Goal: Task Accomplishment & Management: Manage account settings

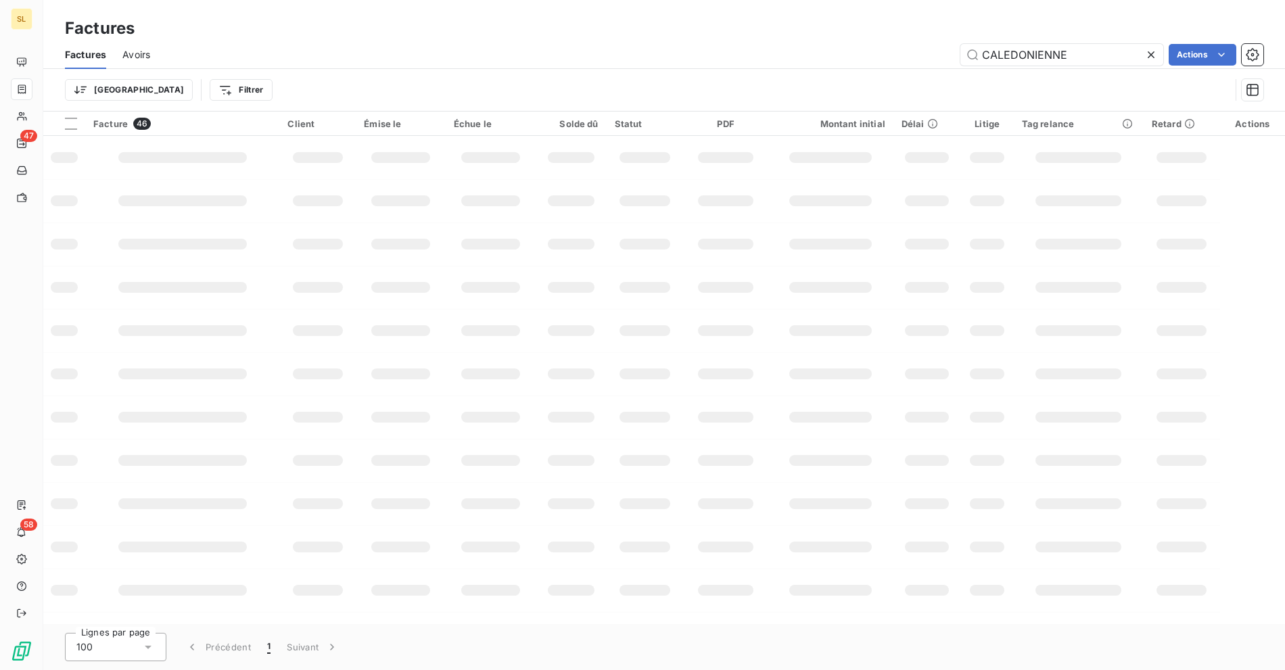
click at [461, 42] on div "Factures Avoirs CALEDONIENNE Actions" at bounding box center [664, 55] width 1242 height 28
click at [1018, 57] on input "CALEDONIENNE" at bounding box center [1061, 55] width 203 height 22
paste input "BOULANGER LOCATION"
type input "BOULANGER LOCATION"
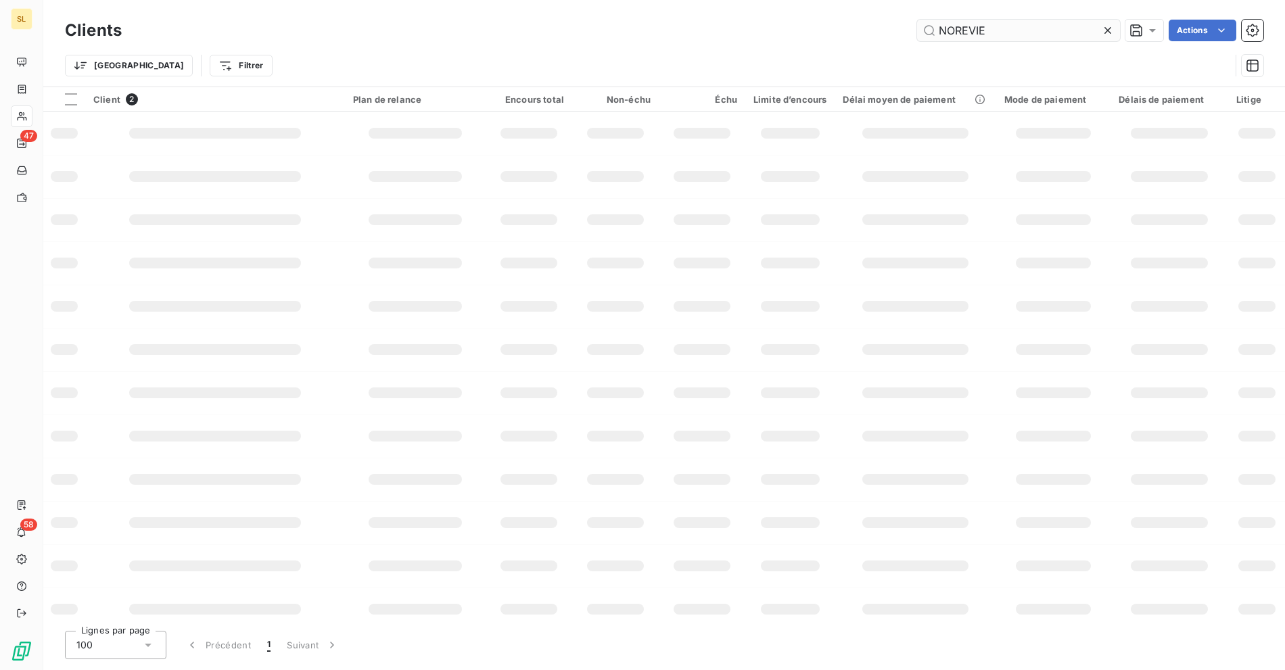
click at [1021, 28] on input "NOREVIE" at bounding box center [1018, 31] width 203 height 22
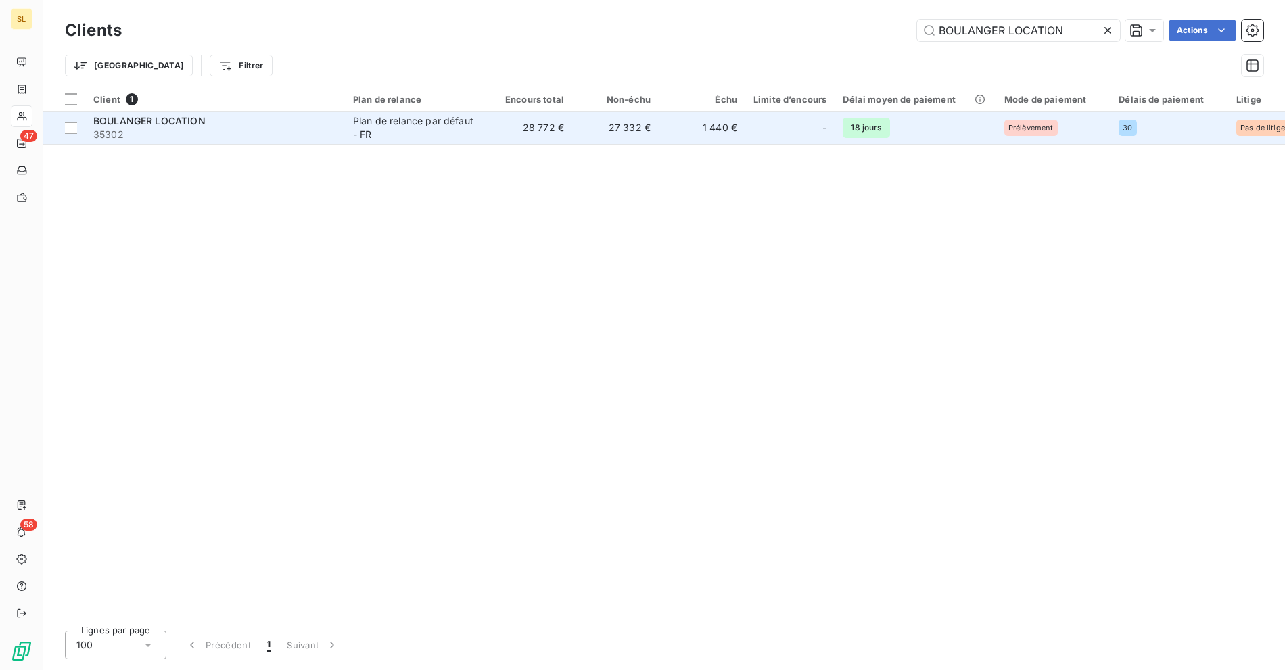
type input "BOULANGER LOCATION"
click at [189, 128] on span "35302" at bounding box center [214, 135] width 243 height 14
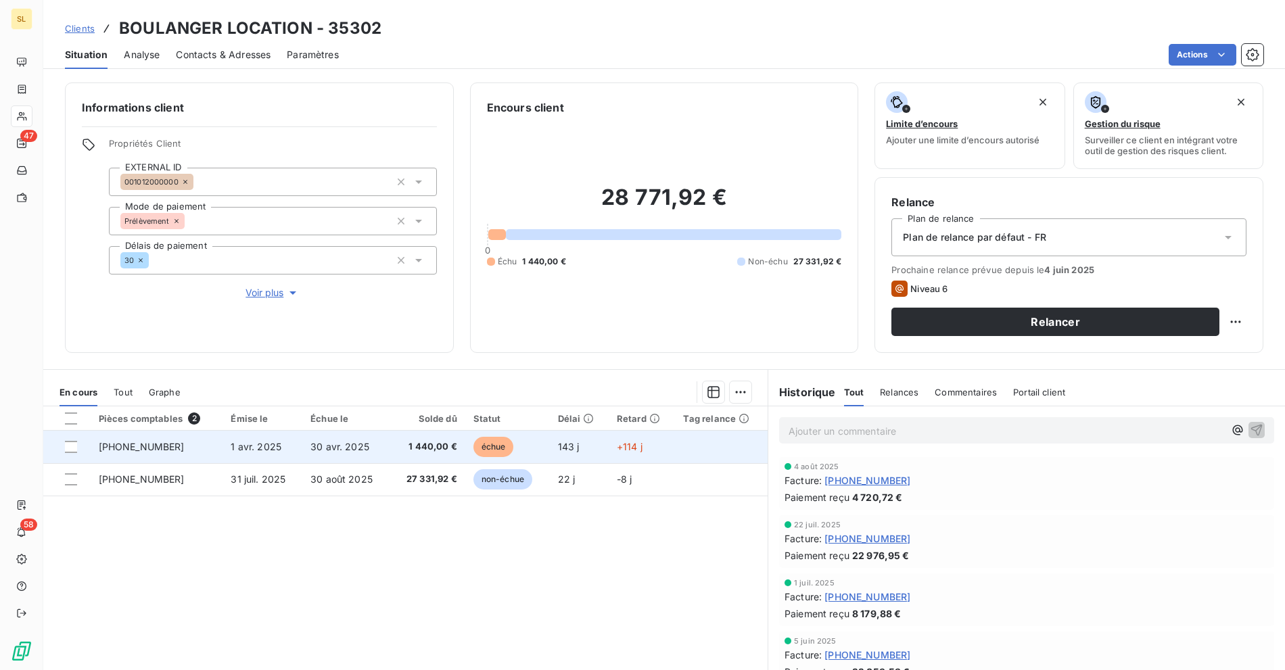
click at [592, 447] on td "143 j" at bounding box center [579, 447] width 59 height 32
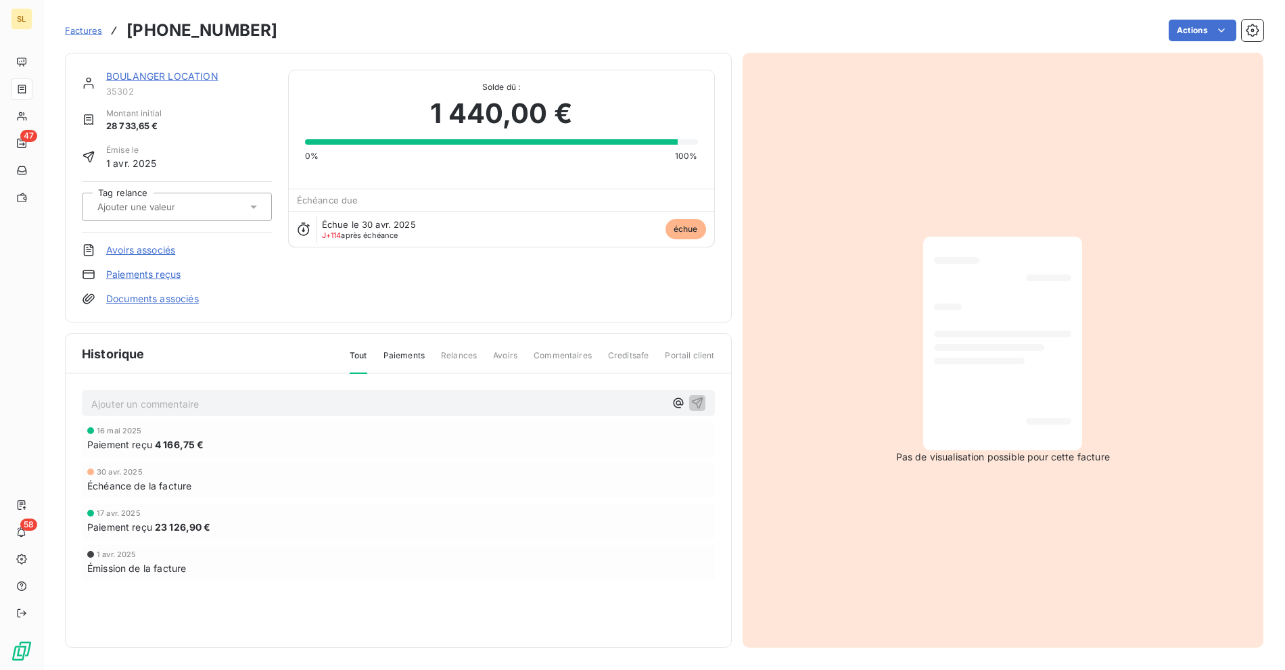
click at [1188, 32] on html "SL 47 58 Factures [PHONE_NUMBER] Actions [PERSON_NAME] LOCATION 35302 Montant i…" at bounding box center [642, 335] width 1285 height 670
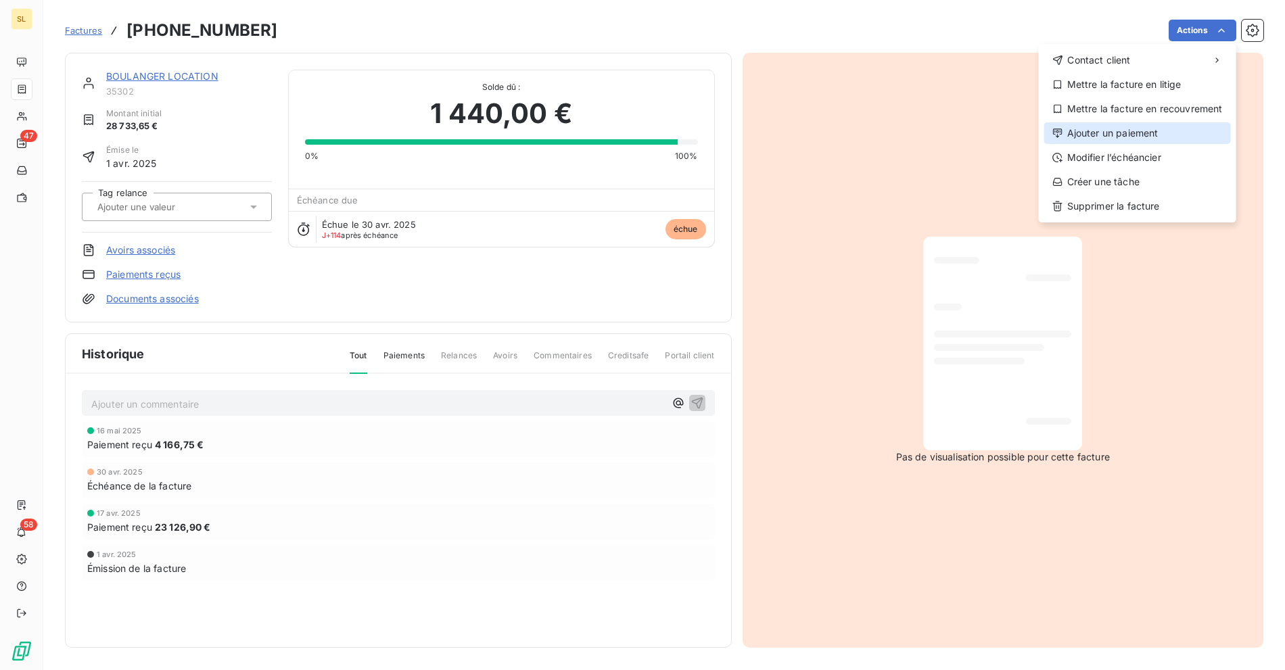
click at [1109, 135] on div "Ajouter un paiement" at bounding box center [1137, 133] width 187 height 22
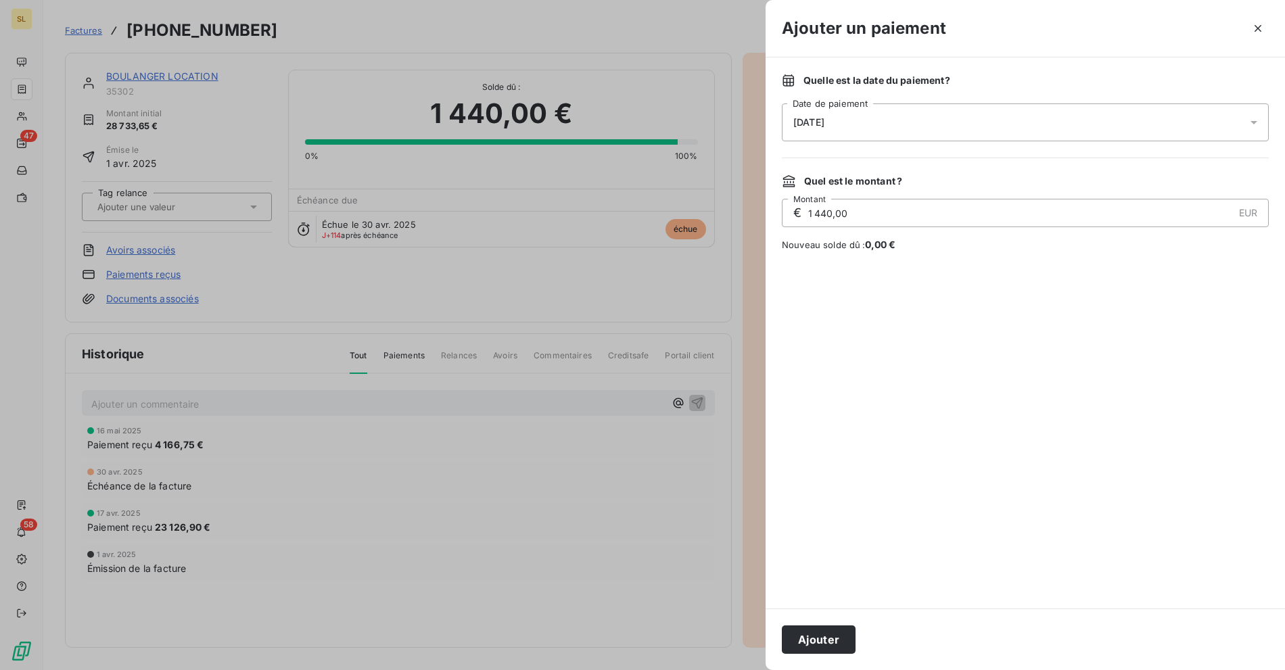
click at [850, 124] on div "[DATE]" at bounding box center [1025, 122] width 487 height 38
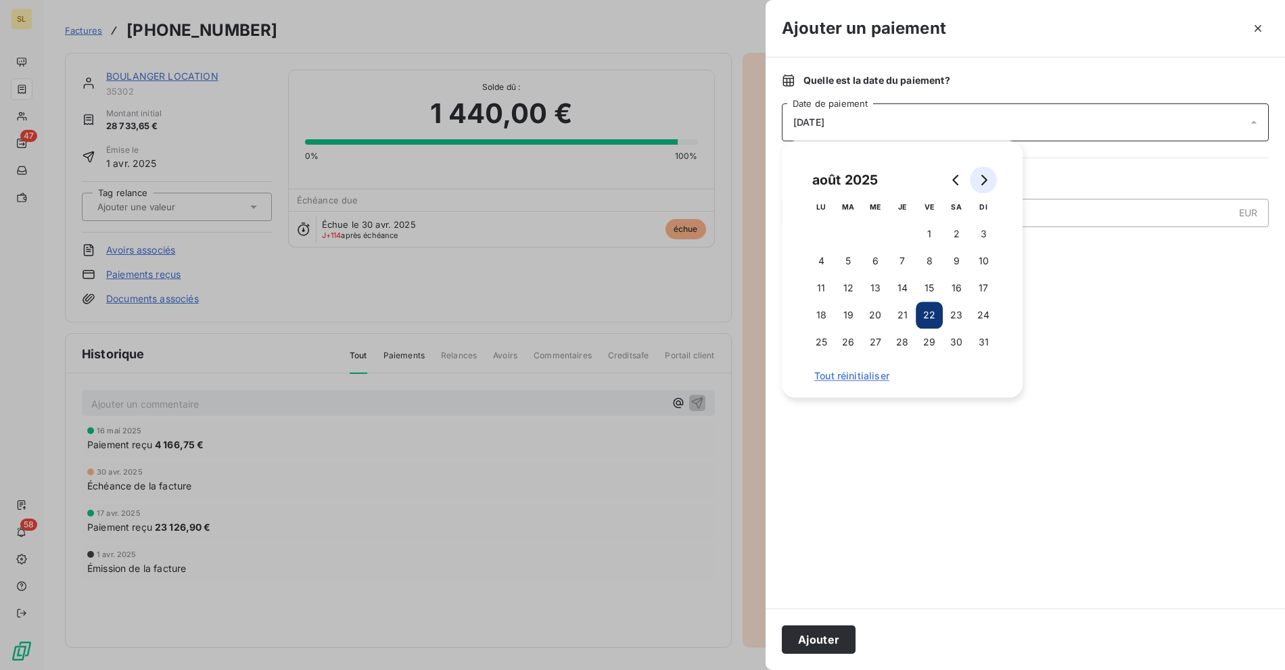
click at [982, 186] on button "Go to next month" at bounding box center [983, 179] width 27 height 27
click at [932, 233] on button "5" at bounding box center [929, 233] width 27 height 27
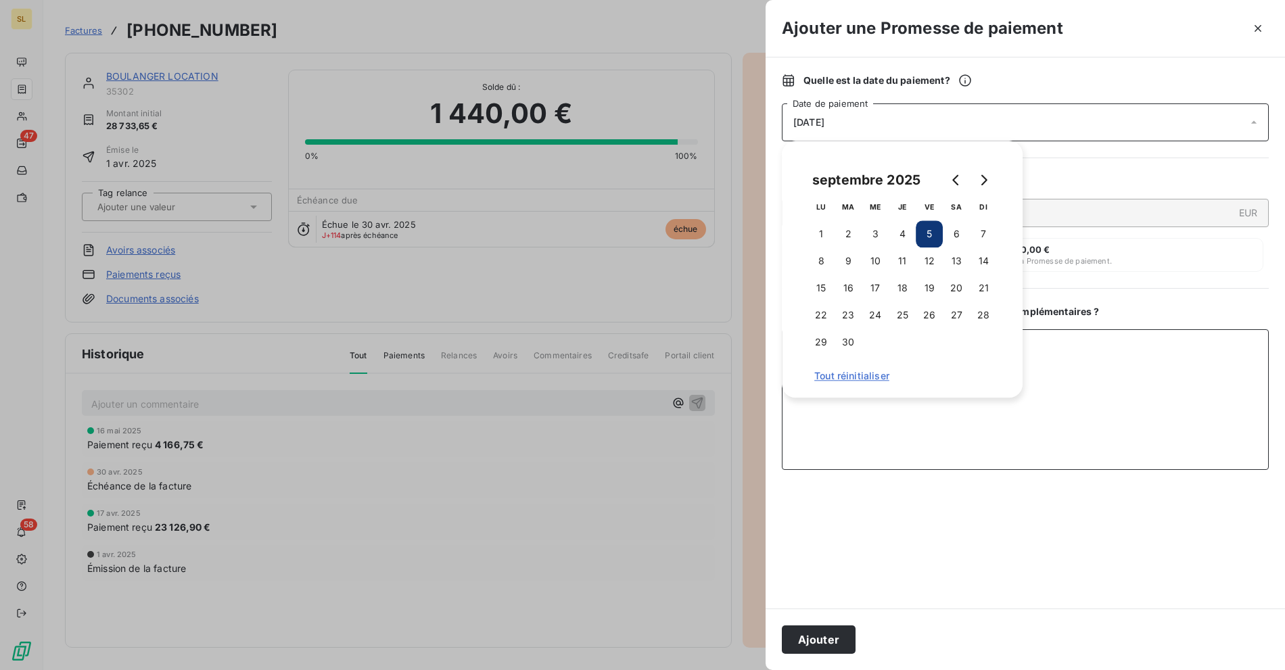
click at [872, 420] on textarea "Ajouter un commentaire ( facultatif )" at bounding box center [1025, 399] width 487 height 141
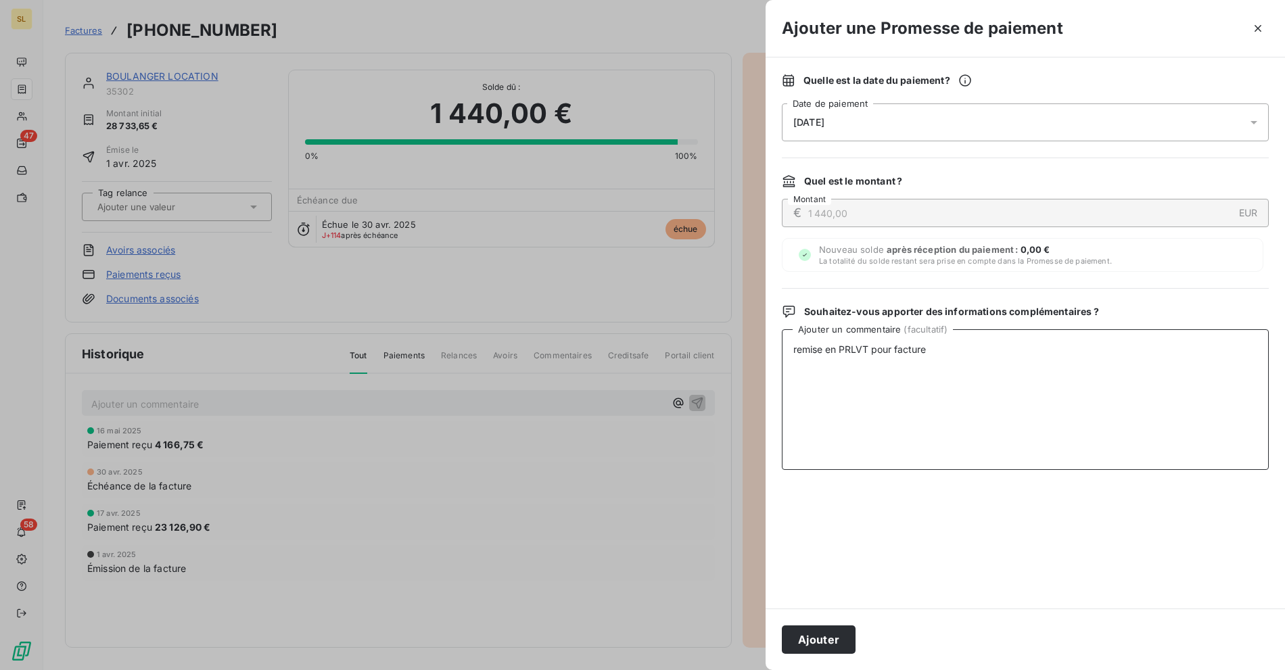
paste textarea "[PHONE_NUMBER]"
type textarea "remise en PRLVT pour facture [PHONE_NUMBER]"
click at [824, 636] on button "Ajouter" at bounding box center [819, 640] width 74 height 28
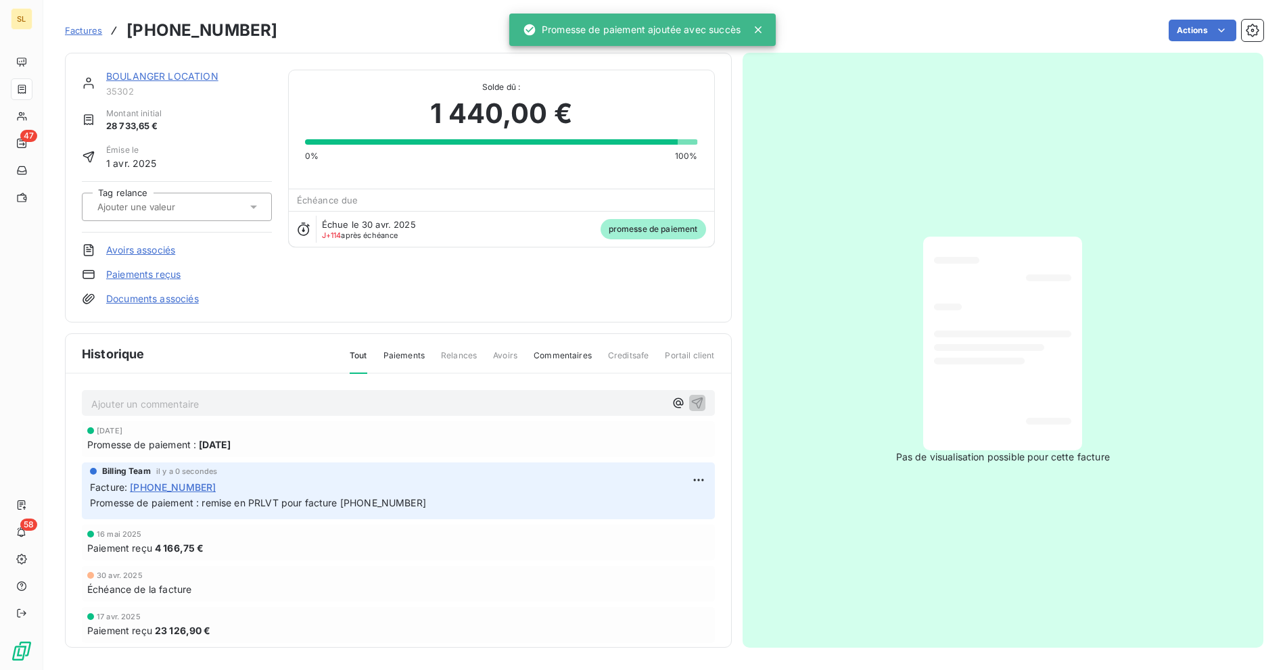
click at [252, 54] on div "[PERSON_NAME] LOCATION 35302 Montant initial 28 733,65 € Émise le 1 avr. 2025 T…" at bounding box center [398, 188] width 667 height 270
click at [135, 75] on link "BOULANGER LOCATION" at bounding box center [162, 75] width 112 height 11
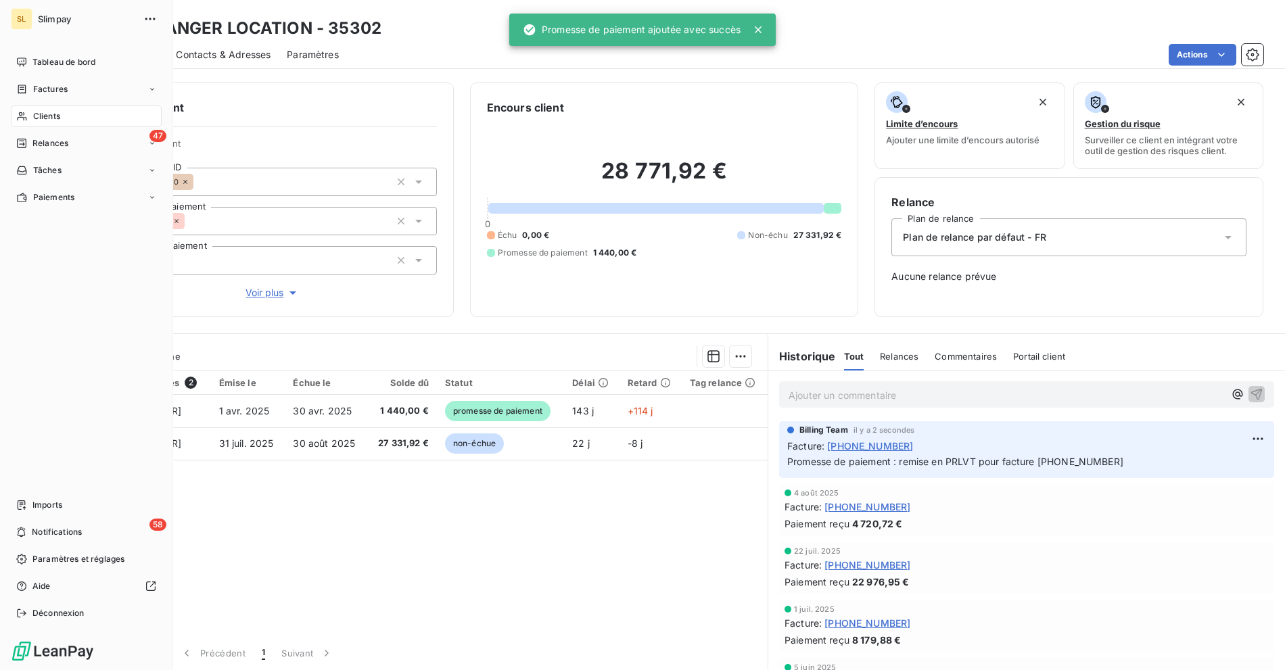
click at [26, 110] on div "Clients" at bounding box center [86, 117] width 151 height 22
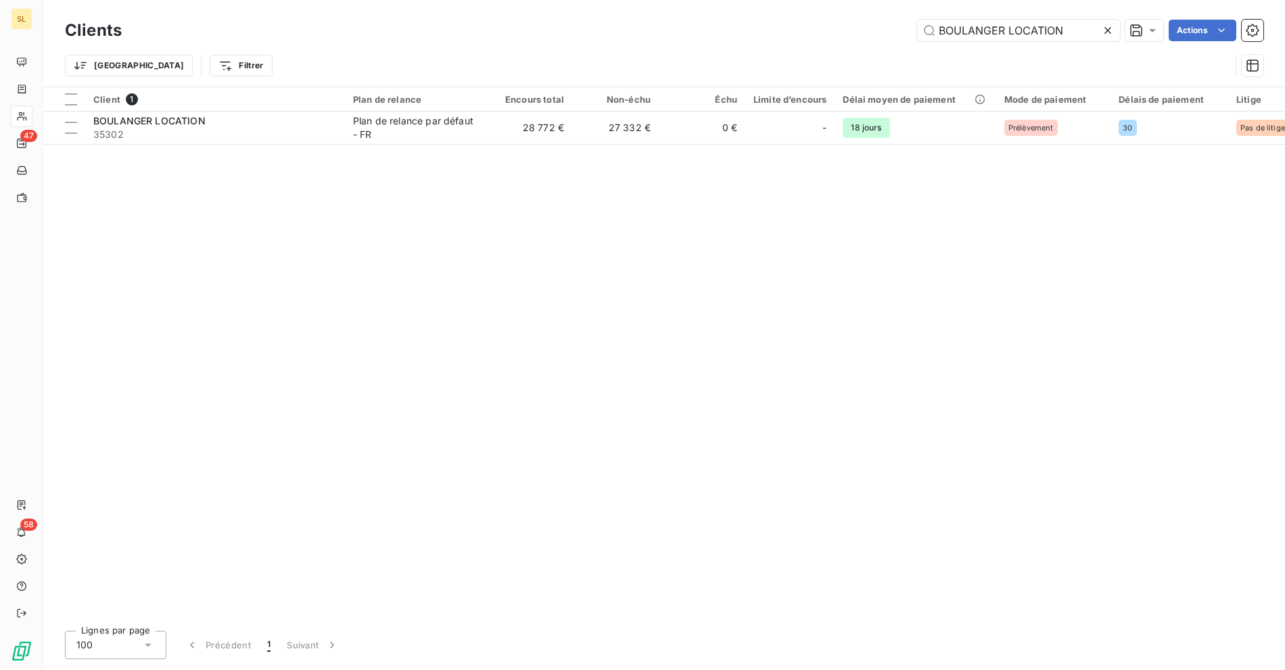
click at [382, 292] on div "Client 1 Plan de relance Encours total Non-échu Échu Limite d’encours Délai moy…" at bounding box center [664, 353] width 1242 height 533
click at [824, 314] on div "Client 1 Plan de relance Encours total Non-échu Échu Limite d’encours Délai moy…" at bounding box center [664, 353] width 1242 height 533
click at [475, 51] on div "Trier Filtrer" at bounding box center [664, 66] width 1198 height 42
click at [998, 29] on input "BOULANGER LOCATION" at bounding box center [1018, 31] width 203 height 22
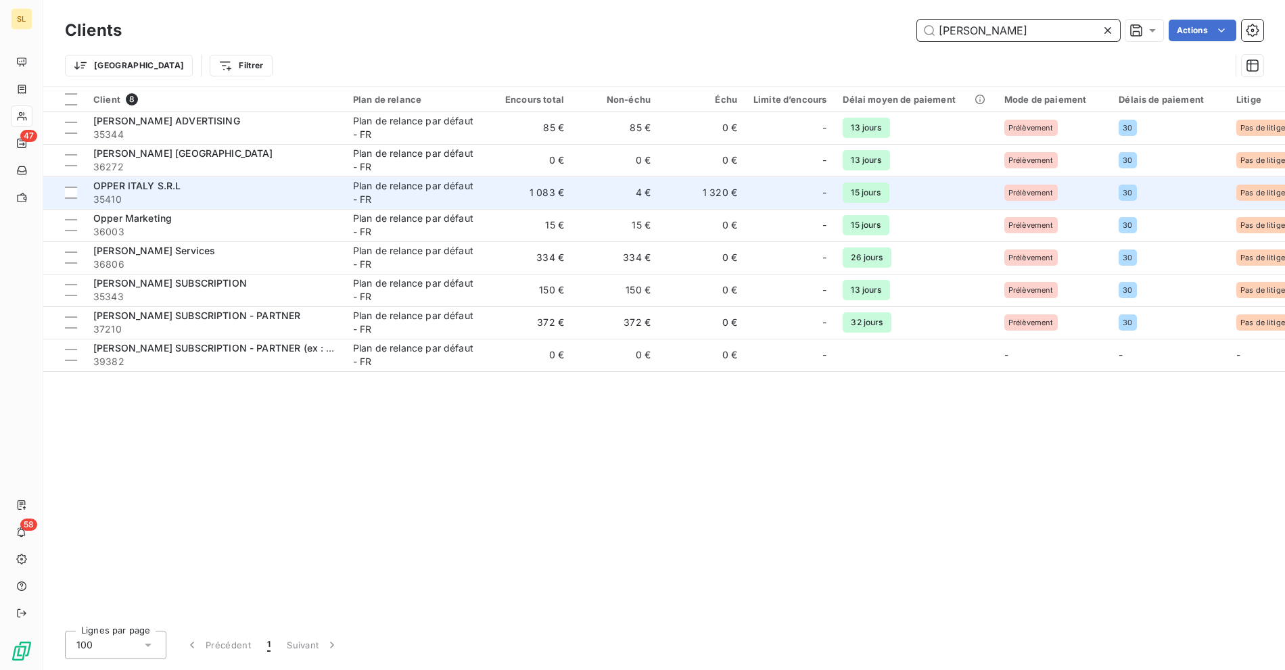
type input "[PERSON_NAME]"
click at [290, 206] on td "[PERSON_NAME] ITALY S.R.L 35410" at bounding box center [215, 193] width 260 height 32
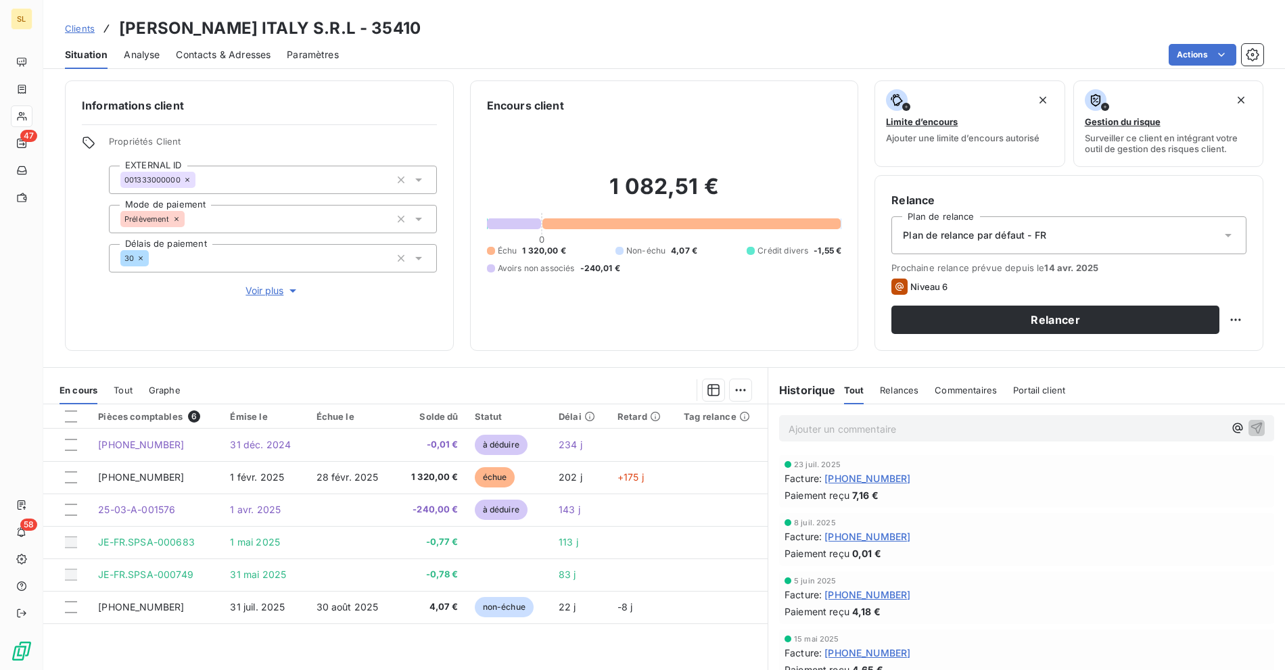
scroll to position [3, 0]
drag, startPoint x: 521, startPoint y: 249, endPoint x: 569, endPoint y: 249, distance: 48.0
click at [569, 249] on div "Échu 1 320,00 € Non-échu 4,07 € Crédit divers -1,55 € Avoirs non associés -240,…" at bounding box center [664, 259] width 355 height 30
drag, startPoint x: 396, startPoint y: 29, endPoint x: 208, endPoint y: 28, distance: 187.3
click at [390, 28] on div "Clients [PERSON_NAME] [GEOGRAPHIC_DATA] S.R.L - 35410" at bounding box center [664, 28] width 1242 height 24
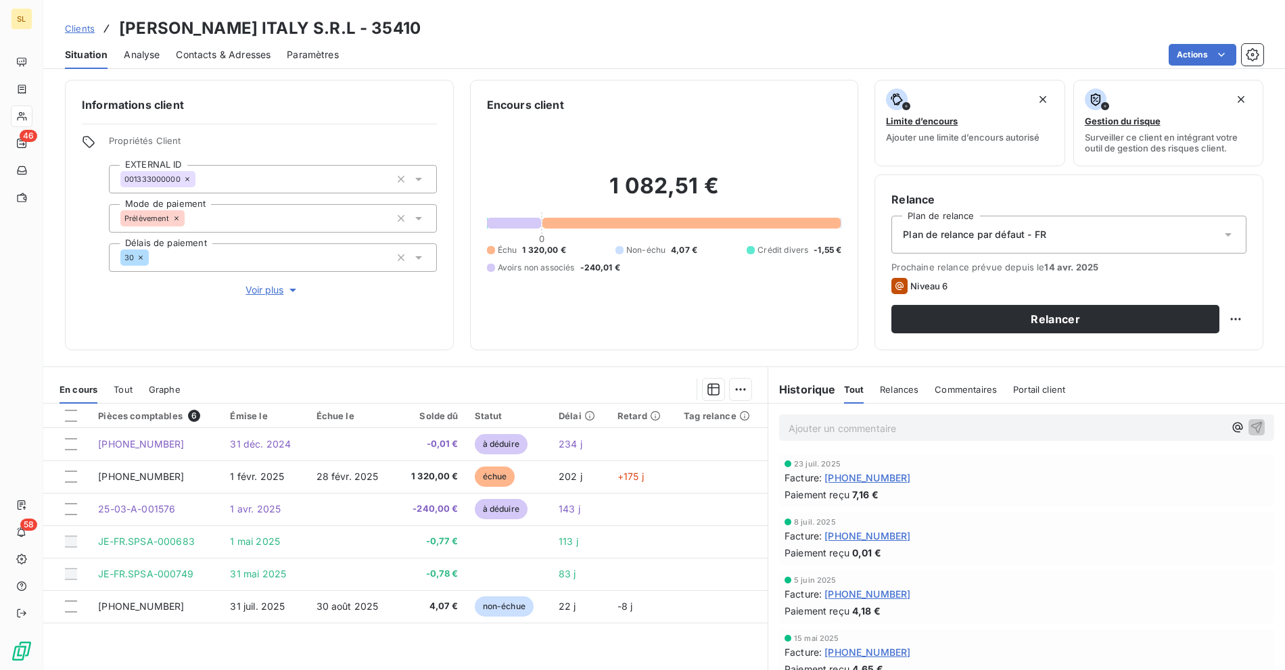
click at [76, 29] on span "Clients" at bounding box center [80, 28] width 30 height 11
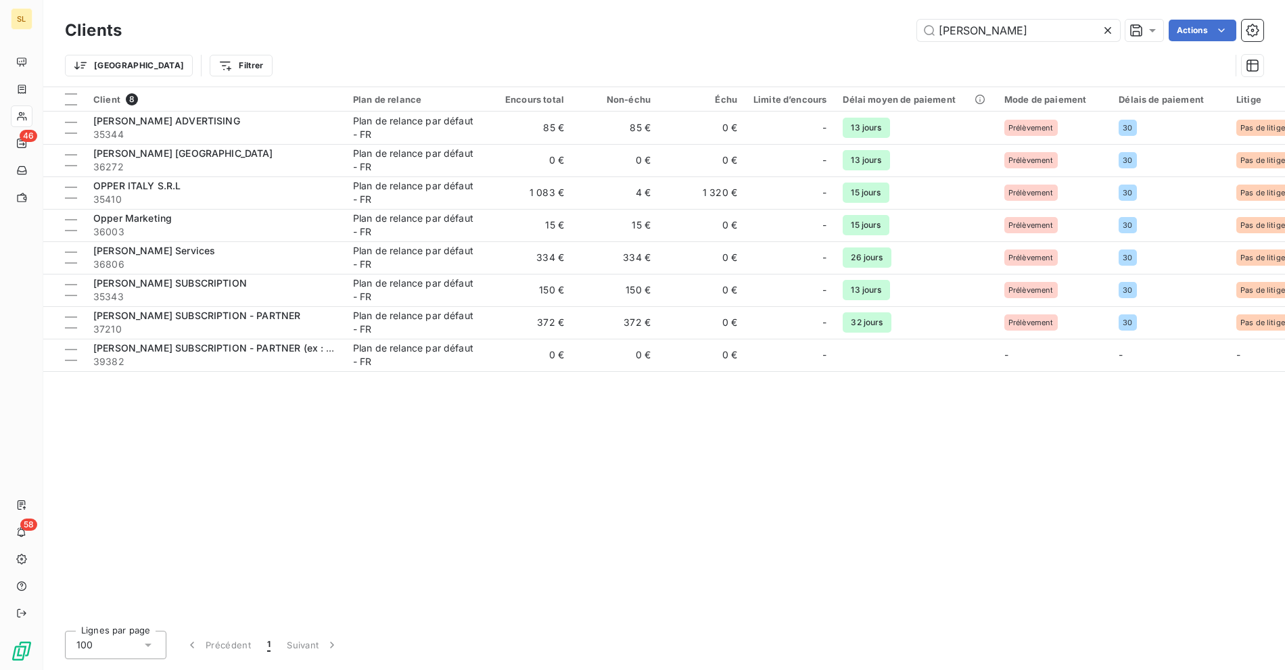
drag, startPoint x: 973, startPoint y: 28, endPoint x: 799, endPoint y: 25, distance: 173.8
click at [816, 24] on div "[PERSON_NAME] Actions" at bounding box center [700, 31] width 1125 height 22
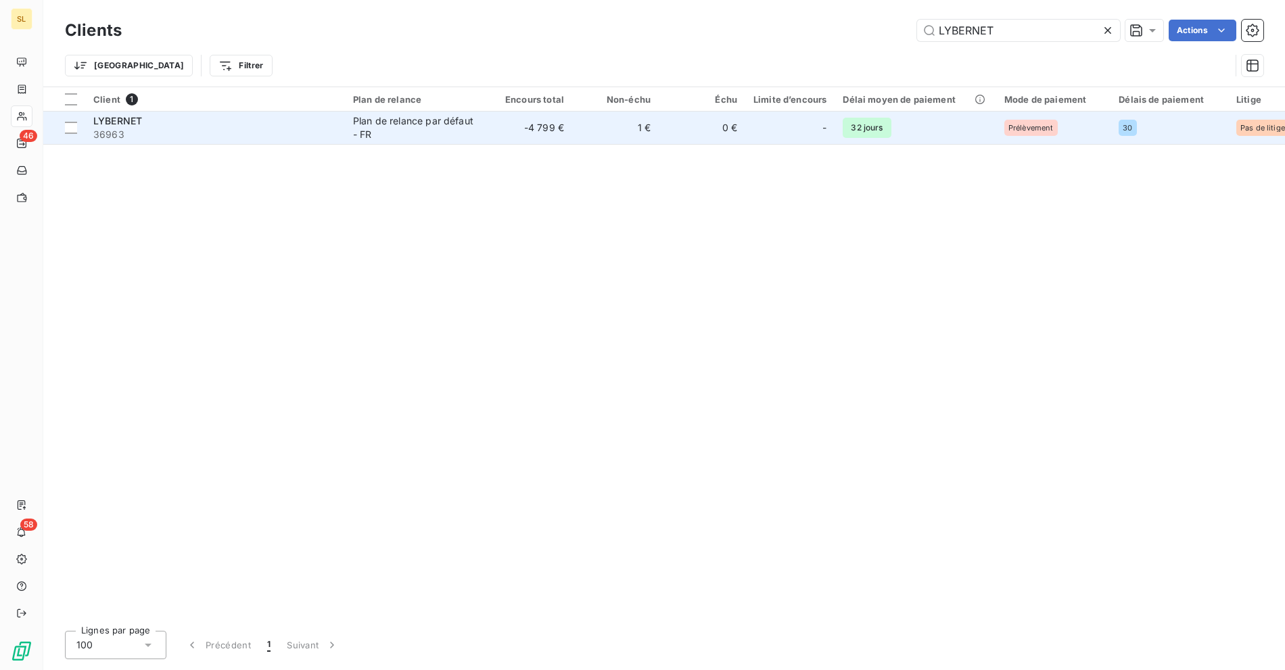
type input "LYBERNET"
click at [308, 137] on span "36963" at bounding box center [214, 135] width 243 height 14
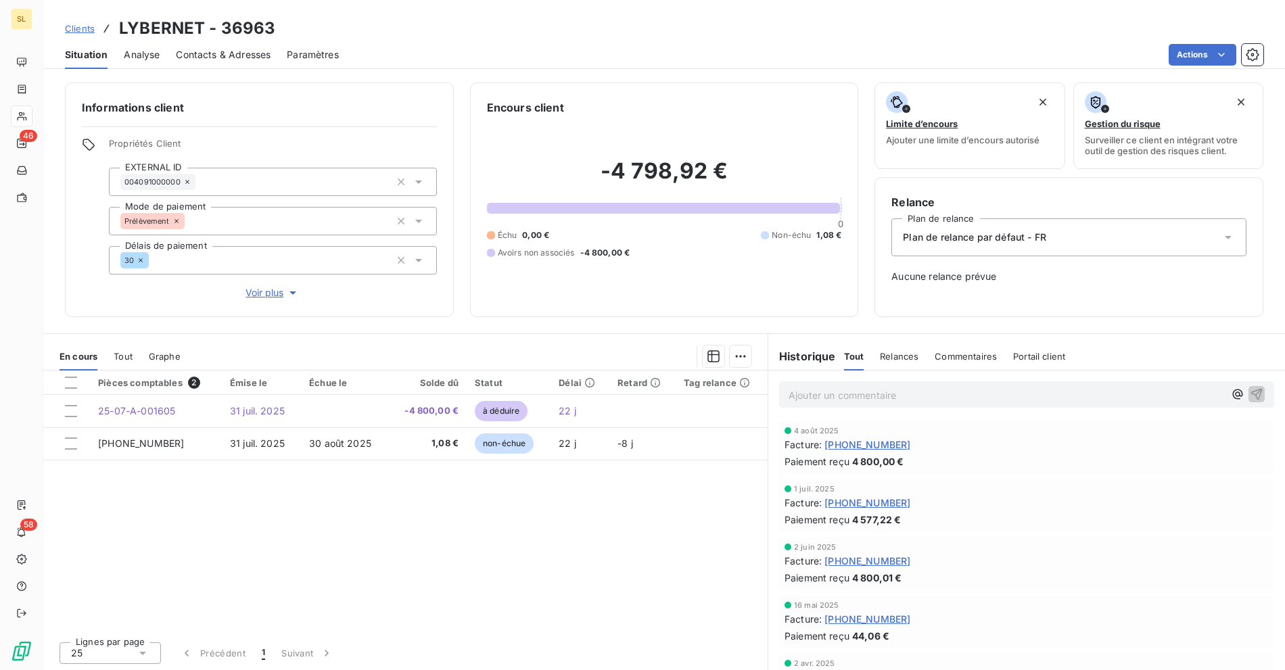
click at [87, 32] on span "Clients" at bounding box center [80, 28] width 30 height 11
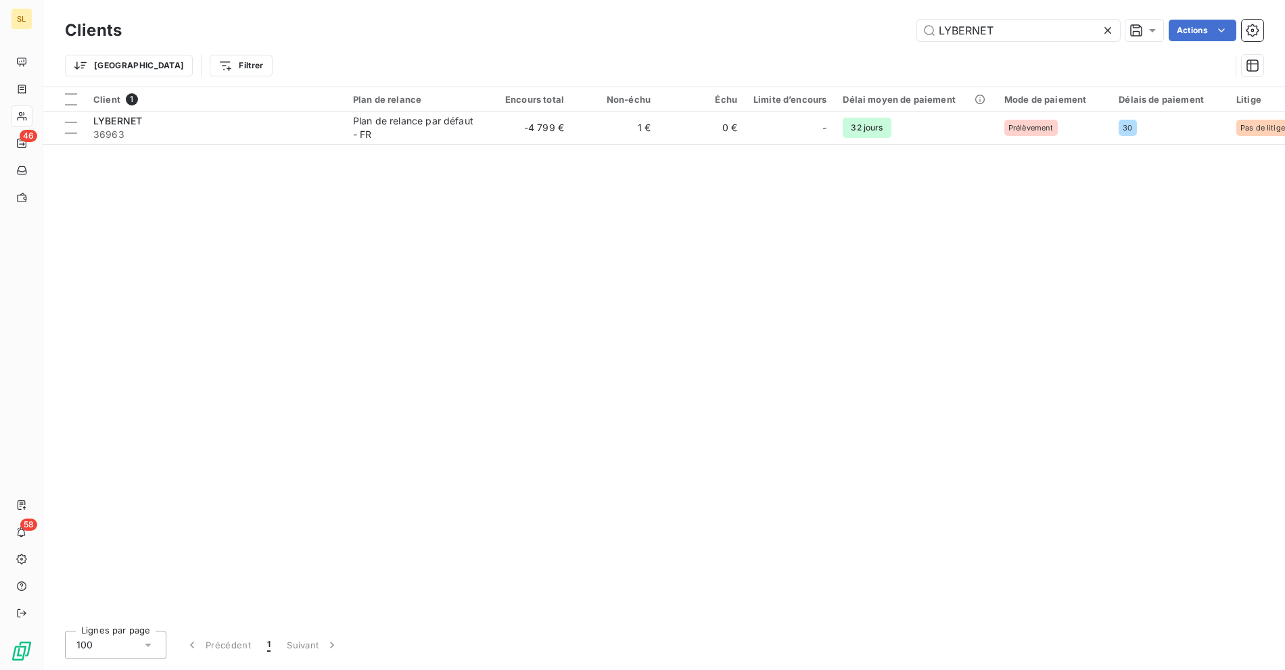
click at [713, 22] on div "LYBERNET Actions" at bounding box center [700, 31] width 1125 height 22
click at [342, 57] on div "Trier Filtrer" at bounding box center [647, 66] width 1165 height 26
click at [1003, 37] on input "LYBERNET" at bounding box center [1018, 31] width 203 height 22
paste input "AUTOROUTES DU SUD DE LA [GEOGRAPHIC_DATA] - ASF"
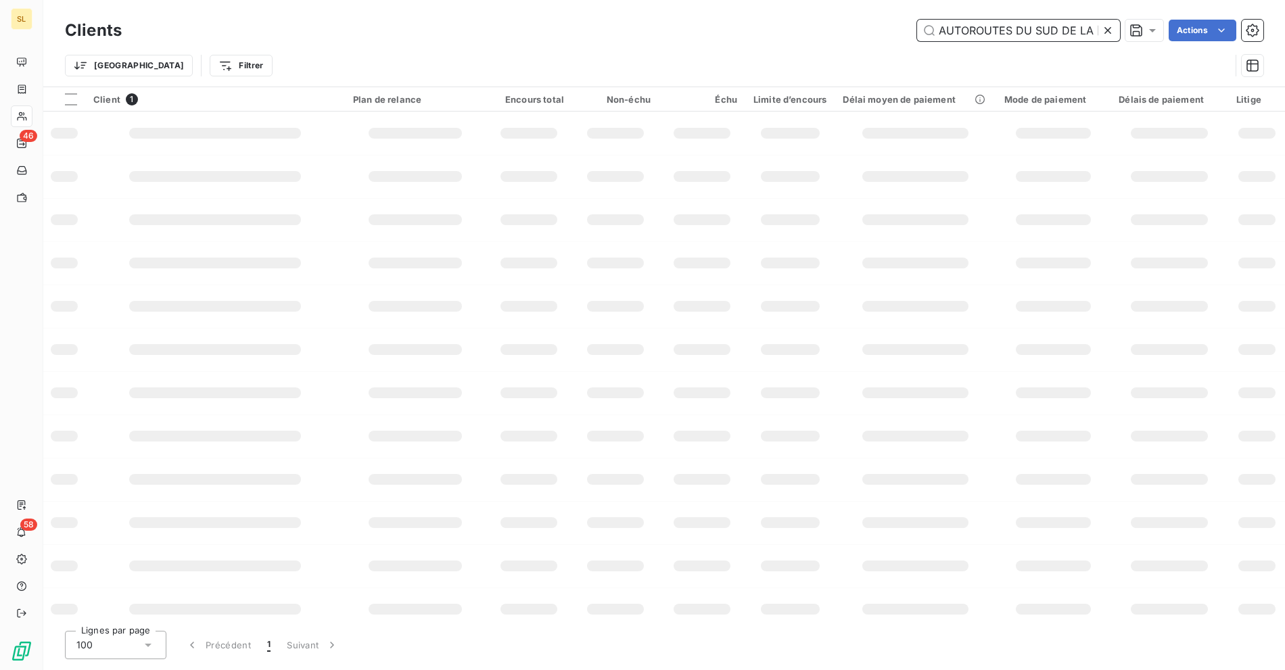
scroll to position [0, 71]
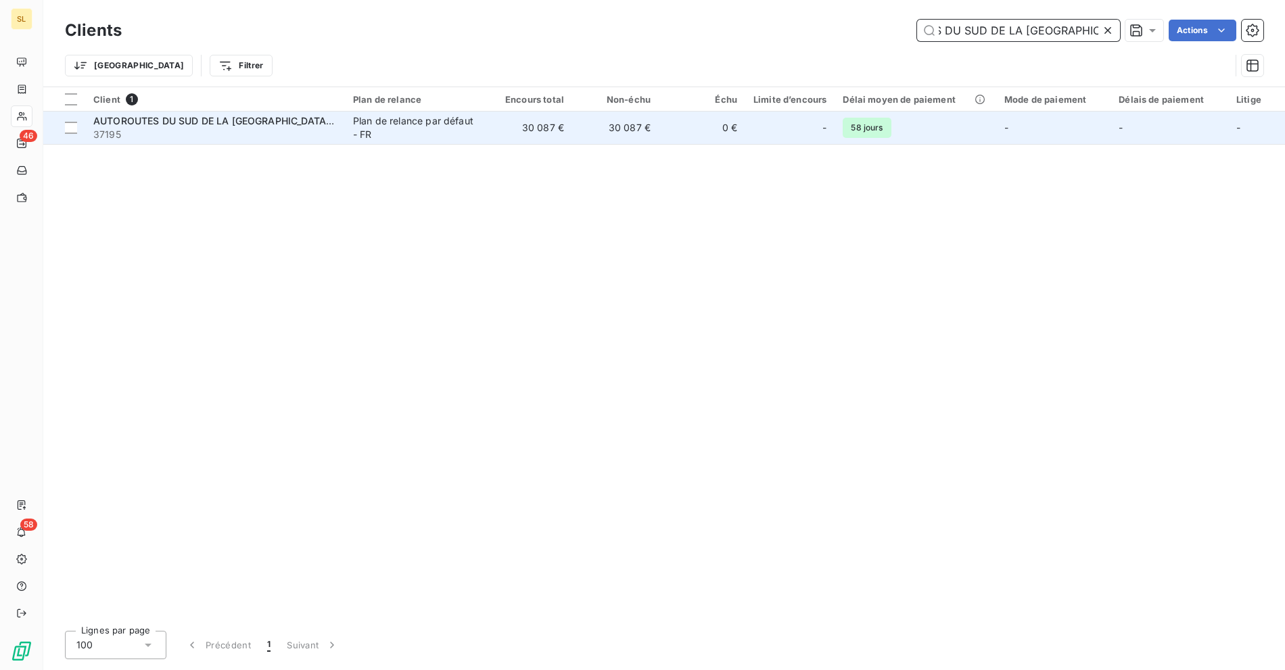
type input "AUTOROUTES DU SUD DE LA [GEOGRAPHIC_DATA] - ASF"
click at [240, 132] on span "37195" at bounding box center [214, 135] width 243 height 14
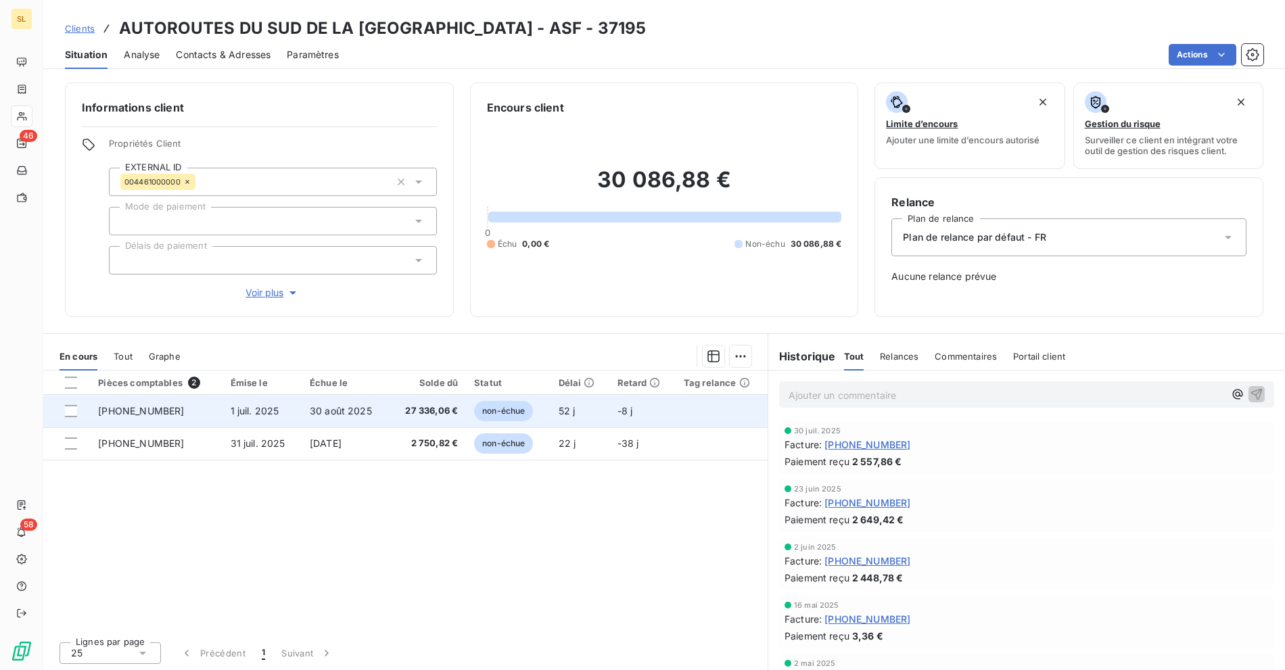
click at [245, 410] on span "1 juil. 2025" at bounding box center [255, 410] width 49 height 11
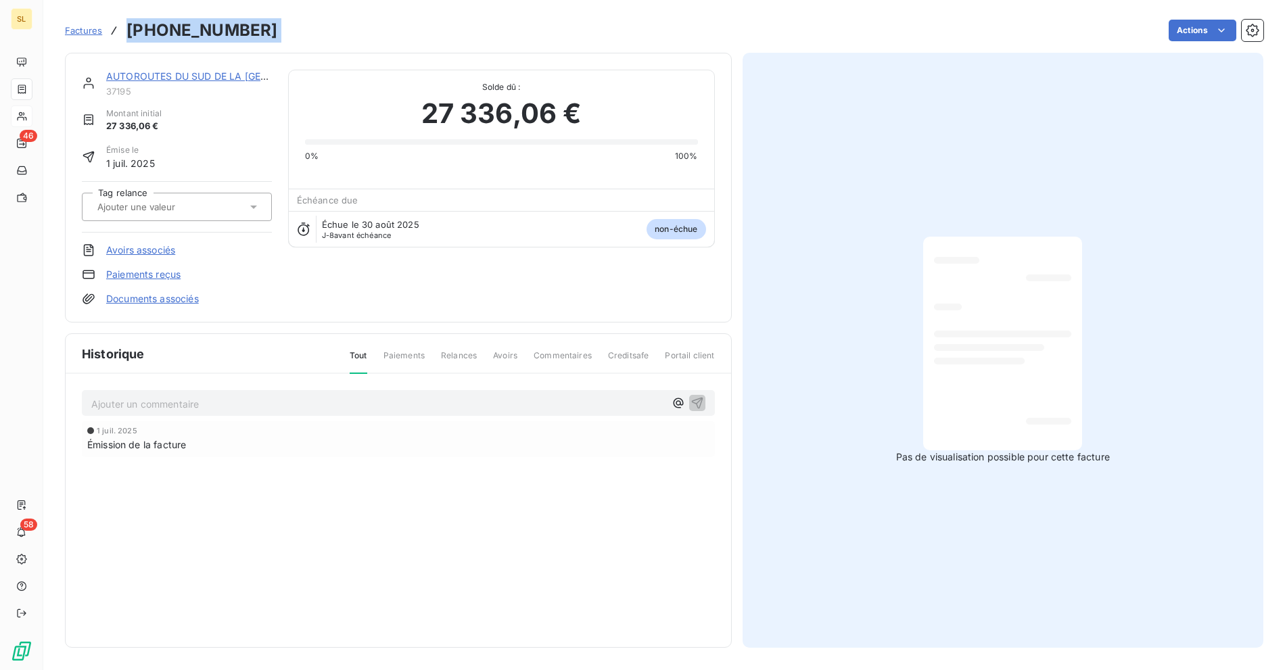
drag, startPoint x: 267, startPoint y: 27, endPoint x: 229, endPoint y: 0, distance: 47.1
click at [117, 27] on div "Factures [PHONE_NUMBER] Actions" at bounding box center [664, 30] width 1198 height 28
click at [149, 67] on div "AUTOROUTES DU SUD DE LA FRANCE - ASF 37195 Montant initial 27 336,06 € Émise le…" at bounding box center [398, 188] width 667 height 270
click at [149, 70] on div "AUTOROUTES DU SUD DE LA [GEOGRAPHIC_DATA] - ASF" at bounding box center [189, 77] width 166 height 14
click at [215, 80] on link "AUTOROUTES DU SUD DE LA [GEOGRAPHIC_DATA] - ASF" at bounding box center [238, 75] width 265 height 11
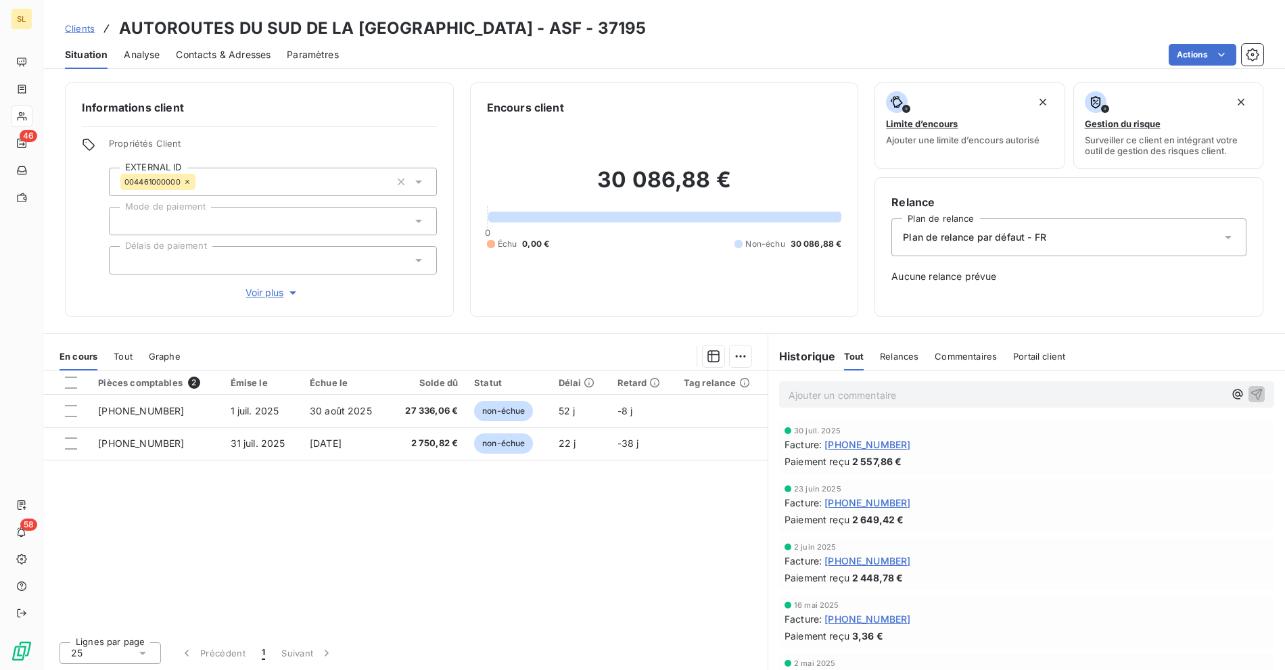
scroll to position [1, 0]
drag, startPoint x: 850, startPoint y: 466, endPoint x: 901, endPoint y: 465, distance: 50.7
click at [901, 465] on div "Paiement reçu 2 557,86 €" at bounding box center [1027, 461] width 484 height 14
click at [946, 466] on div "Paiement reçu 2 557,86 €" at bounding box center [1027, 461] width 484 height 14
drag, startPoint x: 809, startPoint y: 517, endPoint x: 868, endPoint y: 570, distance: 79.5
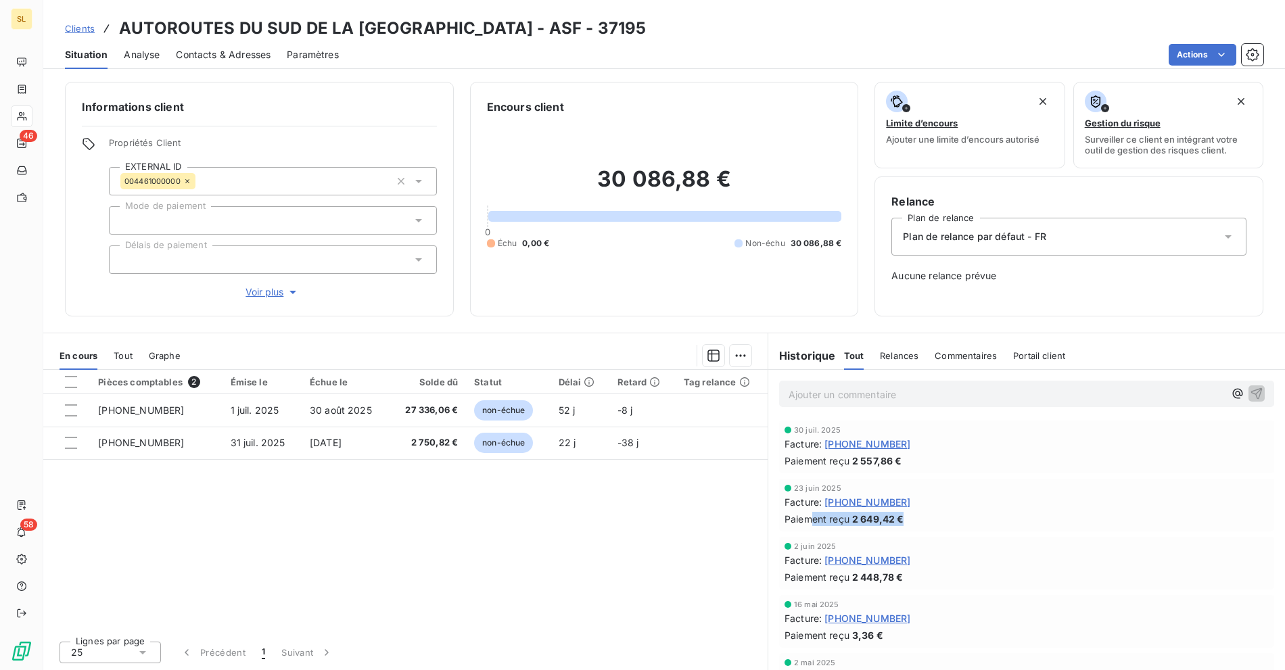
click at [914, 528] on div "23 juin 2025 Facture : [PHONE_NUMBER] Paiement reçu 2 649,42 €" at bounding box center [1026, 505] width 495 height 53
click at [909, 588] on div "2 juin 2025 Facture : [PHONE_NUMBER] Paiement reçu 2 448,78 €" at bounding box center [1026, 563] width 495 height 53
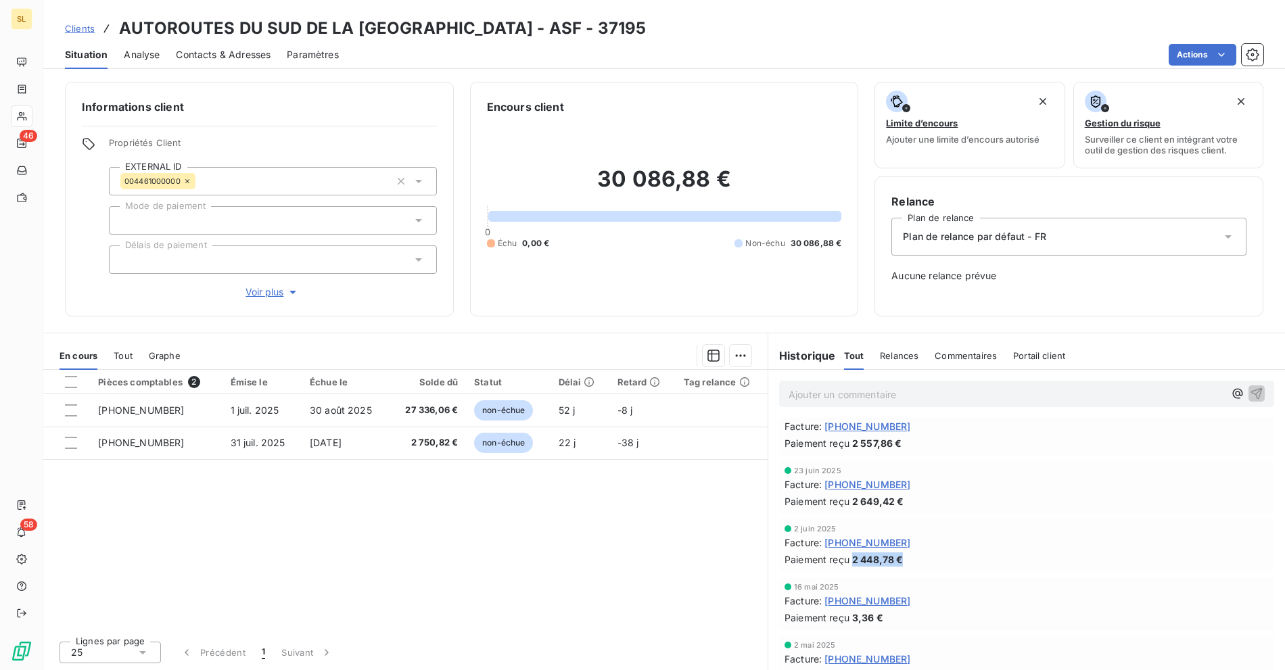
scroll to position [0, 0]
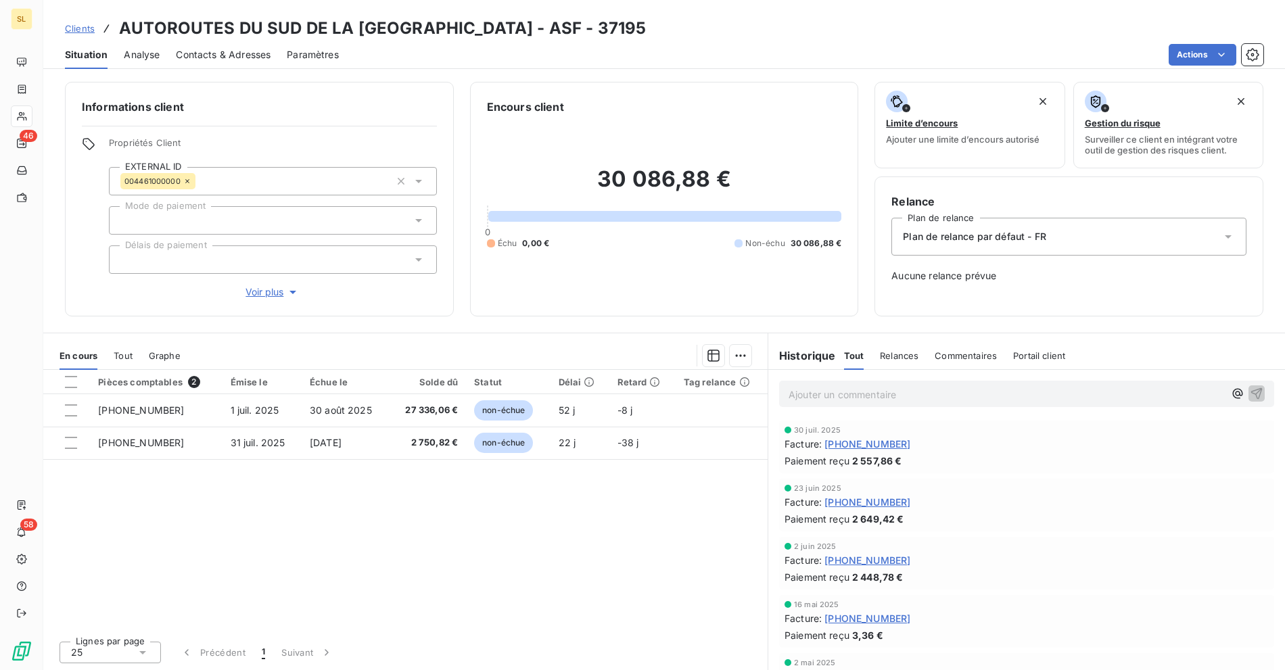
click at [576, 20] on div "Clients AUTOROUTES DU SUD DE LA [GEOGRAPHIC_DATA] - ASF - 37195" at bounding box center [664, 28] width 1242 height 24
click at [590, 18] on div "Clients AUTOROUTES DU SUD DE LA [GEOGRAPHIC_DATA] - ASF - 37195" at bounding box center [664, 28] width 1242 height 24
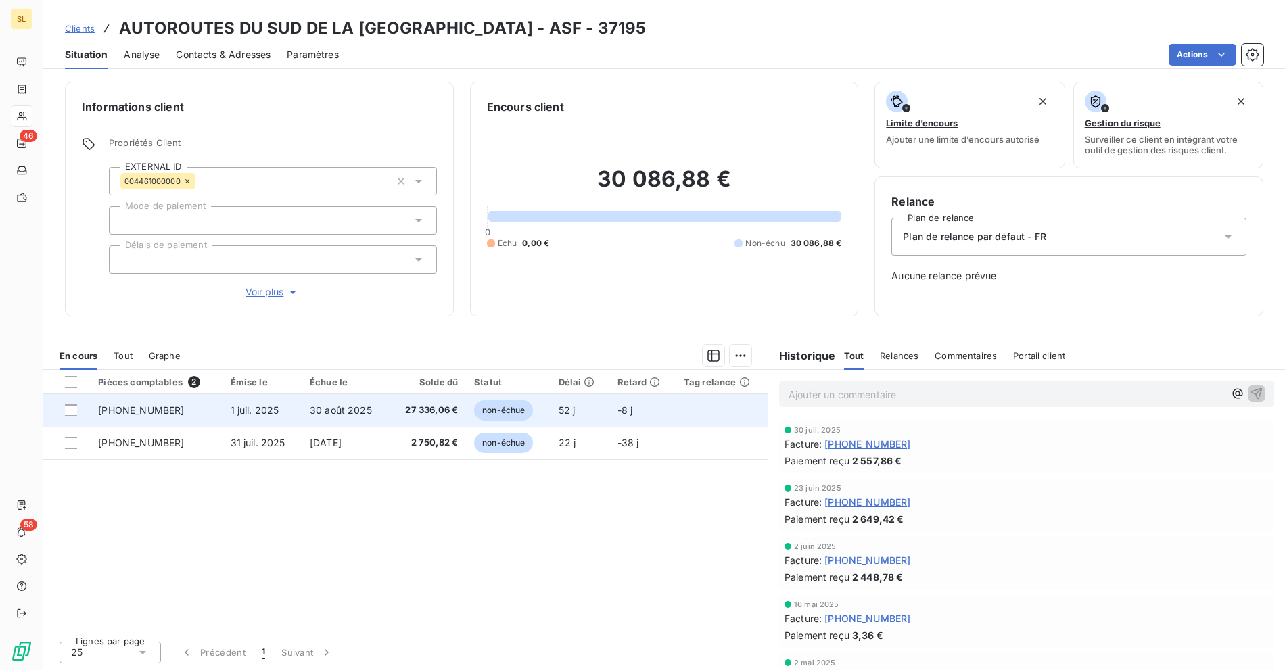
click at [198, 411] on td "[PHONE_NUMBER]" at bounding box center [156, 410] width 132 height 32
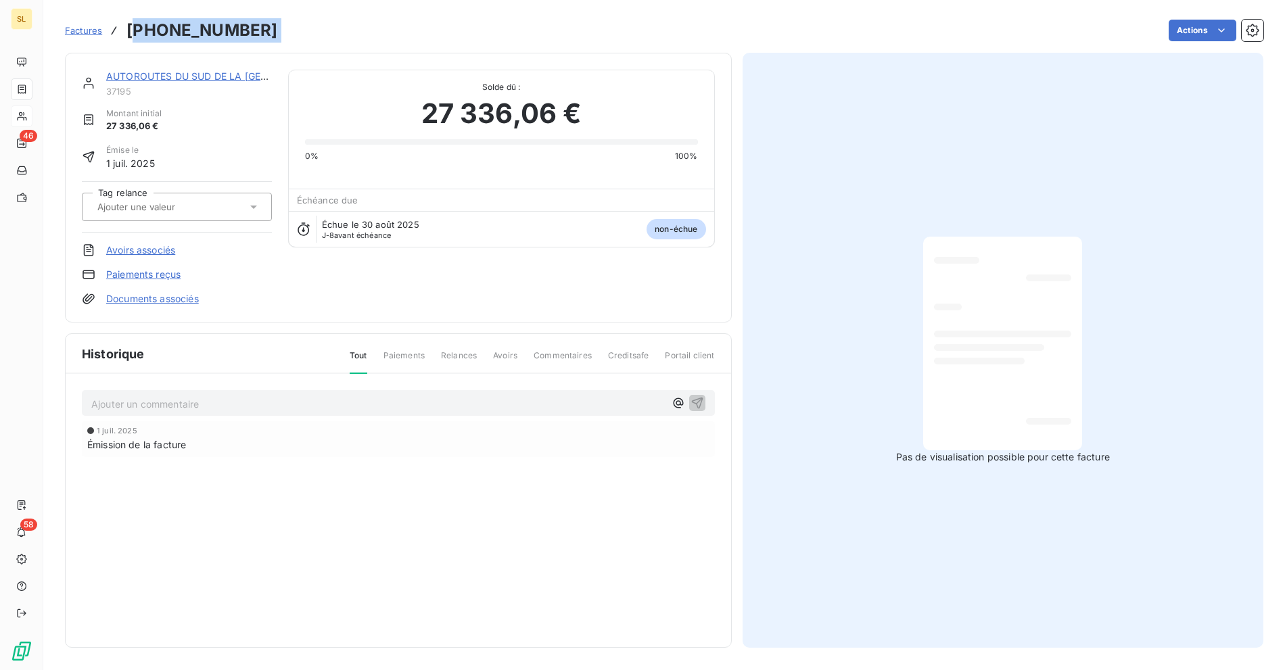
drag, startPoint x: 279, startPoint y: 22, endPoint x: 133, endPoint y: 26, distance: 146.8
click at [133, 26] on div "Factures [PHONE_NUMBER] Actions" at bounding box center [664, 30] width 1198 height 28
click at [133, 26] on h3 "[PHONE_NUMBER]" at bounding box center [201, 30] width 151 height 24
drag, startPoint x: 128, startPoint y: 28, endPoint x: 289, endPoint y: 29, distance: 161.0
click at [289, 29] on div "Factures [PHONE_NUMBER] Actions" at bounding box center [664, 30] width 1198 height 28
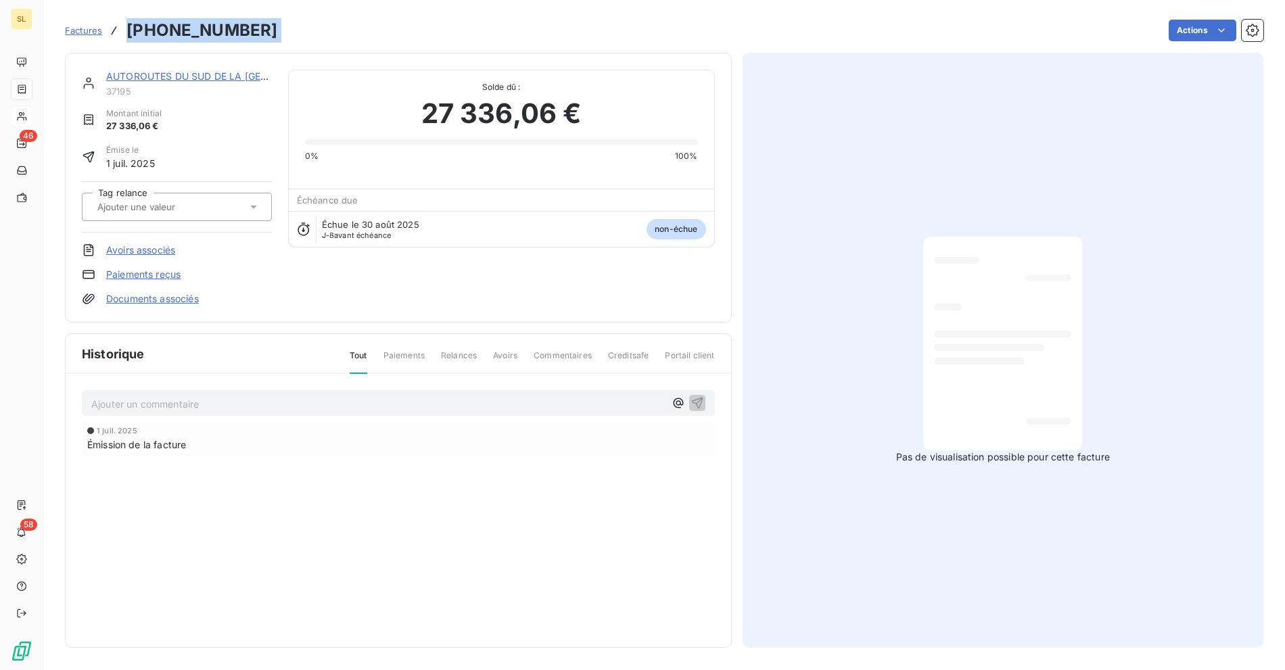
copy section "[PHONE_NUMBER] Actions"
click at [175, 71] on link "AUTOROUTES DU SUD DE LA [GEOGRAPHIC_DATA] - ASF" at bounding box center [238, 75] width 265 height 11
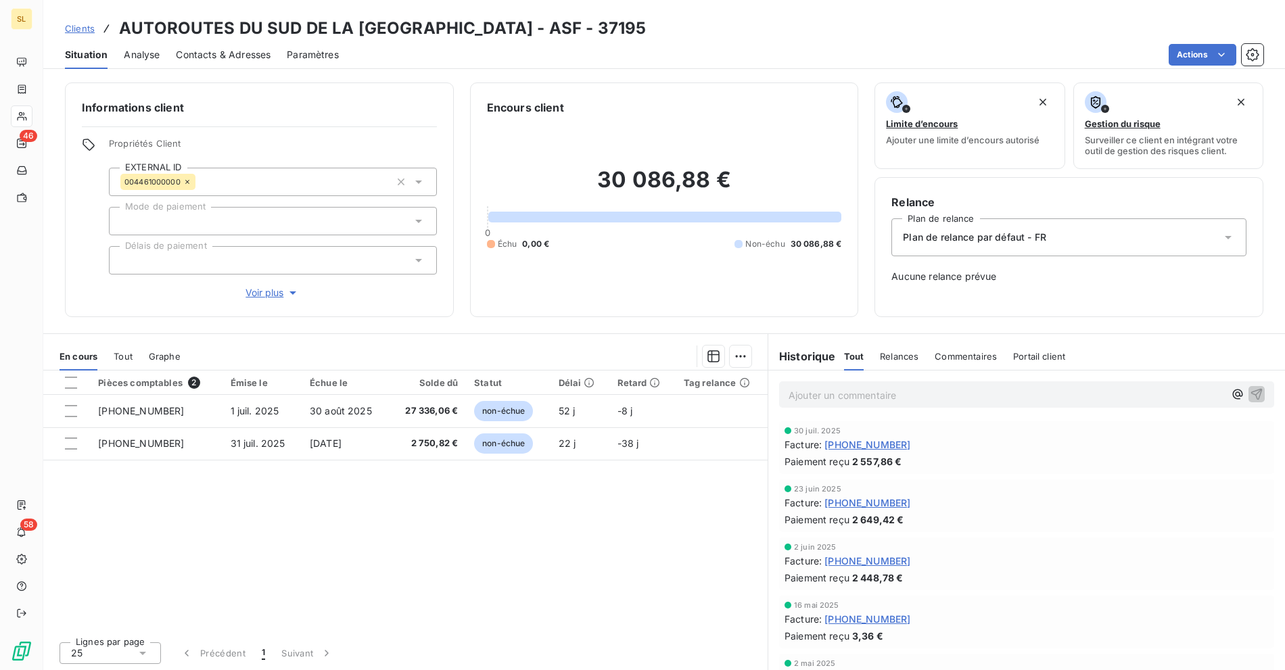
click at [467, 506] on div "Pièces comptables 2 Émise le Échue le Solde dû Statut Délai Retard Tag relance …" at bounding box center [405, 501] width 724 height 260
click at [471, 20] on h3 "AUTOROUTES DU SUD DE LA [GEOGRAPHIC_DATA] - ASF - 37195" at bounding box center [382, 28] width 527 height 24
click at [77, 26] on span "Clients" at bounding box center [80, 28] width 30 height 11
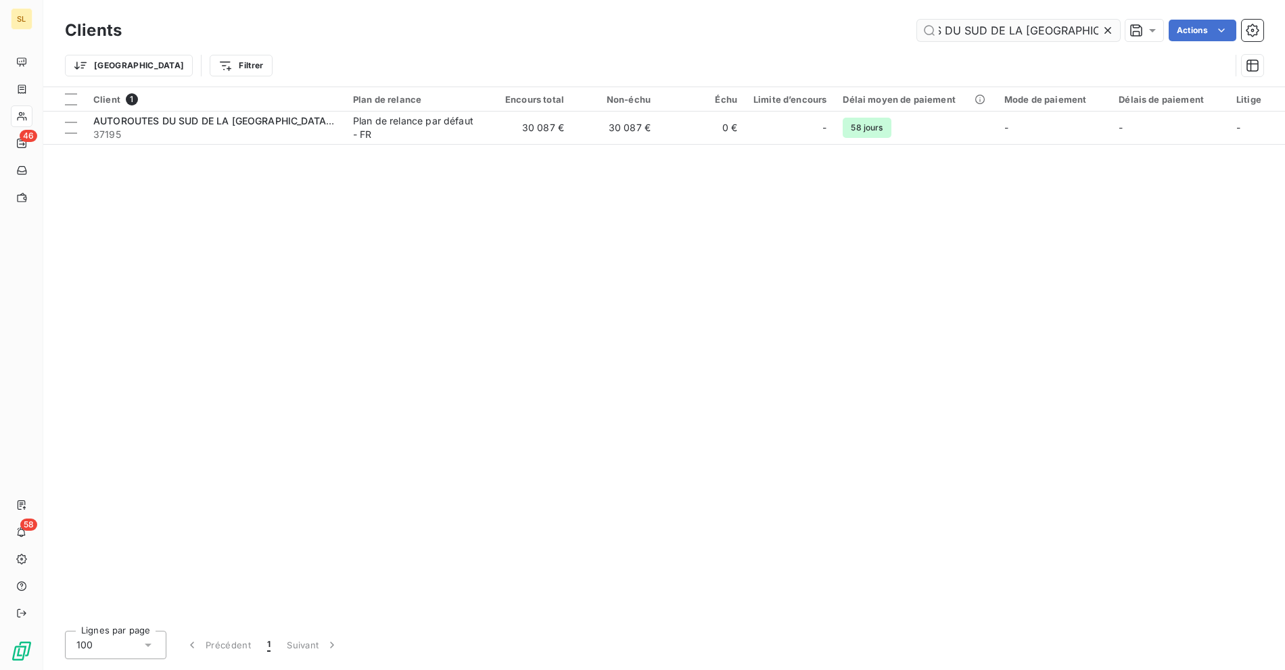
click at [996, 28] on input "AUTOROUTES DU SUD DE LA [GEOGRAPHIC_DATA] - ASF" at bounding box center [1018, 31] width 203 height 22
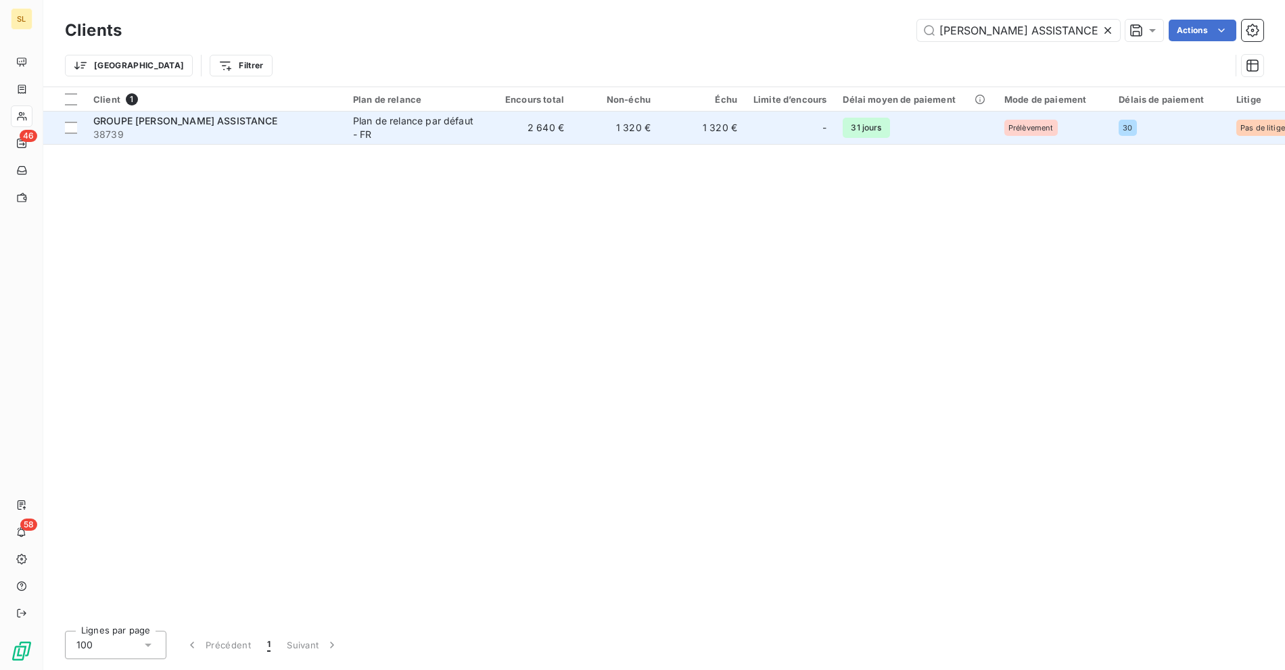
type input "GROUPE [PERSON_NAME] ASSISTANCE"
click at [252, 122] on span "GROUPE [PERSON_NAME] ASSISTANCE" at bounding box center [185, 120] width 185 height 11
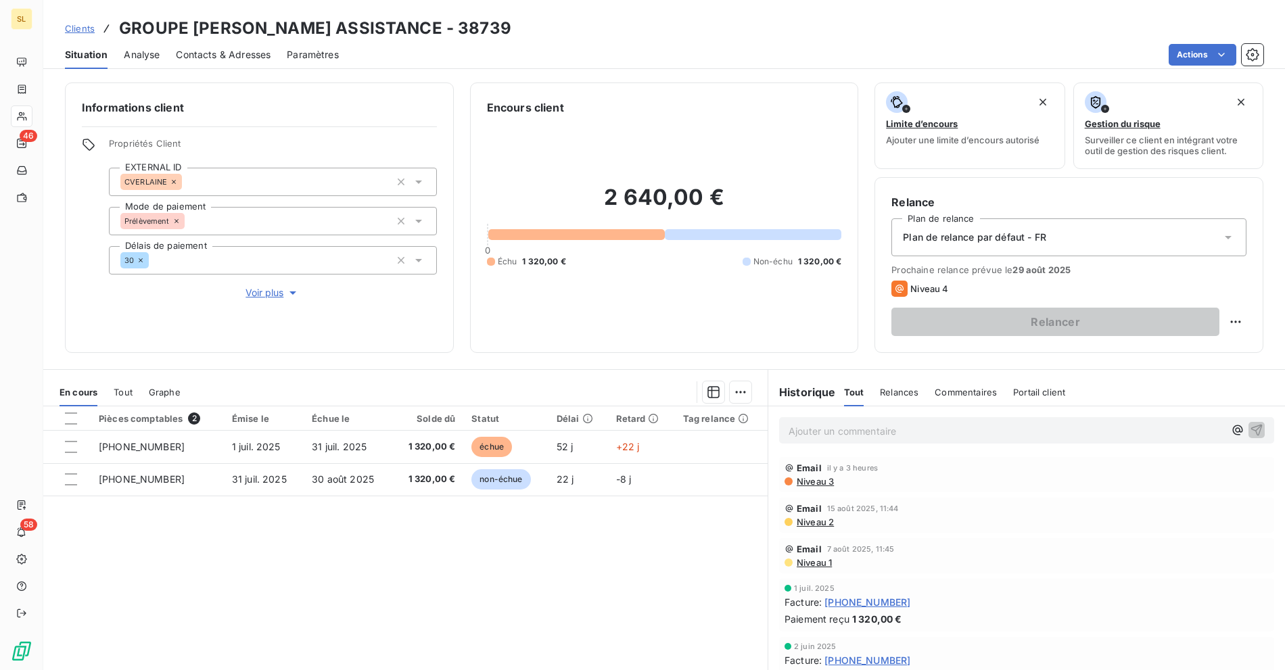
click at [570, 55] on div "Actions" at bounding box center [809, 55] width 908 height 22
click at [388, 553] on div "Pièces comptables 2 Émise le Échue le Solde dû Statut Délai Retard Tag relance …" at bounding box center [405, 536] width 724 height 260
click at [730, 57] on div "Actions" at bounding box center [809, 55] width 908 height 22
click at [339, 76] on div "Informations client Propriétés Client EXTERNAL ID CVERLAINE Mode de paiement Pr…" at bounding box center [664, 372] width 1242 height 596
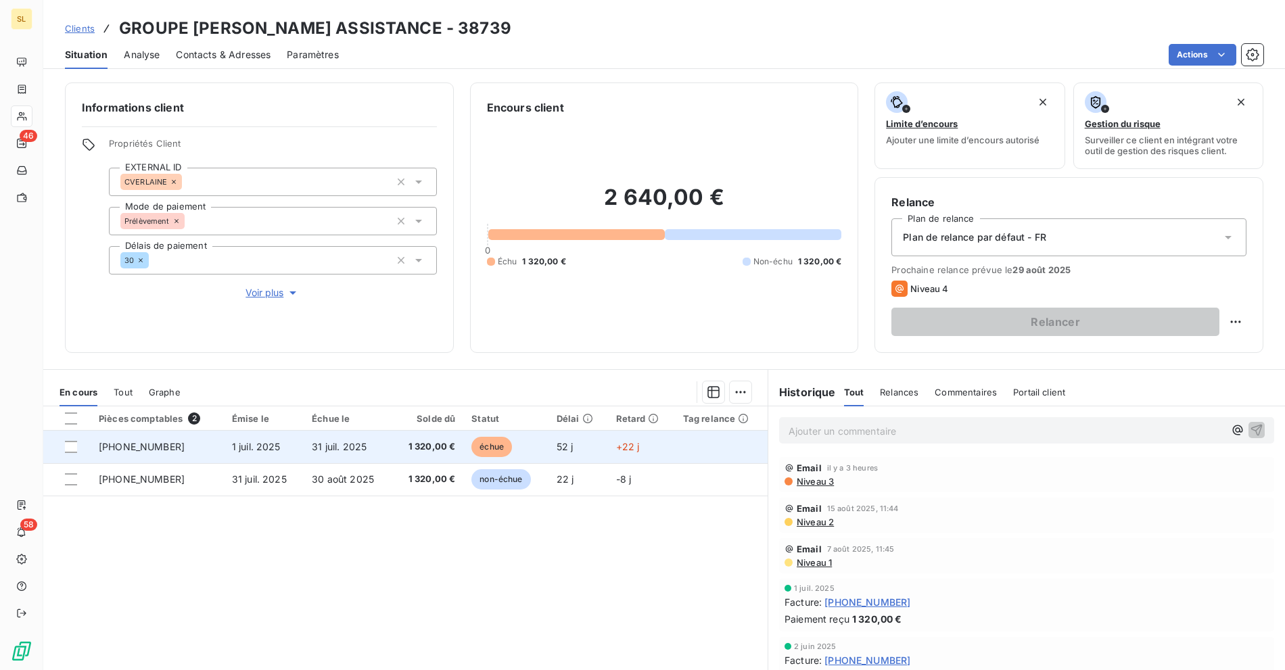
click at [173, 444] on td "[PHONE_NUMBER]" at bounding box center [157, 447] width 133 height 32
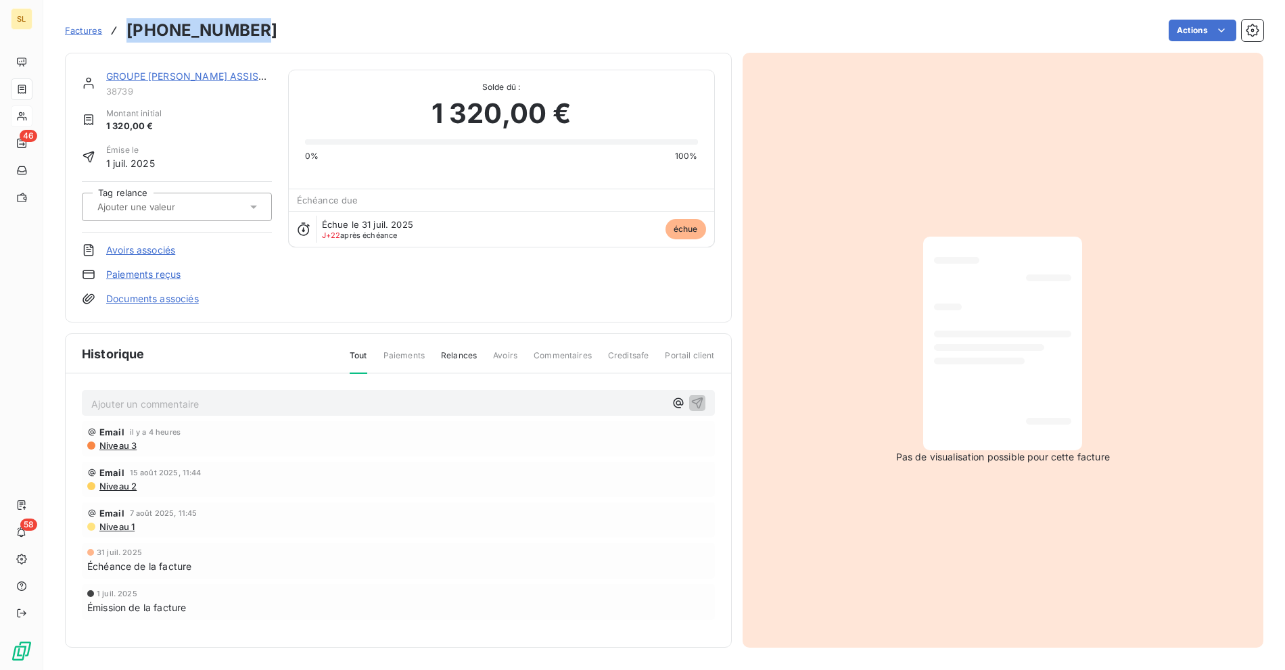
drag, startPoint x: 157, startPoint y: 30, endPoint x: 126, endPoint y: 31, distance: 31.1
click at [126, 31] on div "Factures [PHONE_NUMBER] Actions" at bounding box center [664, 30] width 1198 height 28
copy h3 "[PHONE_NUMBER]"
click at [496, 124] on span "1 320,00 €" at bounding box center [501, 113] width 140 height 41
click at [170, 83] on div "GROUPE [PERSON_NAME] ASSISTANCE 38739" at bounding box center [189, 83] width 166 height 27
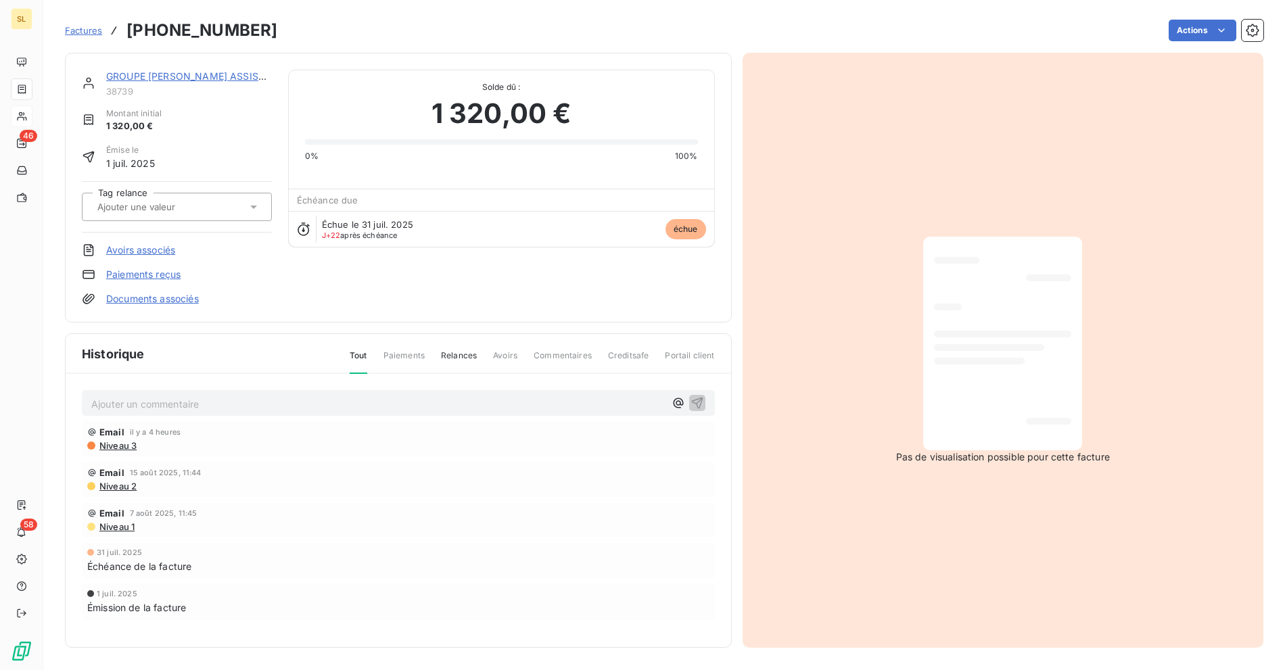
click at [172, 74] on link "GROUPE [PERSON_NAME] ASSISTANCE" at bounding box center [198, 75] width 185 height 11
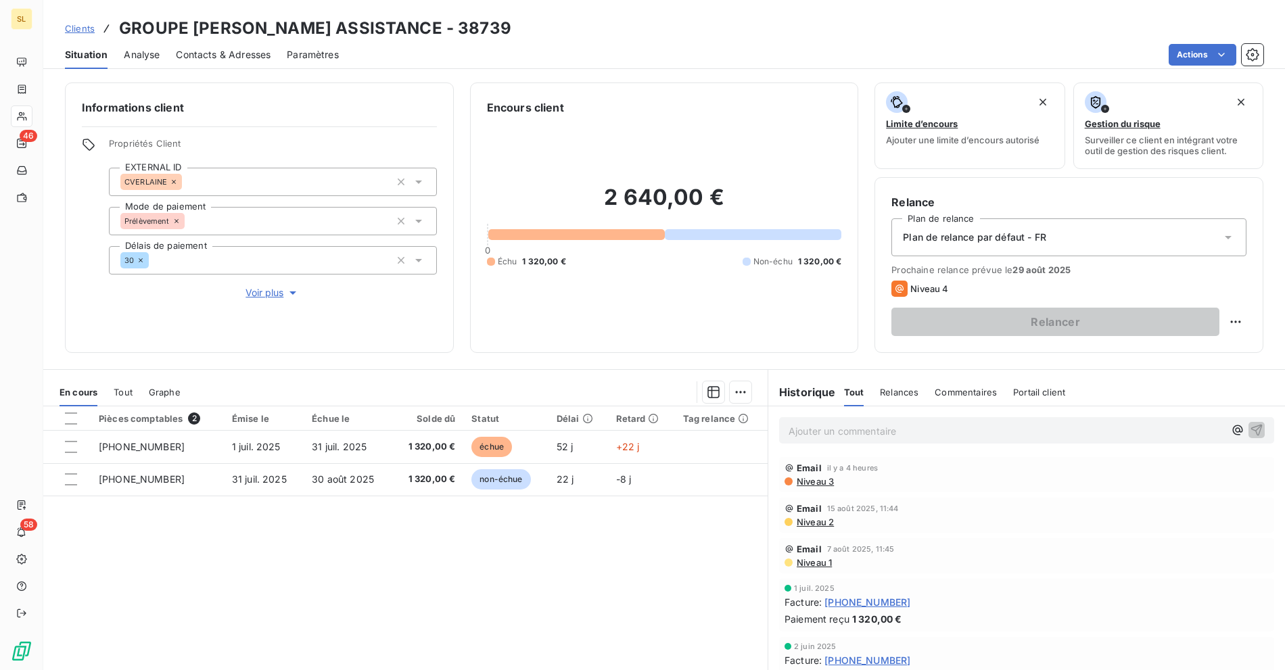
click at [243, 59] on span "Contacts & Adresses" at bounding box center [223, 55] width 95 height 14
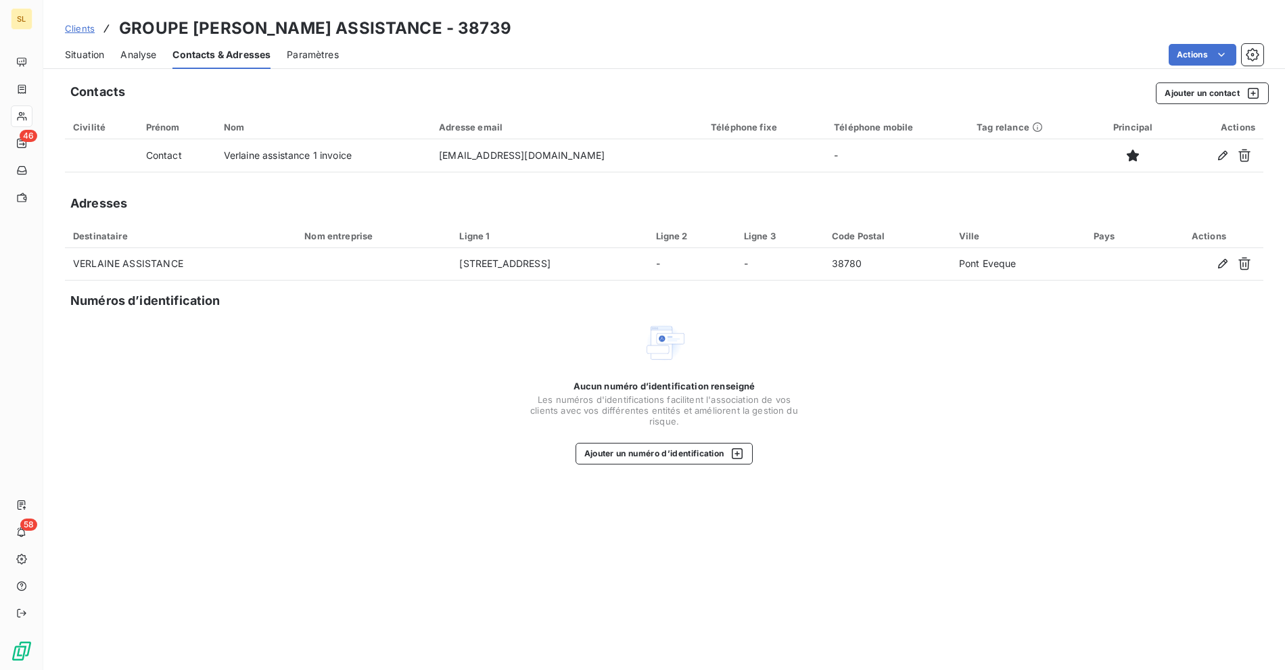
drag, startPoint x: 656, startPoint y: 47, endPoint x: 678, endPoint y: 68, distance: 30.1
click at [656, 47] on div "Actions" at bounding box center [809, 55] width 908 height 22
click at [598, 93] on div "Contacts Ajouter un contact" at bounding box center [669, 94] width 1198 height 22
click at [1182, 88] on button "Ajouter un contact" at bounding box center [1212, 94] width 113 height 22
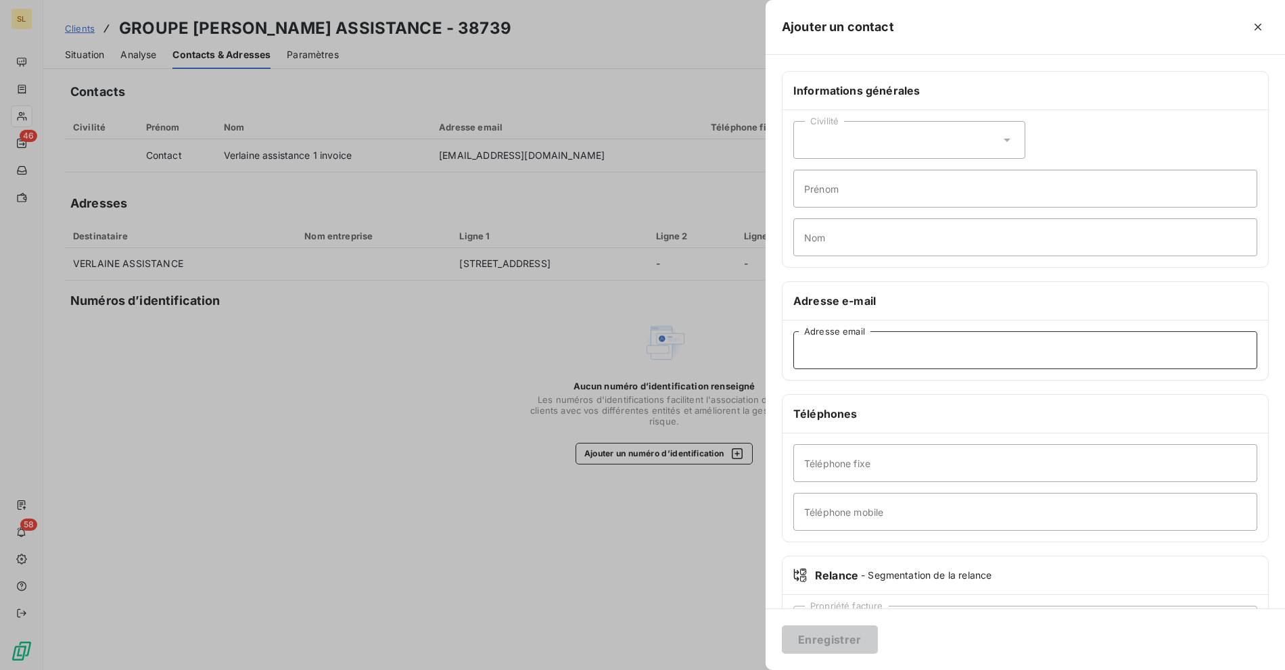
drag, startPoint x: 853, startPoint y: 351, endPoint x: 847, endPoint y: 359, distance: 10.1
click at [853, 350] on input "Adresse email" at bounding box center [1025, 350] width 464 height 38
paste input "[EMAIL_ADDRESS][DOMAIN_NAME]"
type input "[EMAIL_ADDRESS][DOMAIN_NAME]"
click at [826, 655] on div "Enregistrer" at bounding box center [1025, 640] width 519 height 62
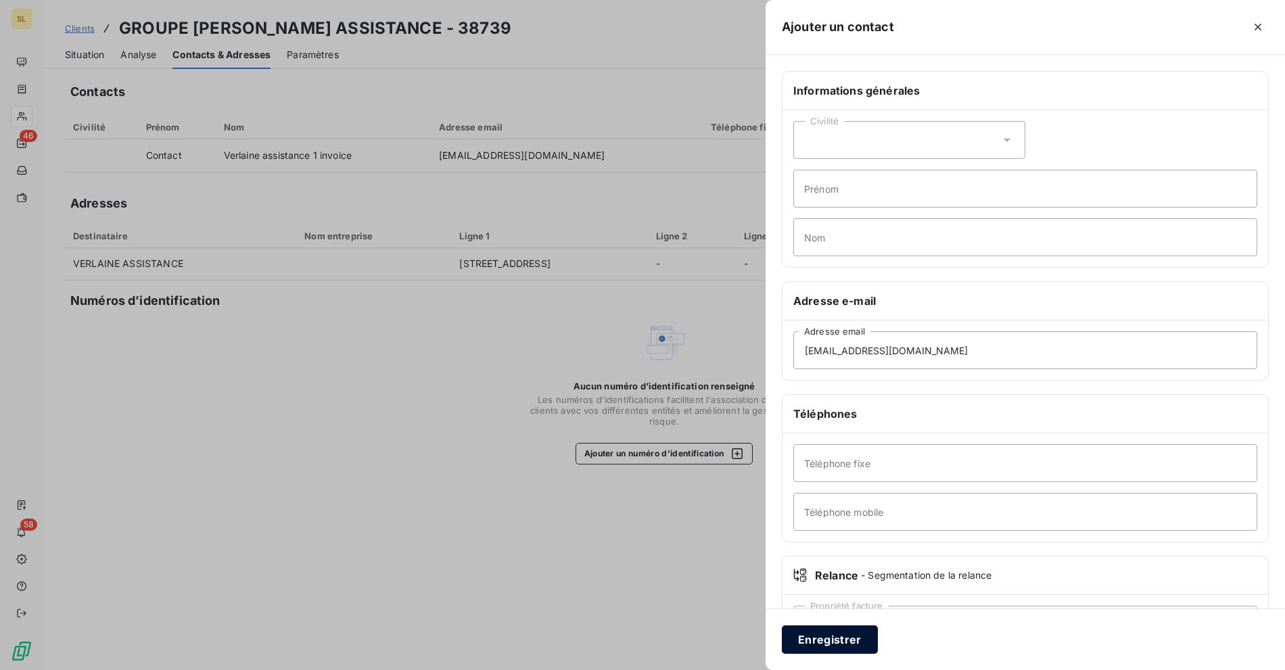
click at [827, 652] on button "Enregistrer" at bounding box center [830, 640] width 96 height 28
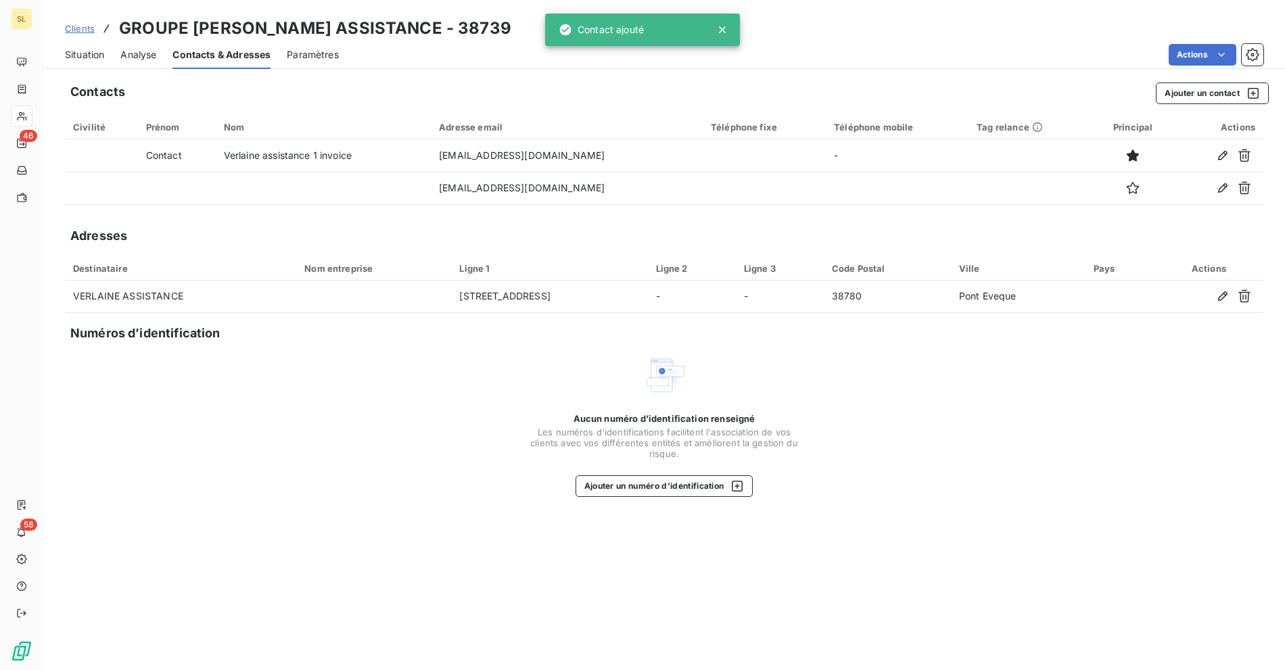
click at [504, 107] on div "Contacts Ajouter un contact Civilité Prénom Nom Adresse email Téléphone fixe Té…" at bounding box center [664, 372] width 1242 height 596
click at [60, 60] on div "Situation Analyse Contacts & Adresses Paramètres Actions" at bounding box center [664, 55] width 1242 height 28
click at [70, 57] on span "Situation" at bounding box center [84, 55] width 39 height 14
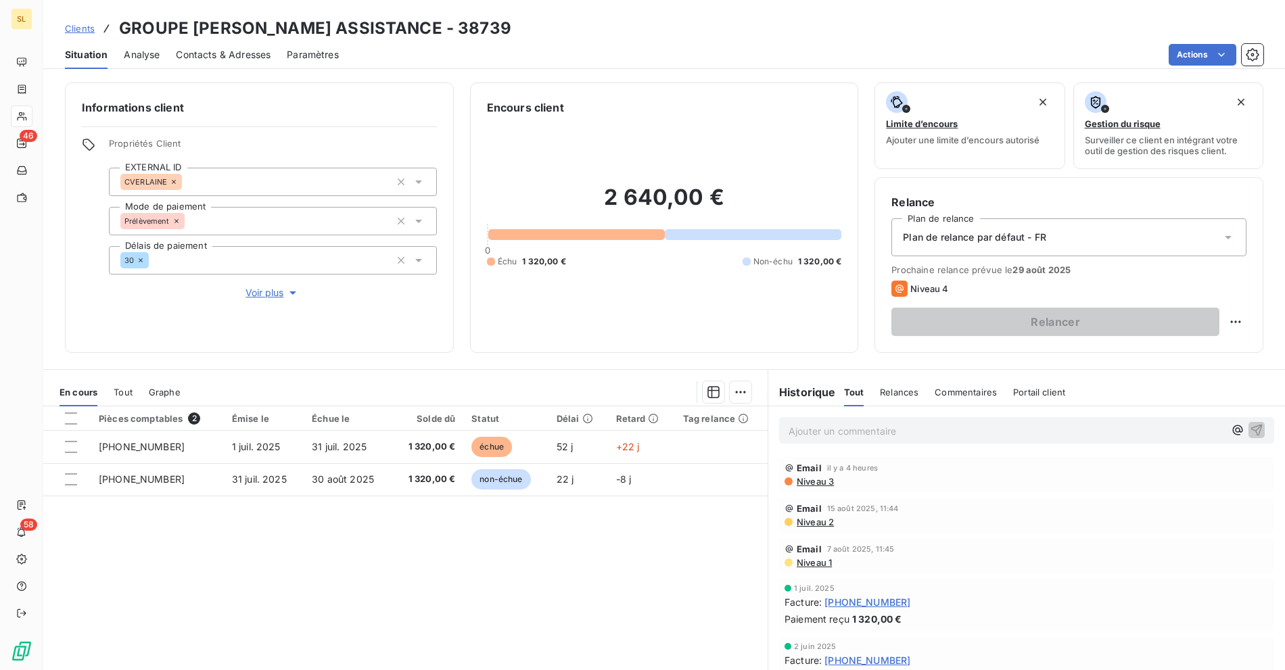
click at [580, 197] on h2 "2 640,00 €" at bounding box center [664, 204] width 355 height 41
drag, startPoint x: 591, startPoint y: 193, endPoint x: 732, endPoint y: 166, distance: 143.2
click at [684, 187] on h2 "2 640,00 €" at bounding box center [664, 204] width 355 height 41
click at [826, 436] on p "Ajouter un commentaire ﻿" at bounding box center [1007, 431] width 436 height 17
click at [839, 429] on span "relance pour 01993111" at bounding box center [839, 429] width 101 height 11
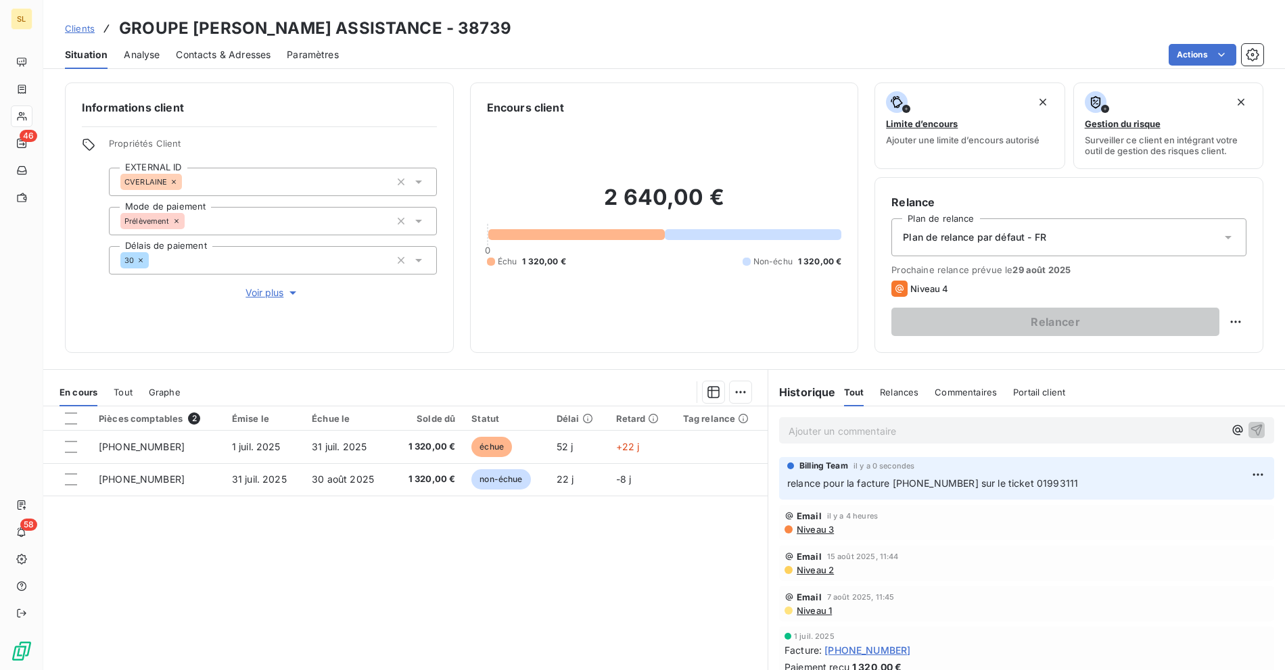
click at [681, 68] on div "Situation Analyse Contacts & Adresses Paramètres Actions" at bounding box center [664, 55] width 1242 height 28
click at [744, 72] on div "Clients GROUPE [PERSON_NAME] ASSISTANCE - 38739 Situation Analyse Contacts & Ad…" at bounding box center [664, 335] width 1242 height 670
click at [885, 481] on span "relance pour la facture [PHONE_NUMBER] sur le ticket 01993111" at bounding box center [932, 482] width 291 height 11
drag, startPoint x: 841, startPoint y: 486, endPoint x: 780, endPoint y: 484, distance: 61.6
click at [780, 484] on div "Billing Team il y a 0 secondes relance pour la facture [PHONE_NUMBER] sur le ti…" at bounding box center [1026, 478] width 495 height 43
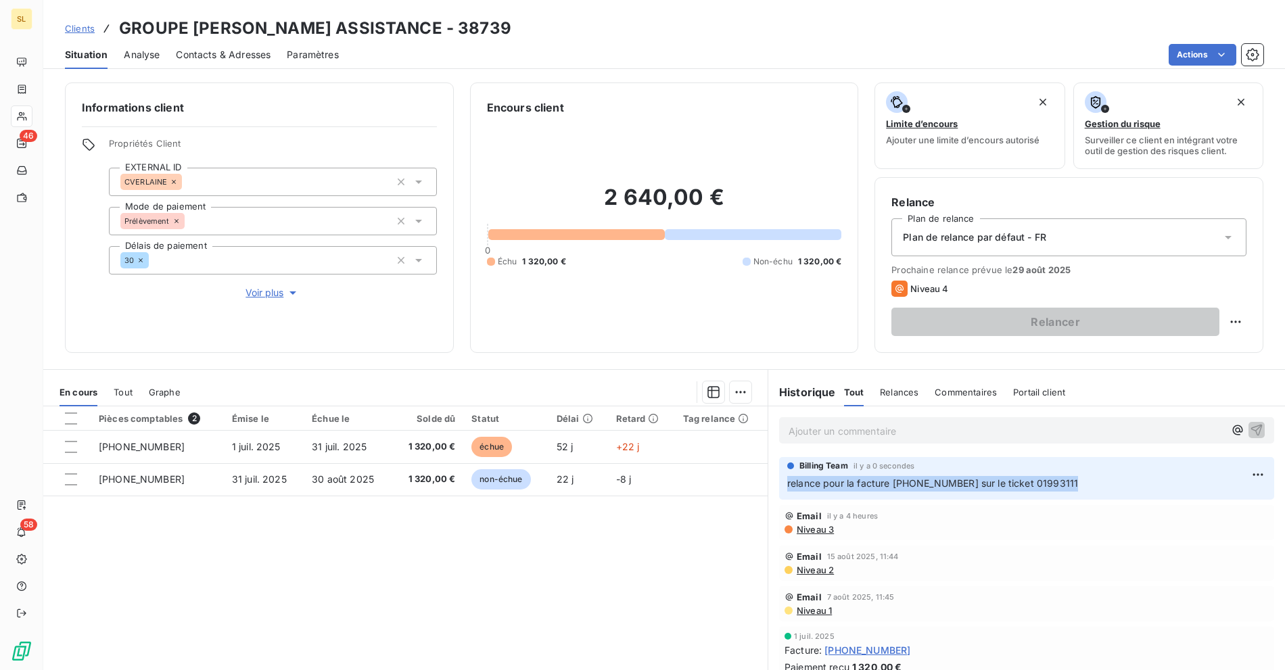
copy span "relance pour la facture [PHONE_NUMBER] sur le ticket 01993111"
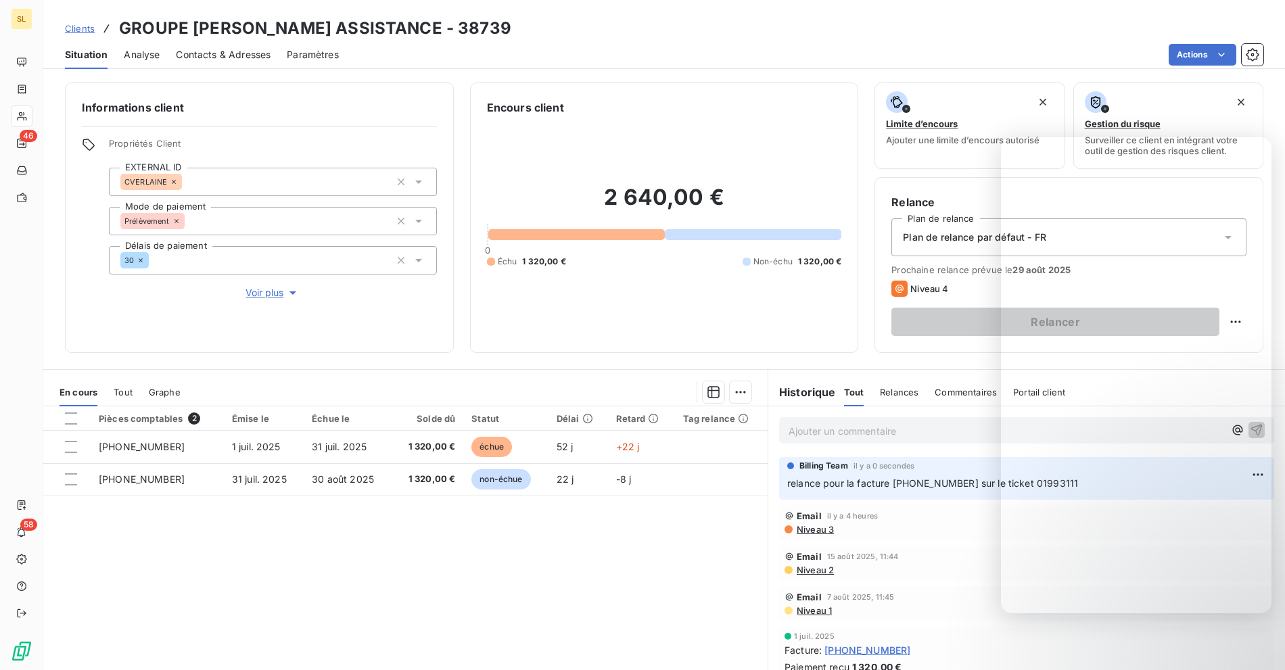
click at [408, 58] on div "Actions" at bounding box center [809, 55] width 908 height 22
click at [1098, 51] on div "Actions" at bounding box center [809, 55] width 908 height 22
click at [1253, 659] on div "1 juil. 2025 Facture : [PHONE_NUMBER] Paiement reçu 1 320,00 €" at bounding box center [1026, 653] width 517 height 58
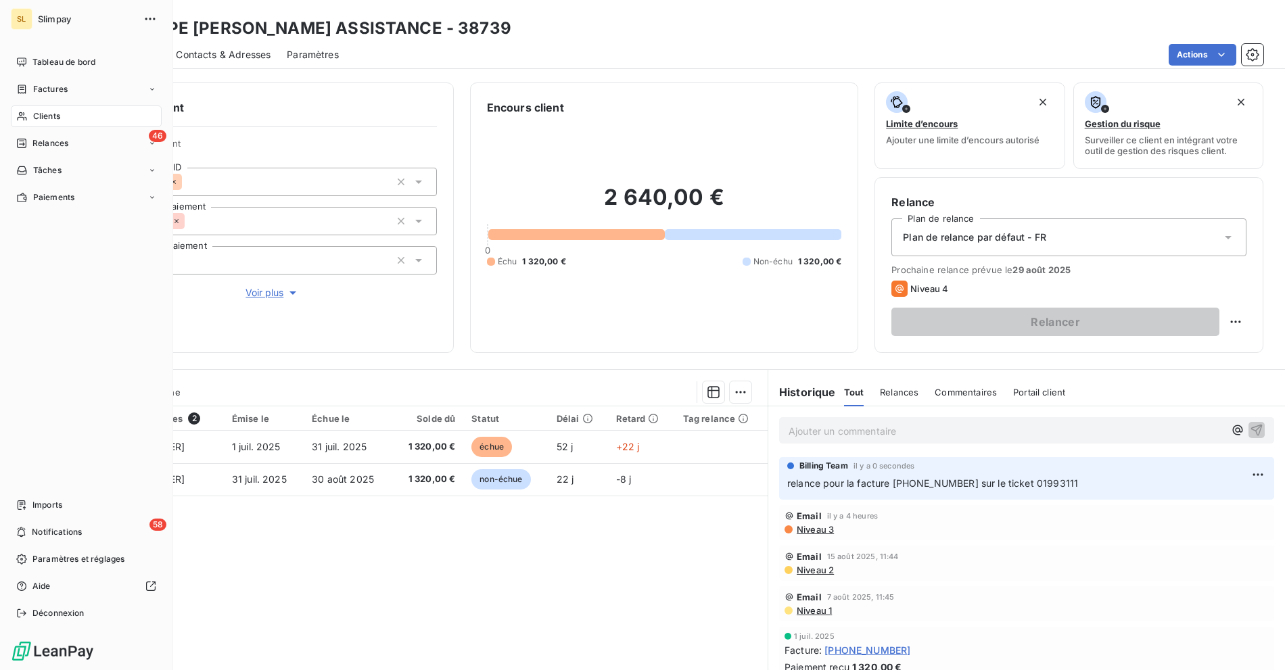
click at [29, 150] on div "46 Relances" at bounding box center [86, 144] width 151 height 22
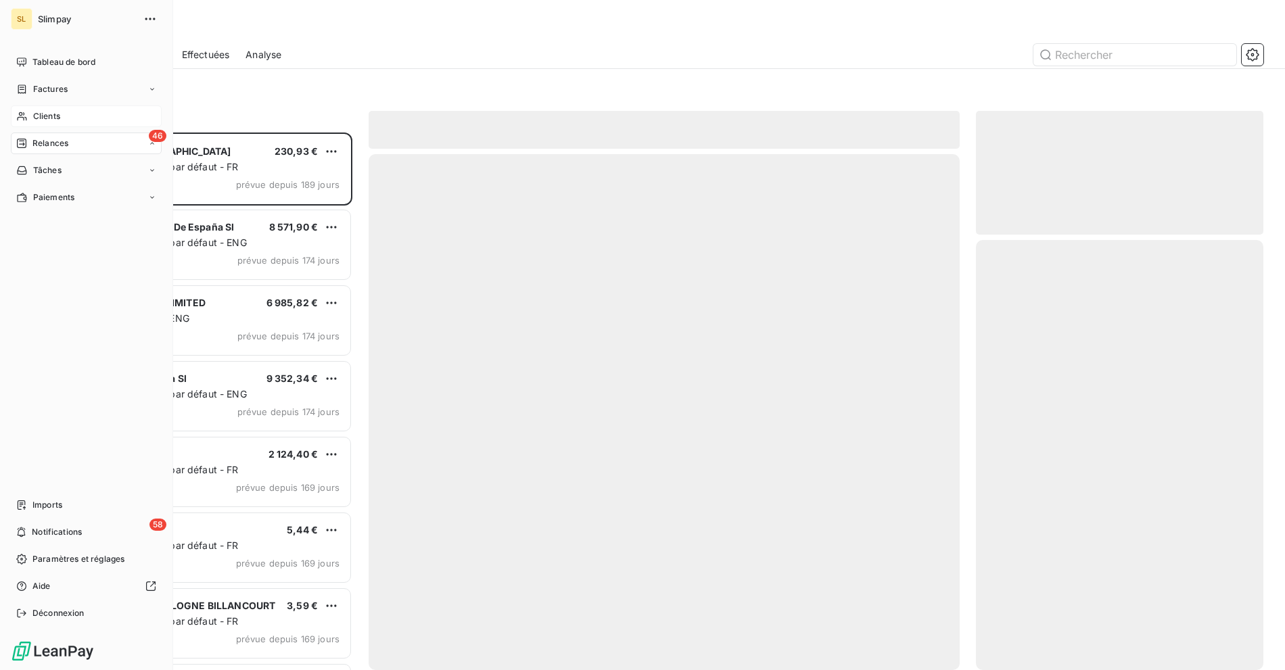
scroll to position [526, 276]
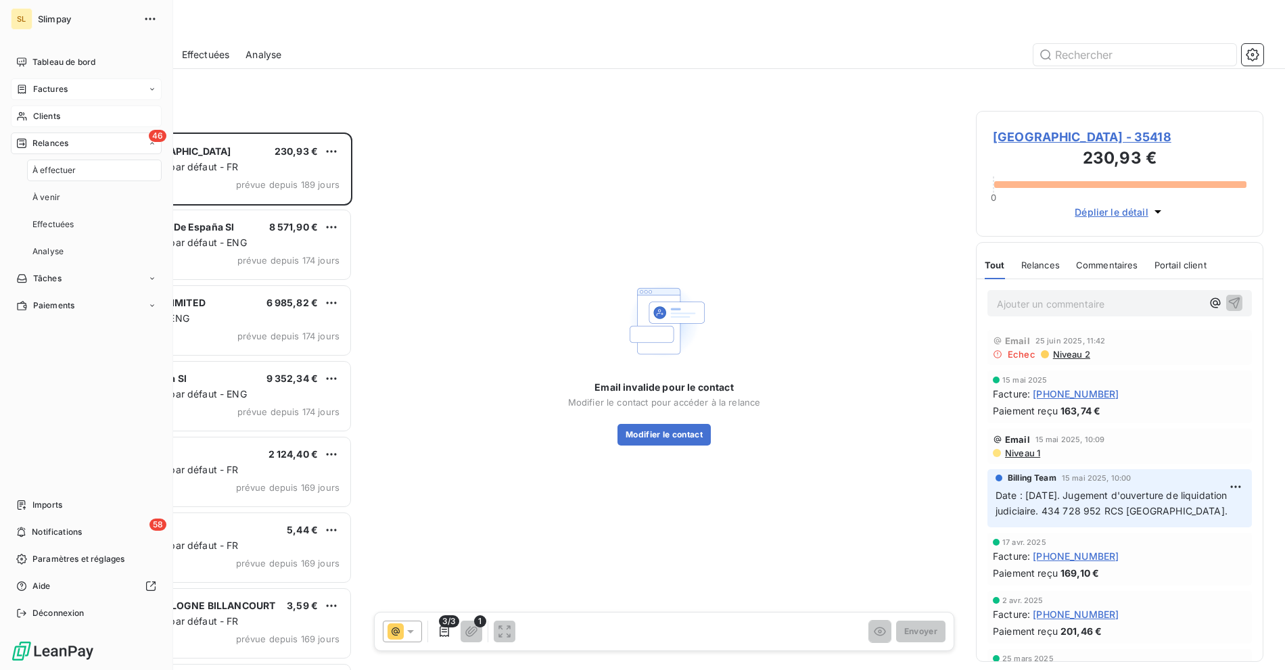
click at [53, 90] on span "Factures" at bounding box center [50, 89] width 34 height 12
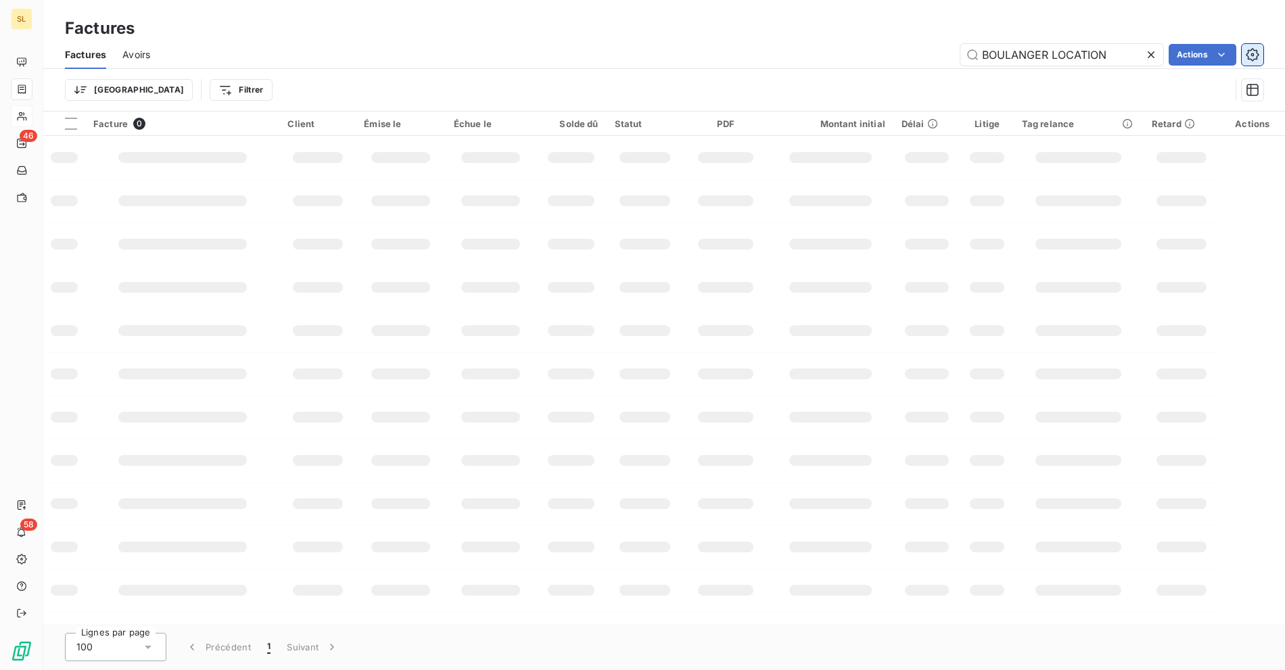
click at [1253, 49] on icon "button" at bounding box center [1253, 55] width 14 height 14
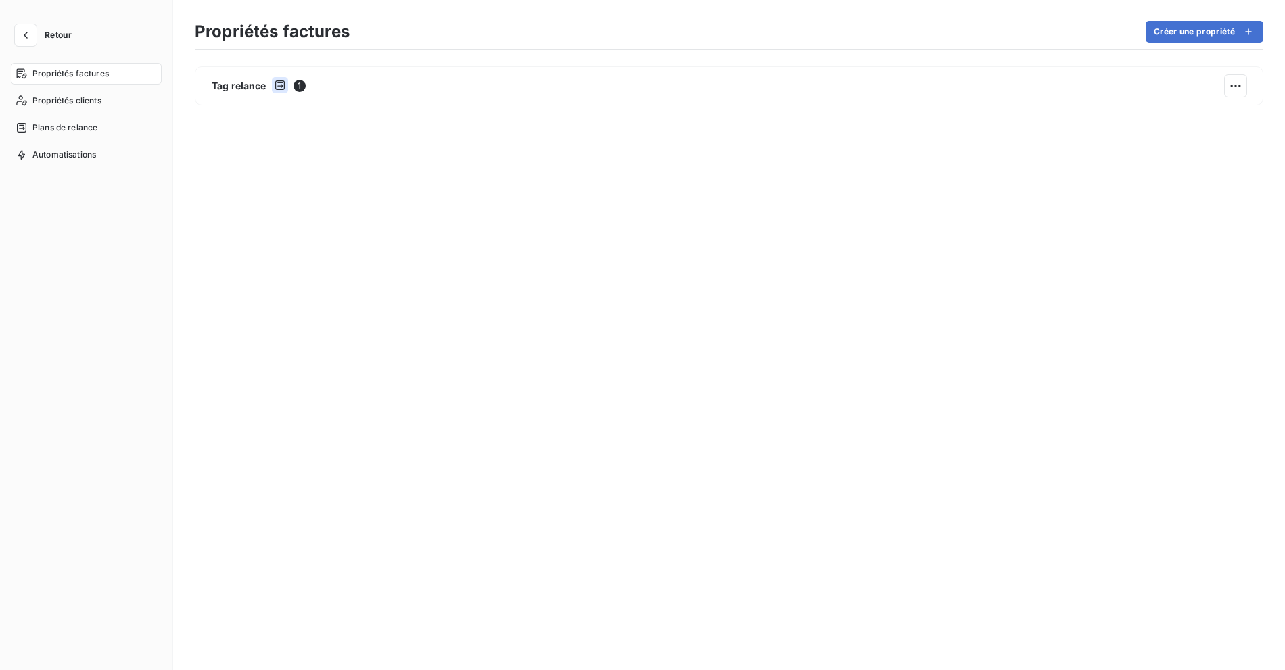
click at [45, 31] on span "Retour" at bounding box center [58, 35] width 27 height 8
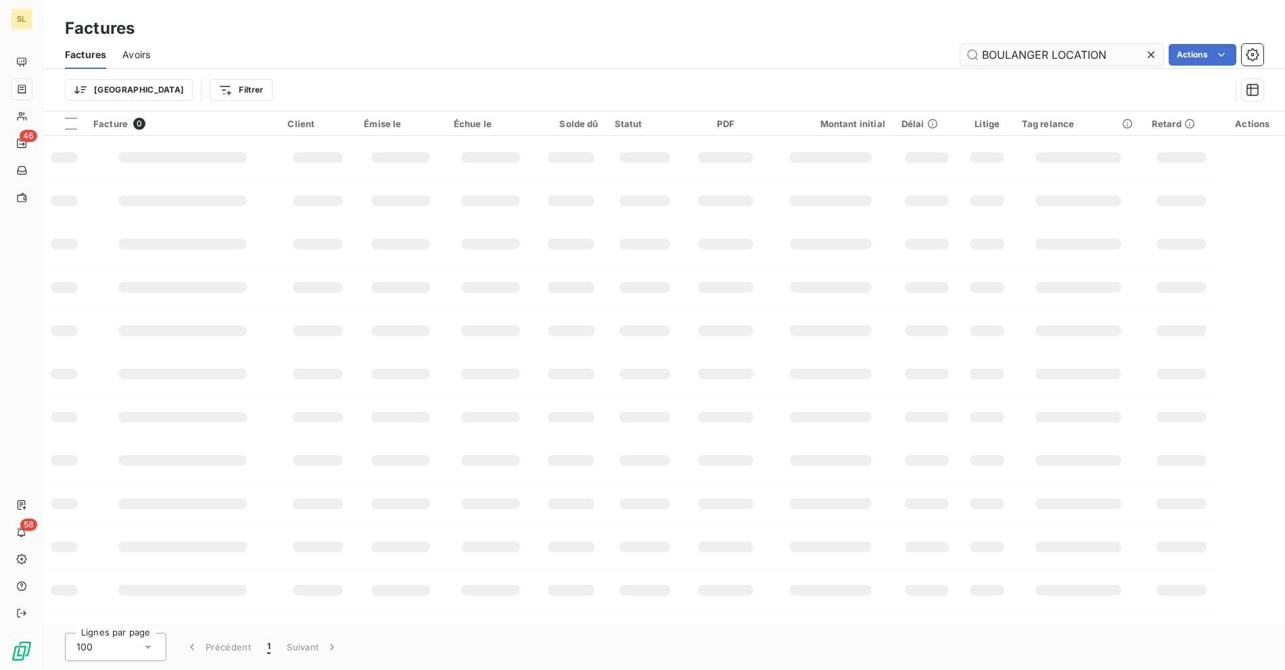
click at [1157, 54] on div at bounding box center [1153, 55] width 19 height 22
click at [500, 34] on div "Factures" at bounding box center [664, 28] width 1242 height 24
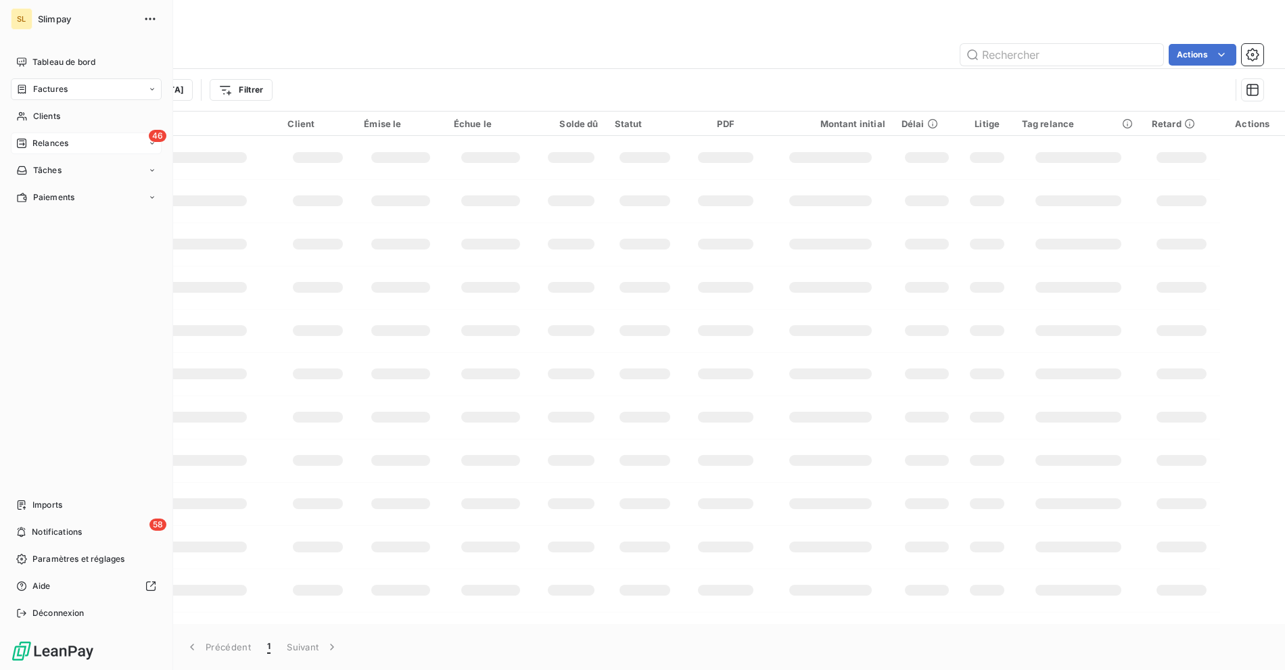
click at [39, 145] on span "Relances" at bounding box center [50, 143] width 36 height 12
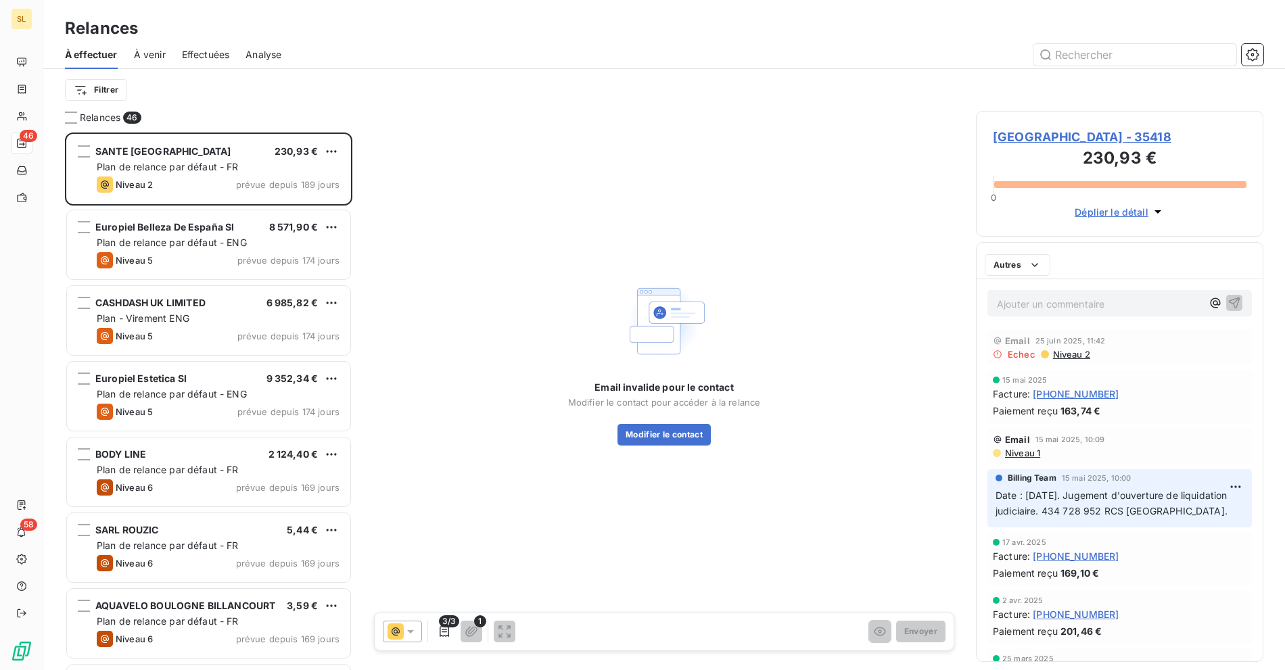
scroll to position [526, 276]
click at [1253, 51] on icon "button" at bounding box center [1253, 55] width 14 height 14
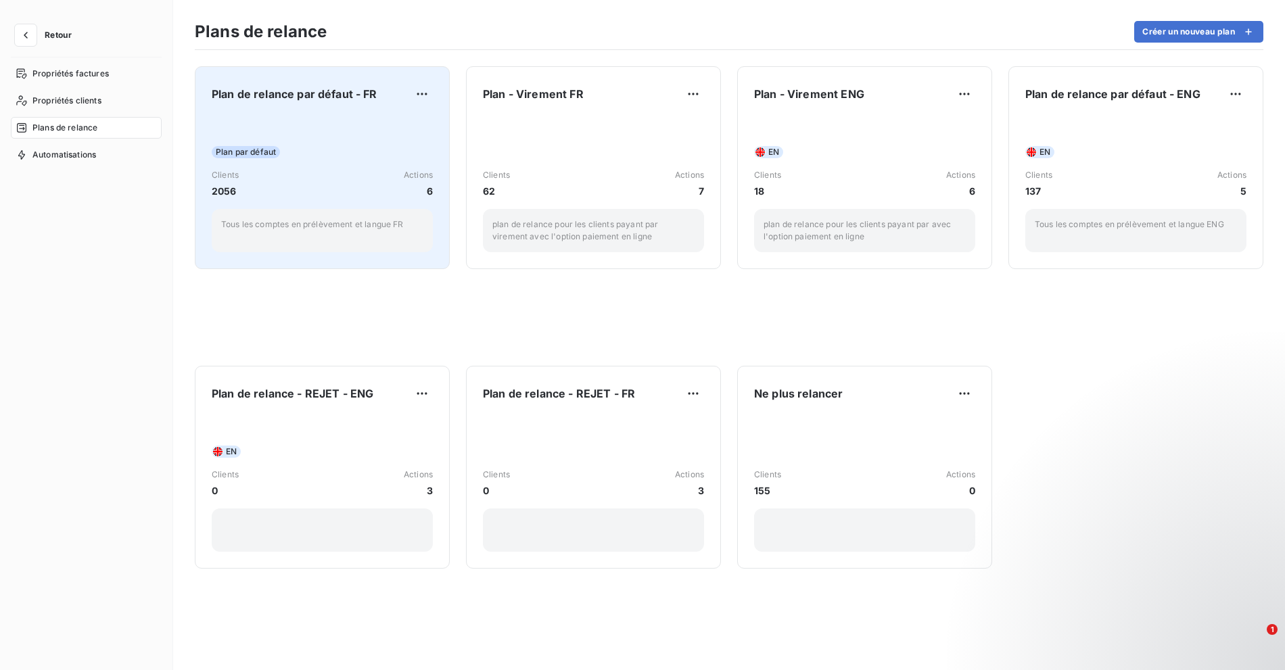
click at [383, 112] on div "Plan de relance par défaut - FR Plan par défaut Clients 2056 Actions 6 Tous les…" at bounding box center [322, 167] width 221 height 169
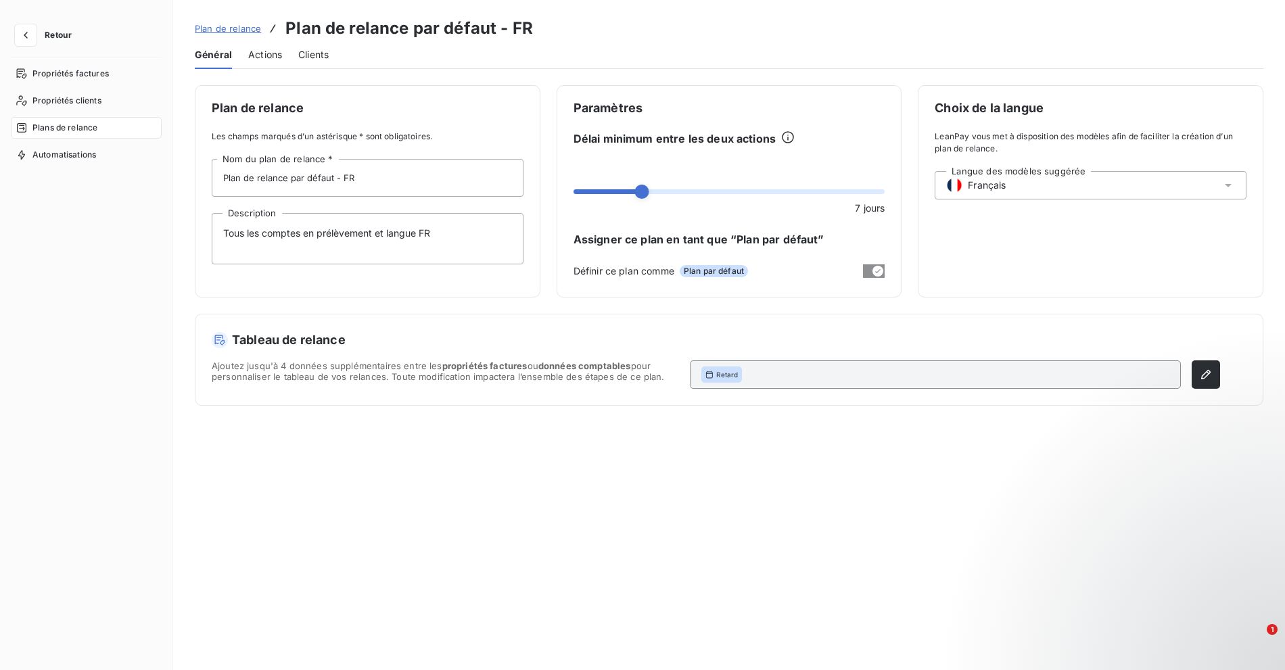
click at [323, 54] on span "Clients" at bounding box center [313, 55] width 30 height 14
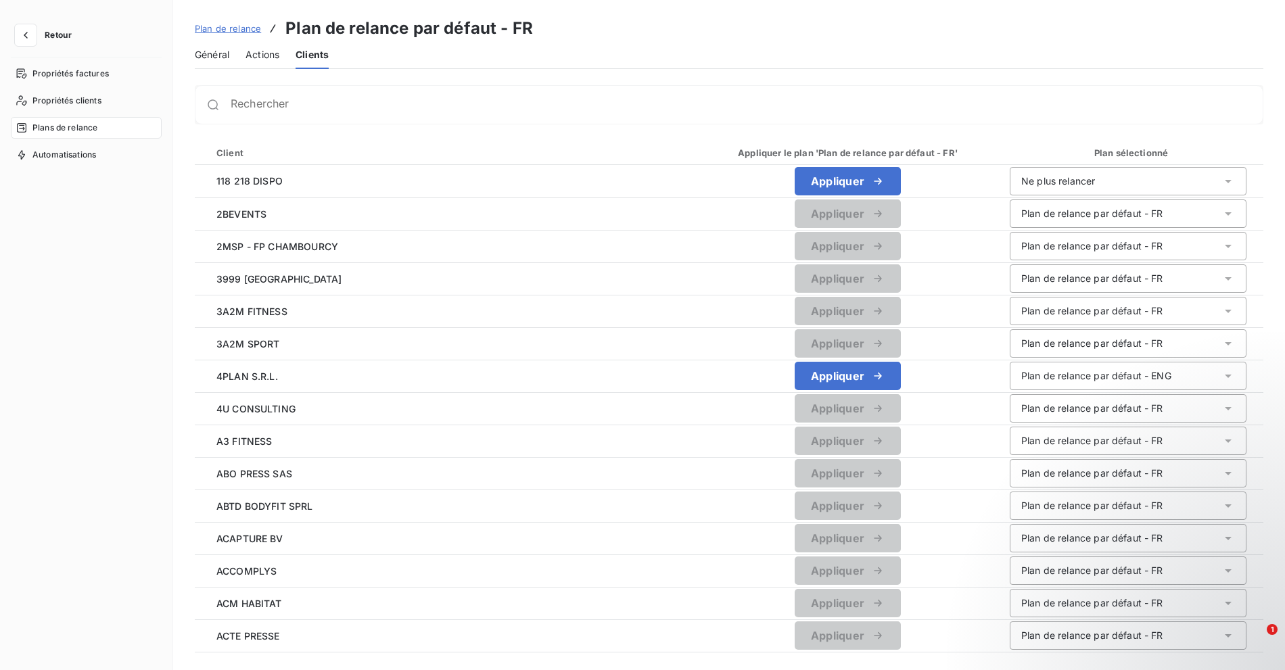
click at [278, 52] on span "Actions" at bounding box center [262, 55] width 34 height 14
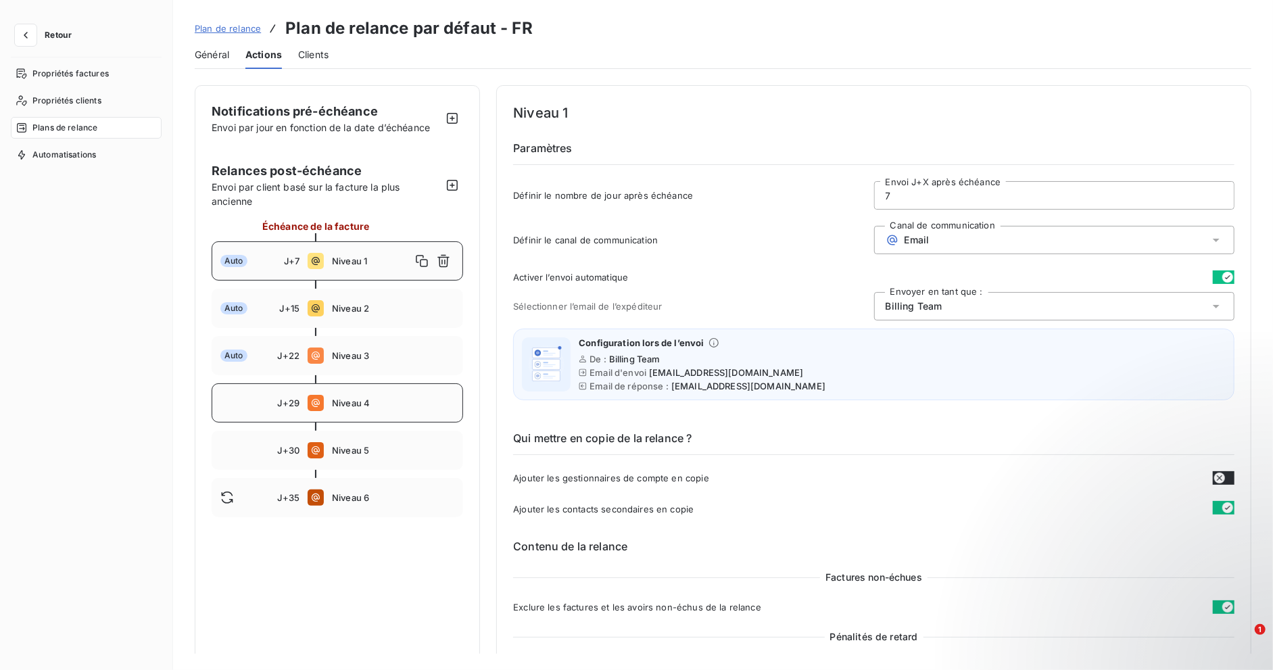
click at [371, 391] on div "J+29 Niveau 4" at bounding box center [338, 402] width 252 height 39
type input "29"
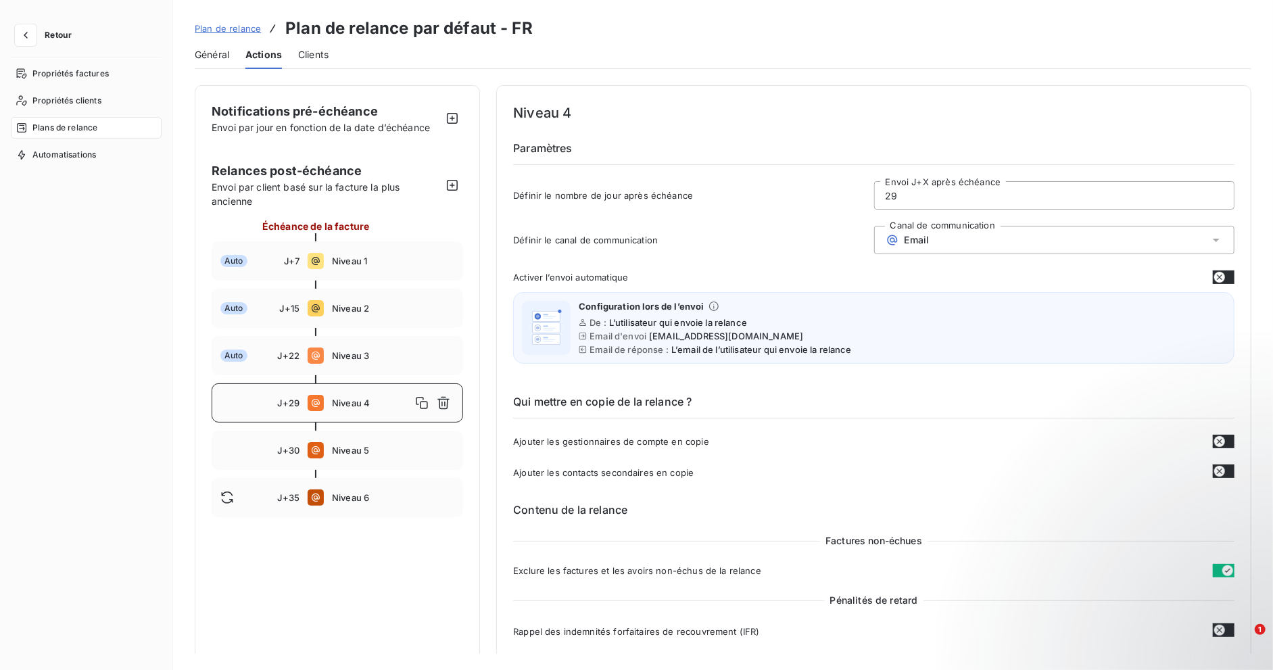
click at [1224, 471] on button "button" at bounding box center [1224, 472] width 22 height 14
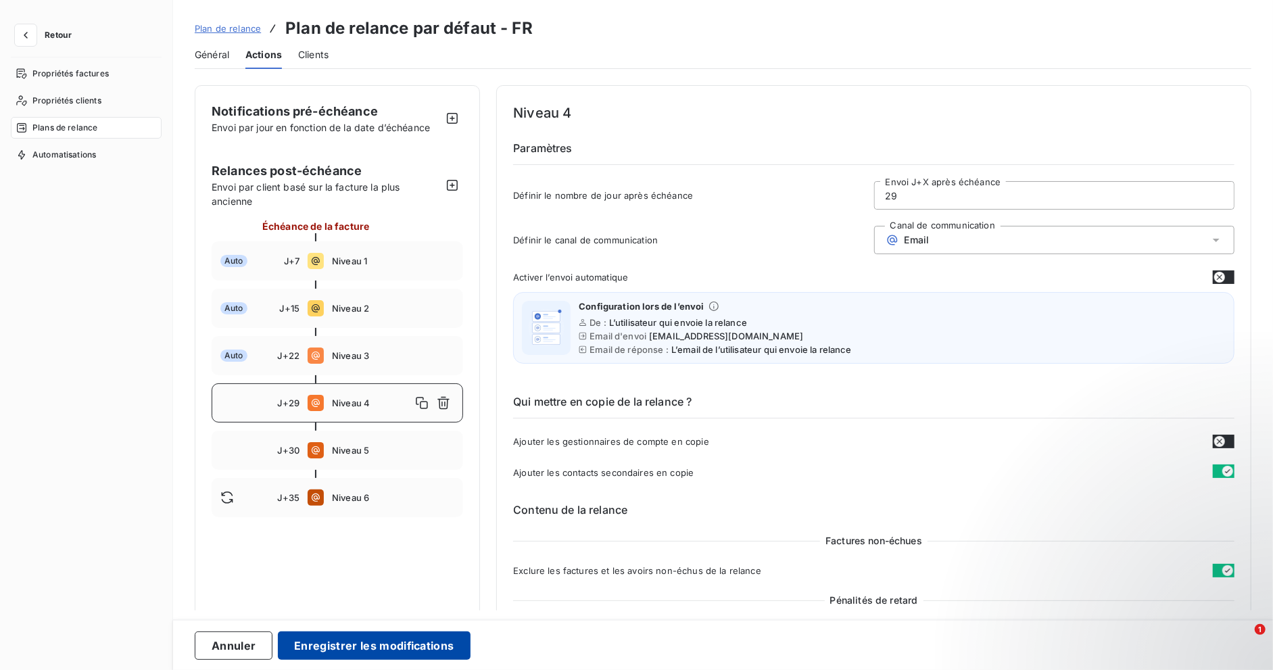
click at [393, 648] on button "Enregistrer les modifications" at bounding box center [374, 646] width 192 height 28
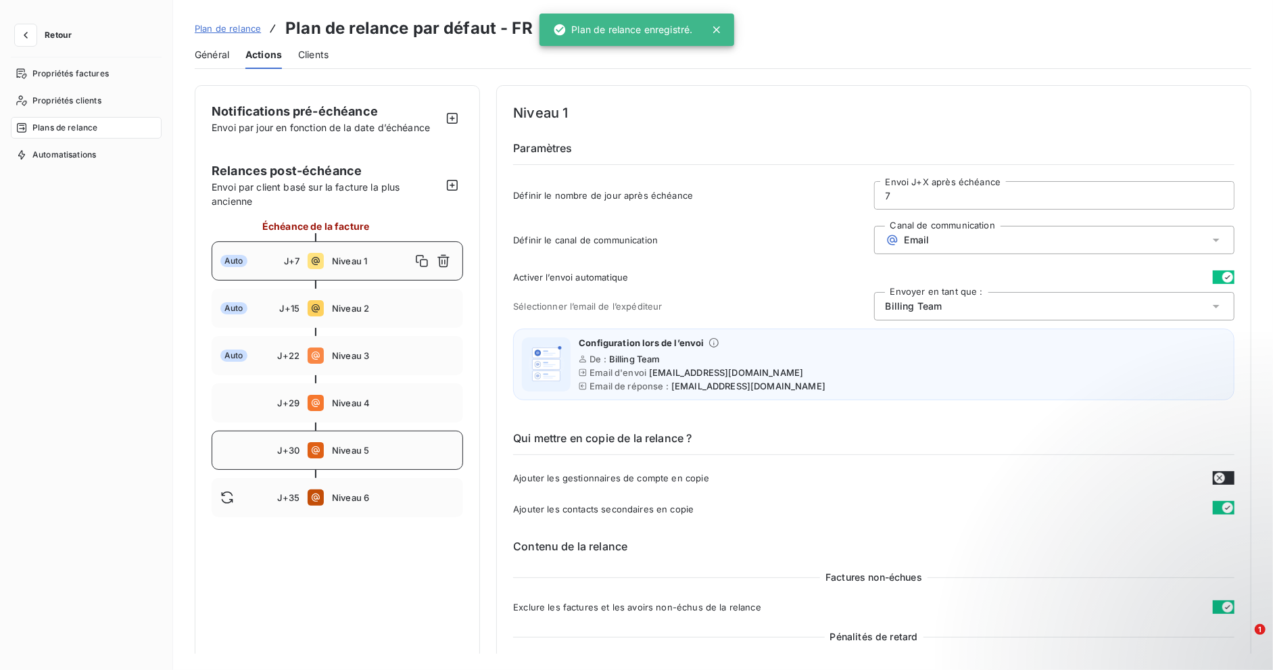
click at [373, 448] on span "Niveau 5" at bounding box center [393, 450] width 122 height 11
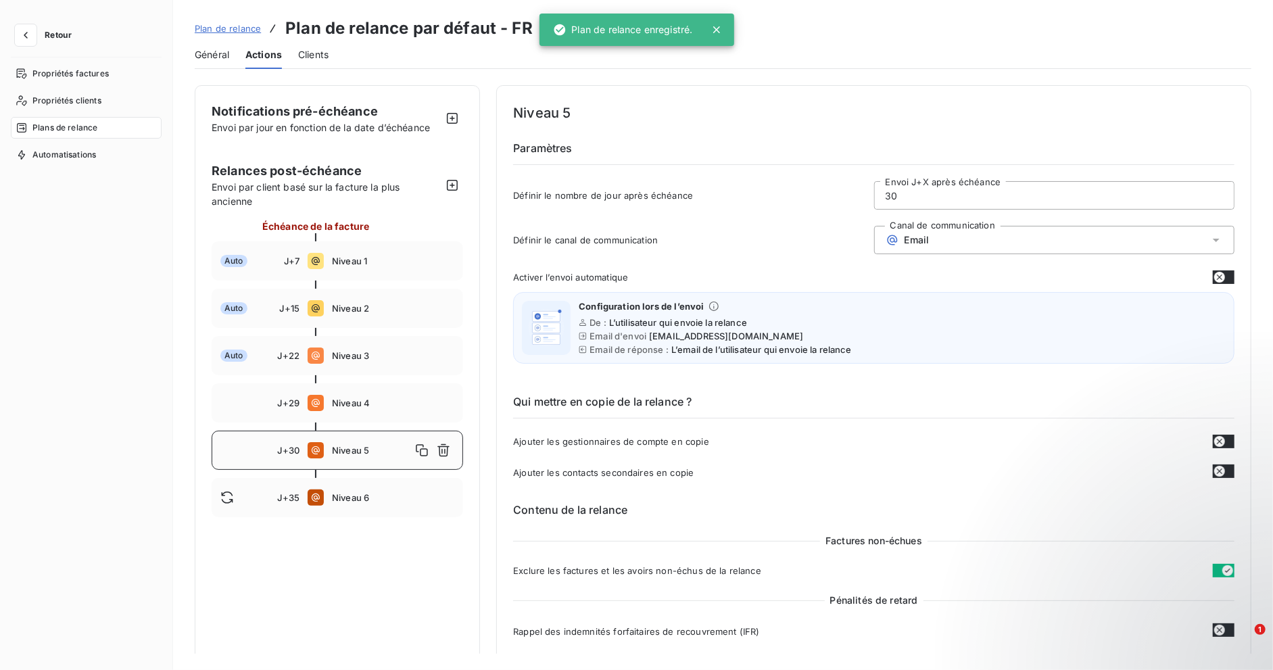
type input "30"
click at [1221, 469] on button "button" at bounding box center [1224, 472] width 22 height 14
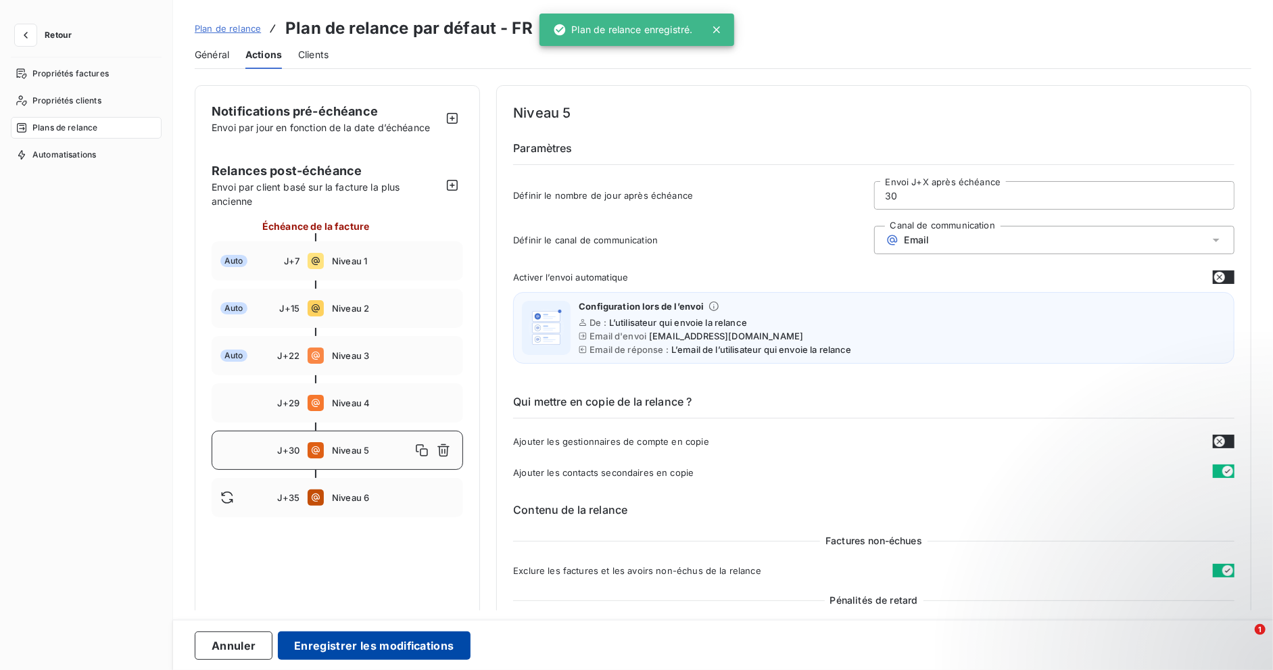
click at [335, 651] on button "Enregistrer les modifications" at bounding box center [374, 646] width 192 height 28
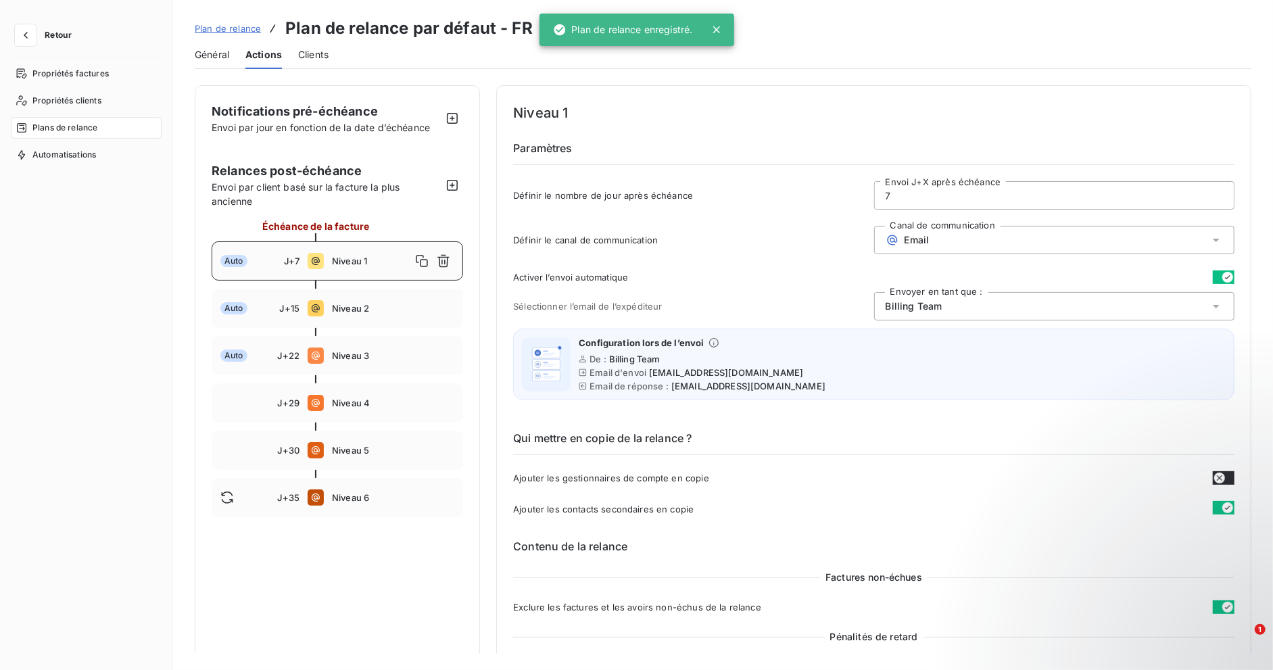
click at [228, 27] on span "Plan de relance" at bounding box center [228, 28] width 66 height 11
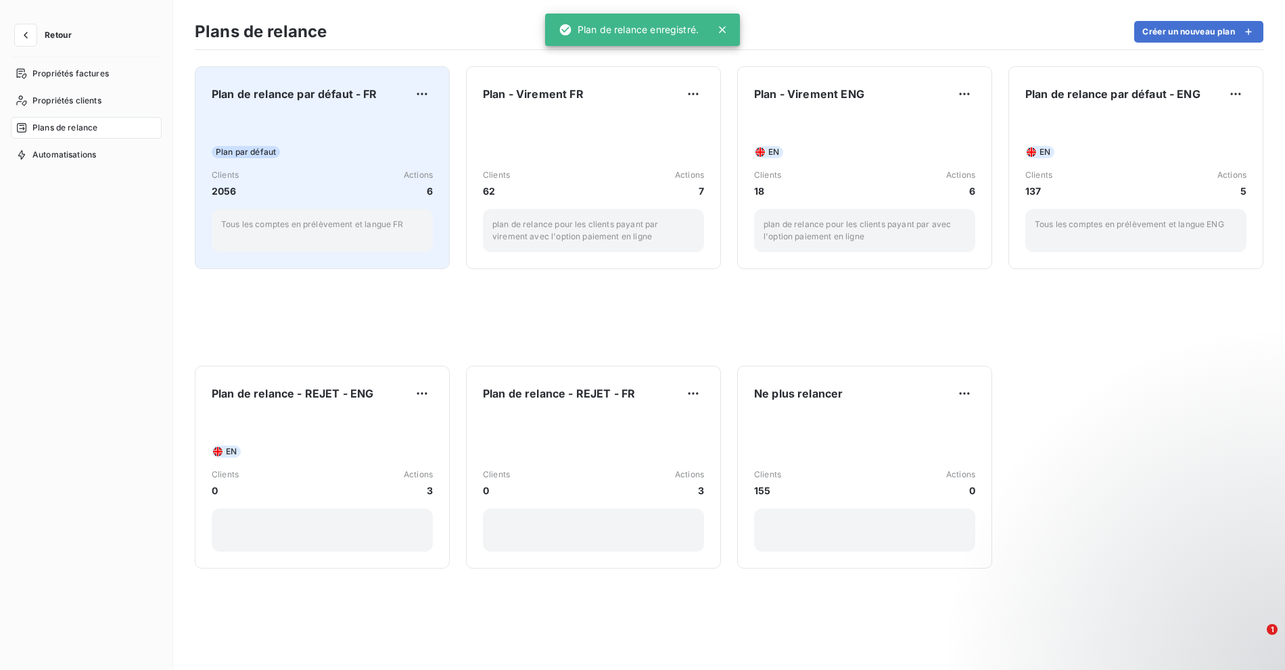
click at [328, 113] on div "Plan de relance par défaut - FR Plan par défaut Clients 2056 Actions 6 Tous les…" at bounding box center [322, 167] width 221 height 169
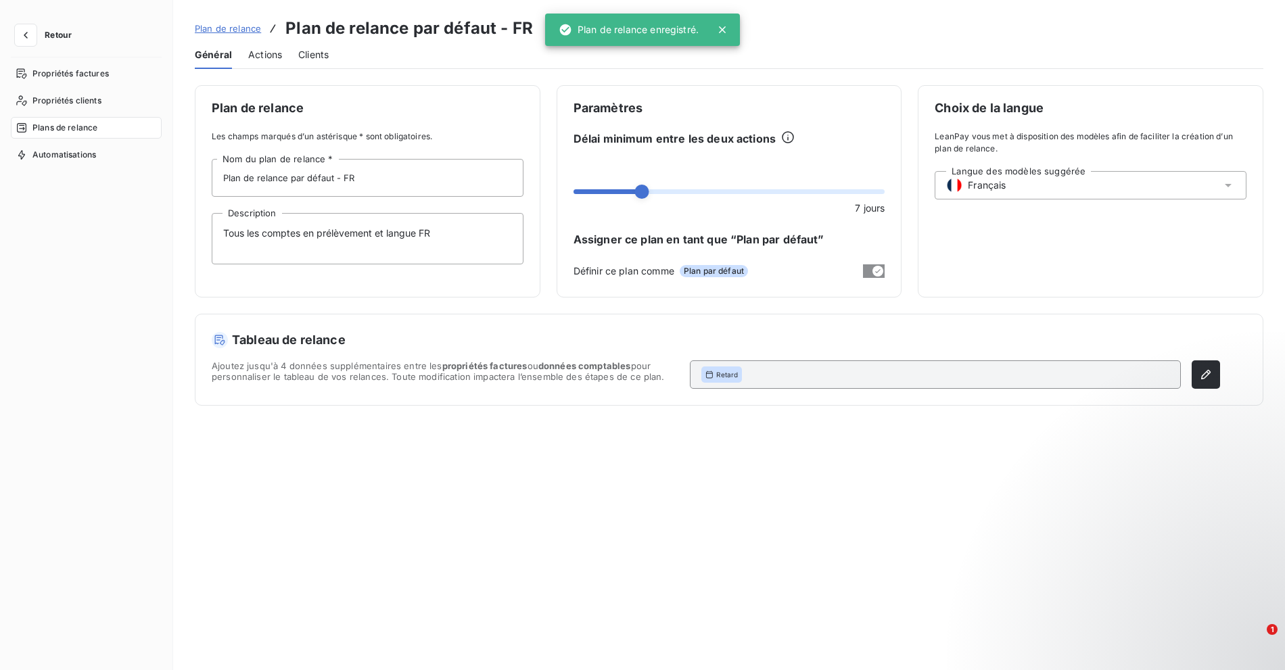
drag, startPoint x: 273, startPoint y: 58, endPoint x: 271, endPoint y: 74, distance: 16.4
click at [273, 58] on span "Actions" at bounding box center [265, 55] width 34 height 14
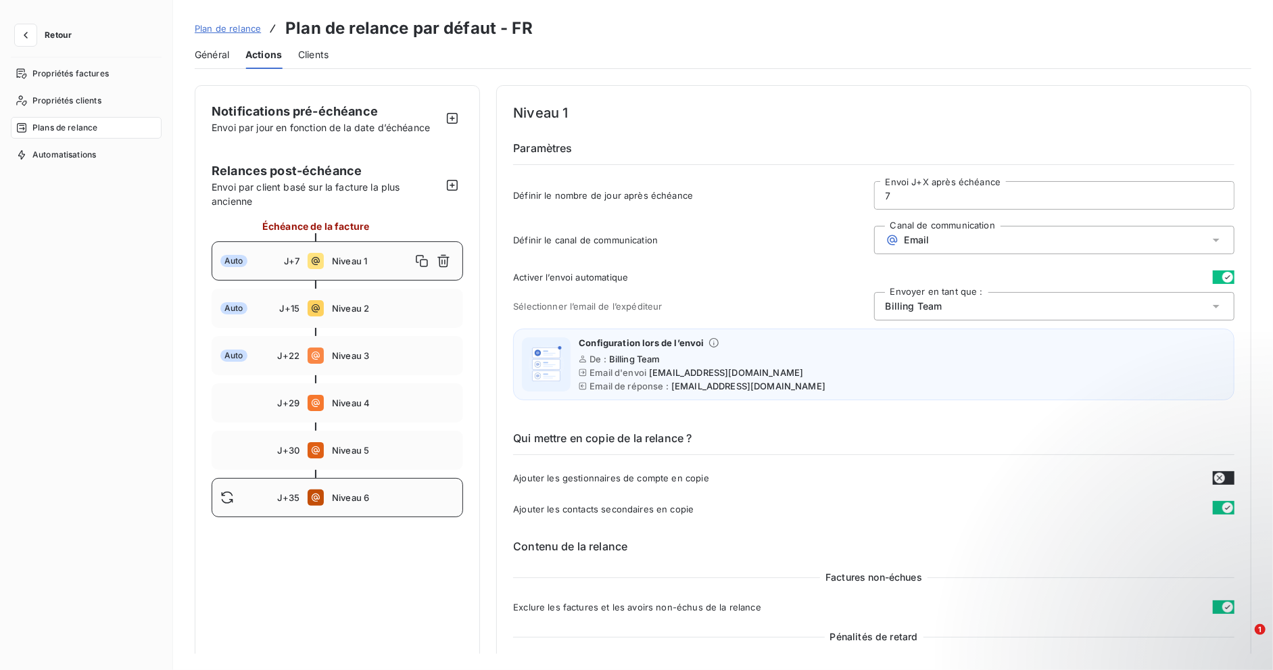
click at [366, 507] on div "J+35 Niveau 6" at bounding box center [338, 497] width 252 height 39
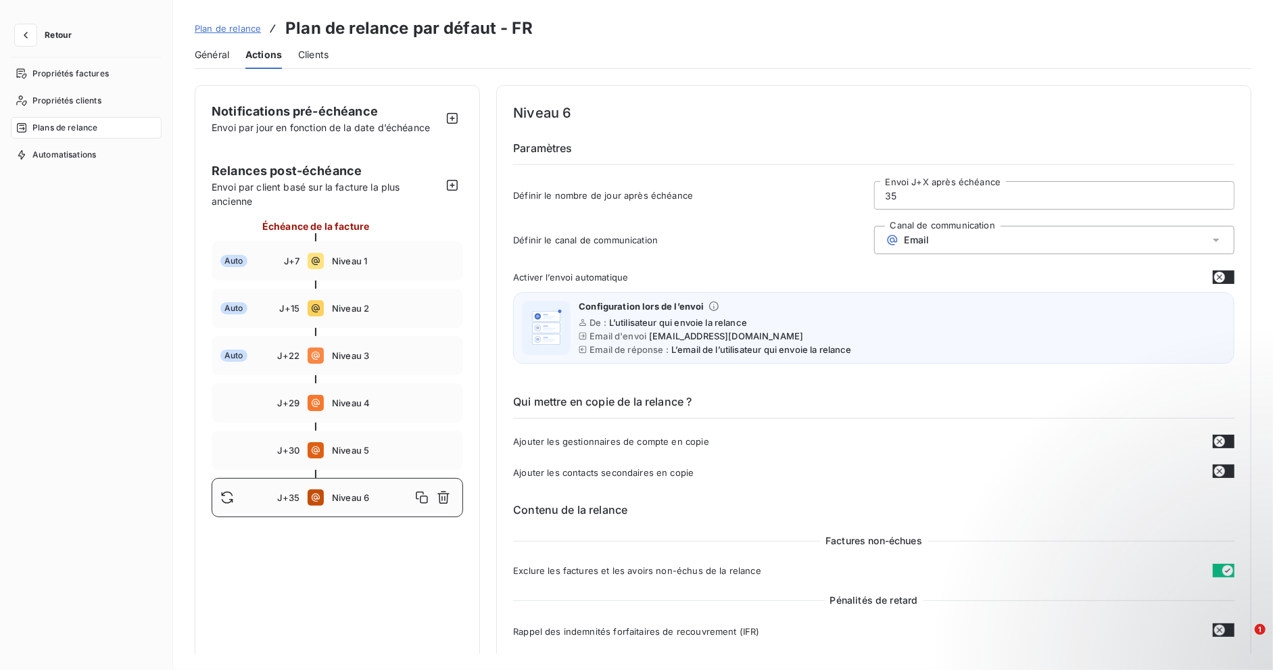
type input "35"
click at [1218, 475] on icon "button" at bounding box center [1220, 471] width 11 height 11
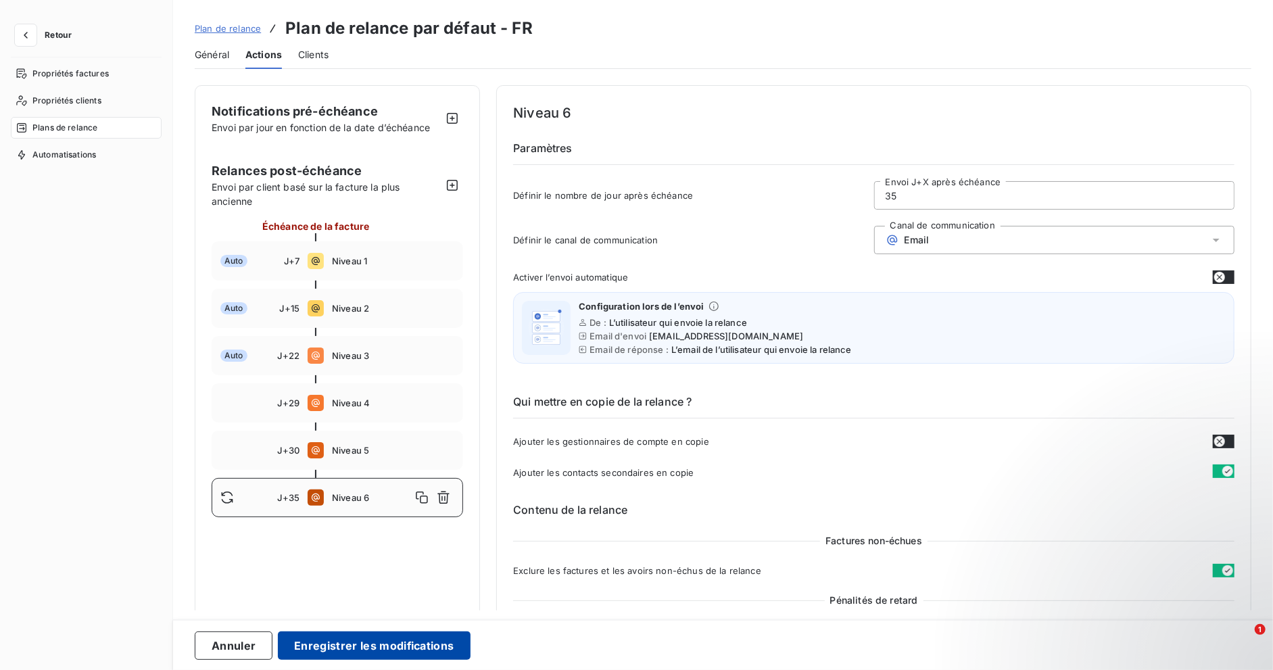
click at [361, 645] on button "Enregistrer les modifications" at bounding box center [374, 646] width 192 height 28
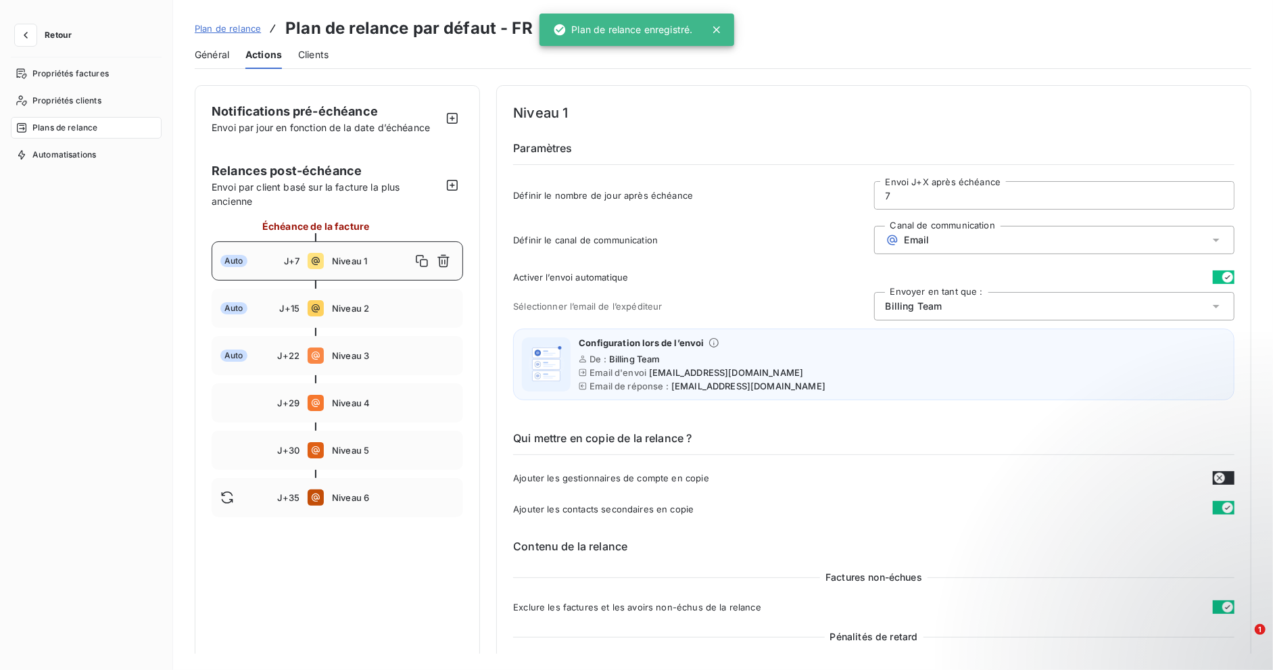
click at [220, 32] on span "Plan de relance" at bounding box center [228, 28] width 66 height 11
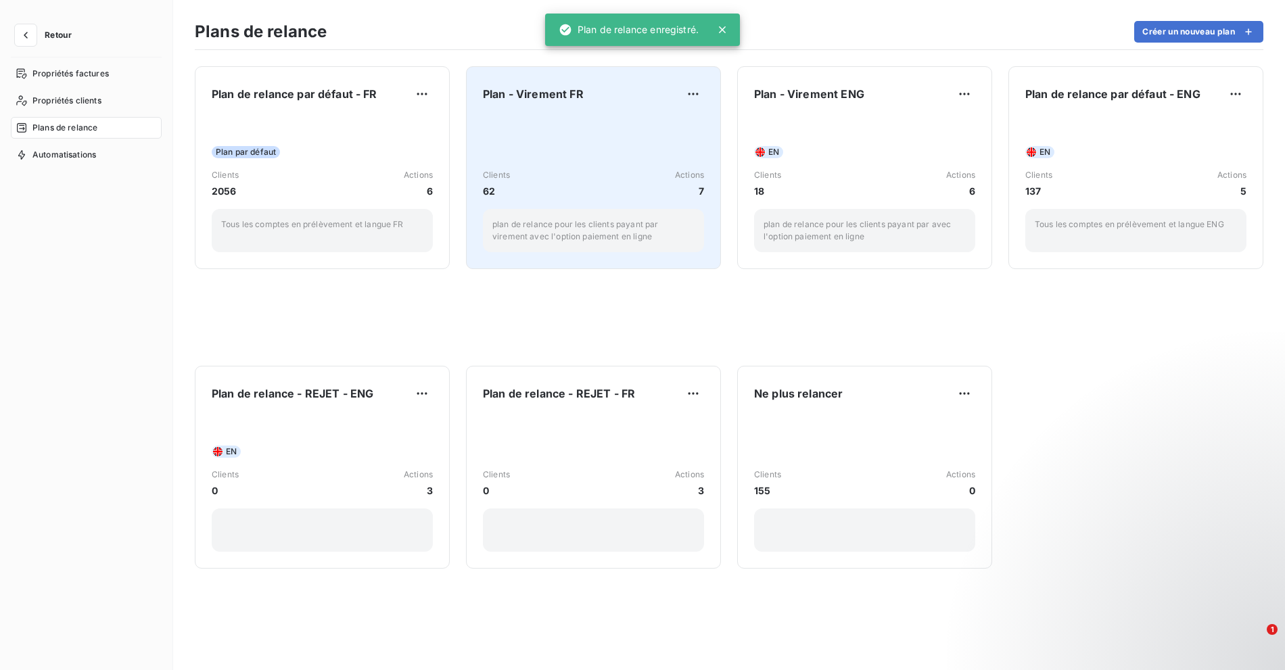
click at [599, 194] on div "Clients 62 Actions 7" at bounding box center [593, 183] width 221 height 29
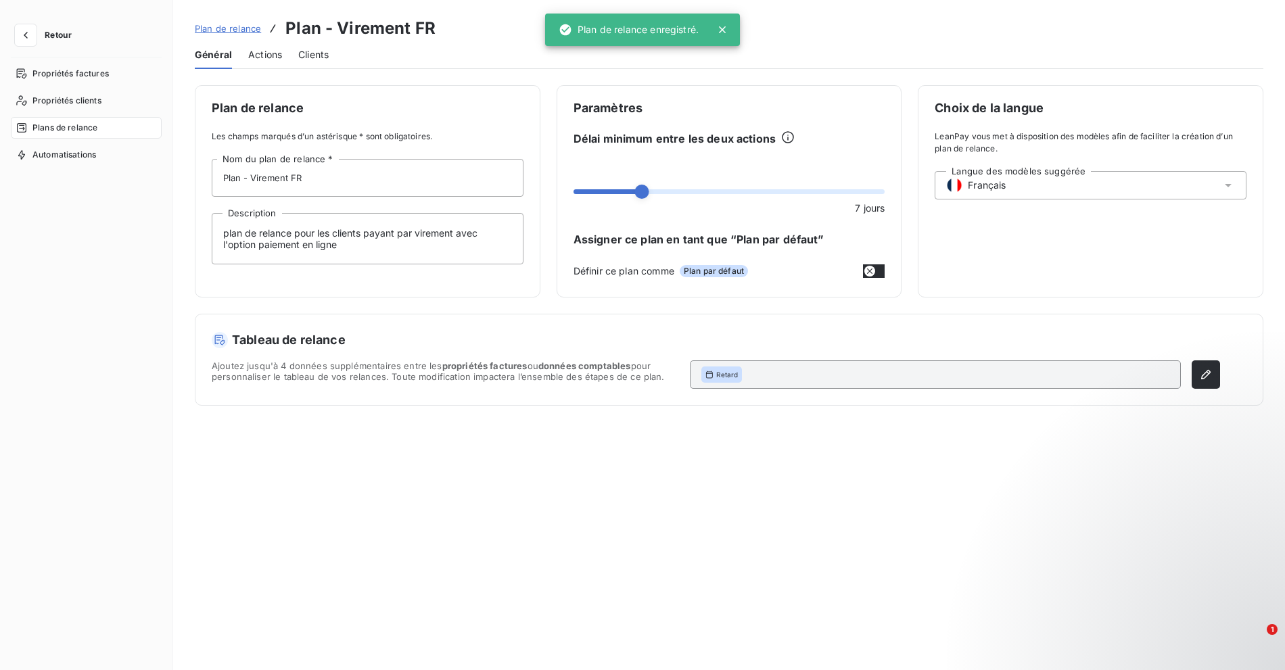
click at [263, 55] on span "Actions" at bounding box center [265, 55] width 34 height 14
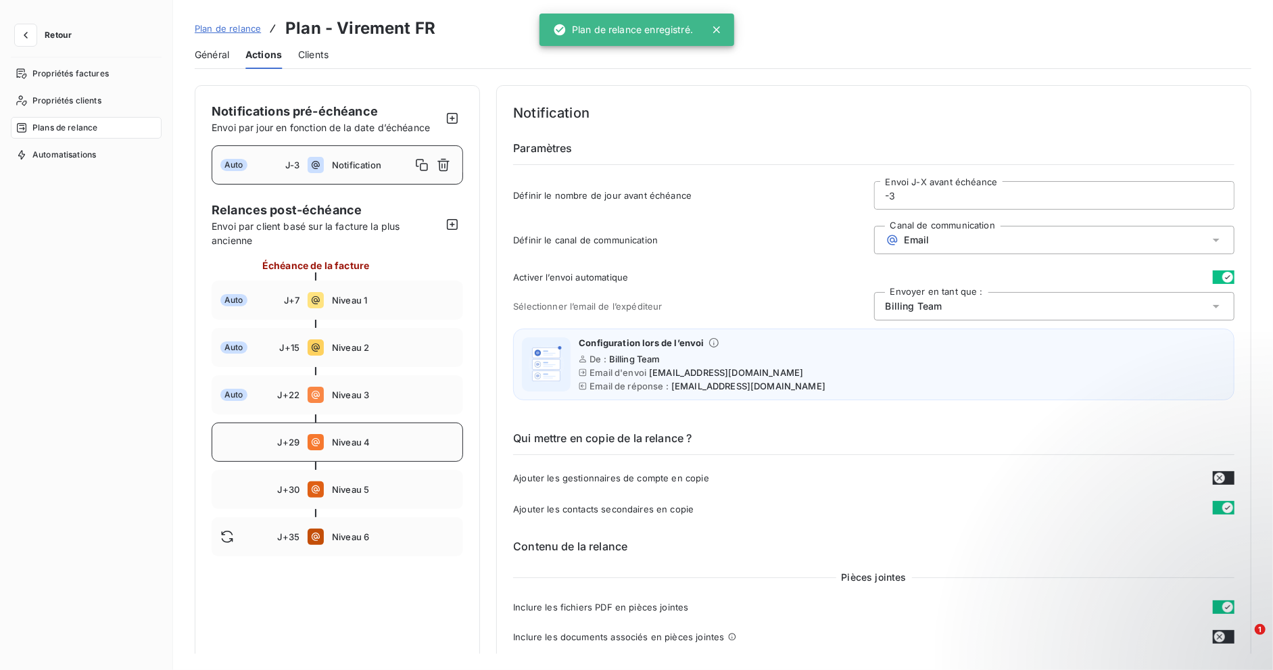
click at [366, 444] on span "Niveau 4" at bounding box center [393, 442] width 122 height 11
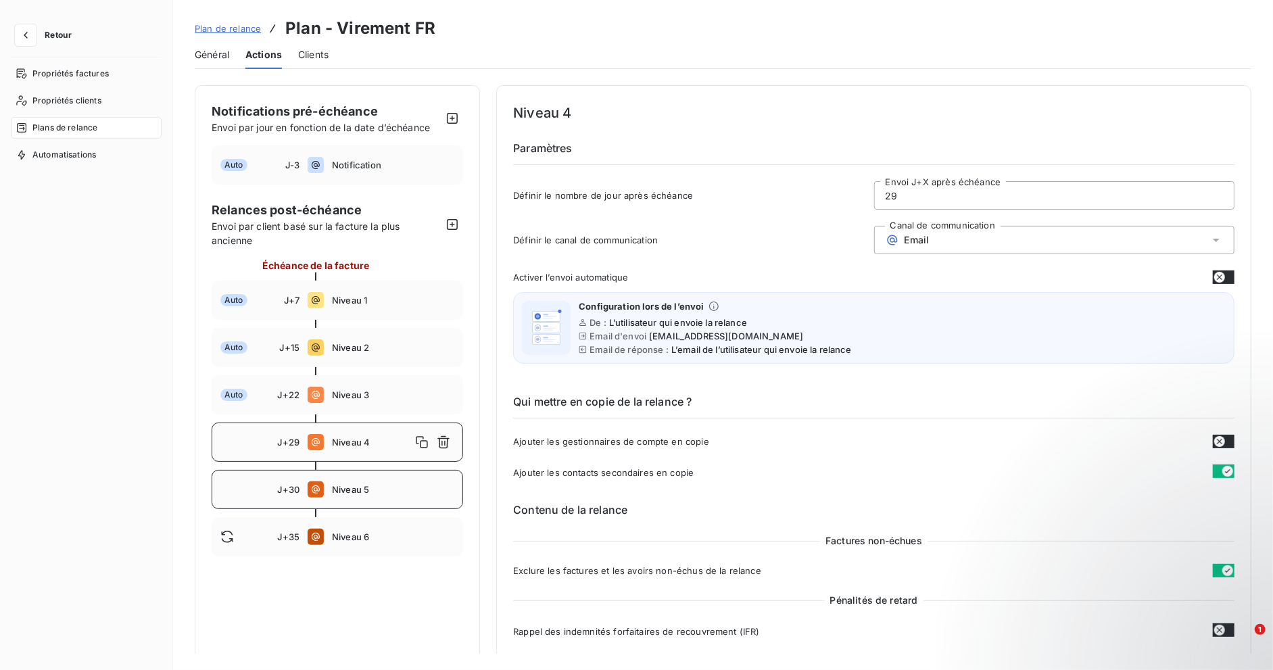
click at [358, 489] on span "Niveau 5" at bounding box center [393, 489] width 122 height 11
click at [383, 530] on div "J+35 Niveau 6" at bounding box center [338, 536] width 252 height 39
type input "35"
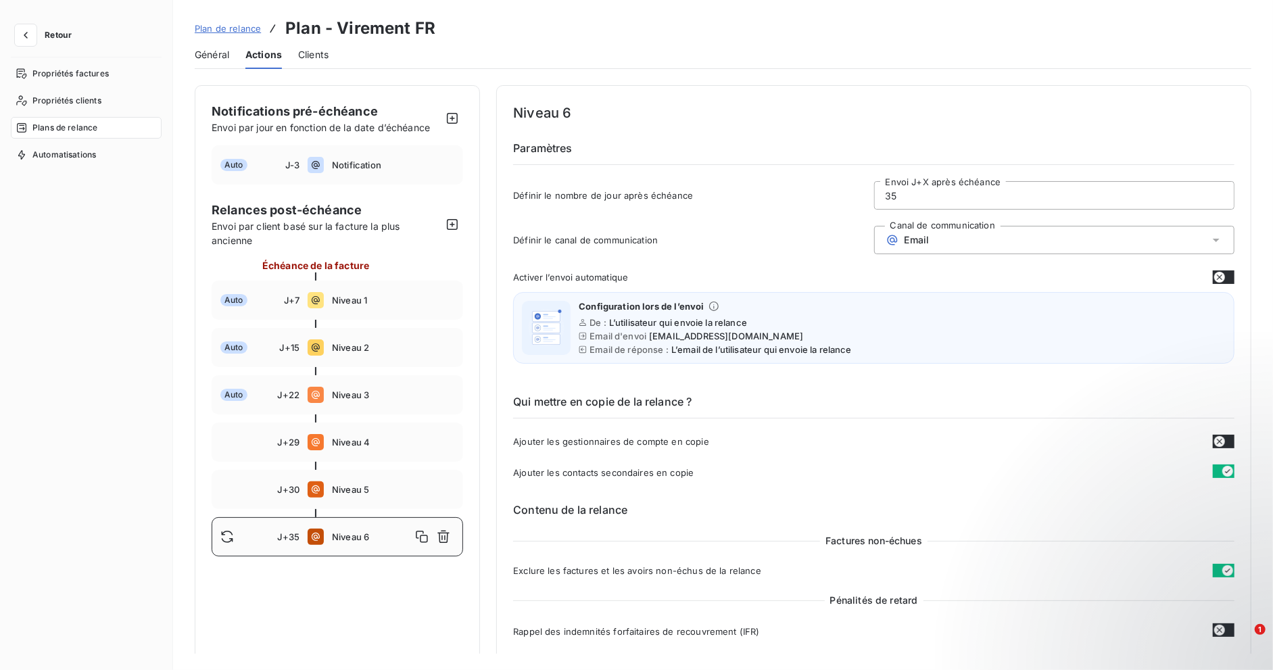
click at [217, 28] on span "Plan de relance" at bounding box center [228, 28] width 66 height 11
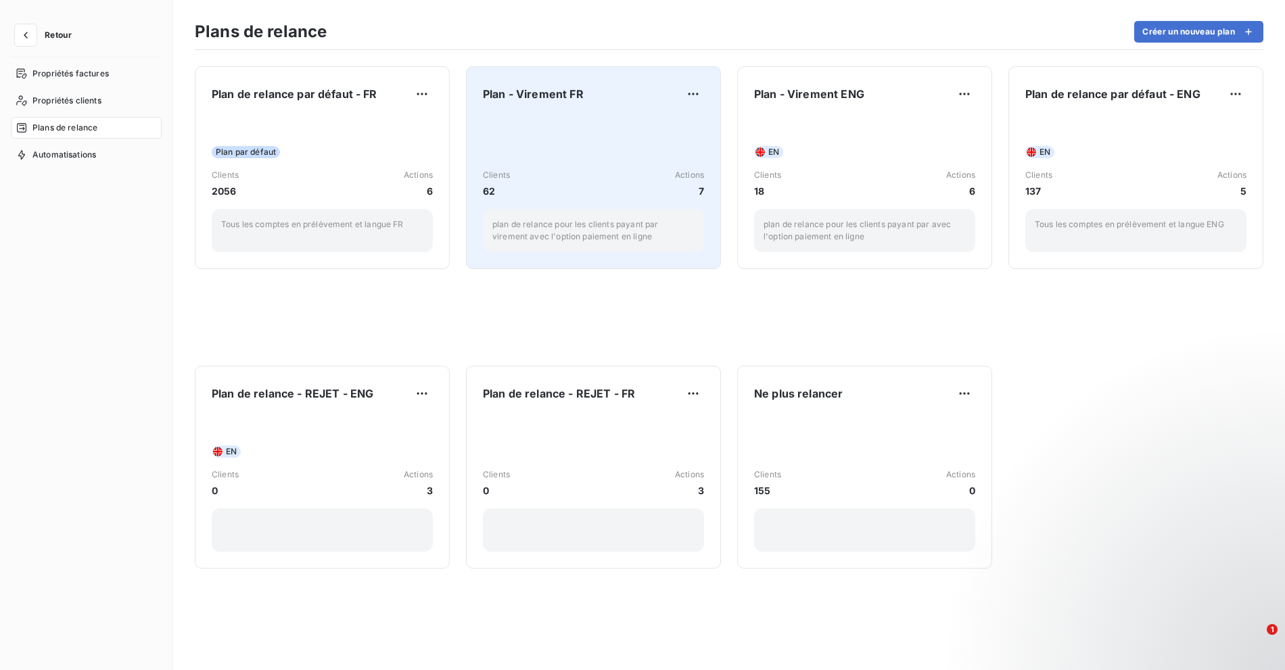
click at [591, 150] on div "Clients 62 Actions 7 plan de relance pour les clients [PERSON_NAME] par viremen…" at bounding box center [593, 184] width 221 height 137
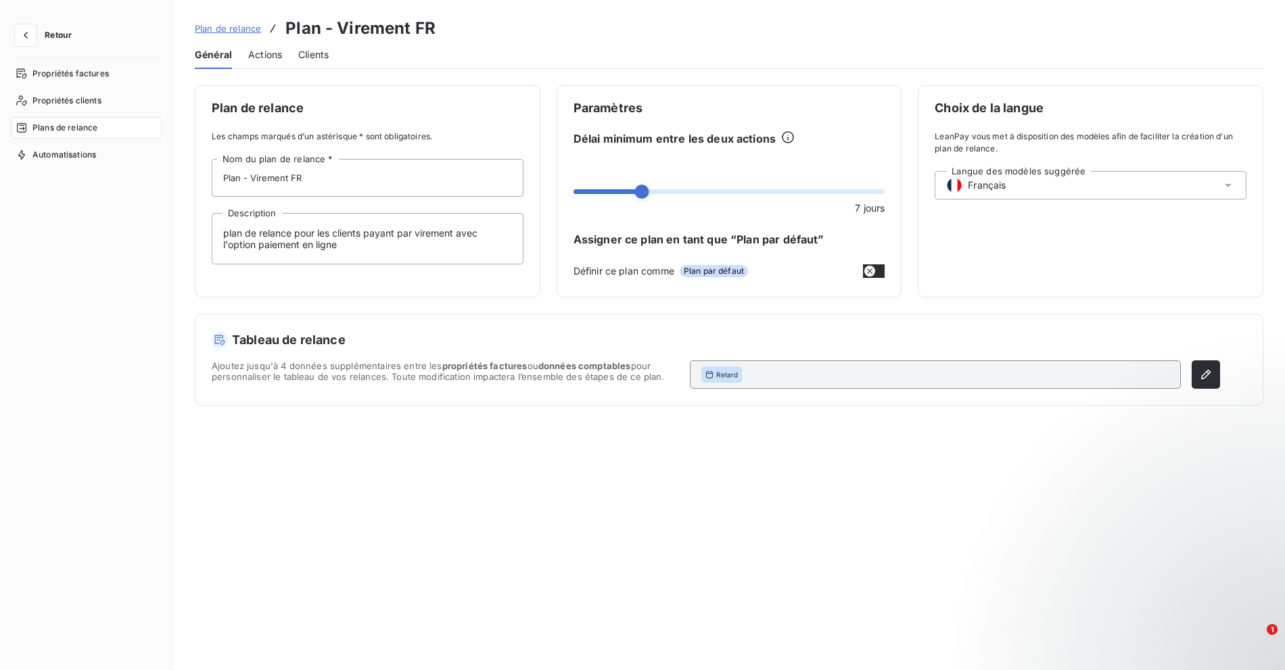
click at [883, 141] on div "Délai minimum entre les deux actions" at bounding box center [729, 139] width 312 height 16
click at [229, 29] on span "Plan de relance" at bounding box center [228, 28] width 66 height 11
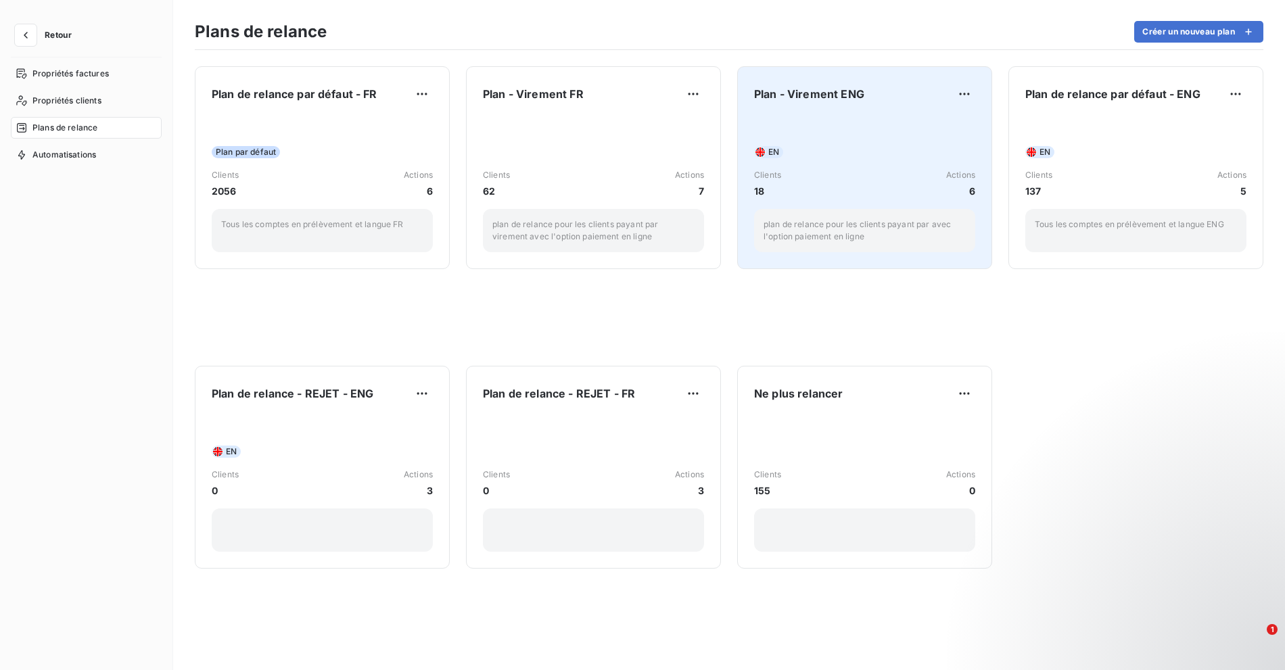
click at [883, 118] on div "EN Clients 18 Actions 6 plan de relance pour les clients [PERSON_NAME] par avec…" at bounding box center [864, 184] width 221 height 137
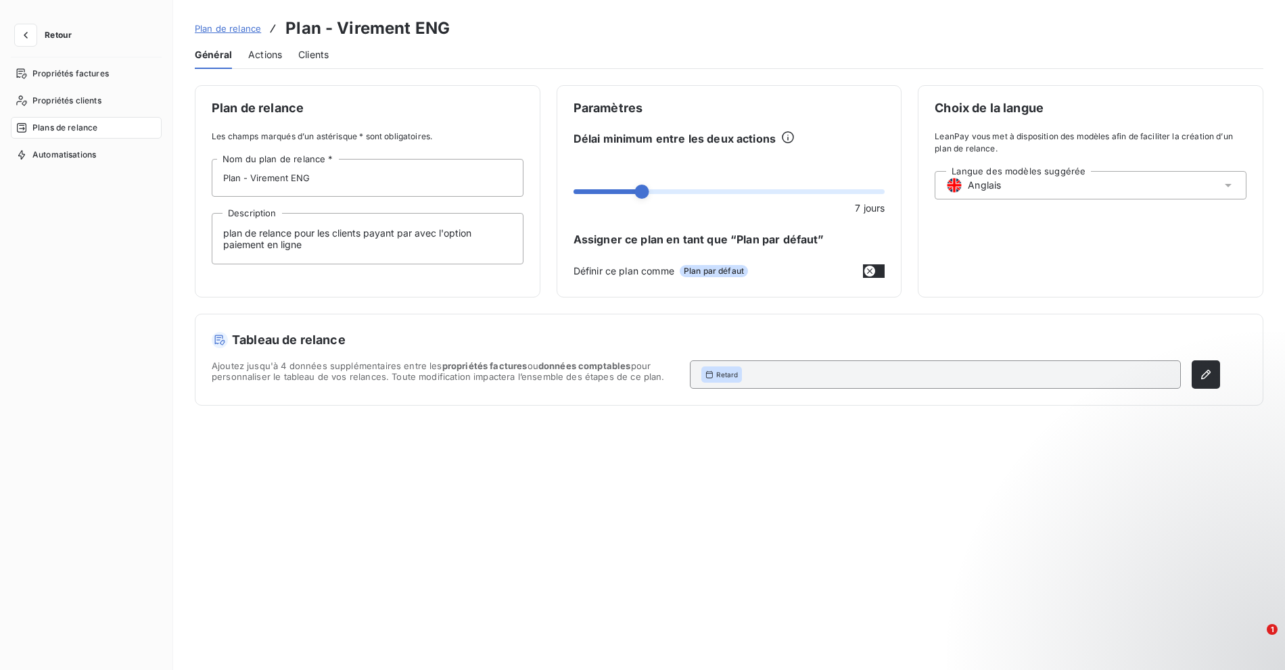
click at [274, 55] on span "Actions" at bounding box center [265, 55] width 34 height 14
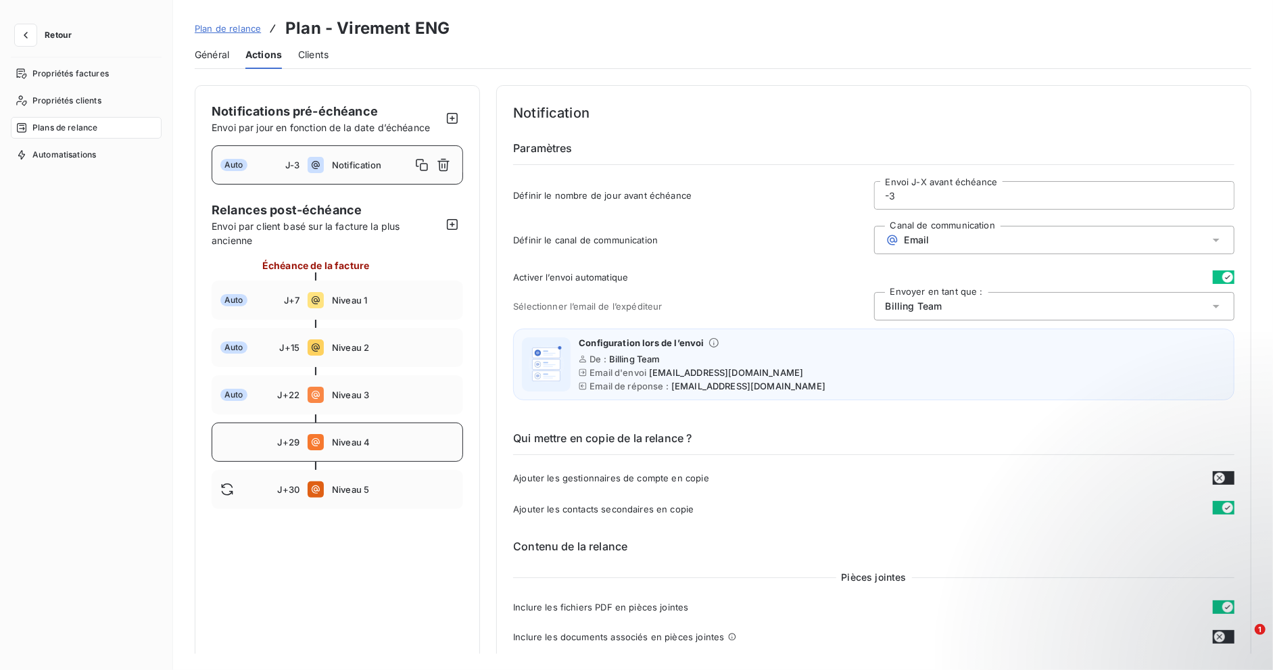
click at [368, 442] on span "Niveau 4" at bounding box center [393, 442] width 122 height 11
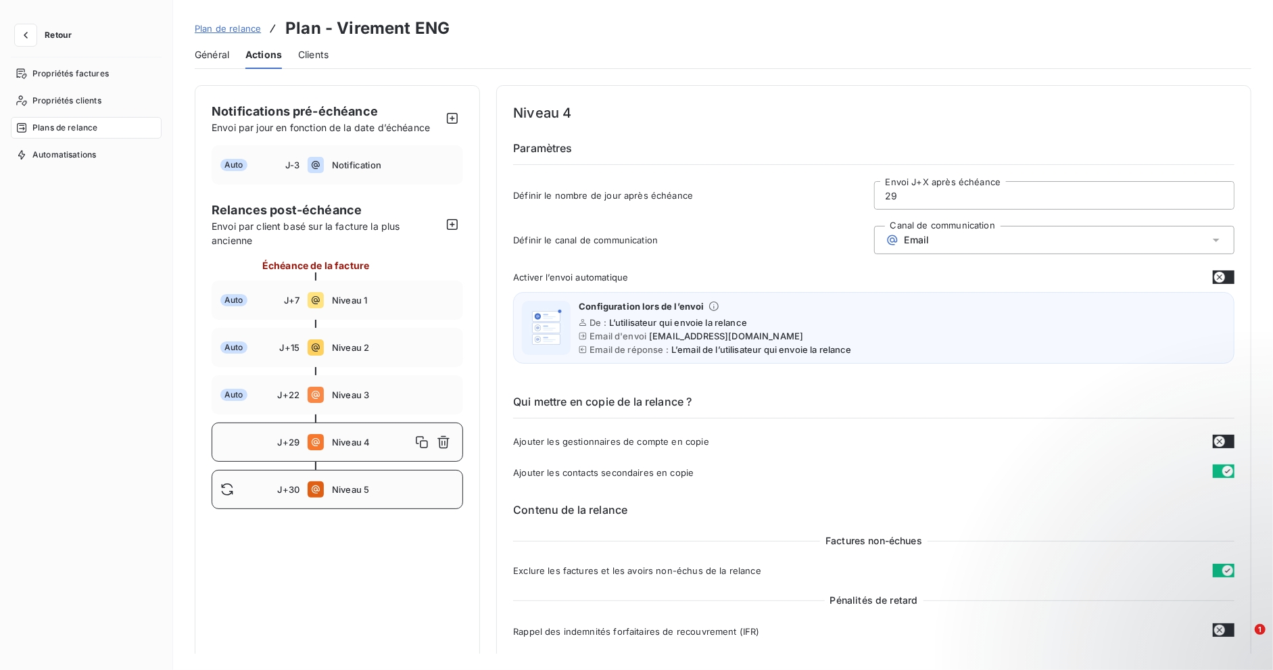
click at [360, 485] on span "Niveau 5" at bounding box center [393, 489] width 122 height 11
type input "30"
click at [225, 19] on div "Plan de relance Plan - Virement ENG" at bounding box center [322, 28] width 255 height 24
click at [220, 31] on span "Plan de relance" at bounding box center [228, 28] width 66 height 11
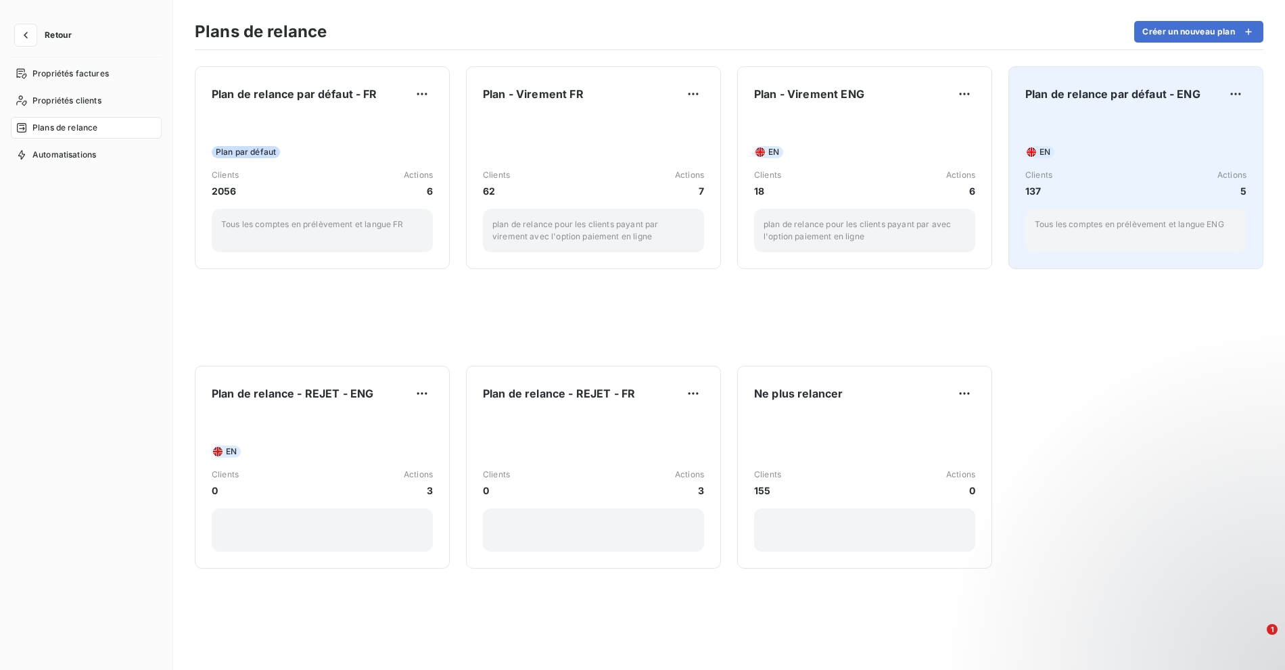
click at [1156, 154] on div "EN" at bounding box center [1135, 152] width 221 height 12
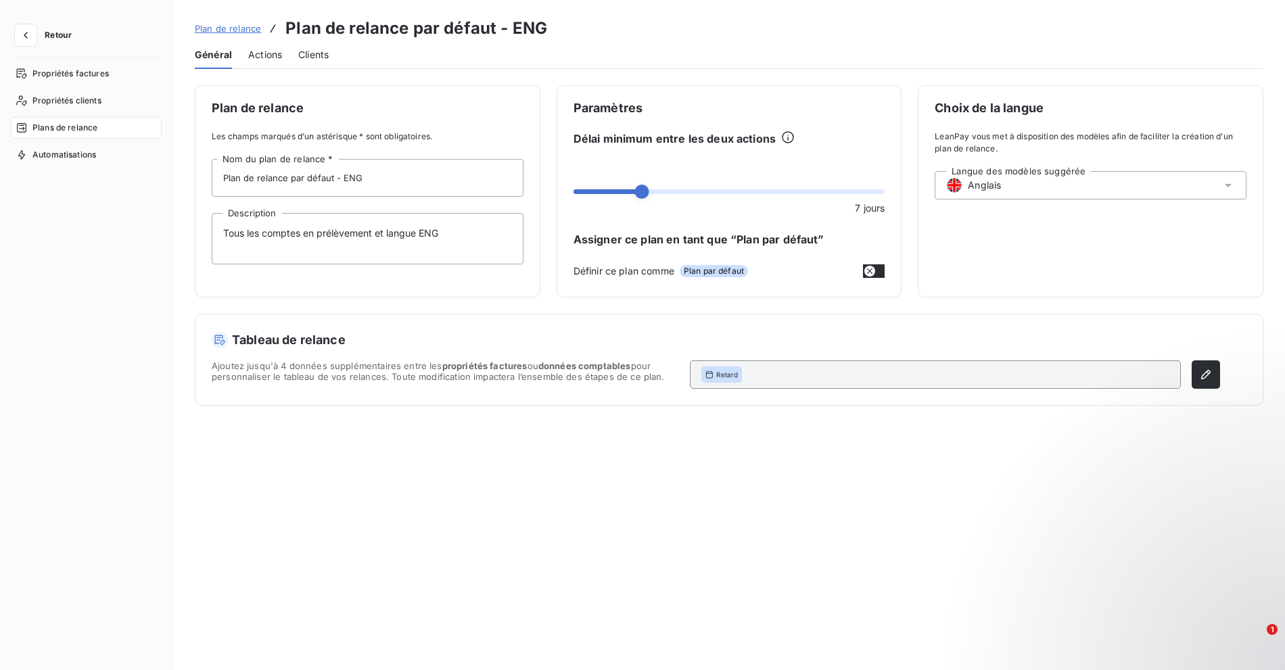
click at [264, 43] on div "Actions" at bounding box center [265, 55] width 34 height 28
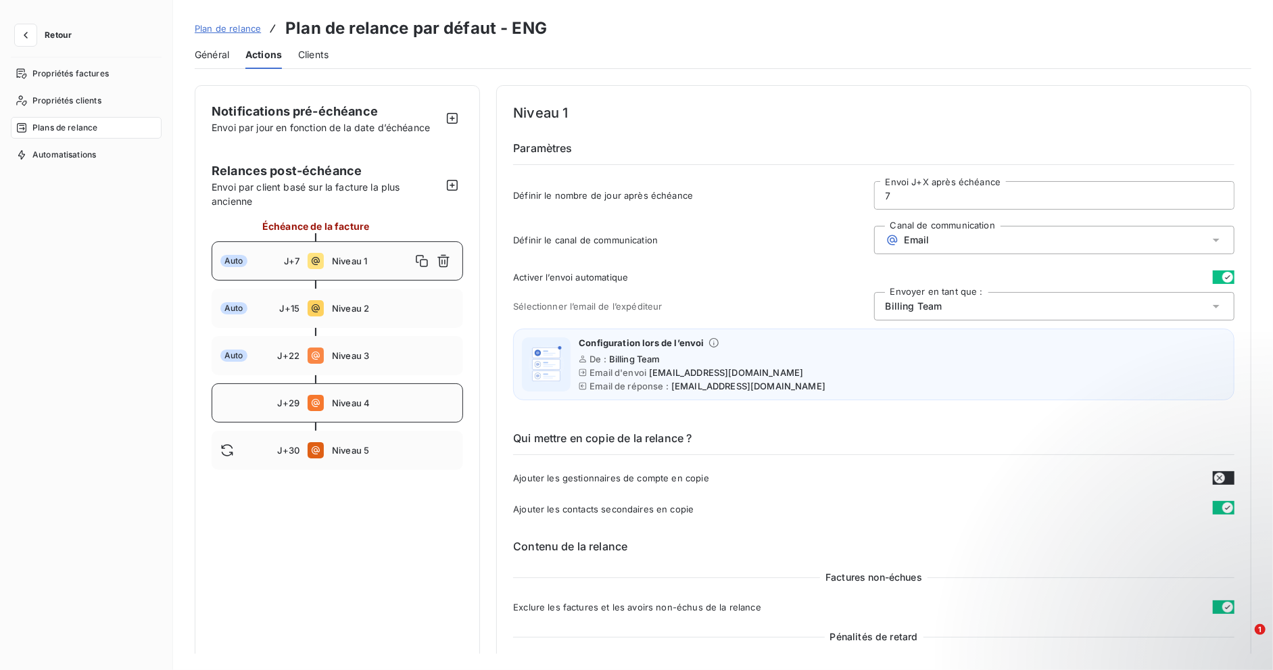
click at [367, 401] on span "Niveau 4" at bounding box center [393, 403] width 122 height 11
type input "29"
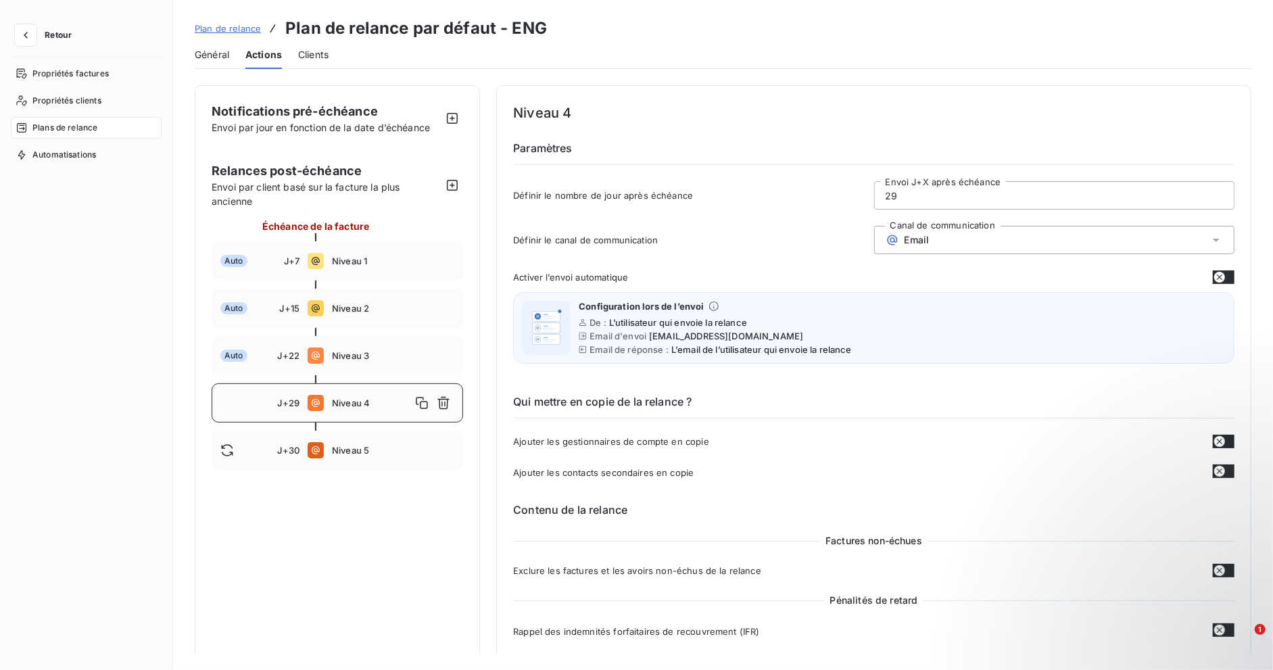
click at [1230, 474] on div at bounding box center [1224, 473] width 22 height 16
click at [1221, 471] on button "button" at bounding box center [1224, 472] width 22 height 14
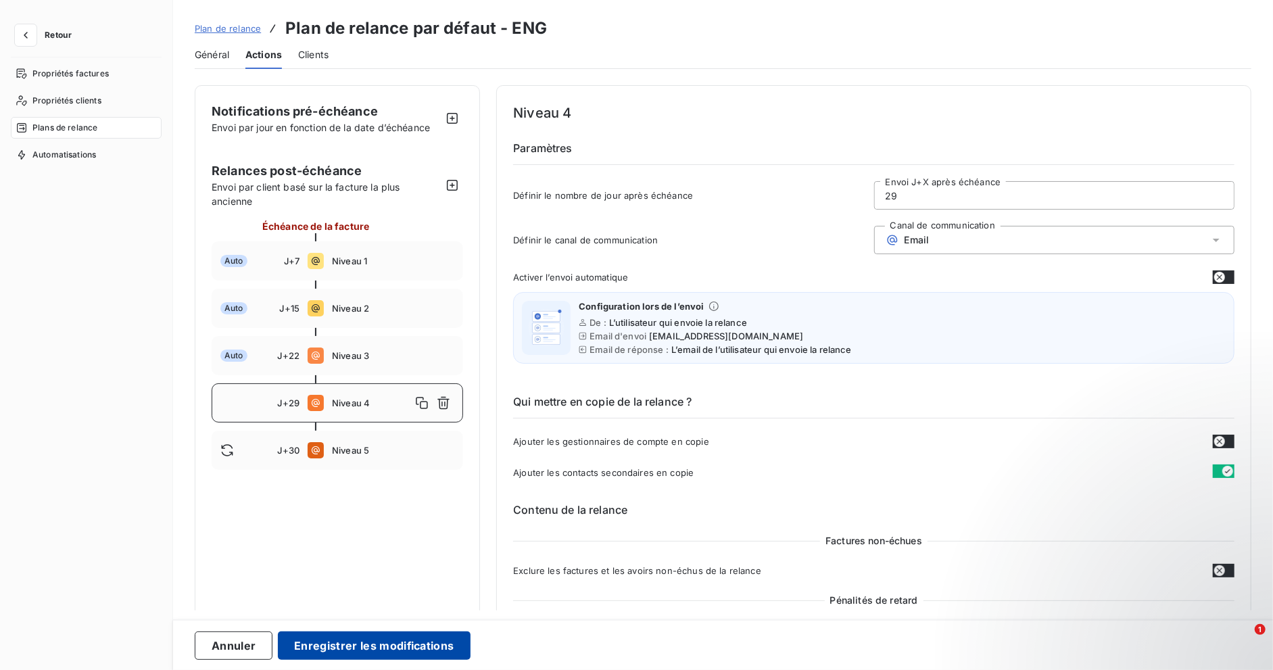
click at [343, 644] on button "Enregistrer les modifications" at bounding box center [374, 646] width 192 height 28
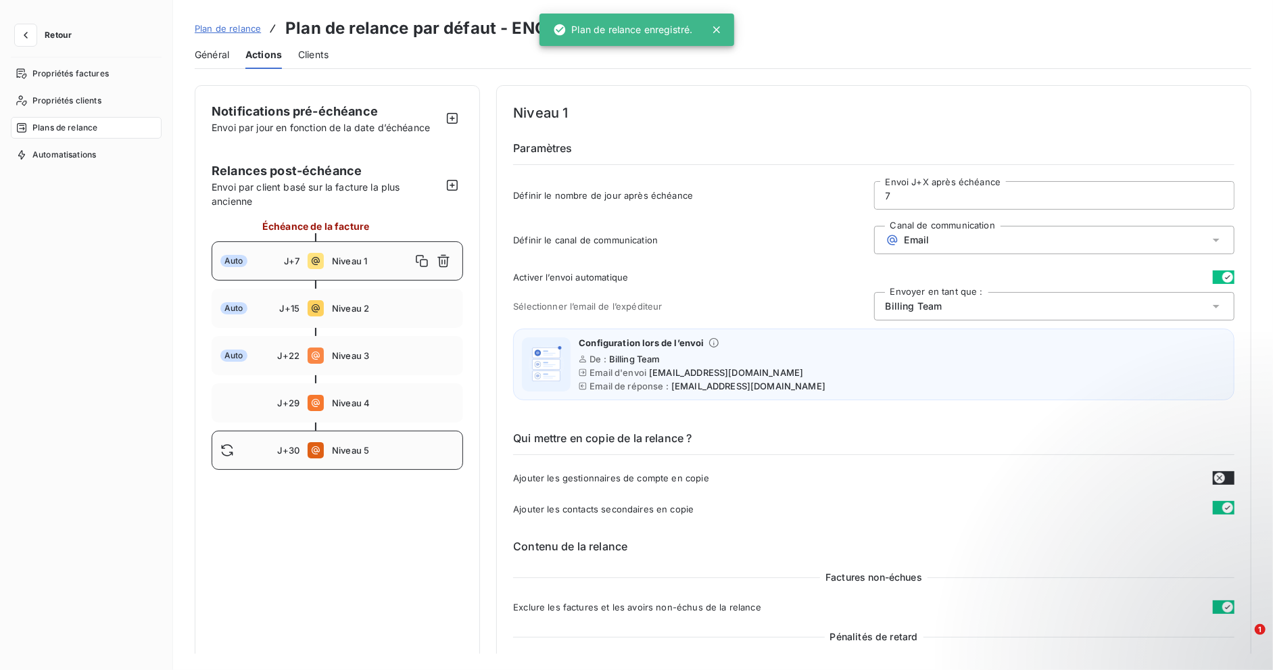
click at [379, 456] on div "J+30 Niveau 5" at bounding box center [338, 450] width 252 height 39
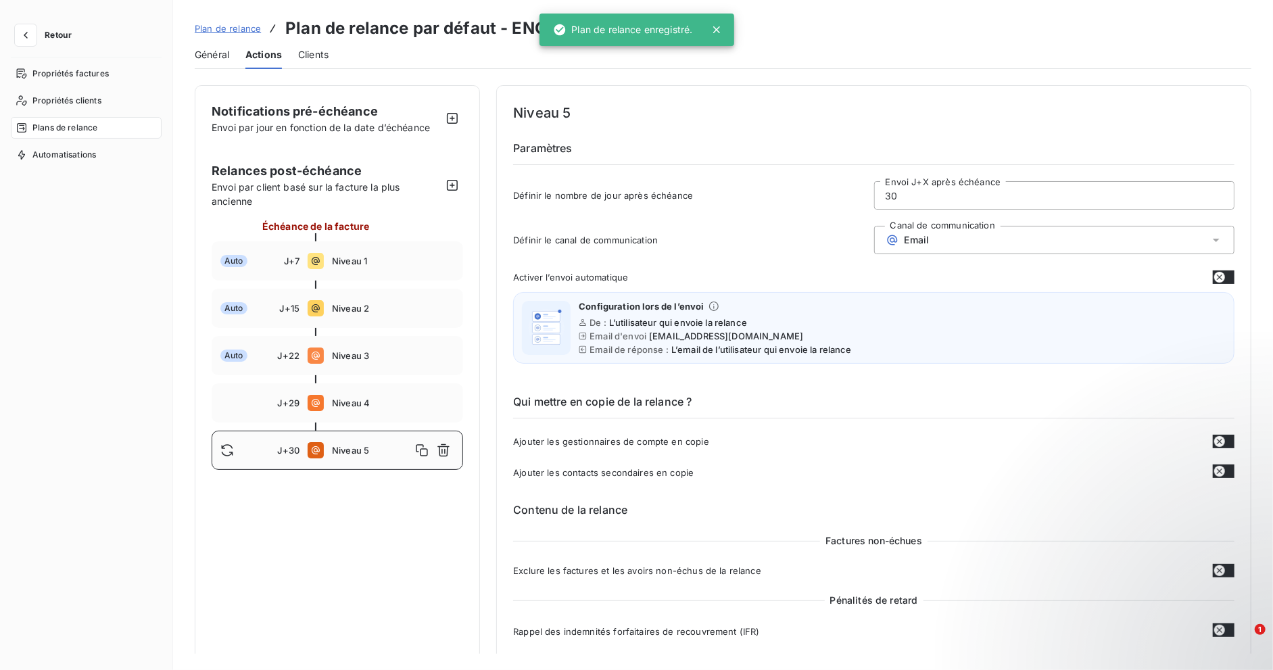
type input "30"
click at [1222, 468] on button "button" at bounding box center [1224, 472] width 22 height 14
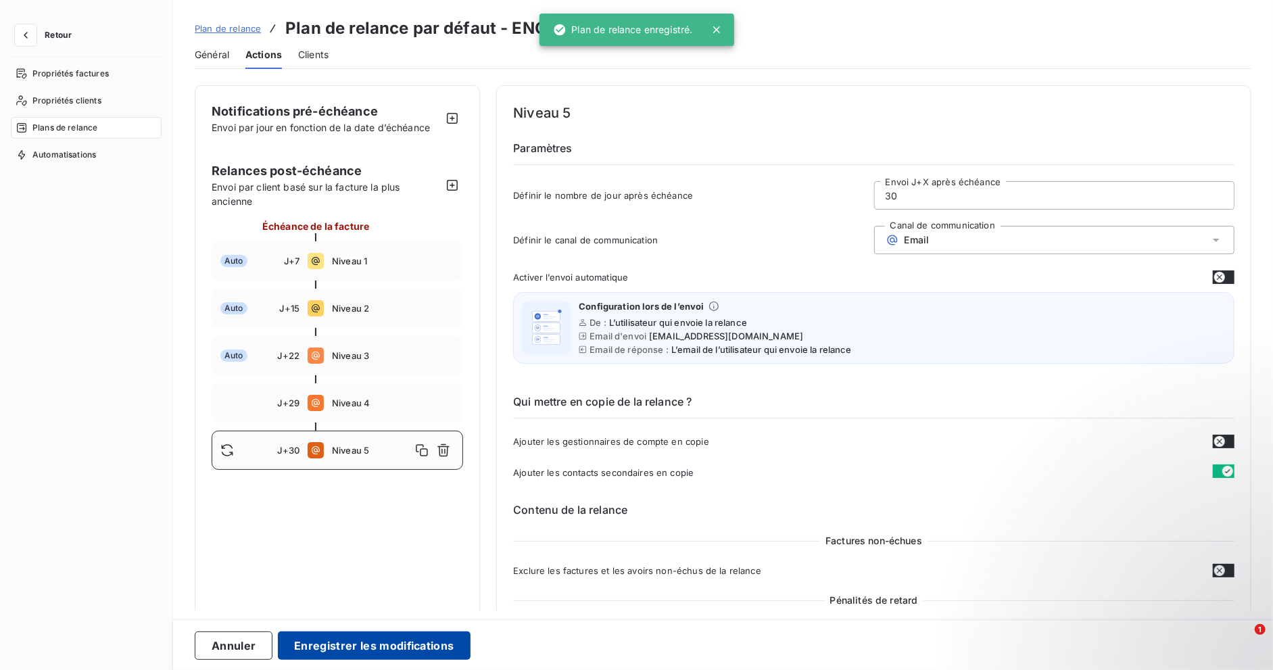
click at [386, 653] on button "Enregistrer les modifications" at bounding box center [374, 646] width 192 height 28
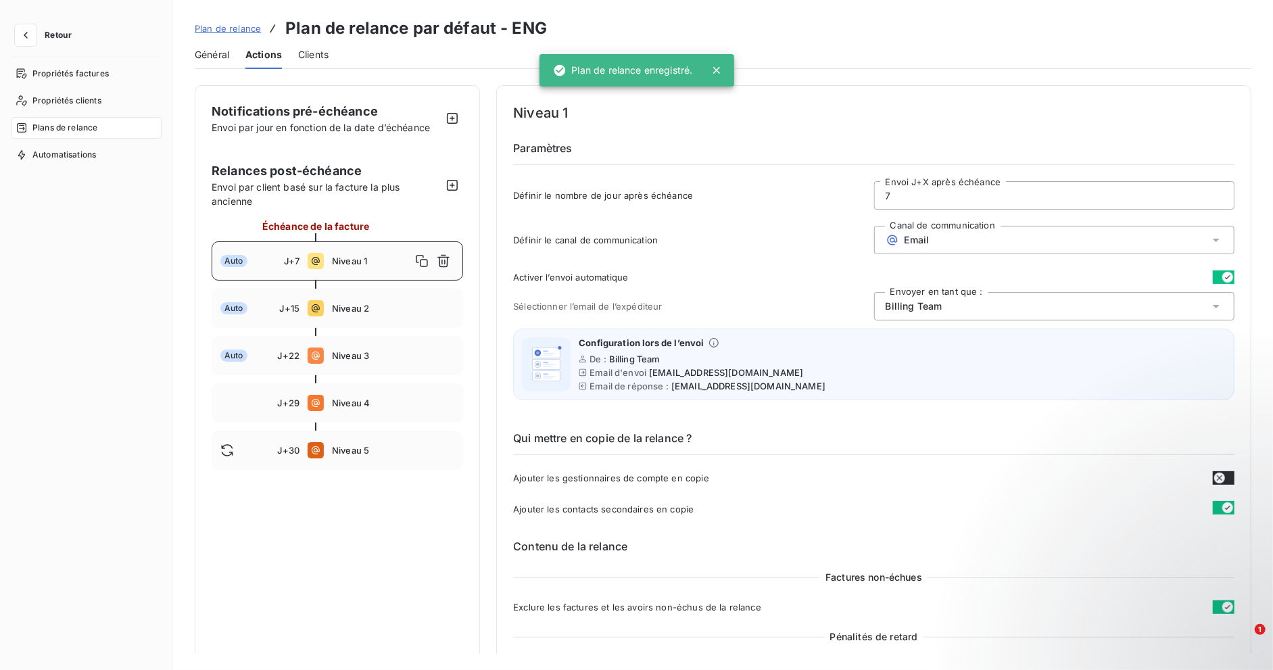
click at [219, 33] on span "Plan de relance" at bounding box center [228, 28] width 66 height 11
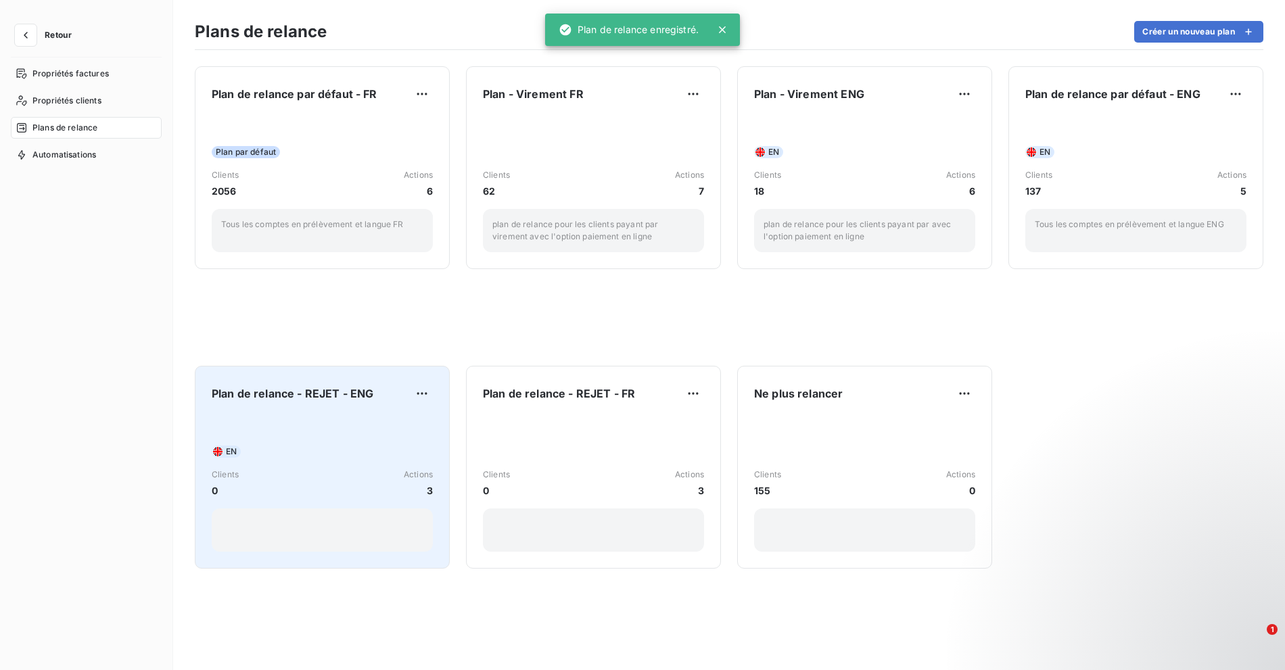
click at [342, 430] on div "EN Clients 0 Actions 3" at bounding box center [322, 483] width 221 height 137
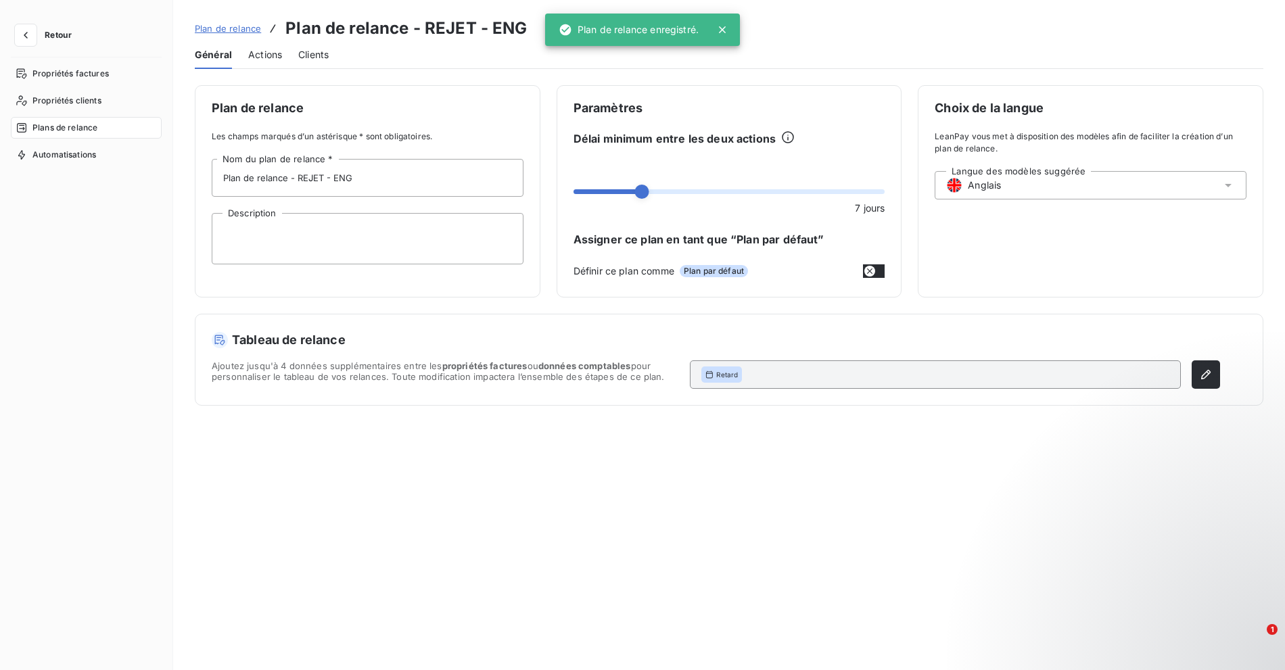
click at [267, 50] on span "Actions" at bounding box center [265, 55] width 34 height 14
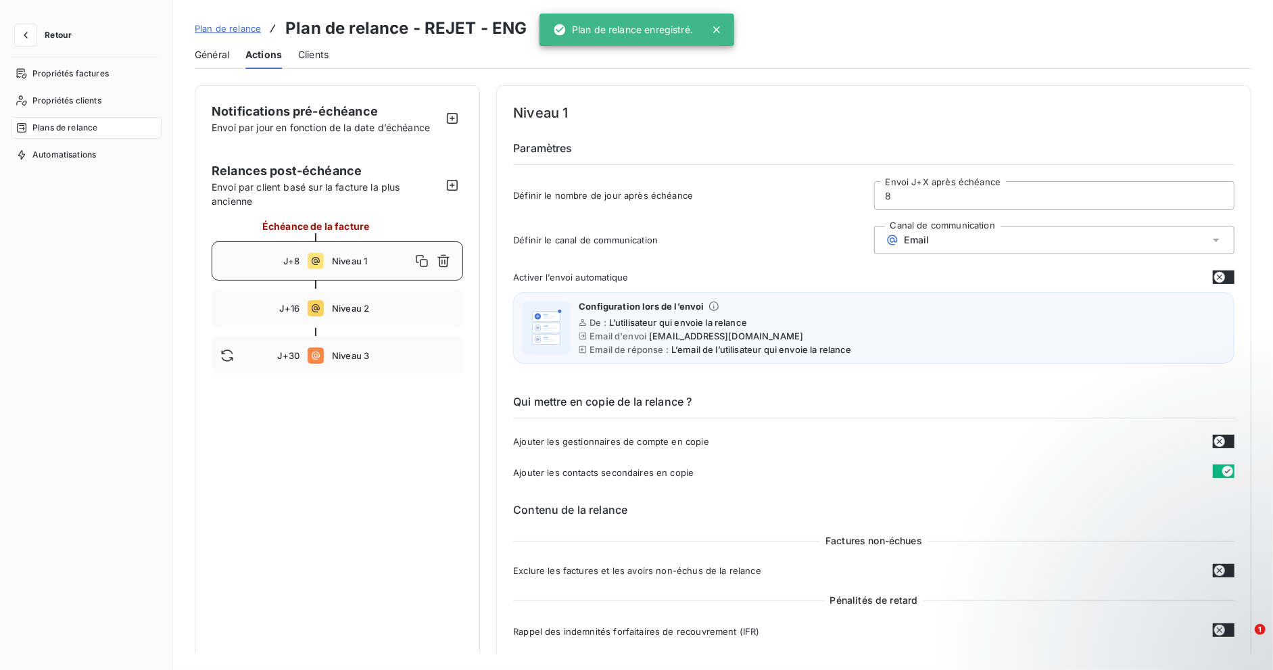
click at [214, 18] on div "Plan de relance Plan de relance - REJET - ENG" at bounding box center [361, 28] width 333 height 24
click at [212, 25] on span "Plan de relance" at bounding box center [228, 28] width 66 height 11
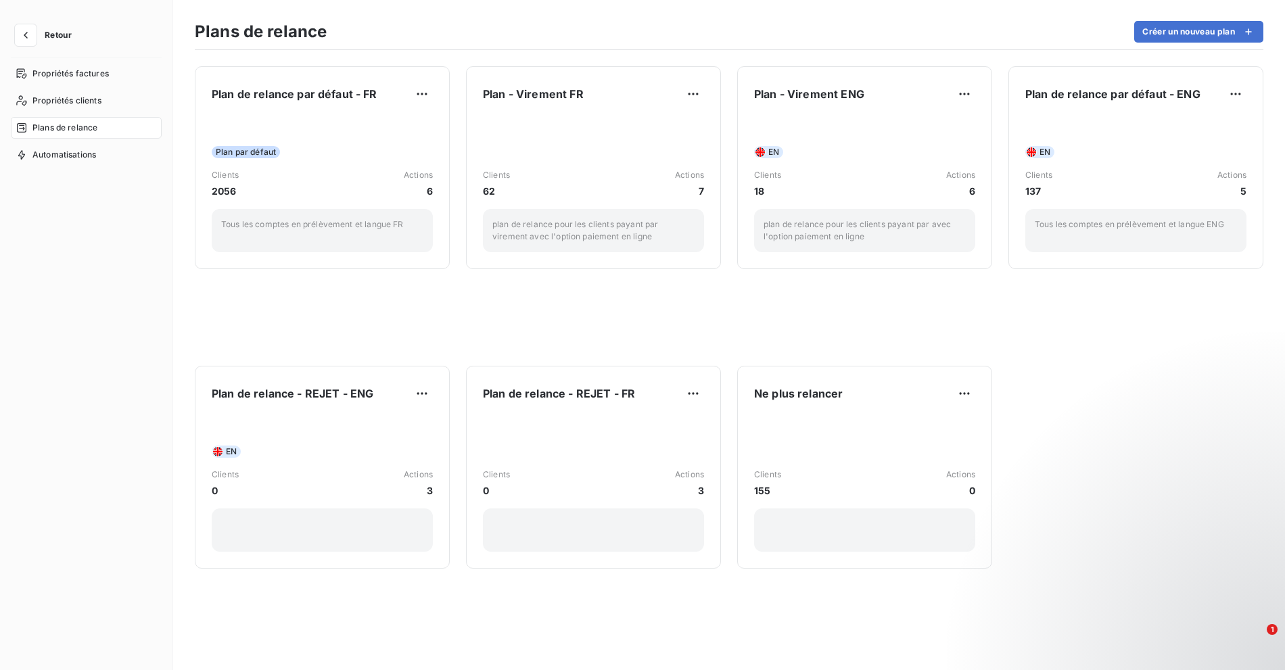
click at [826, 16] on section "Plans de relance Créer un nouveau plan Plan de relance par défaut - FR Plan par…" at bounding box center [729, 335] width 1112 height 670
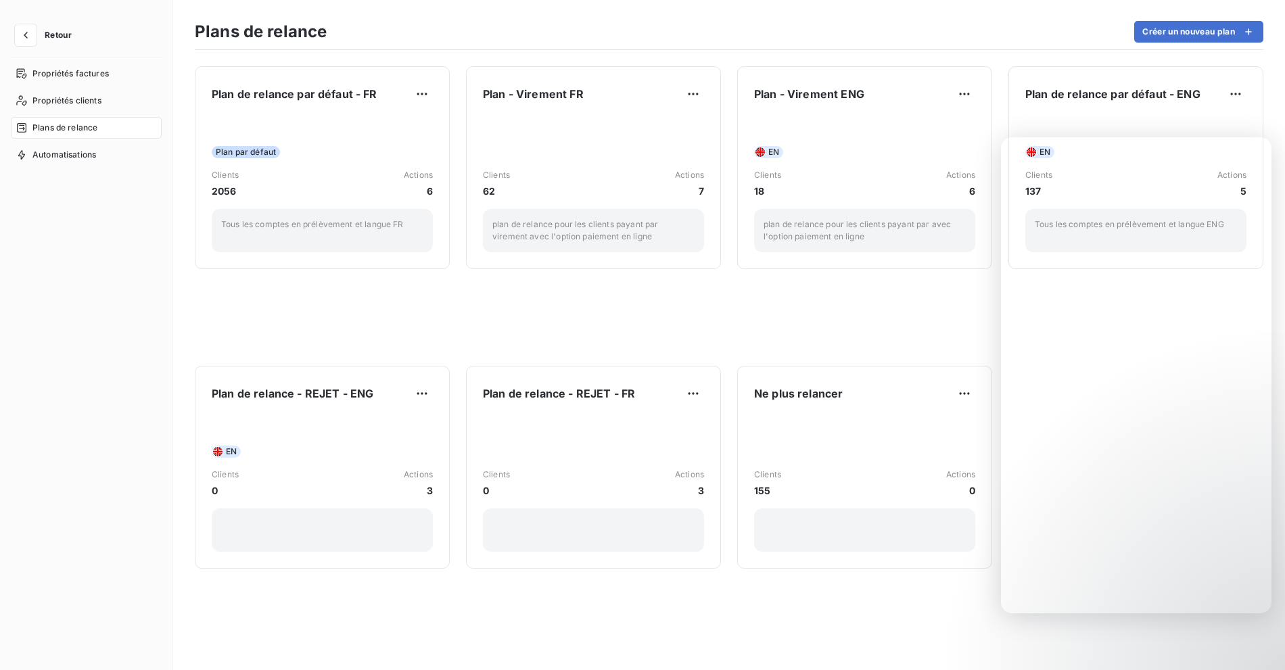
click at [943, 16] on section "Plans de relance Créer un nouveau plan Plan de relance par défaut - FR Plan par…" at bounding box center [729, 335] width 1112 height 670
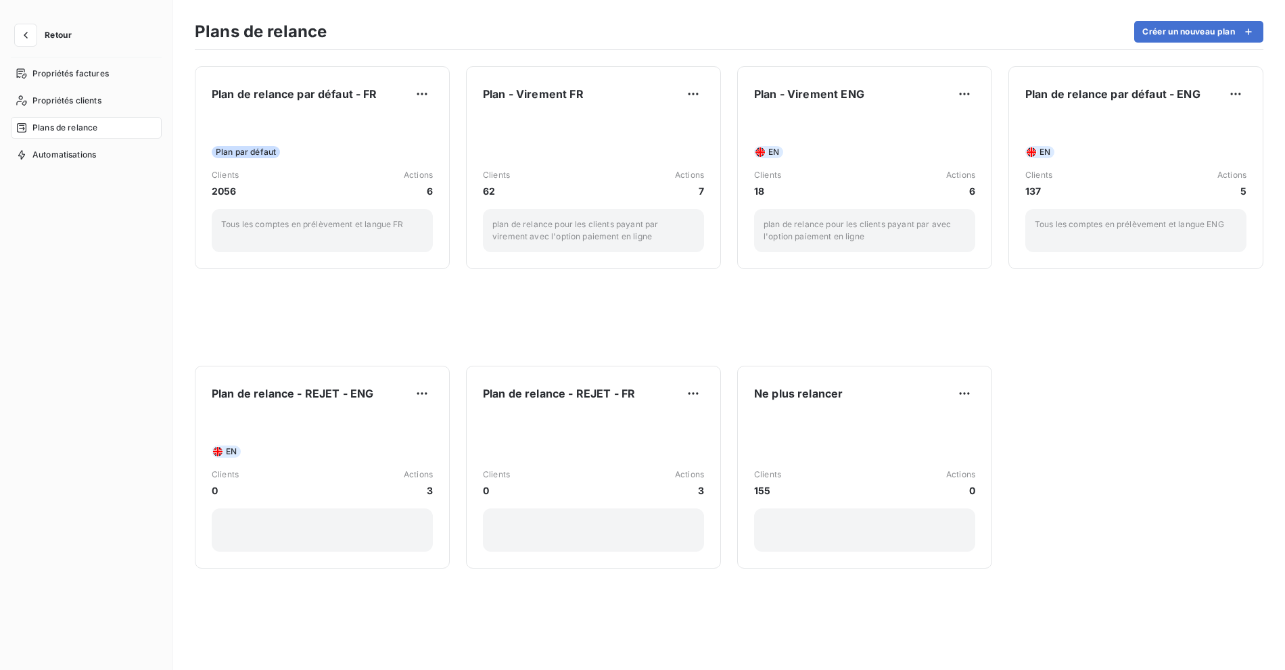
click at [914, 30] on div "Plans de relance Créer un nouveau plan" at bounding box center [729, 36] width 1069 height 28
click at [494, 41] on div "Plans de relance Créer un nouveau plan" at bounding box center [729, 36] width 1069 height 28
click at [45, 35] on span "Retour" at bounding box center [58, 35] width 27 height 8
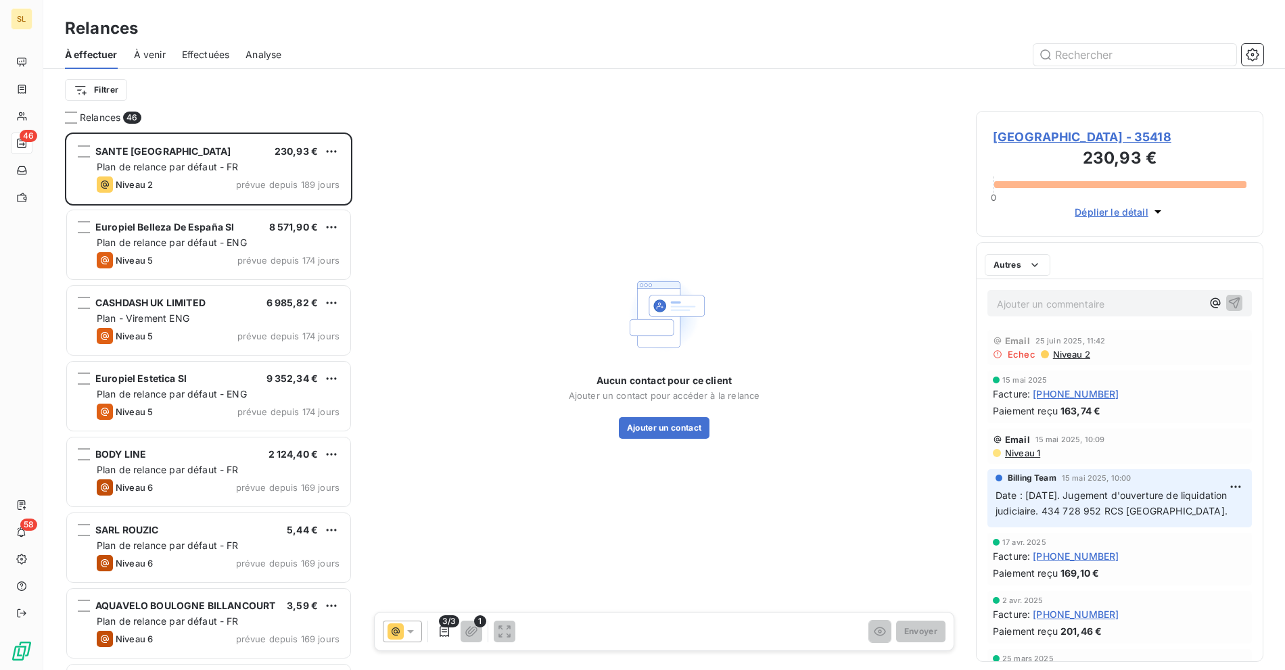
scroll to position [526, 276]
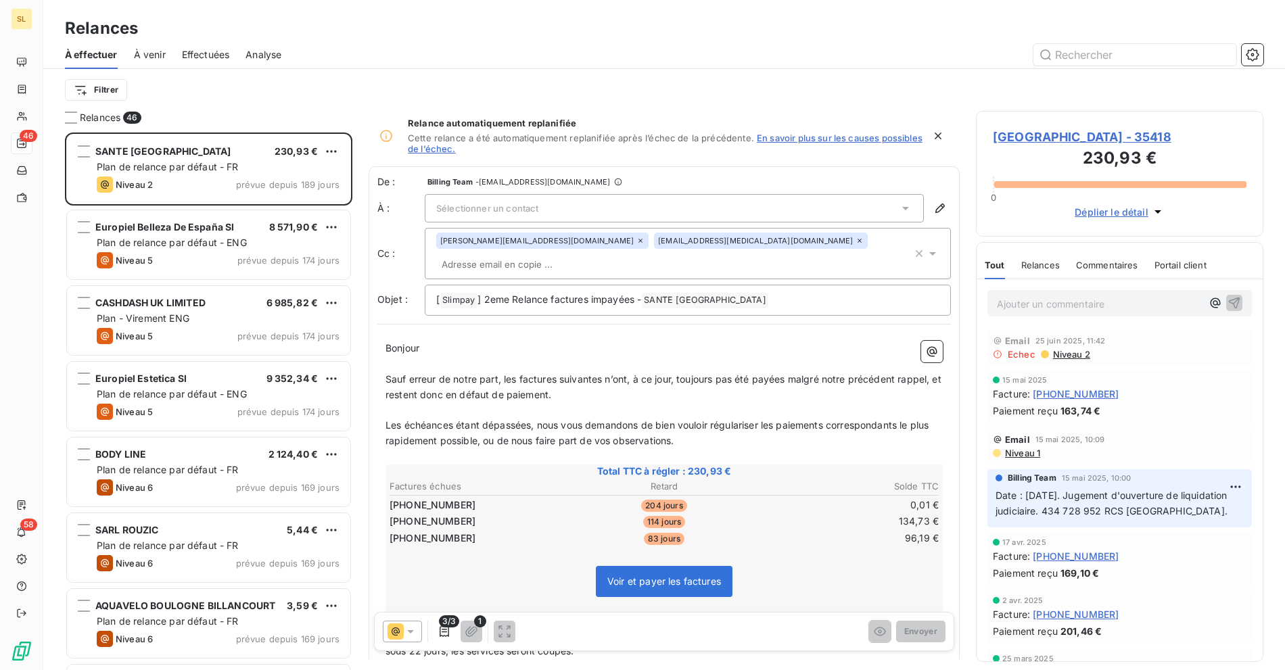
click at [482, 49] on div at bounding box center [781, 55] width 966 height 22
click at [1102, 53] on input "text" at bounding box center [1134, 55] width 203 height 22
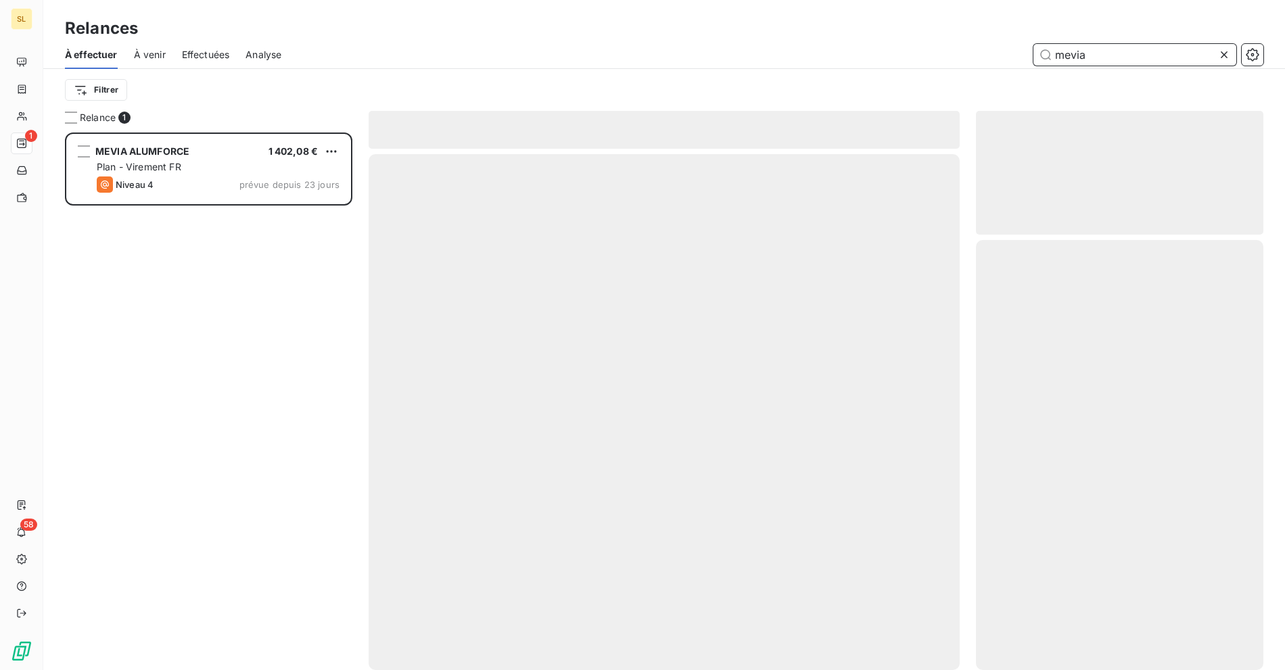
scroll to position [526, 276]
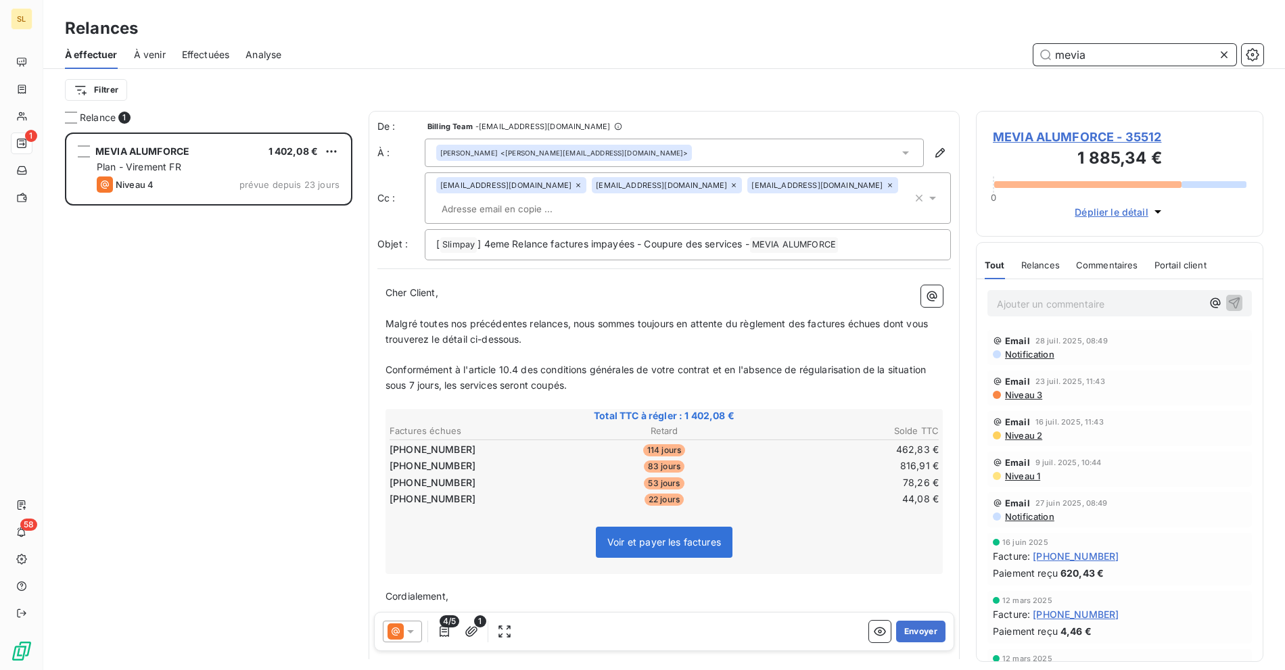
type input "mevia"
click at [576, 317] on p "Malgré toutes nos précédentes relances, nous sommes toujours en attente du règl…" at bounding box center [663, 332] width 557 height 31
click at [1074, 134] on span "MEVIA ALUMFORCE - 35512" at bounding box center [1120, 137] width 254 height 18
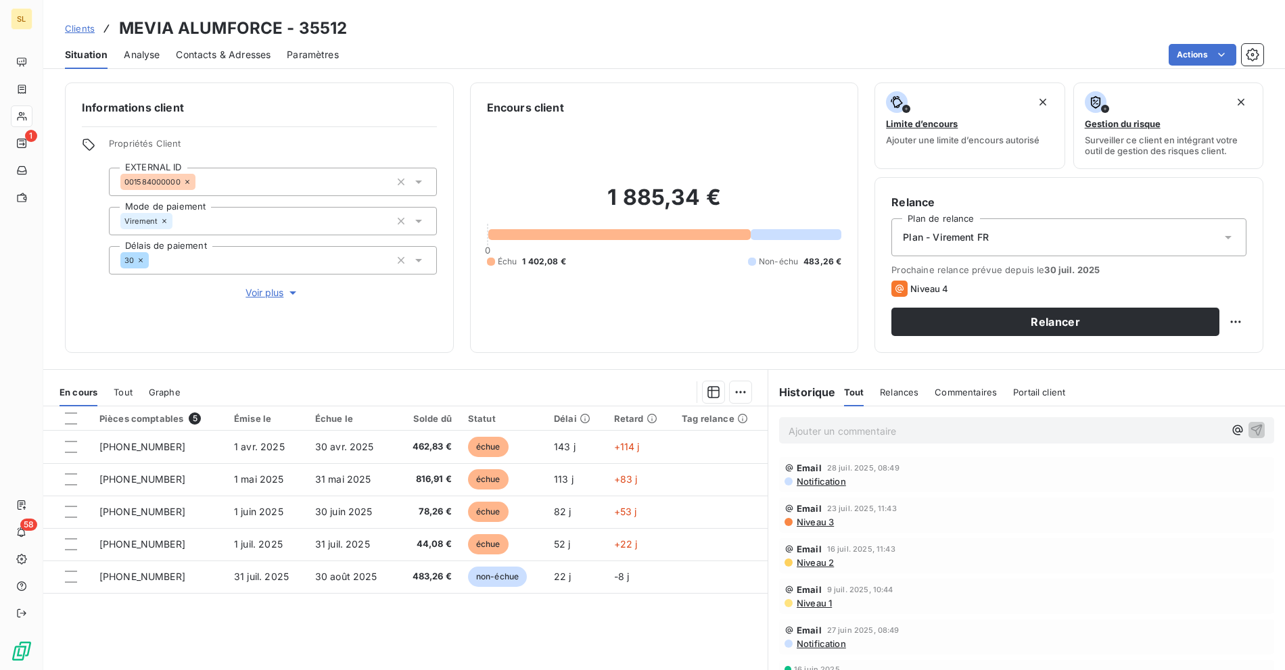
click at [189, 63] on div "Contacts & Adresses" at bounding box center [223, 55] width 95 height 28
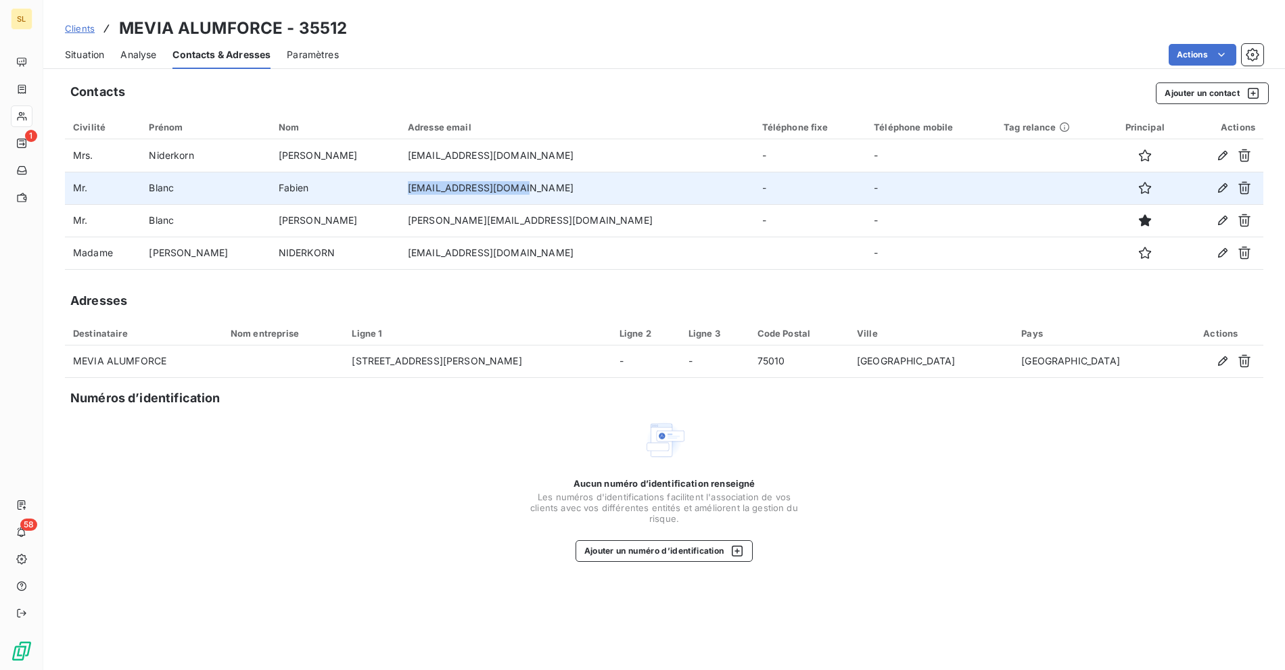
drag, startPoint x: 402, startPoint y: 183, endPoint x: 538, endPoint y: 189, distance: 136.0
click at [539, 189] on tr "[PERSON_NAME] Fabien [EMAIL_ADDRESS][DOMAIN_NAME] - -" at bounding box center [664, 188] width 1198 height 32
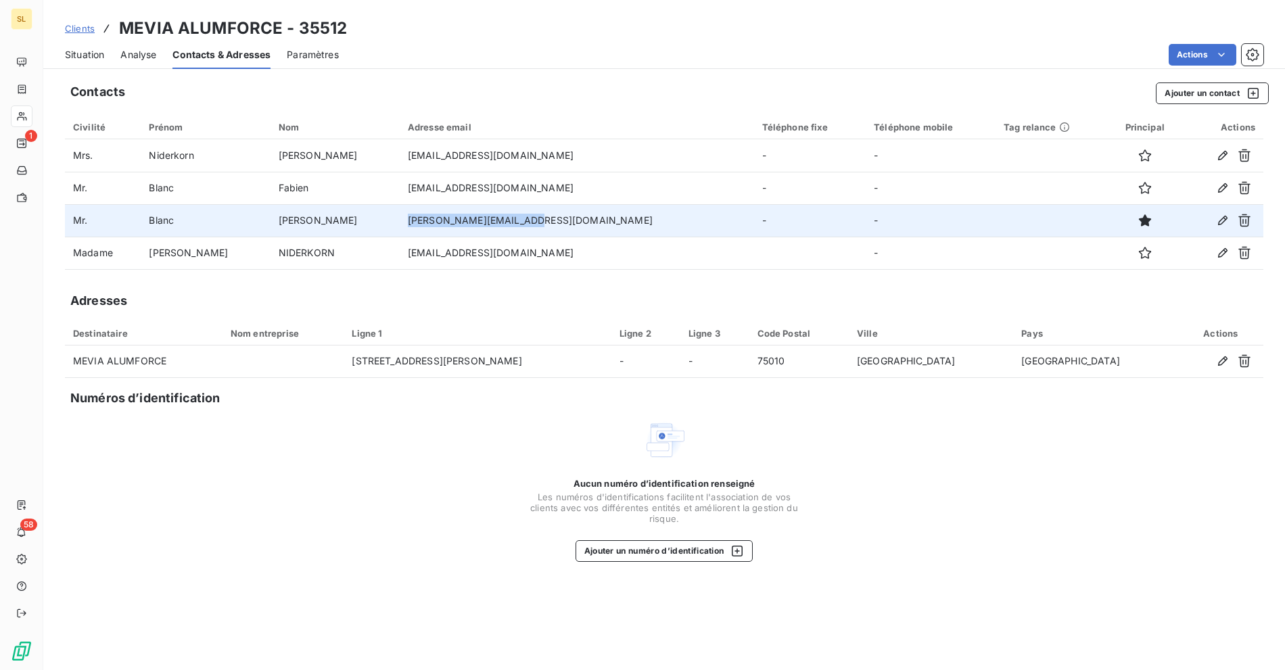
drag, startPoint x: 406, startPoint y: 223, endPoint x: 554, endPoint y: 224, distance: 148.1
click at [555, 223] on td "[PERSON_NAME][EMAIL_ADDRESS][DOMAIN_NAME]" at bounding box center [577, 220] width 354 height 32
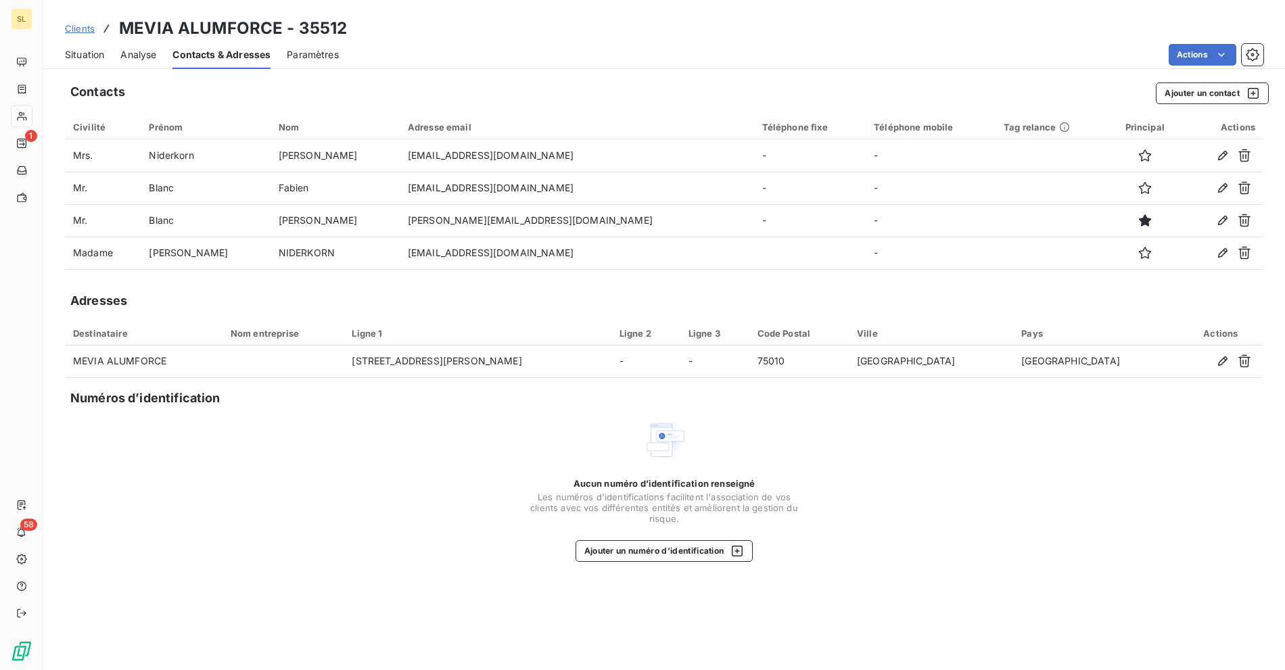
drag, startPoint x: 656, startPoint y: 29, endPoint x: 197, endPoint y: 41, distance: 458.7
click at [656, 30] on div "Clients MEVIA ALUMFORCE - 35512" at bounding box center [664, 28] width 1242 height 24
click at [82, 33] on span "Clients" at bounding box center [80, 28] width 30 height 11
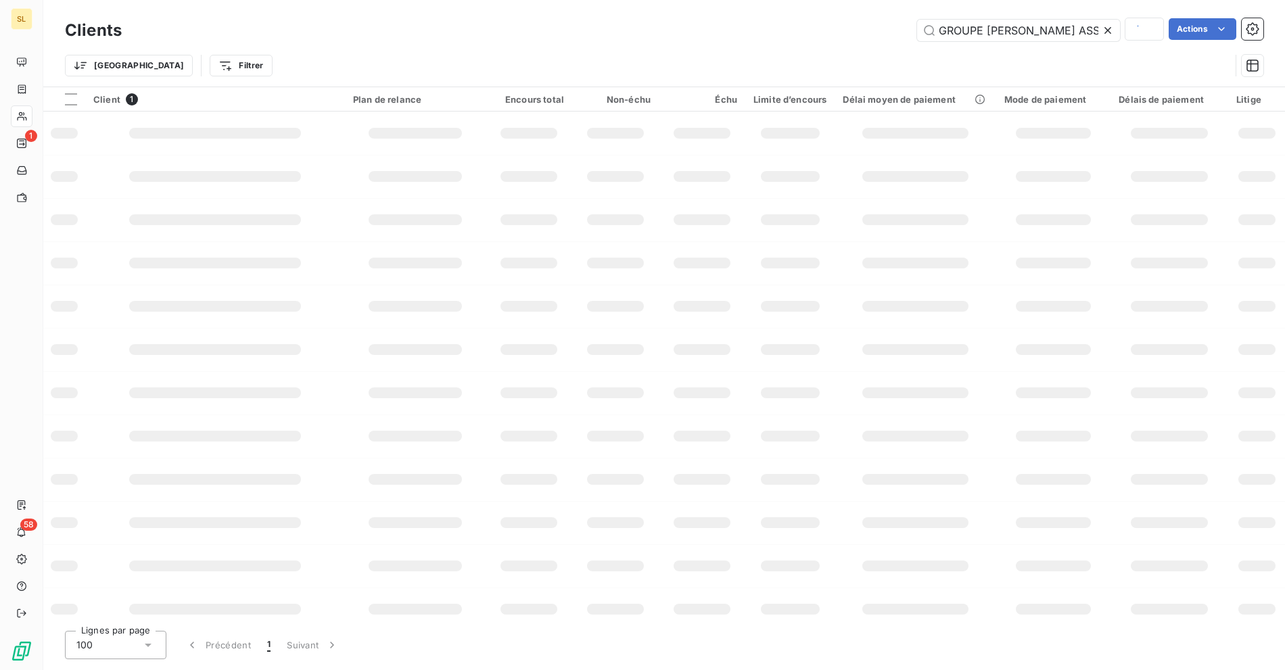
scroll to position [0, 73]
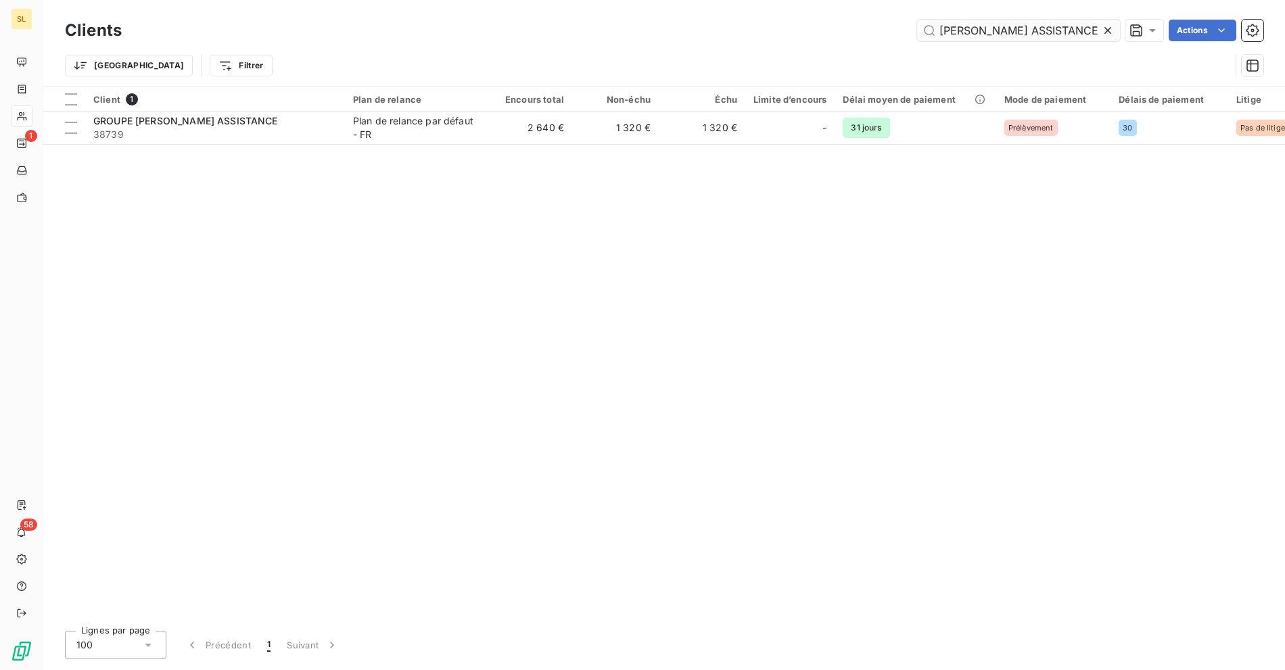
click at [1034, 27] on input "GROUPE [PERSON_NAME] ASSISTANCE" at bounding box center [1018, 31] width 203 height 22
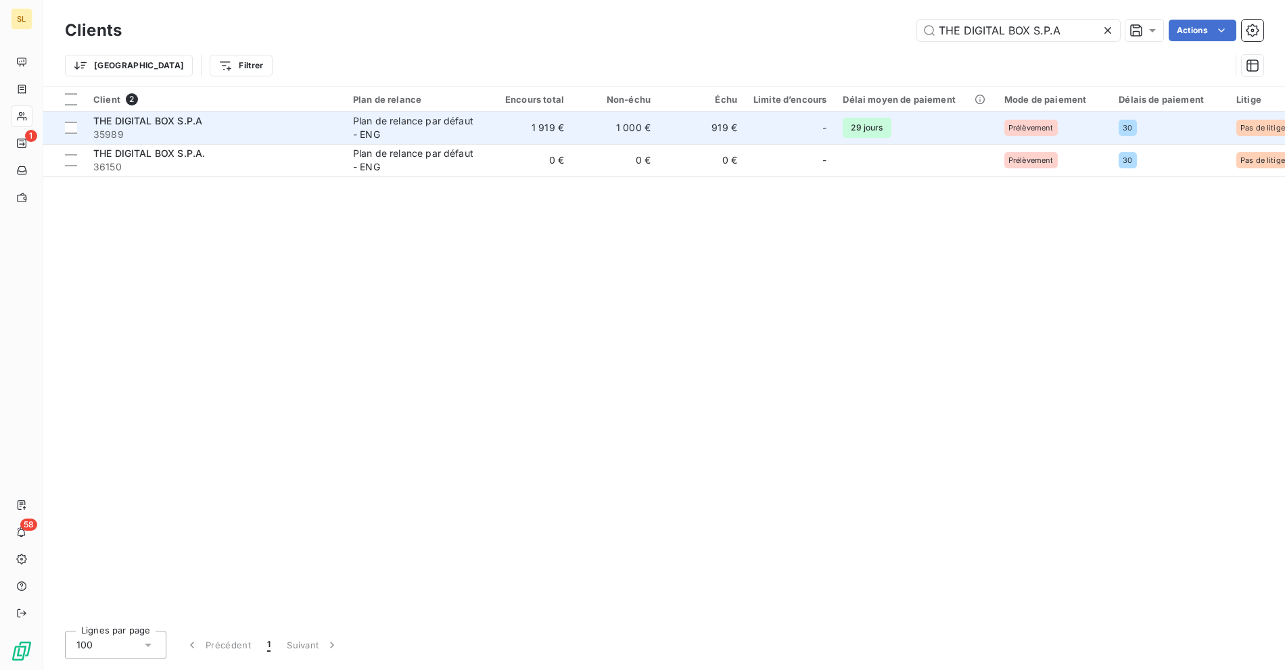
type input "THE DIGITAL BOX S.P.A"
click at [350, 126] on td "Plan de relance par défaut - ENG" at bounding box center [415, 128] width 141 height 32
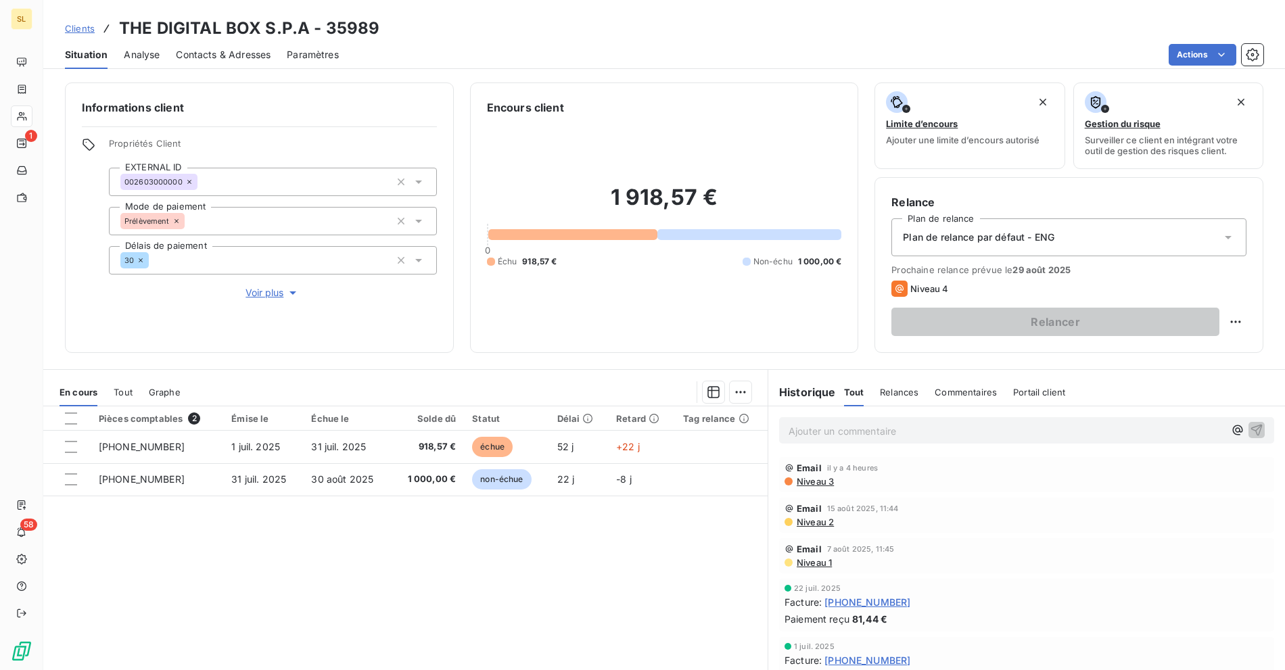
click at [220, 57] on span "Contacts & Adresses" at bounding box center [223, 55] width 95 height 14
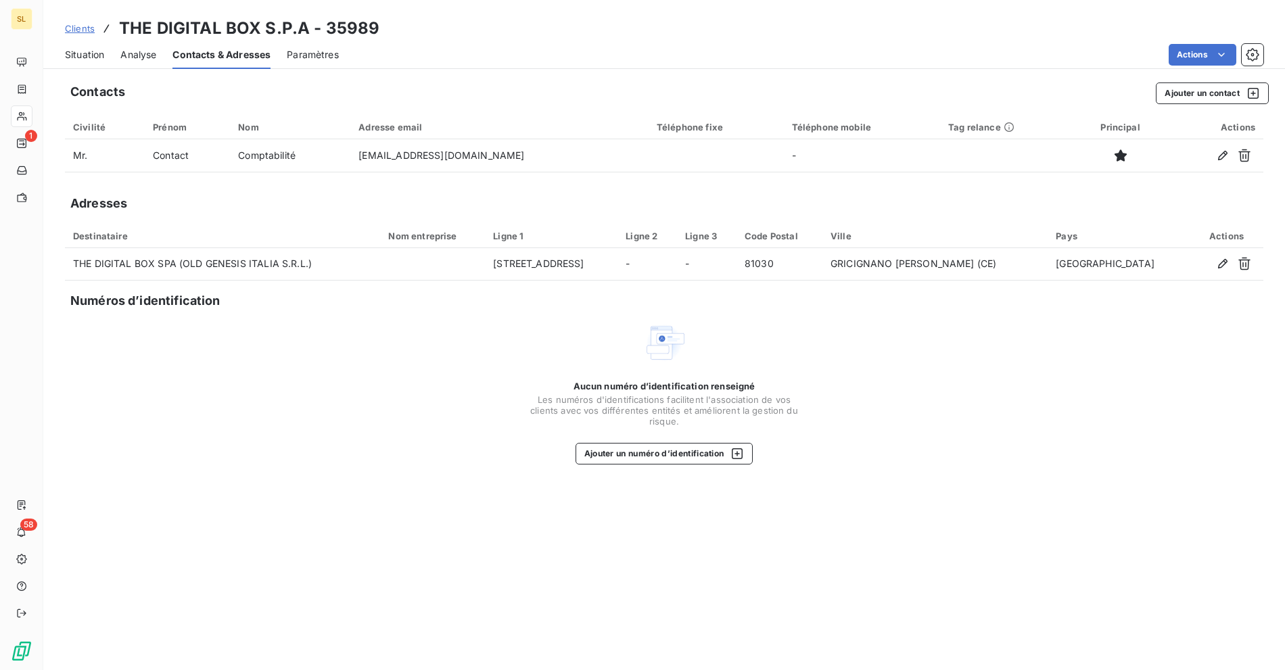
click at [110, 50] on div "Situation Analyse Contacts & Adresses Paramètres Actions" at bounding box center [664, 55] width 1242 height 28
click at [80, 53] on span "Situation" at bounding box center [84, 55] width 39 height 14
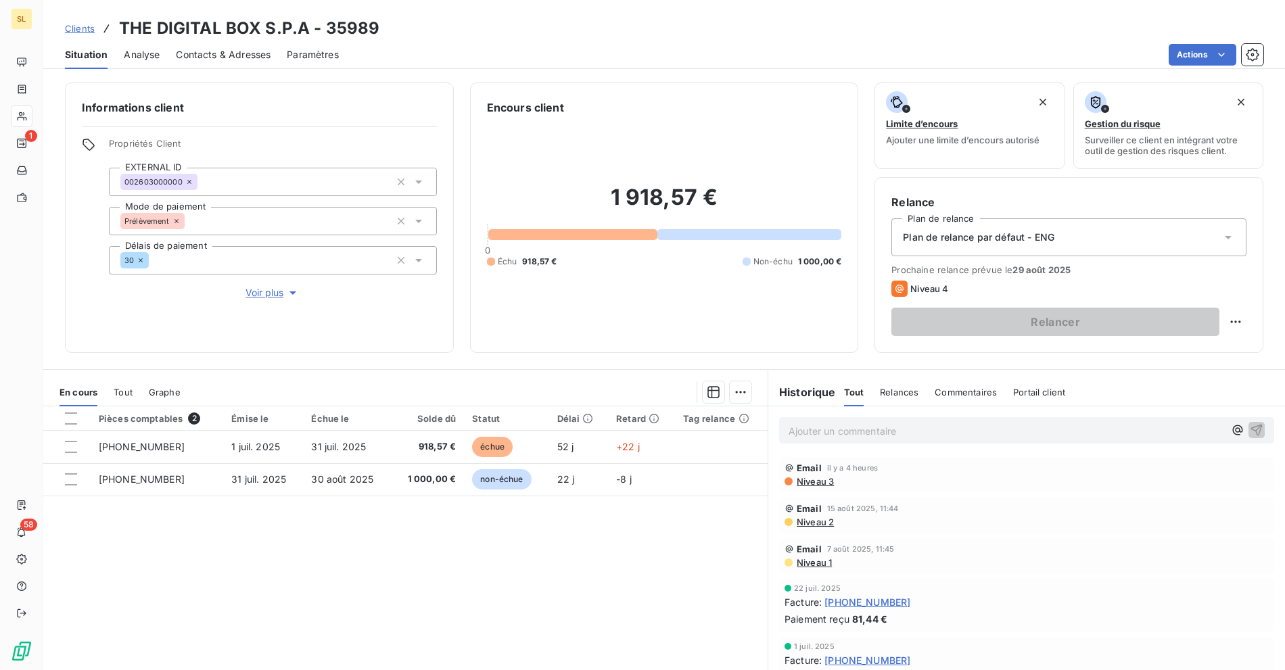
click at [212, 49] on span "Contacts & Adresses" at bounding box center [223, 55] width 95 height 14
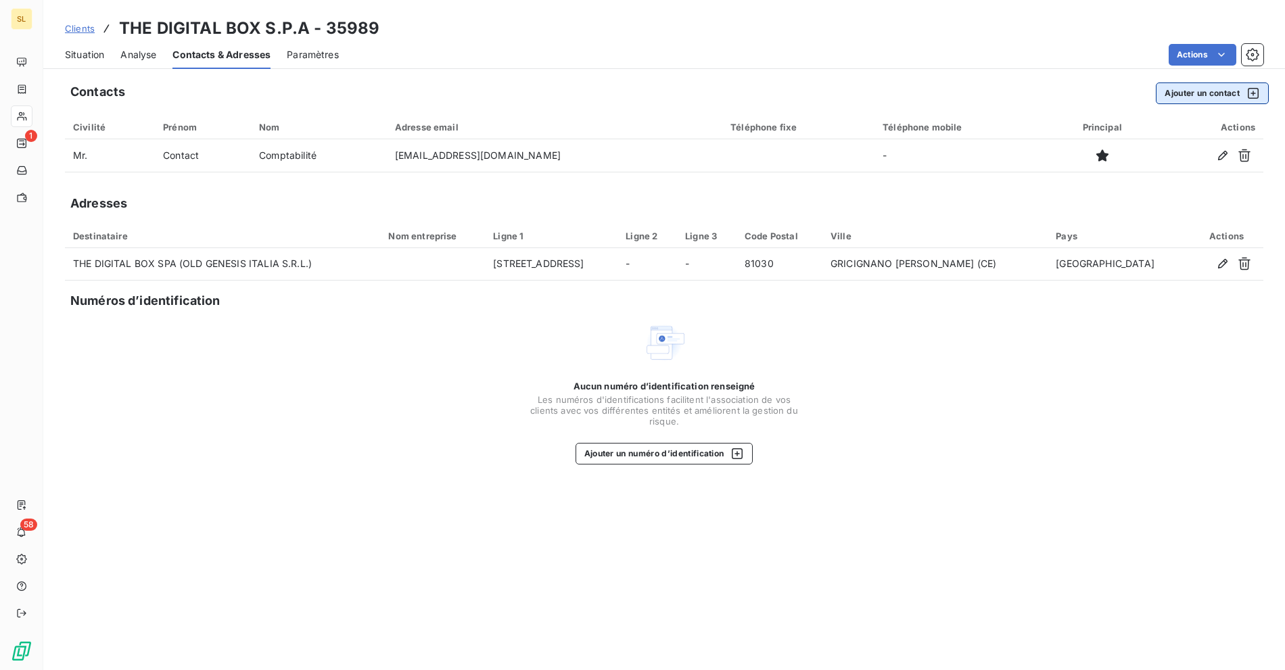
click at [1186, 98] on button "Ajouter un contact" at bounding box center [1212, 94] width 113 height 22
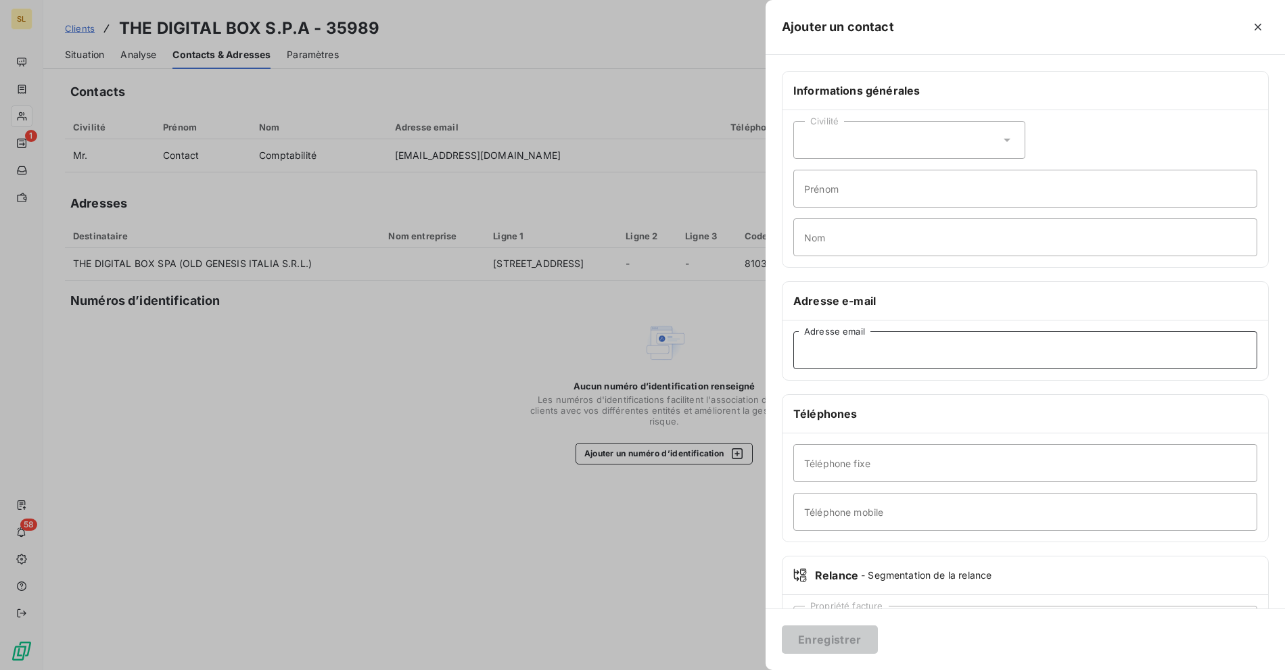
click at [845, 354] on input "Adresse email" at bounding box center [1025, 350] width 464 height 38
paste input "[PERSON_NAME][EMAIL_ADDRESS][DOMAIN_NAME]"
type input "[PERSON_NAME][EMAIL_ADDRESS][DOMAIN_NAME]"
click at [820, 645] on button "Enregistrer" at bounding box center [830, 640] width 96 height 28
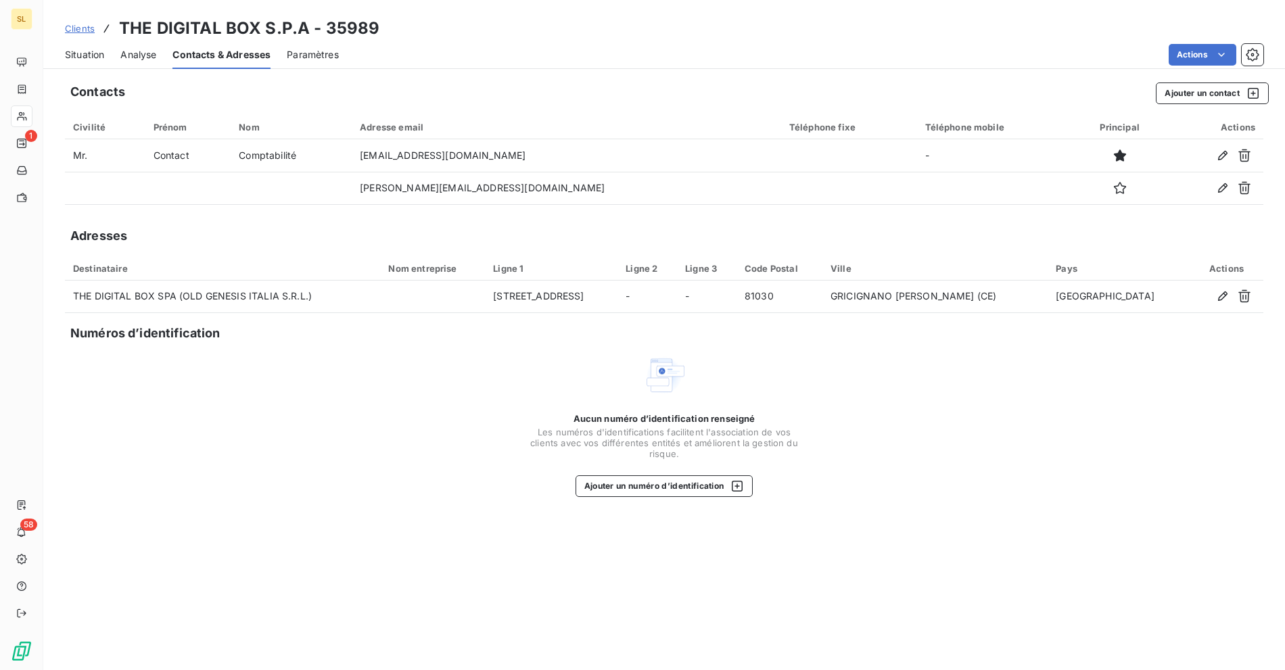
click at [673, 57] on div "Actions" at bounding box center [809, 55] width 908 height 22
drag, startPoint x: 588, startPoint y: 93, endPoint x: 594, endPoint y: 32, distance: 61.2
click at [588, 93] on div "Contacts Ajouter un contact" at bounding box center [669, 94] width 1198 height 22
click at [400, 410] on div "Aucun numéro d’identification renseigné Les numéros d'identifications faciliten…" at bounding box center [664, 425] width 1198 height 143
click at [591, 64] on div "Actions" at bounding box center [809, 55] width 908 height 22
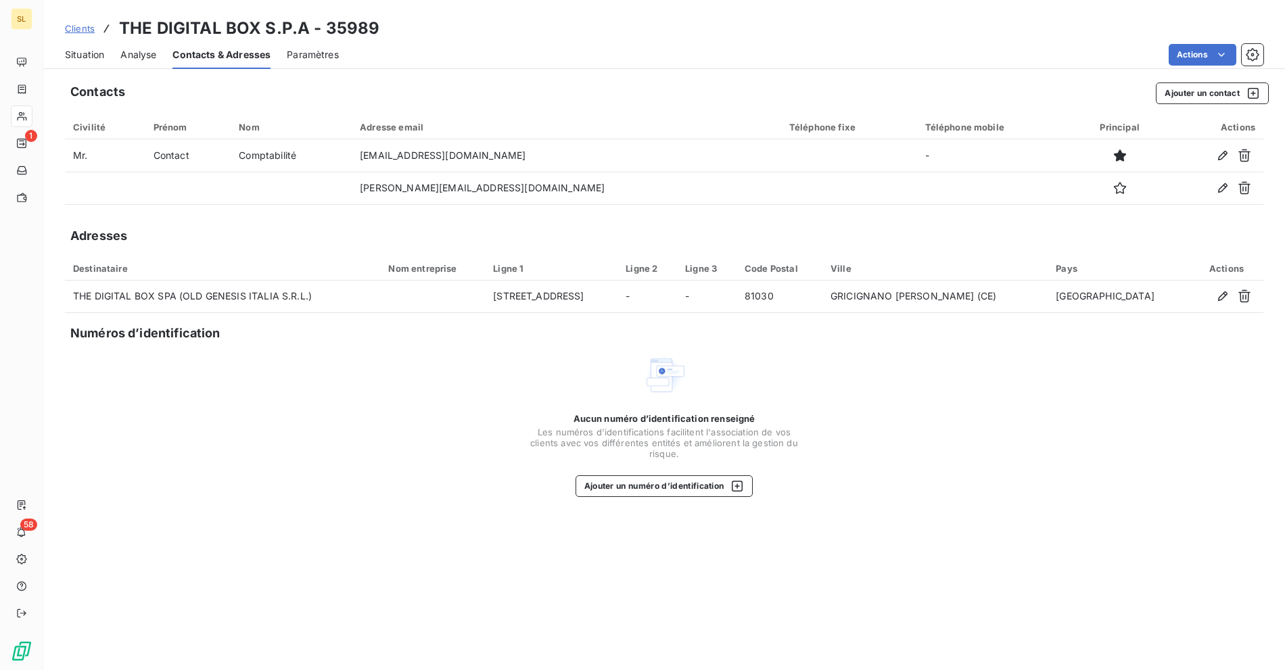
click at [78, 46] on div "Situation" at bounding box center [84, 55] width 39 height 28
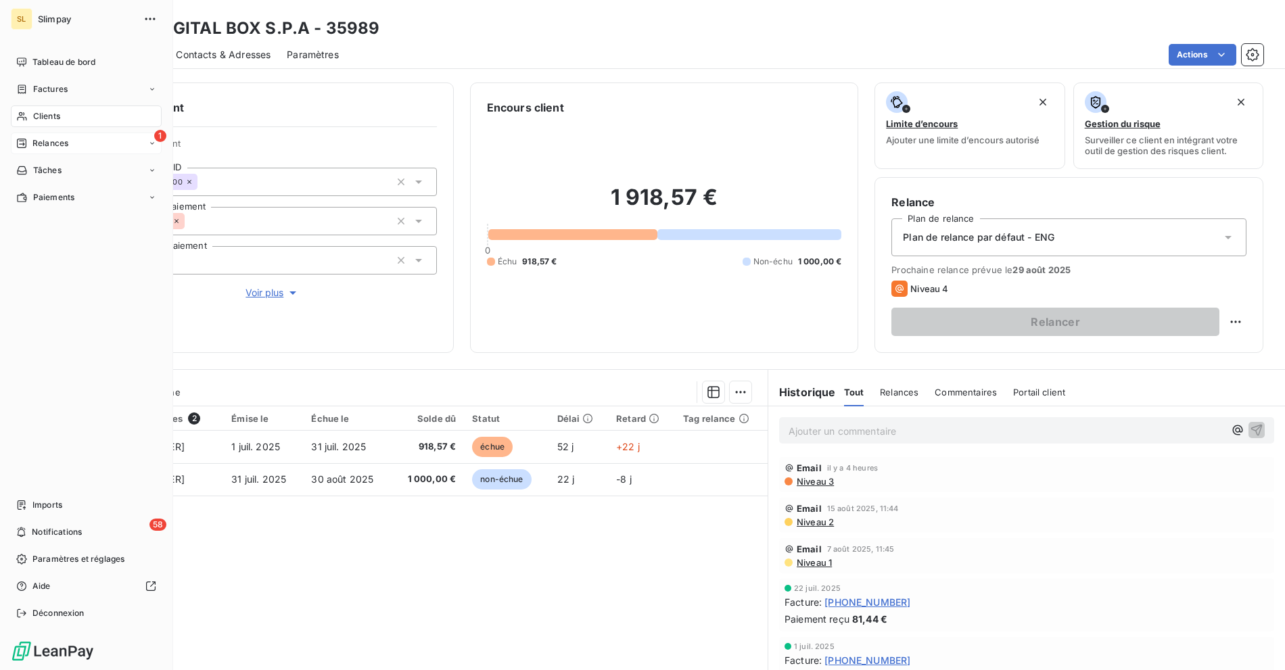
click at [43, 146] on span "Relances" at bounding box center [50, 143] width 36 height 12
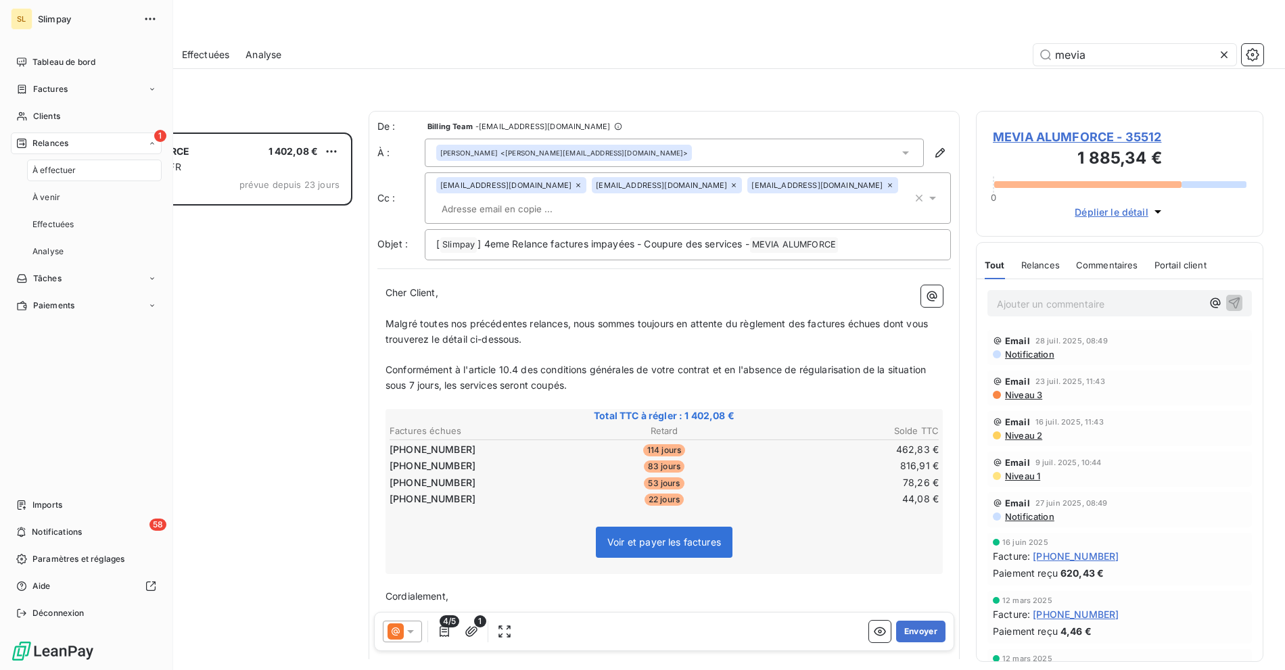
scroll to position [526, 276]
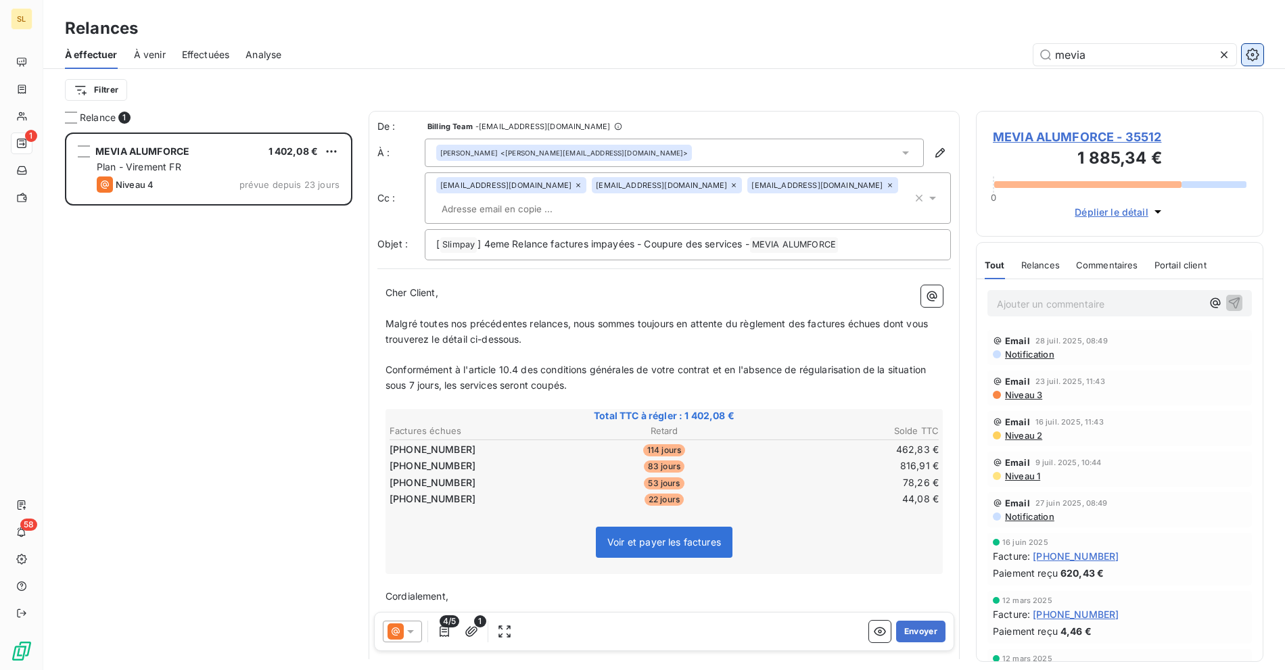
click at [1251, 51] on icon "button" at bounding box center [1253, 55] width 14 height 14
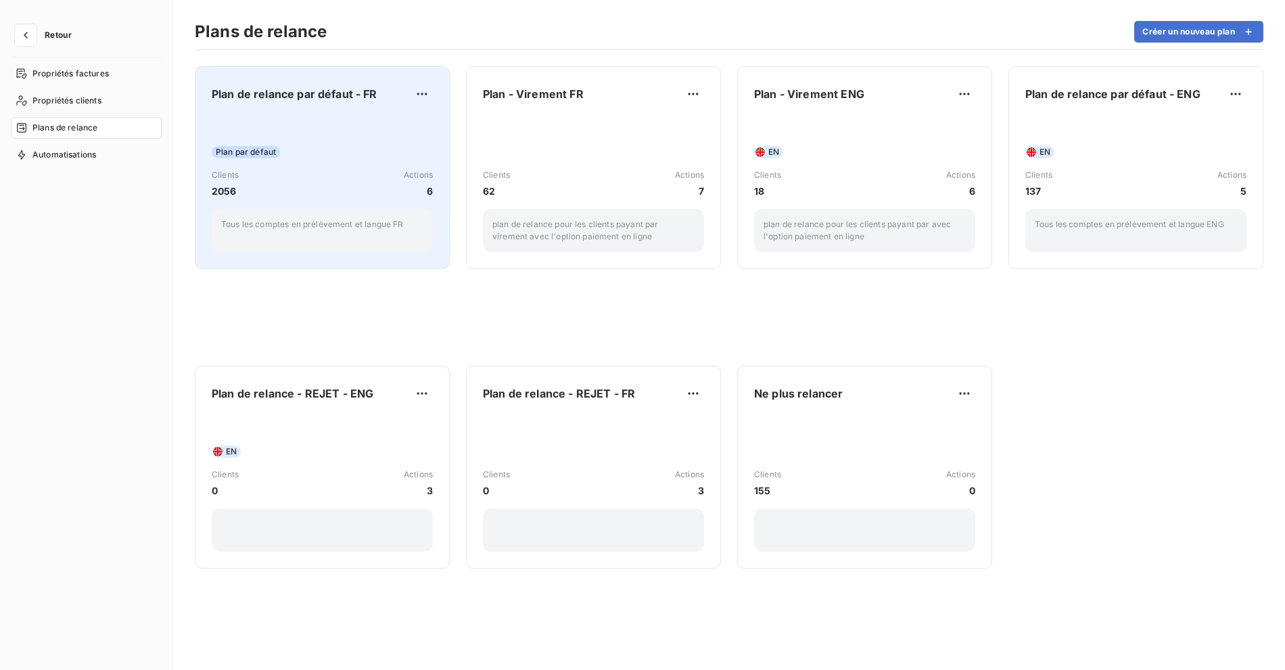
click at [328, 133] on div "Plan par défaut Clients 2056 Actions 6 Tous les comptes en prélèvement et langu…" at bounding box center [322, 184] width 221 height 137
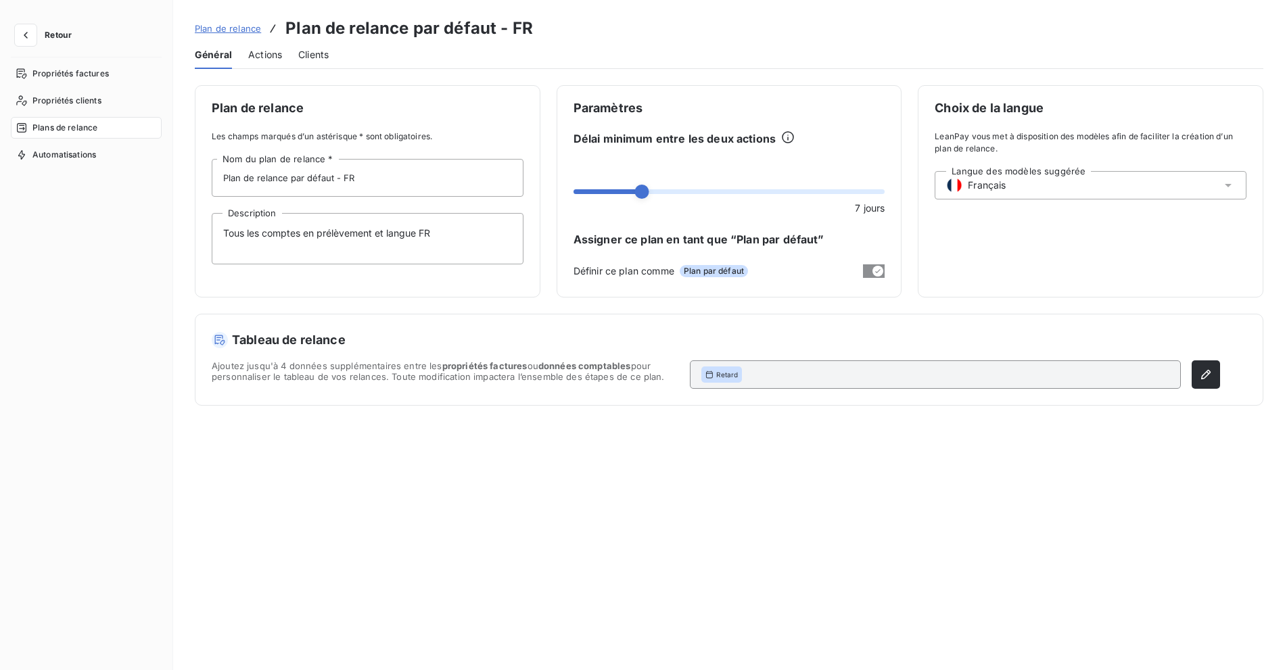
click at [258, 48] on span "Actions" at bounding box center [265, 55] width 34 height 14
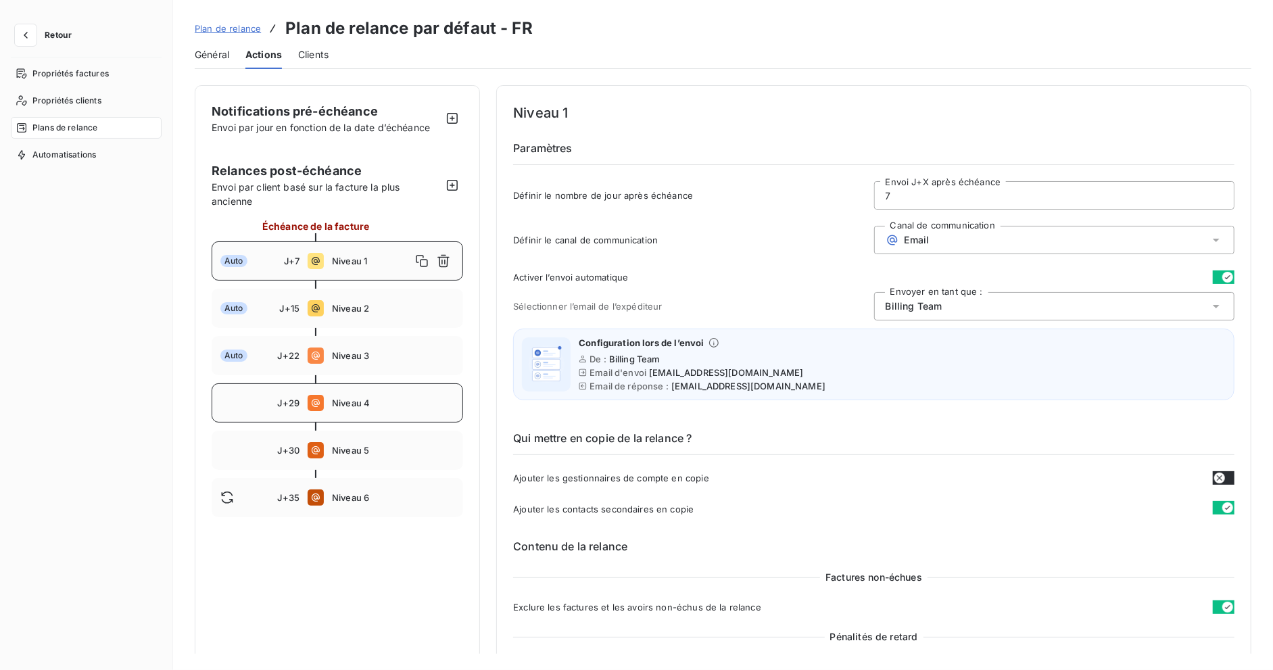
click at [379, 400] on span "Niveau 4" at bounding box center [393, 403] width 122 height 11
type input "29"
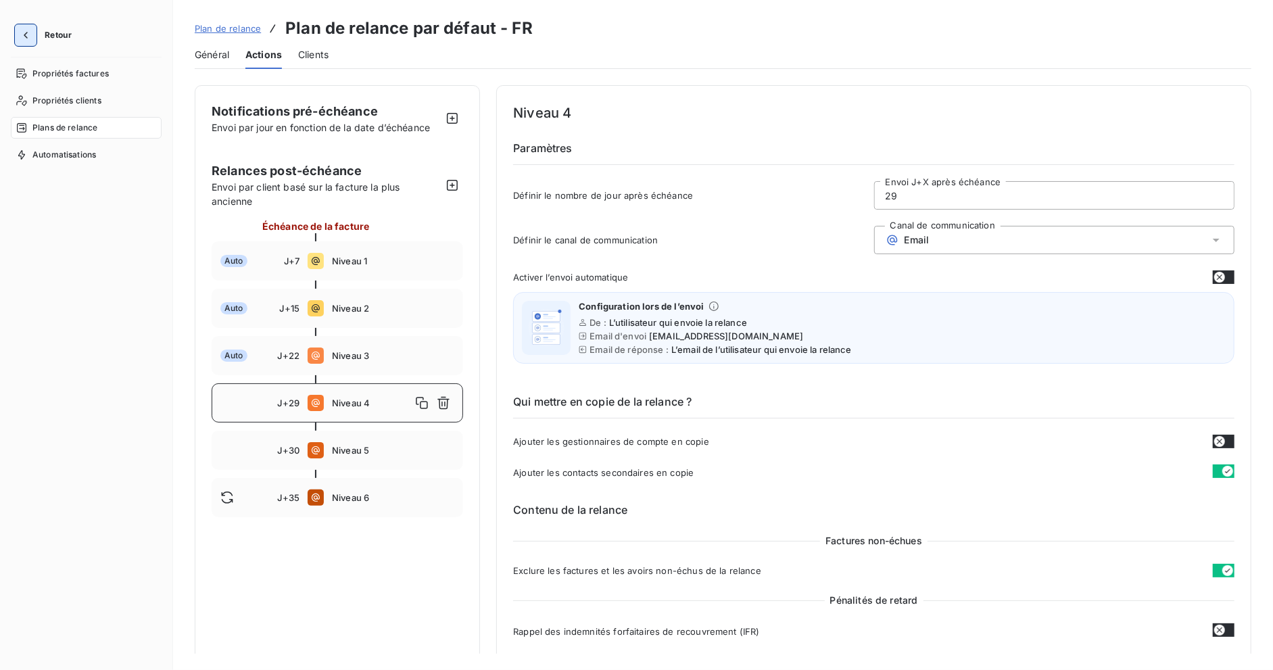
click at [26, 32] on icon "button" at bounding box center [26, 35] width 14 height 14
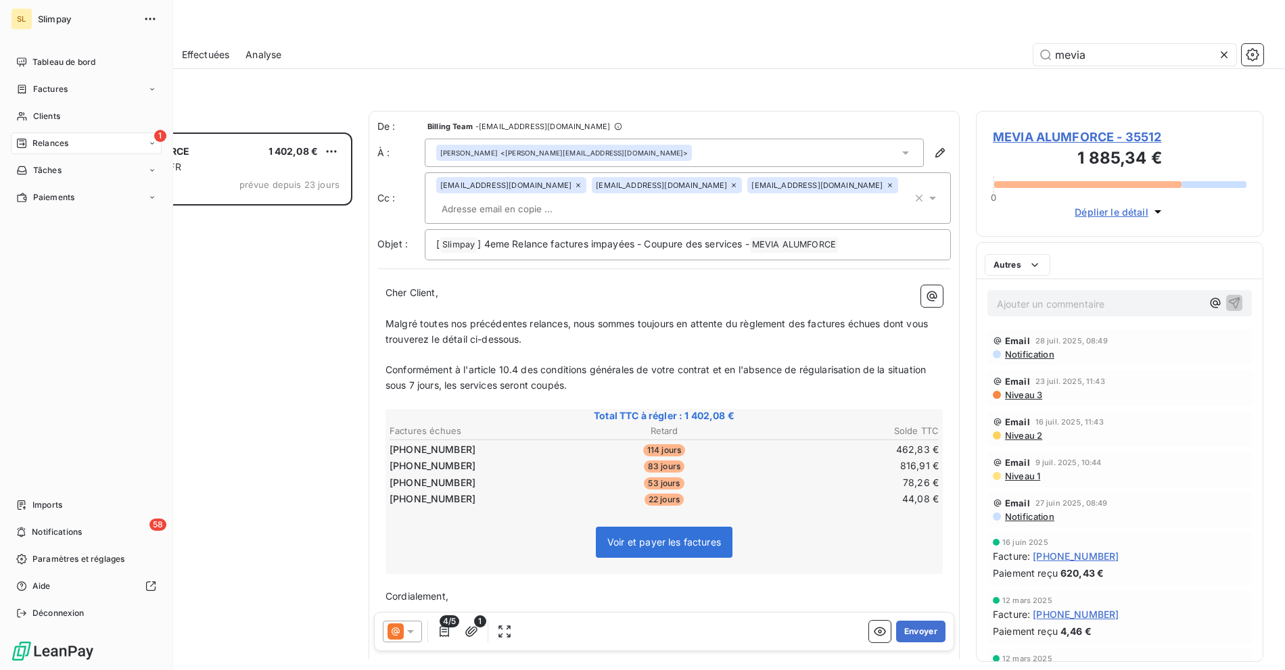
scroll to position [526, 276]
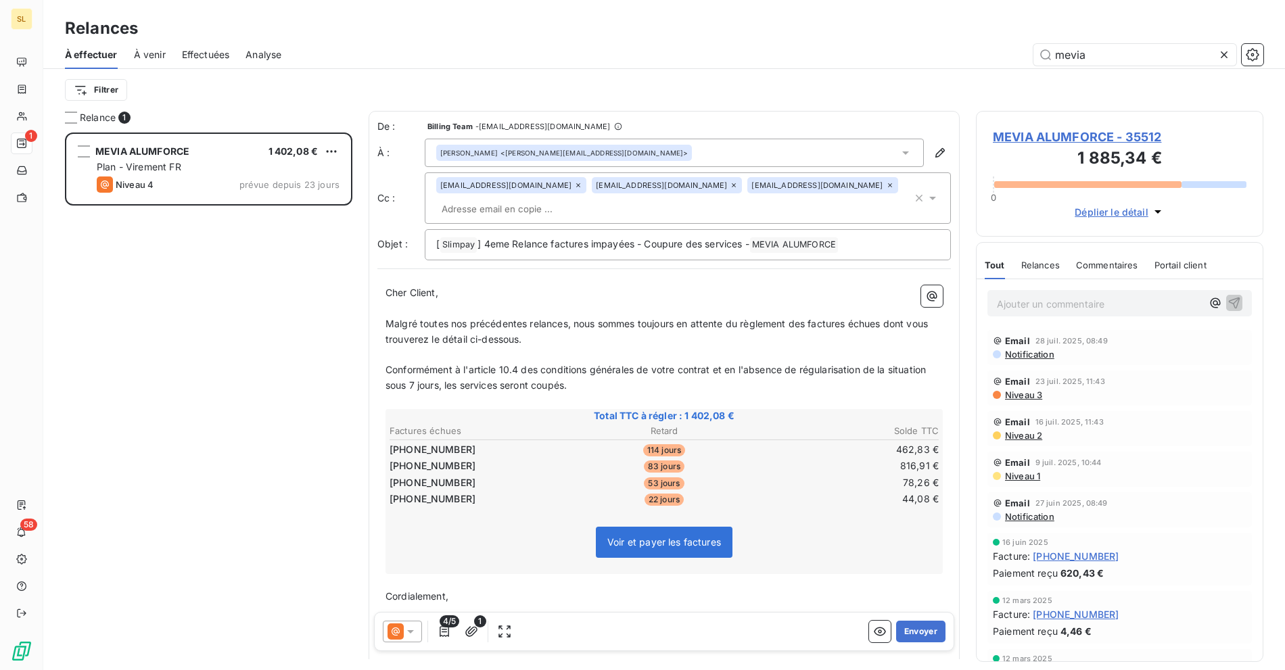
drag, startPoint x: 1102, startPoint y: 54, endPoint x: 950, endPoint y: 47, distance: 152.3
click at [968, 49] on div "mevia" at bounding box center [781, 55] width 966 height 22
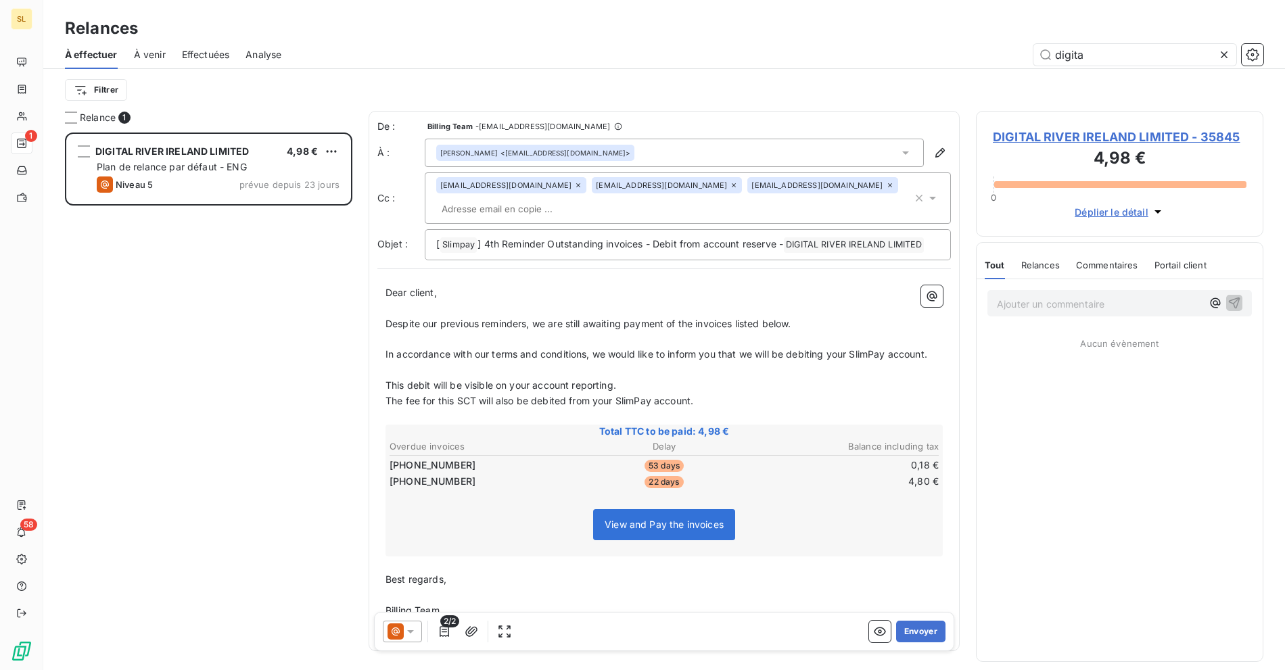
scroll to position [526, 276]
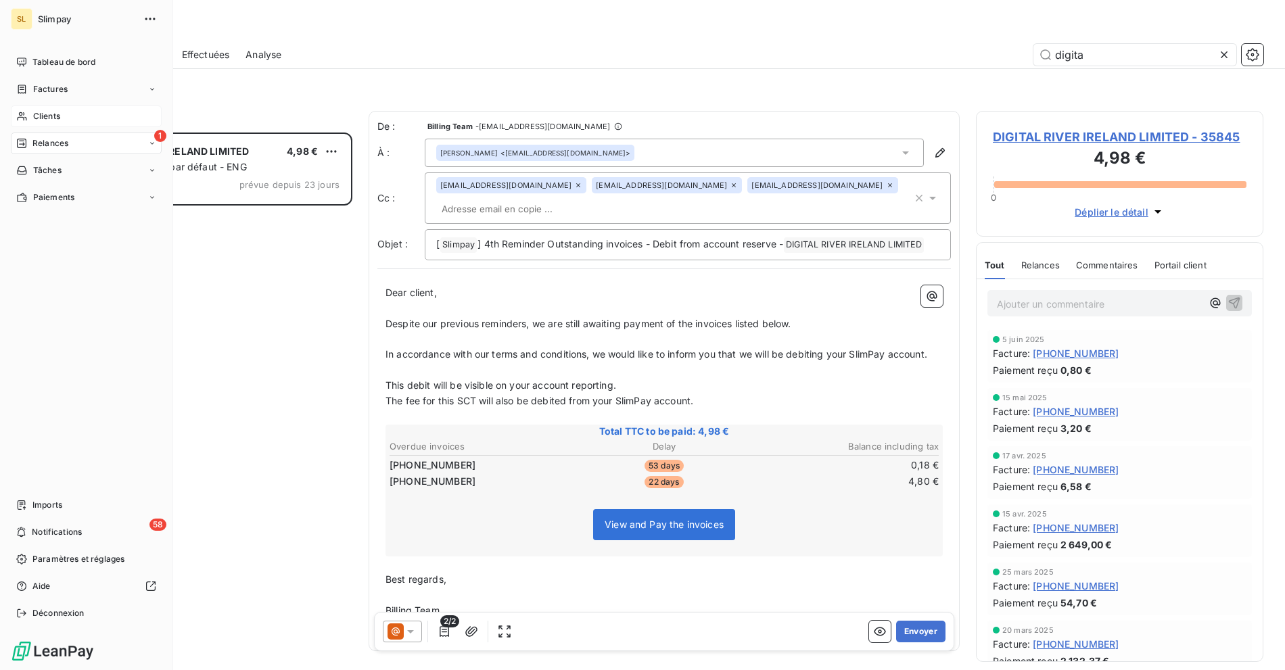
type input "digita"
click at [25, 120] on icon at bounding box center [21, 116] width 11 height 11
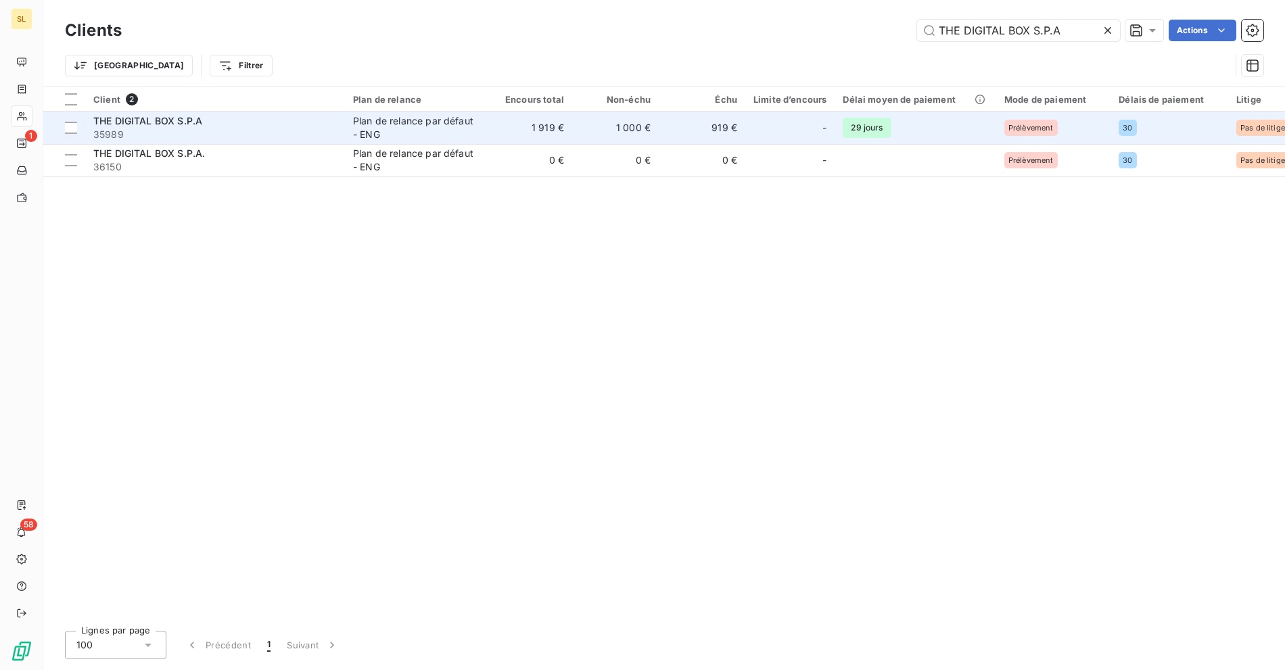
click at [166, 131] on span "35989" at bounding box center [214, 135] width 243 height 14
click at [369, 128] on div "Plan de relance par défaut - ENG" at bounding box center [415, 127] width 124 height 27
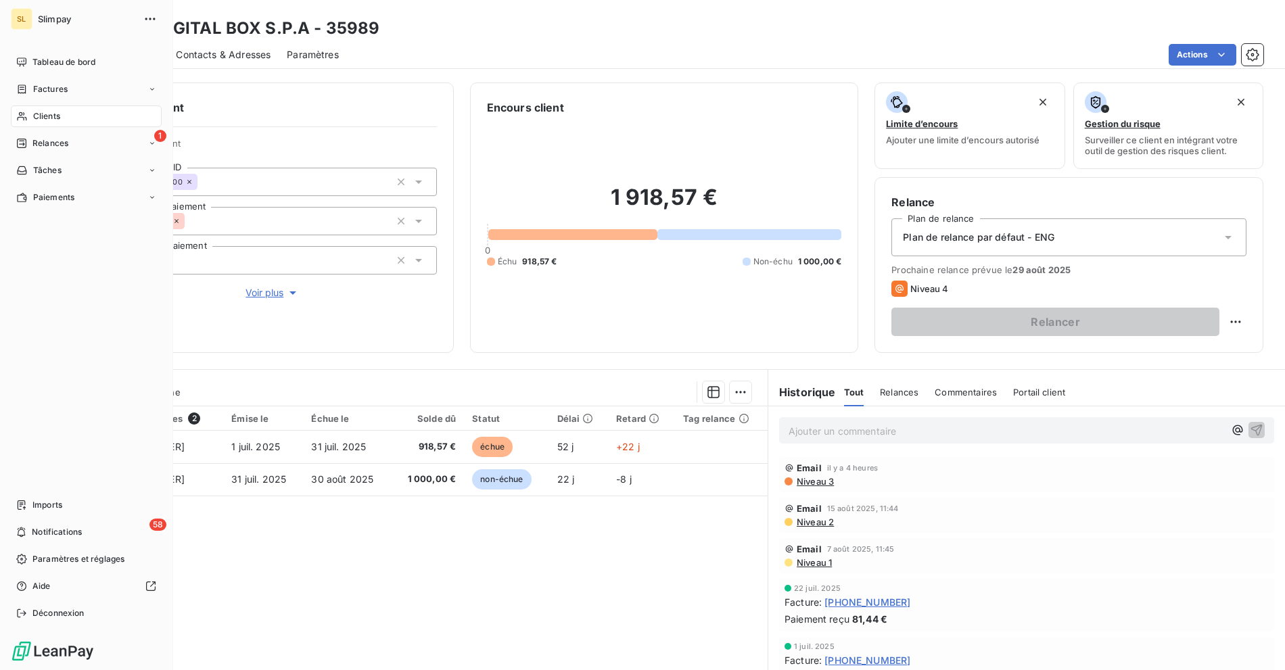
click at [33, 122] on span "Clients" at bounding box center [46, 116] width 27 height 12
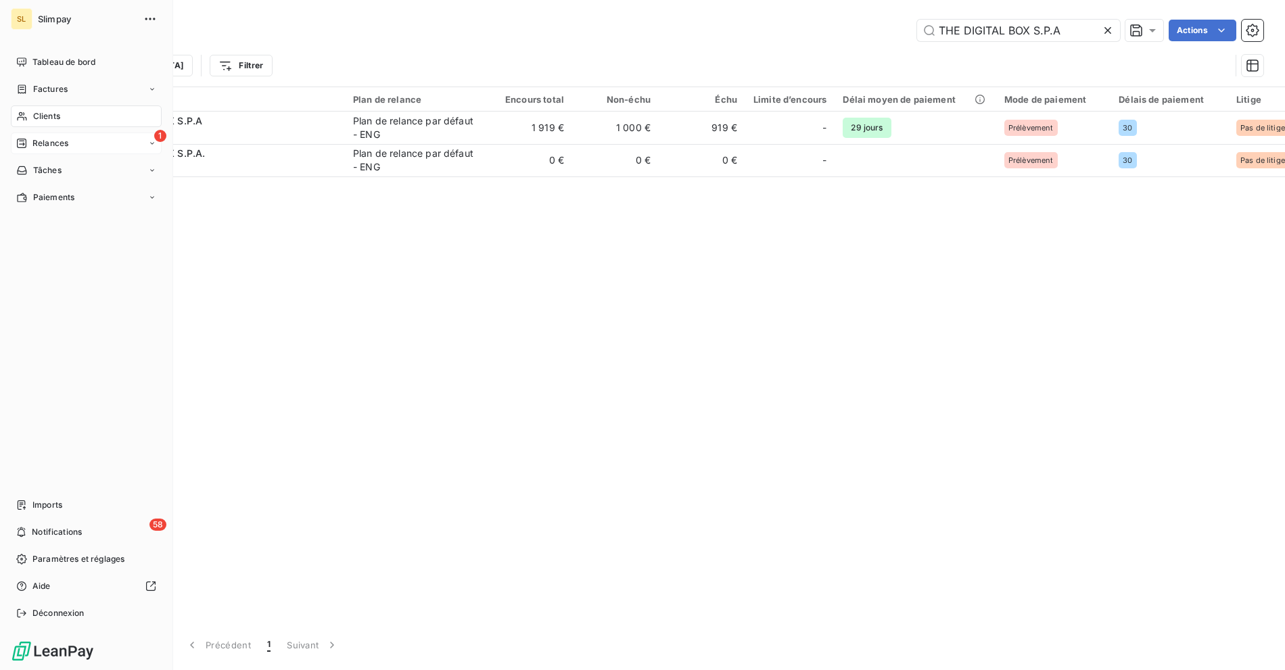
click at [35, 143] on span "Relances" at bounding box center [50, 143] width 36 height 12
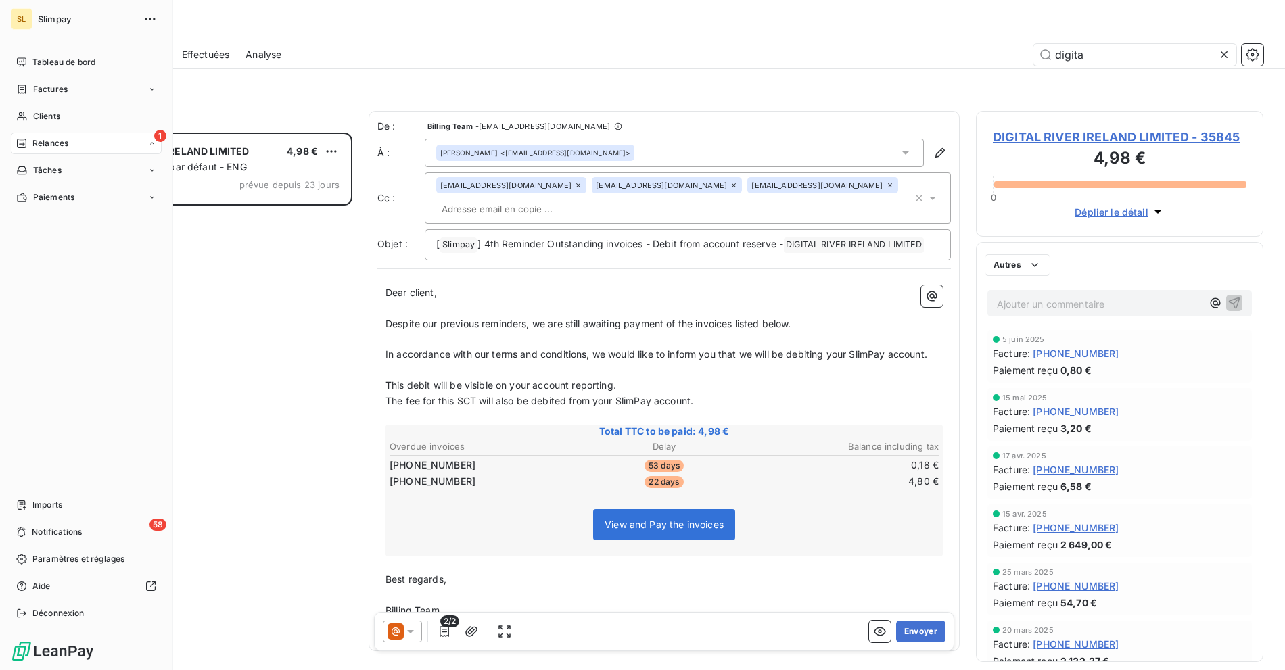
scroll to position [526, 276]
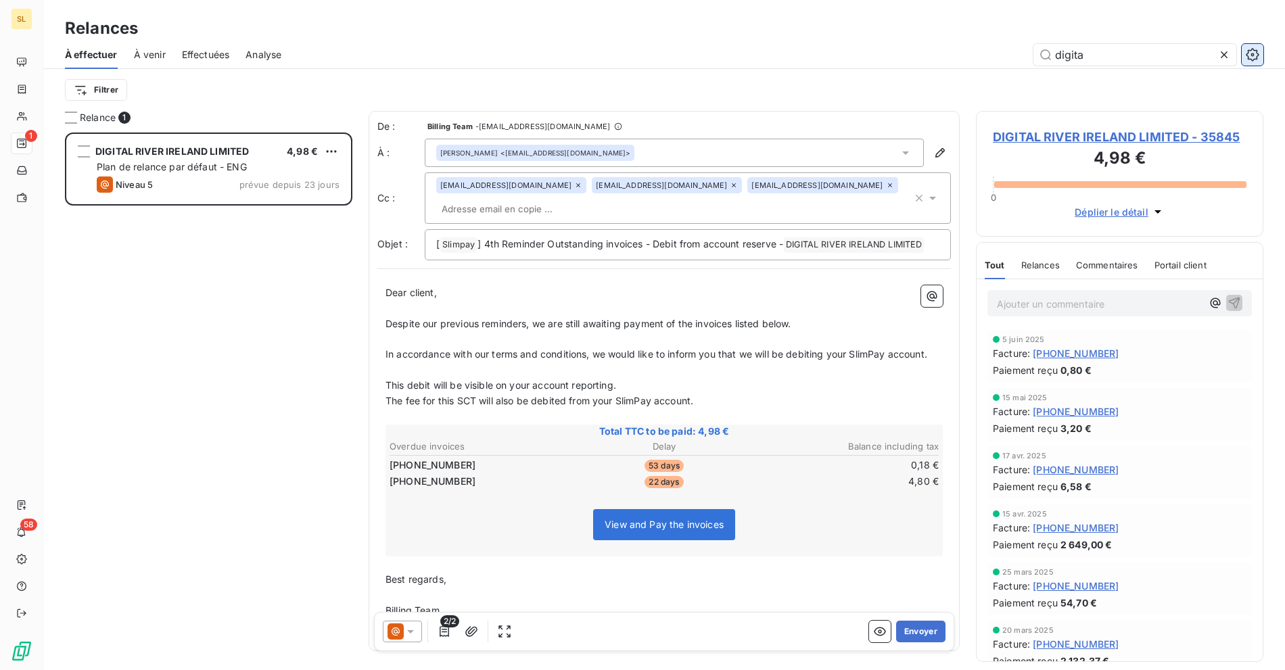
click at [1261, 63] on button "button" at bounding box center [1253, 55] width 22 height 22
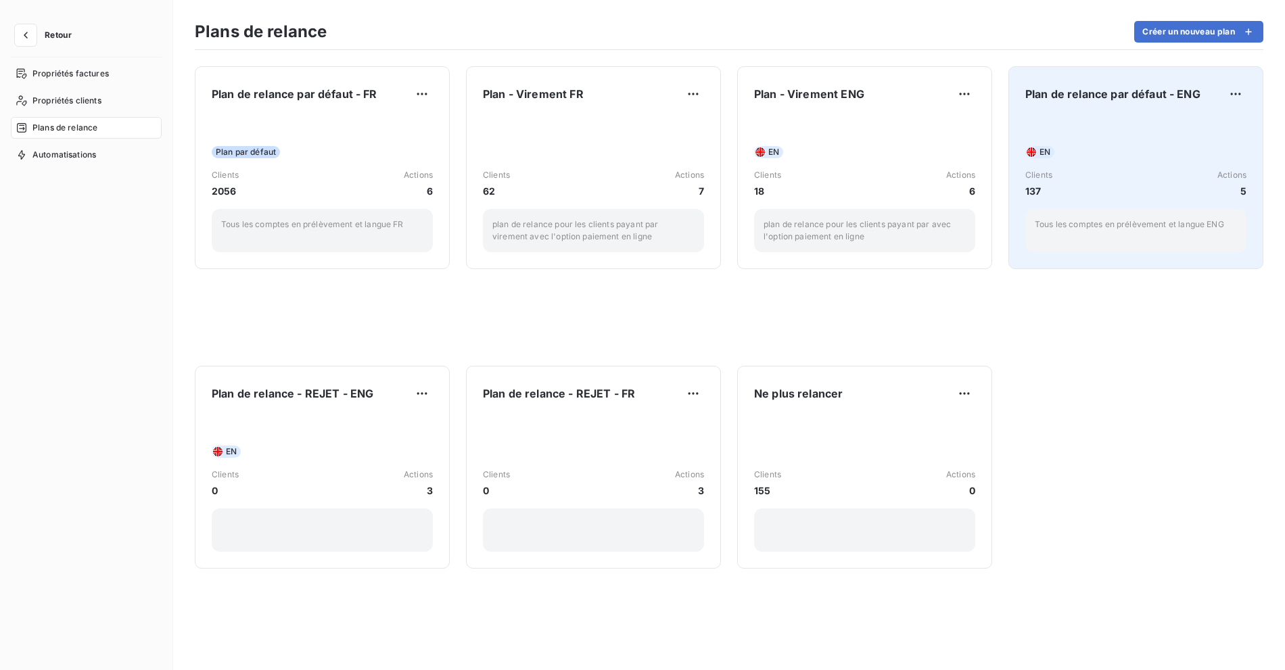
click at [1118, 137] on div "EN Clients 137 Actions 5 Tous les comptes en prélèvement et langue ENG" at bounding box center [1135, 184] width 221 height 137
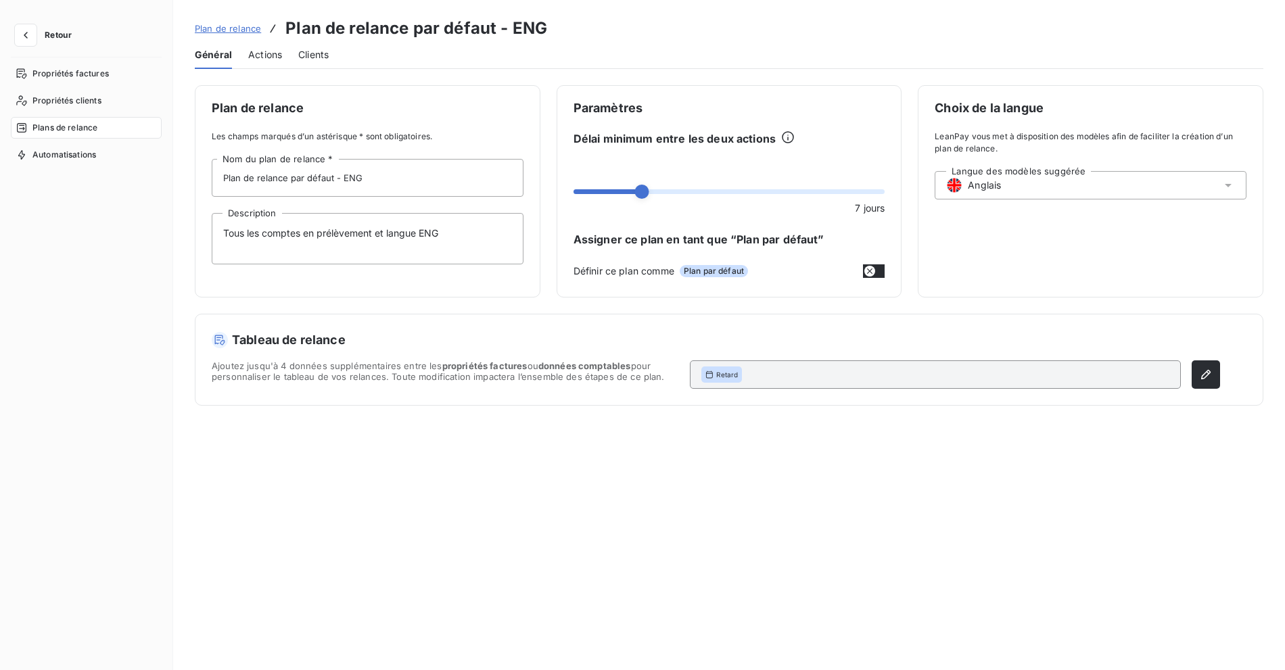
click at [266, 52] on span "Actions" at bounding box center [265, 55] width 34 height 14
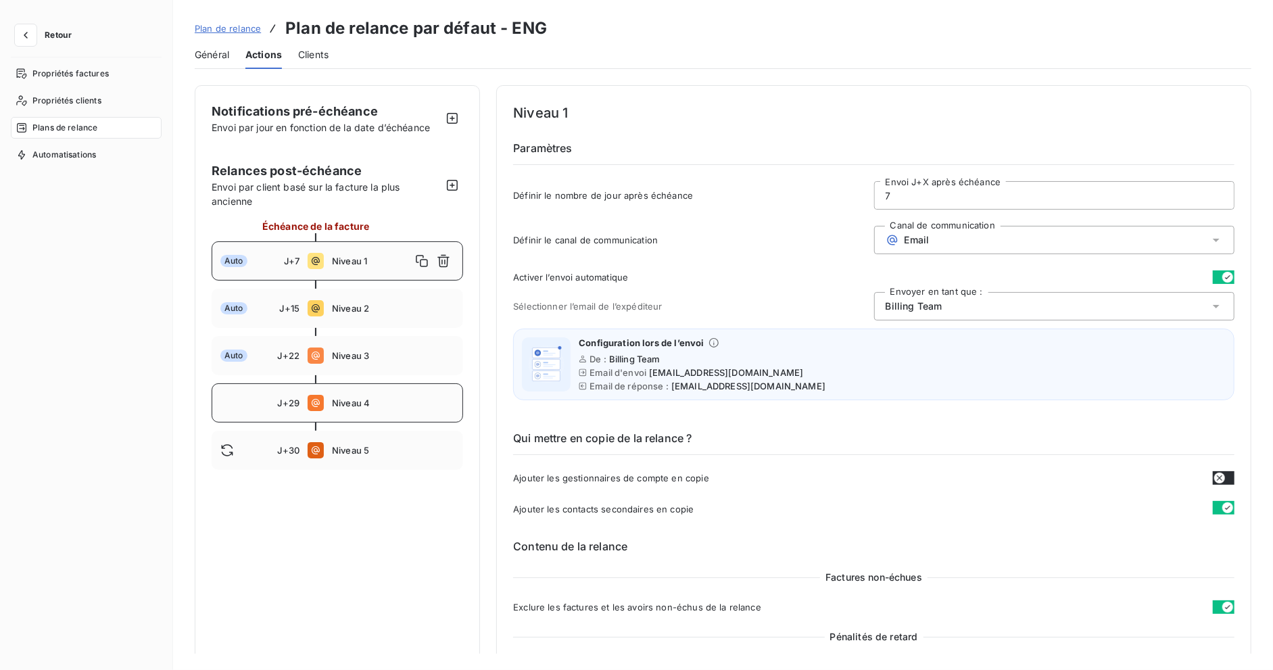
click at [375, 398] on span "Niveau 4" at bounding box center [393, 403] width 122 height 11
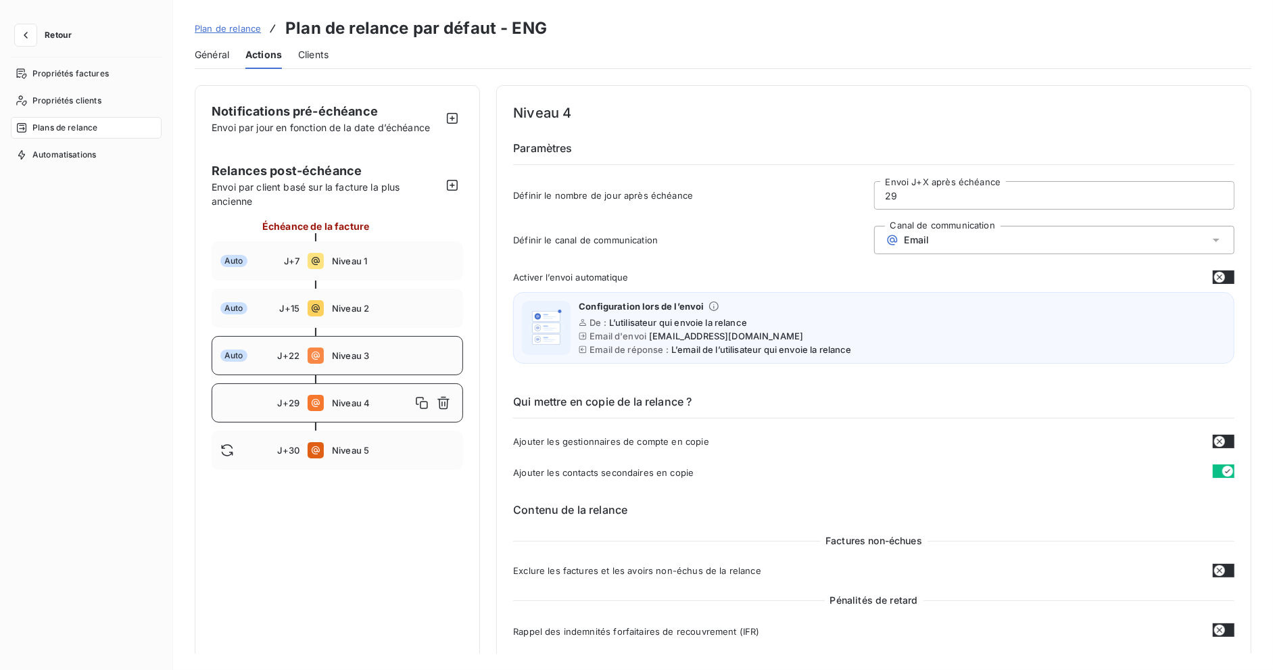
click at [360, 356] on span "Niveau 3" at bounding box center [393, 355] width 122 height 11
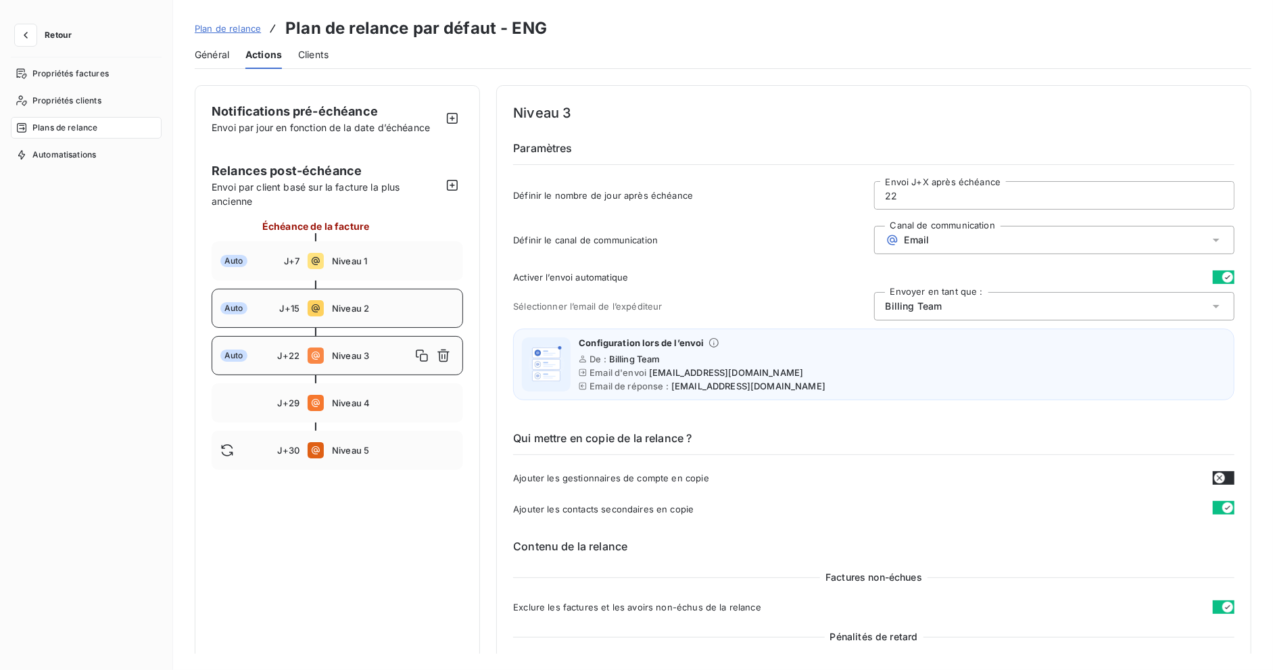
click at [352, 306] on span "Niveau 2" at bounding box center [393, 308] width 122 height 11
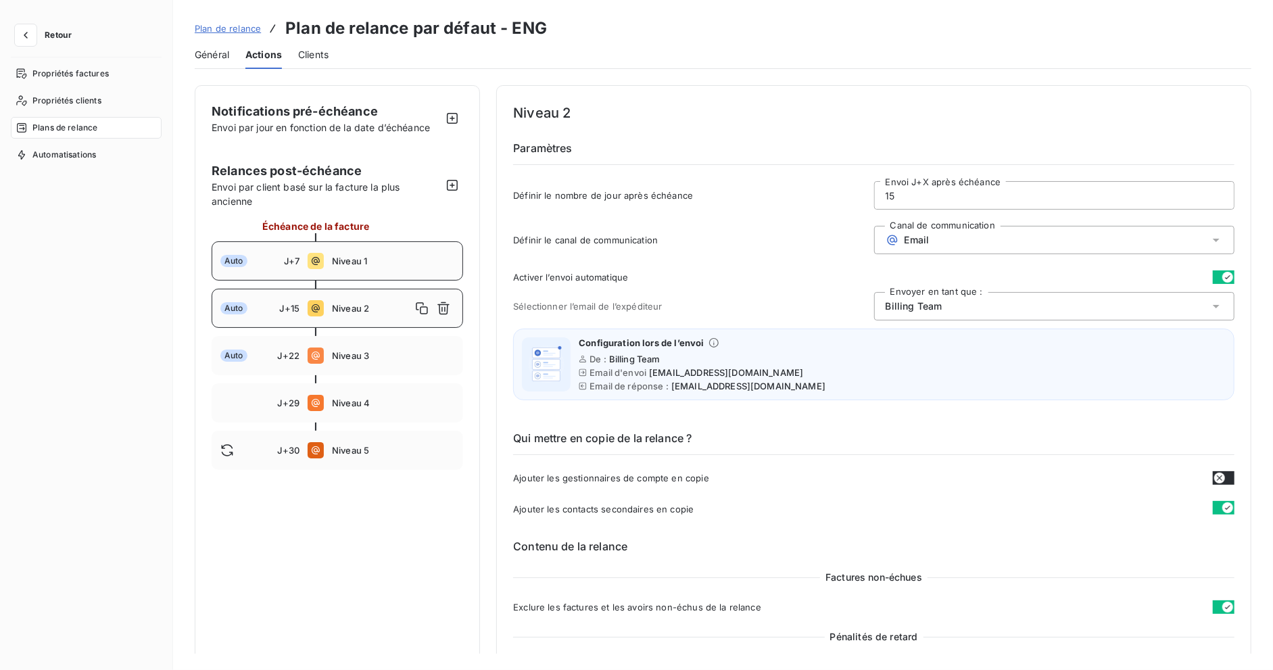
click at [358, 260] on span "Niveau 1" at bounding box center [393, 261] width 122 height 11
drag, startPoint x: 343, startPoint y: 327, endPoint x: 348, endPoint y: 361, distance: 34.9
click at [343, 327] on div "Auto J+15 Niveau 2" at bounding box center [338, 308] width 252 height 39
click at [345, 377] on div at bounding box center [338, 379] width 252 height 8
click at [342, 400] on span "Niveau 4" at bounding box center [393, 403] width 122 height 11
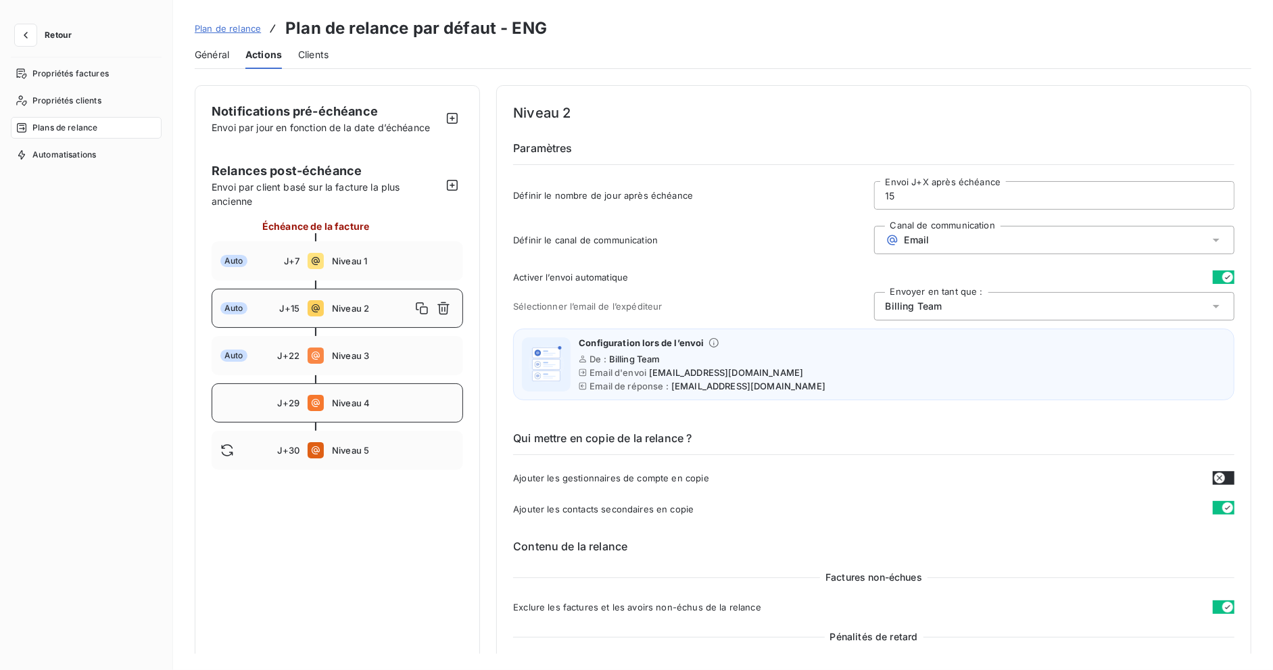
type input "29"
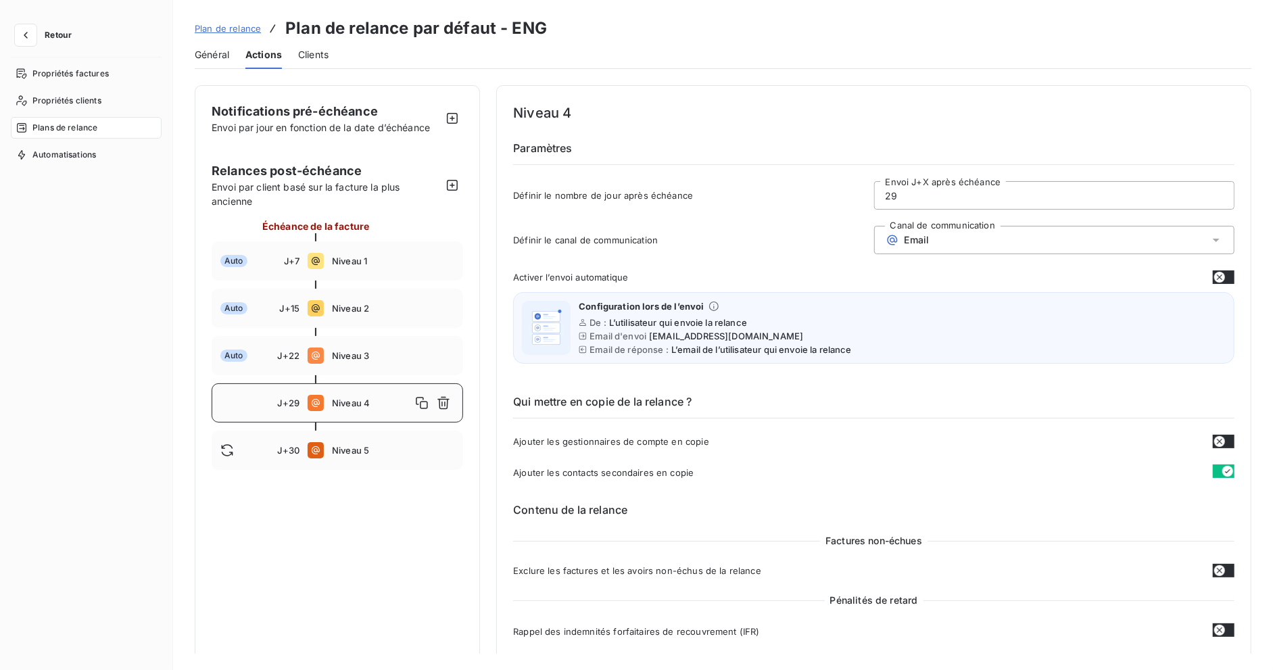
click at [407, 32] on h3 "Plan de relance par défaut - ENG" at bounding box center [416, 28] width 262 height 24
click at [61, 34] on span "Retour" at bounding box center [58, 35] width 27 height 8
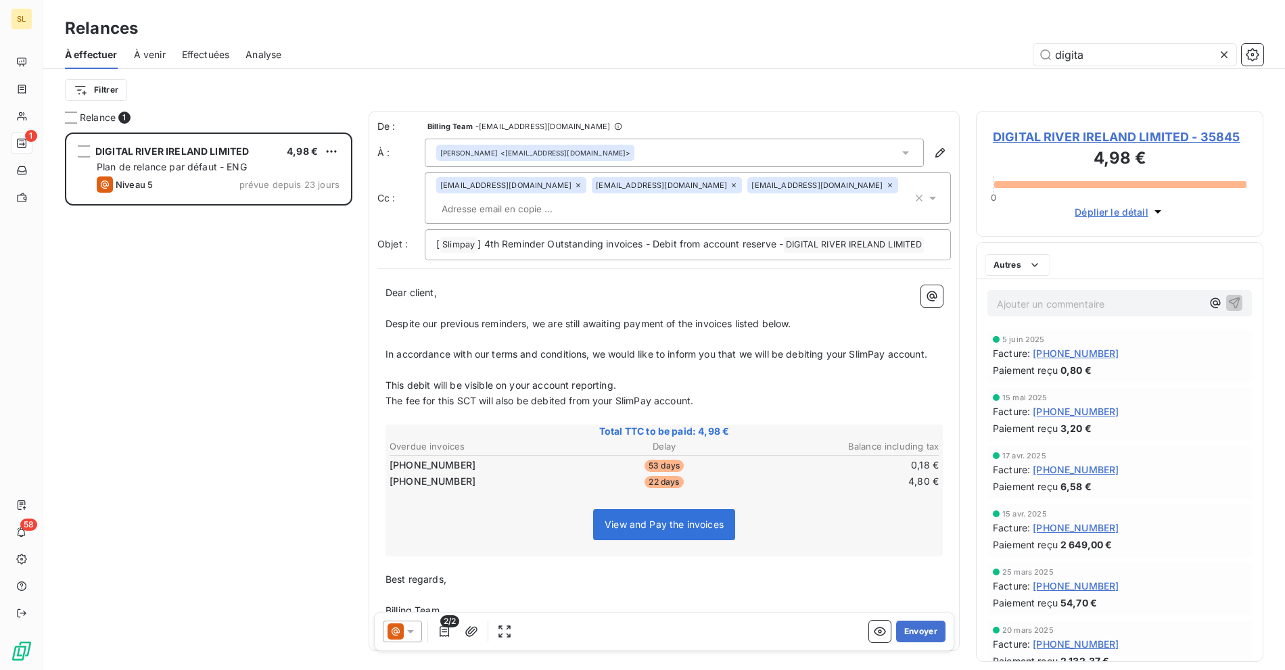
scroll to position [526, 276]
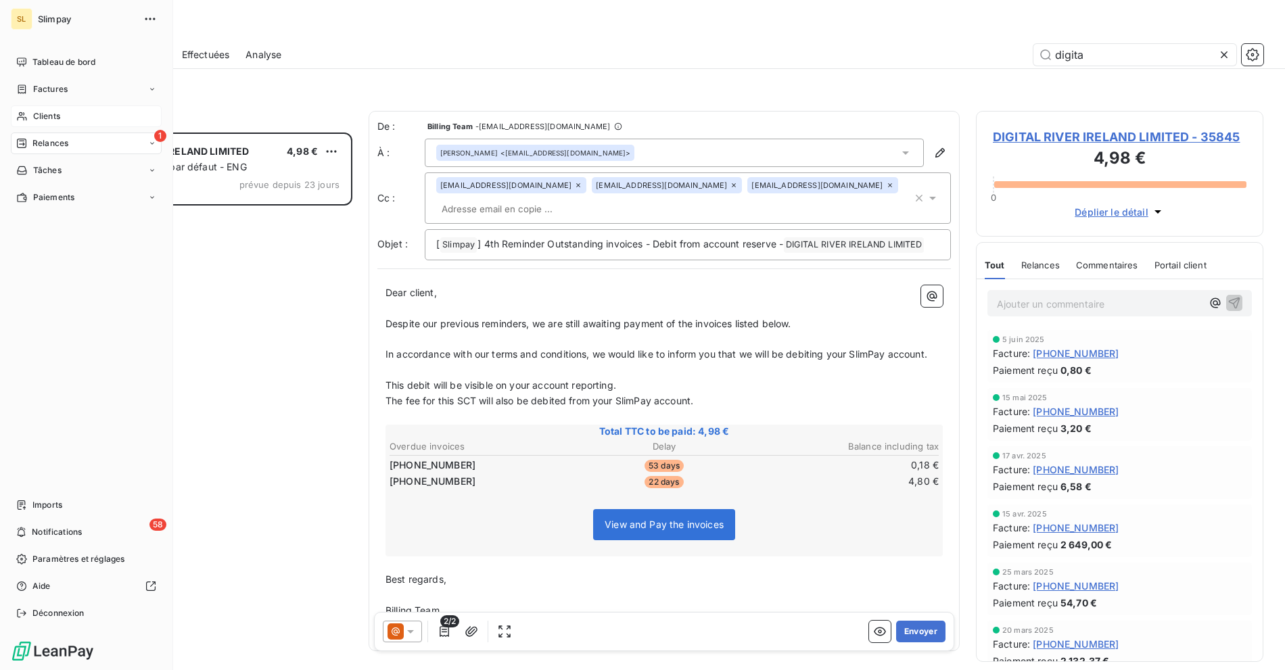
click at [24, 110] on div "Clients" at bounding box center [86, 117] width 151 height 22
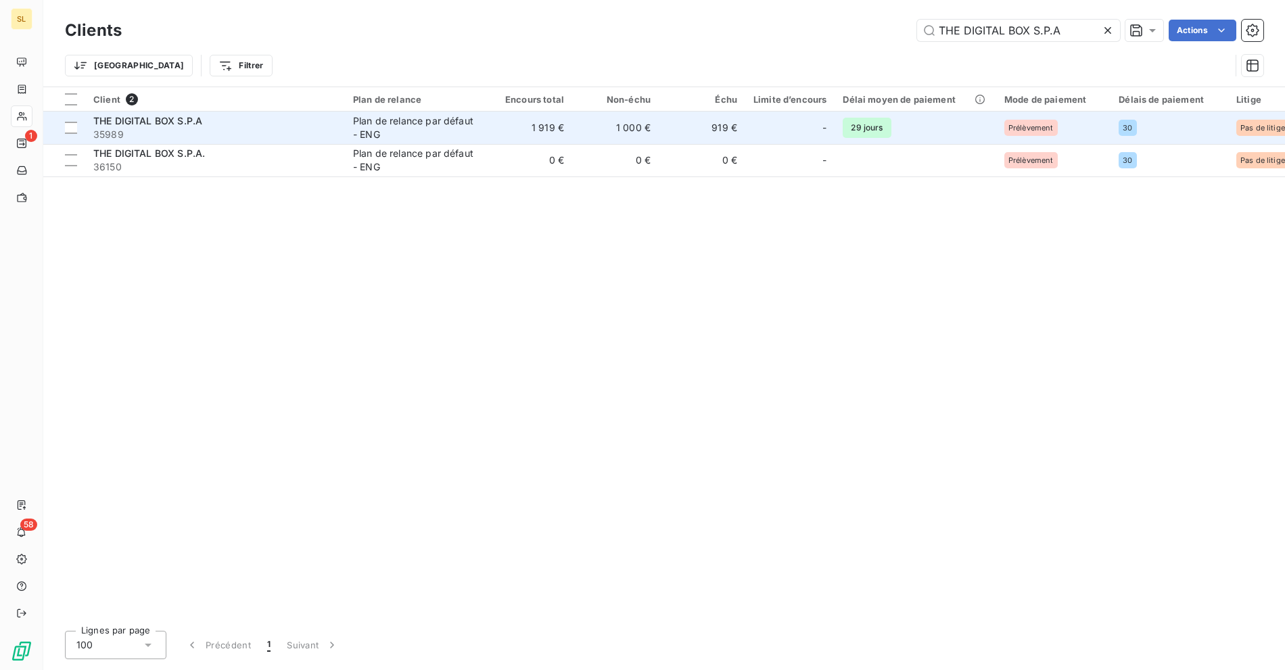
click at [297, 121] on div "THE DIGITAL BOX S.P.A" at bounding box center [214, 121] width 243 height 14
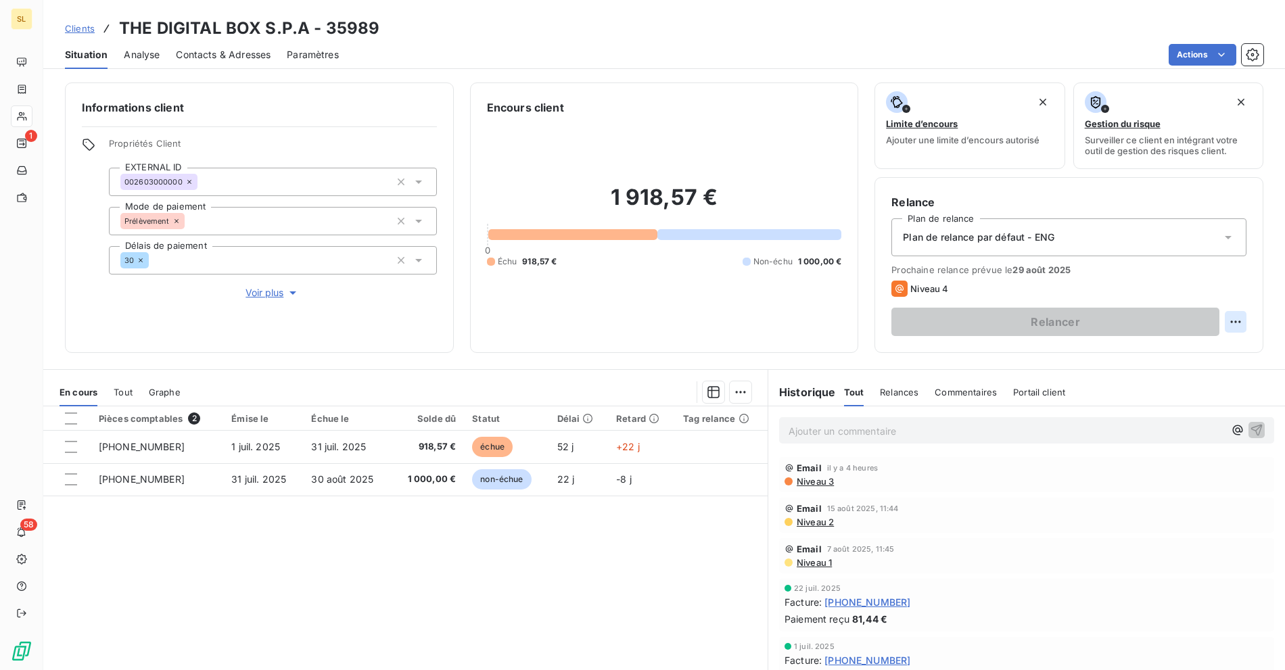
click at [1229, 321] on html "SL 1 58 Clients THE DIGITAL BOX S.P.A - 35989 Situation Analyse Contacts & Adre…" at bounding box center [642, 335] width 1285 height 670
click at [1179, 351] on div "Replanifier cette action" at bounding box center [1168, 352] width 121 height 22
select select "7"
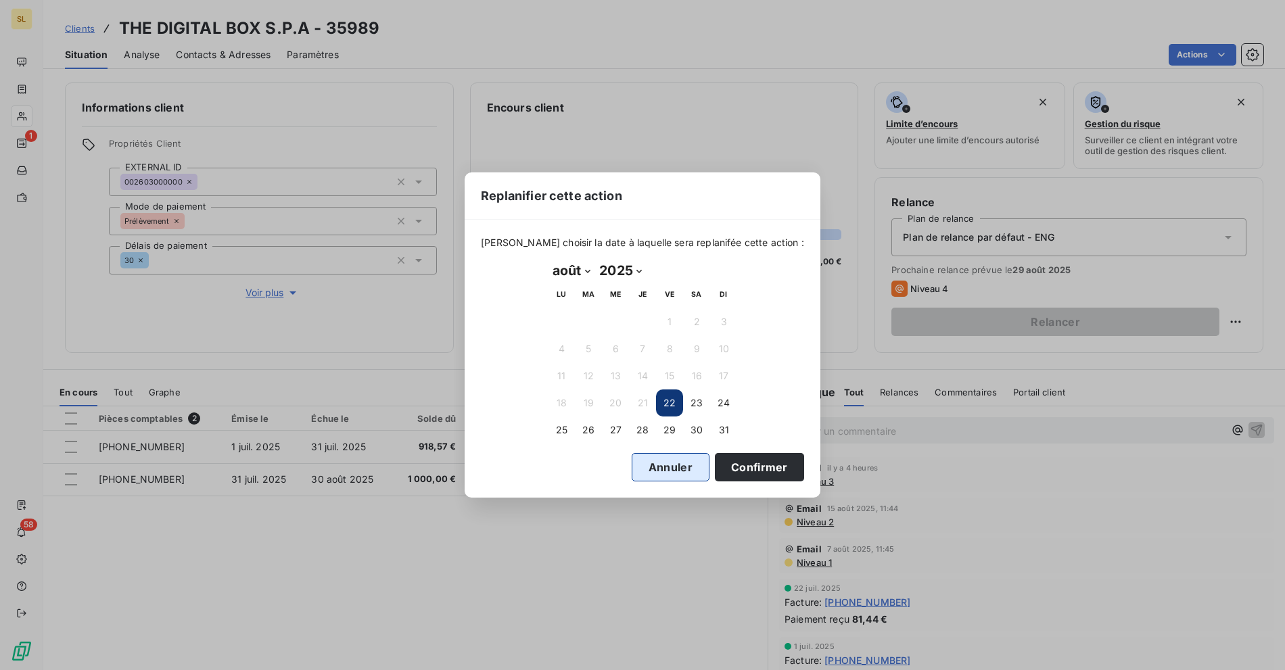
click at [645, 459] on button "Annuler" at bounding box center [671, 467] width 78 height 28
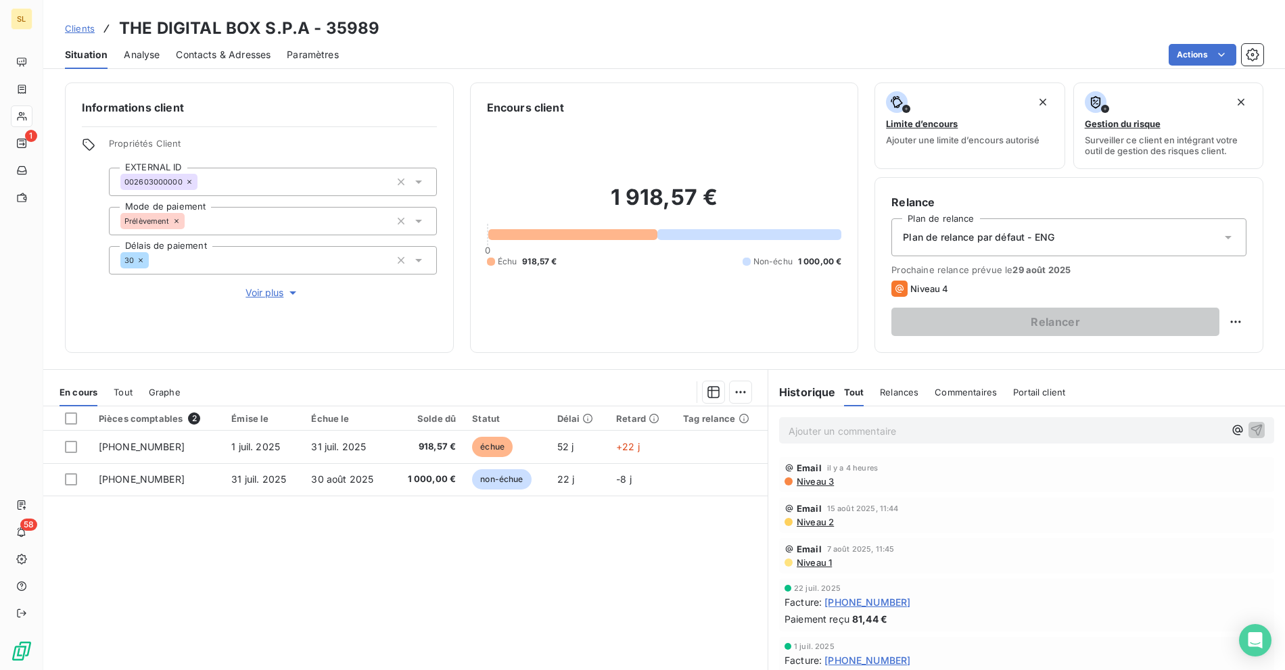
click at [546, 567] on div "Pièces comptables 2 Émise le Échue le Solde dû Statut Délai Retard Tag relance …" at bounding box center [405, 536] width 724 height 260
click at [622, 576] on div "Pièces comptables 2 Émise le Échue le Solde dû Statut Délai Retard Tag relance …" at bounding box center [405, 536] width 724 height 260
drag, startPoint x: 1054, startPoint y: 235, endPoint x: 889, endPoint y: 239, distance: 165.1
click at [891, 239] on div "Plan de relance par défaut - ENG" at bounding box center [1068, 237] width 355 height 38
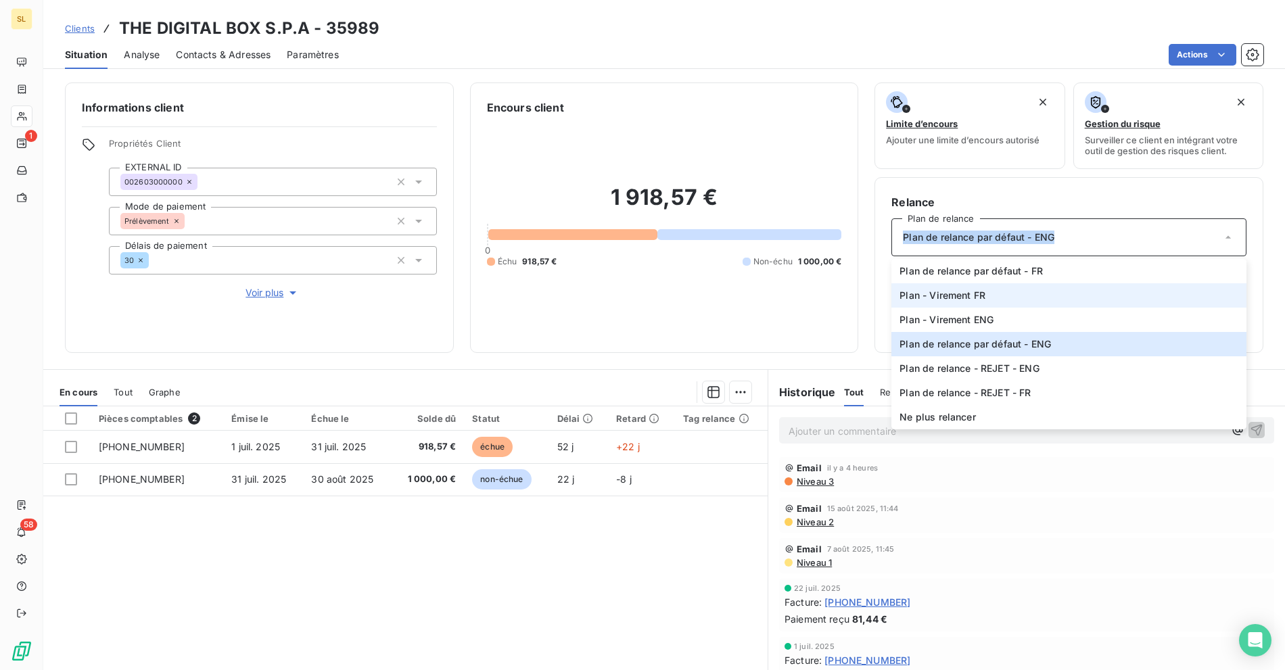
copy span "Plan de relance par défaut - ENG"
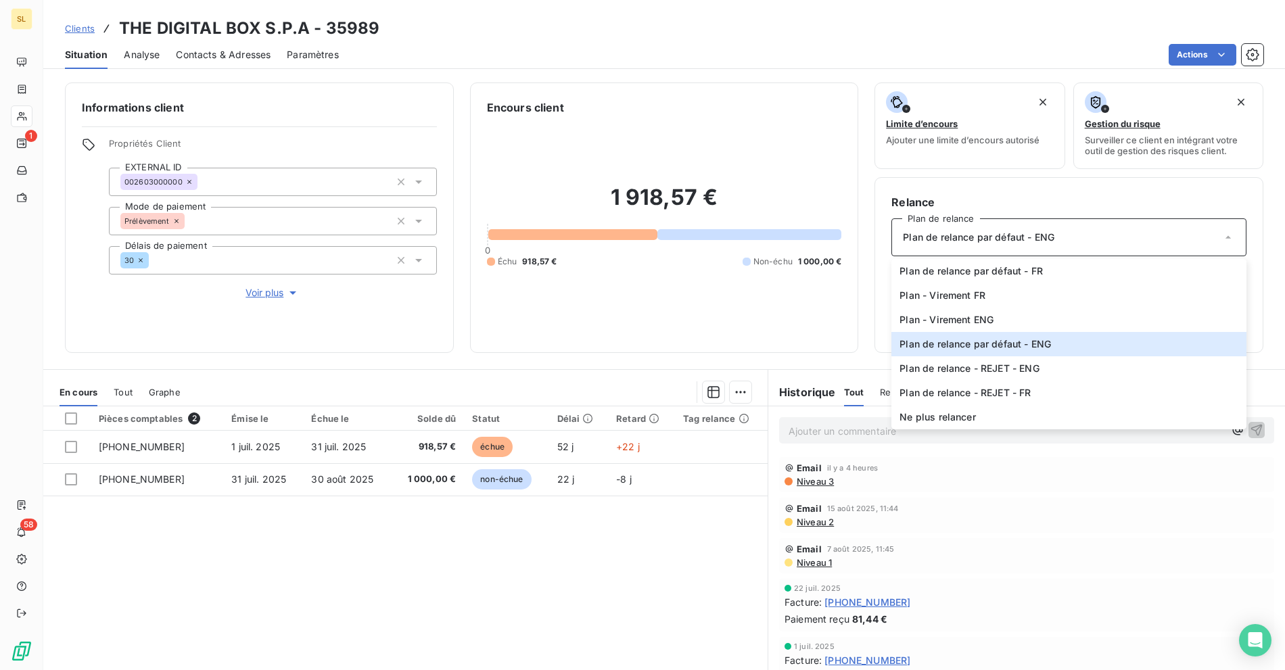
click at [436, 28] on div "Clients THE DIGITAL BOX S.P.A - 35989" at bounding box center [664, 28] width 1242 height 24
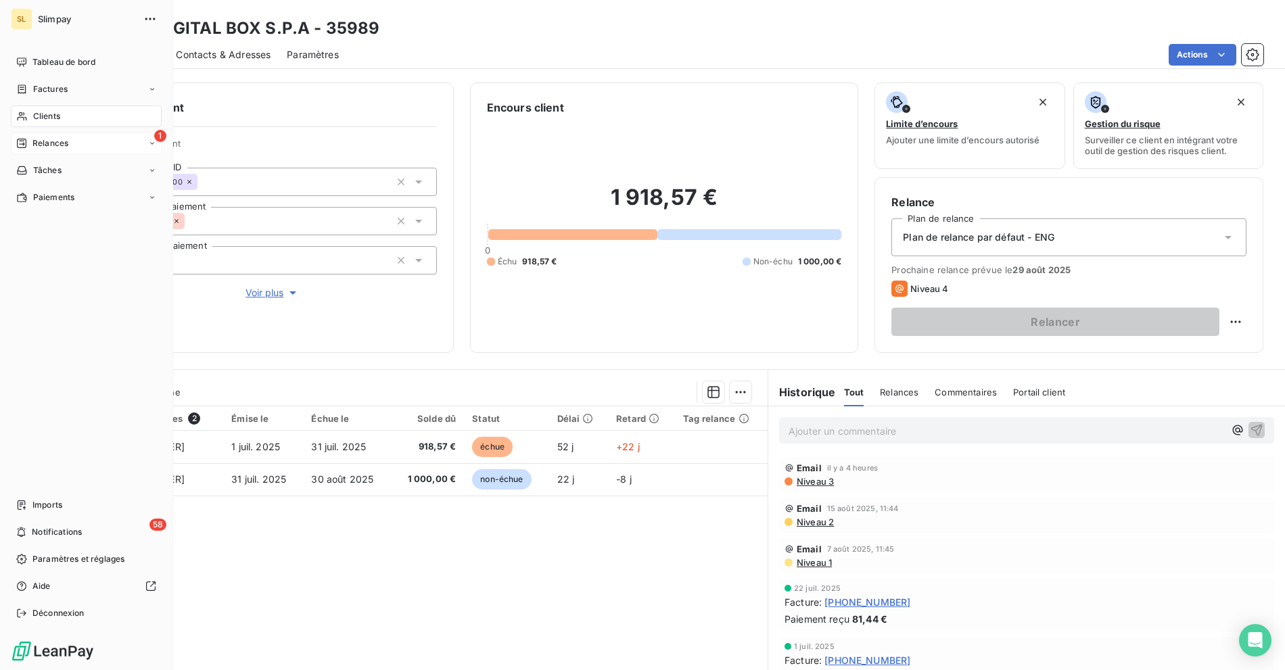
click at [27, 133] on div "1 Relances" at bounding box center [86, 144] width 151 height 22
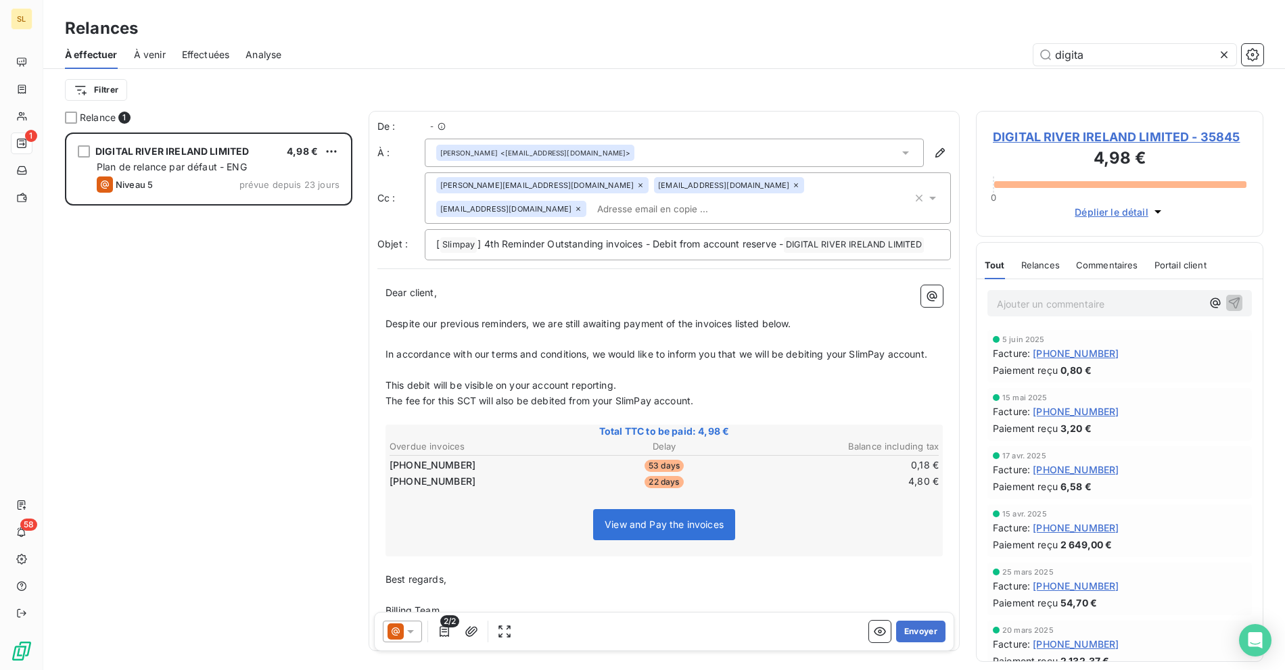
scroll to position [526, 276]
click at [1253, 60] on icon "button" at bounding box center [1252, 54] width 13 height 13
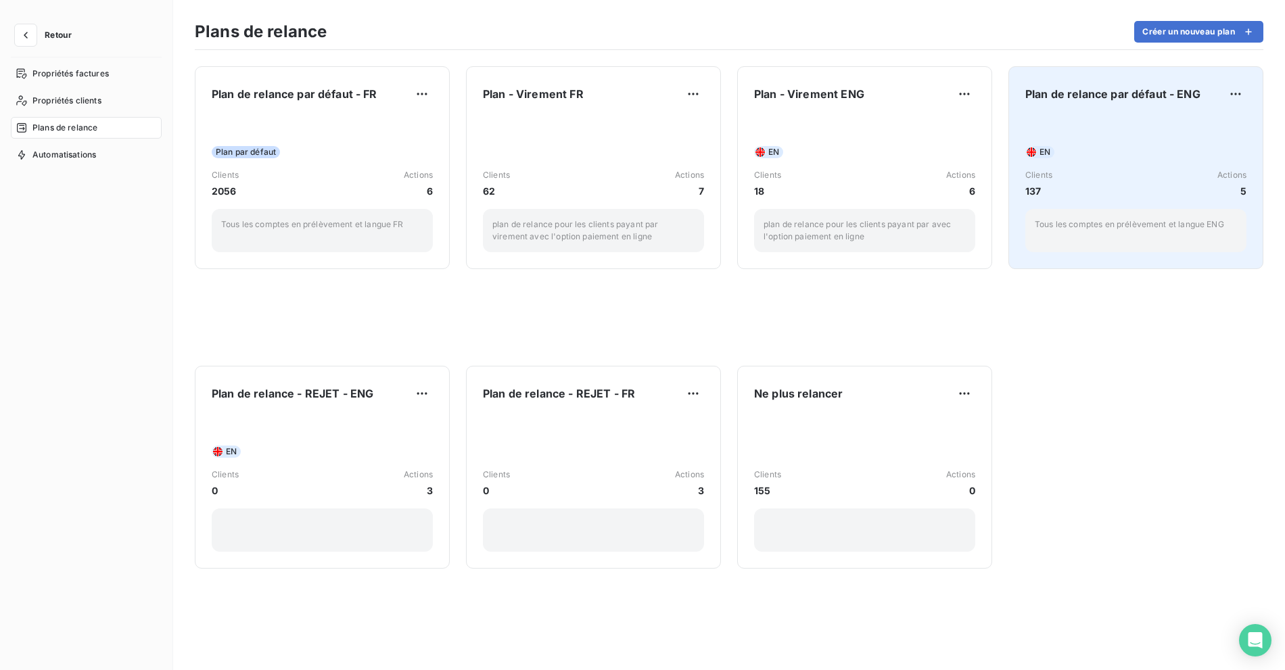
click at [1173, 141] on div "EN Clients 137 Actions 5 Tous les comptes en prélèvement et langue ENG" at bounding box center [1135, 184] width 221 height 137
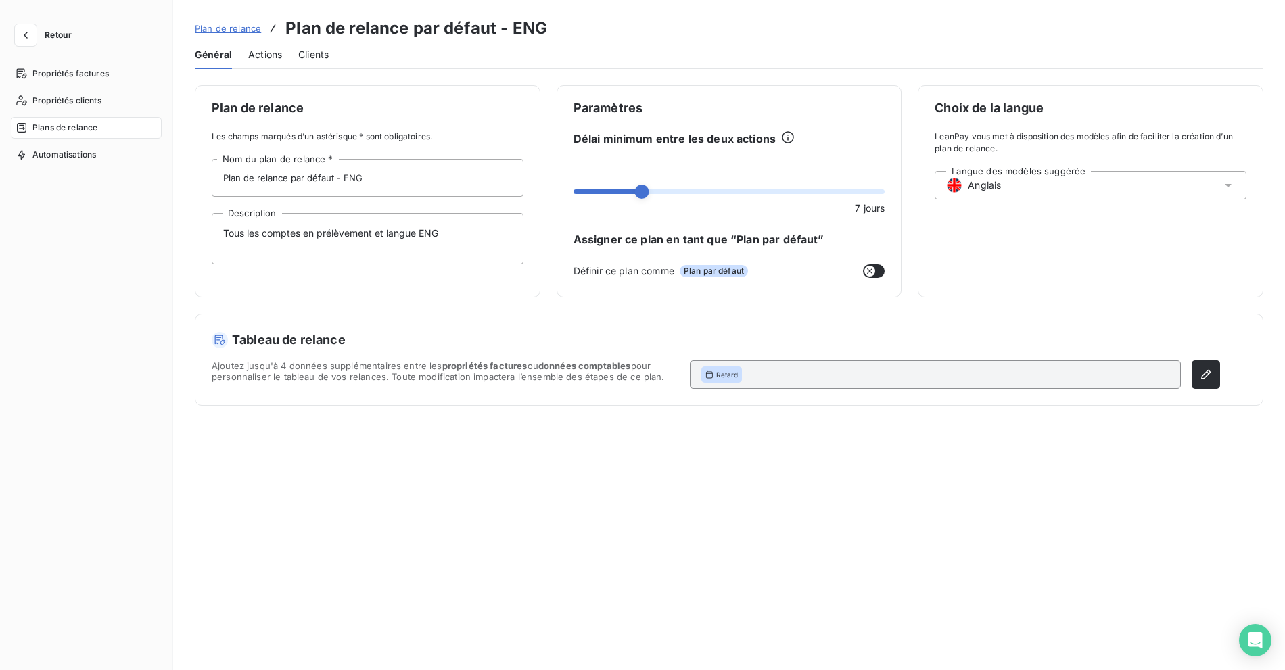
click at [262, 58] on span "Actions" at bounding box center [265, 55] width 34 height 14
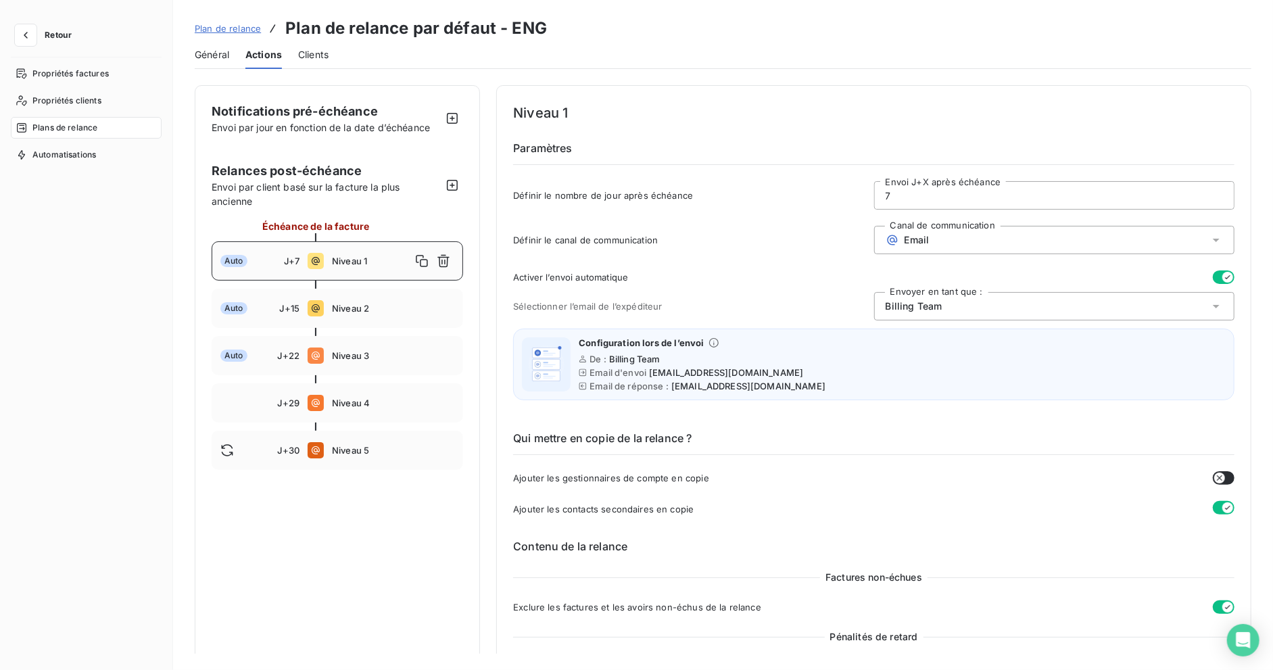
click at [235, 29] on span "Plan de relance" at bounding box center [228, 28] width 66 height 11
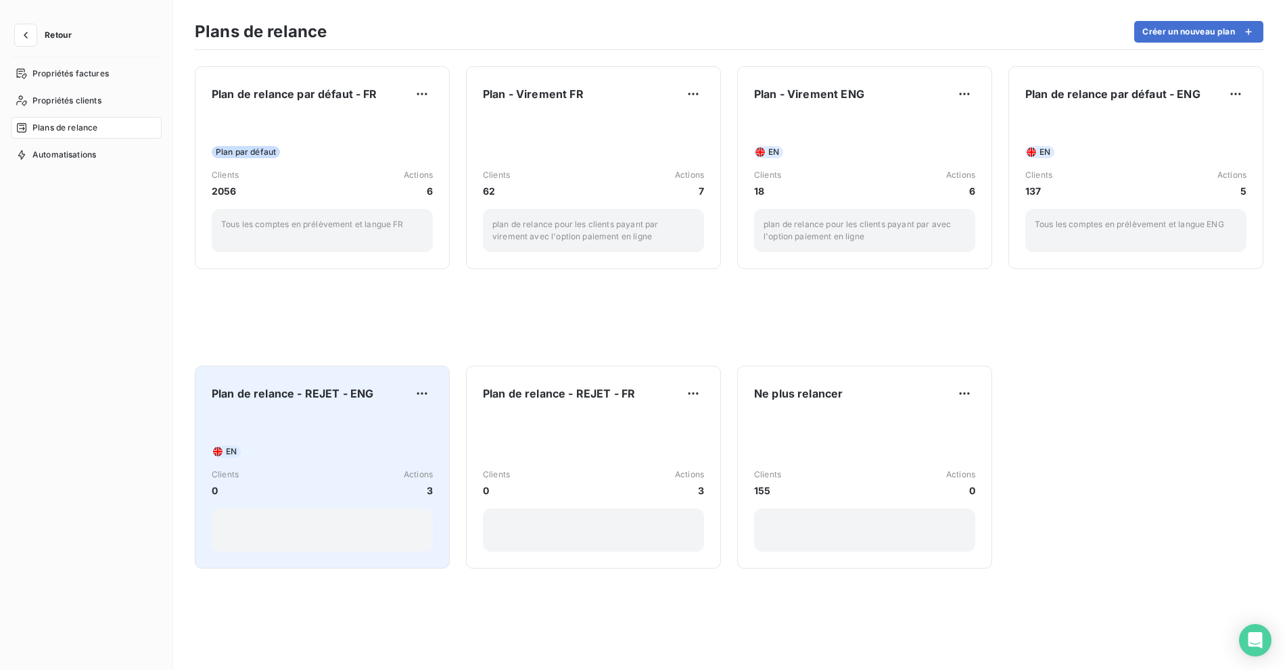
click at [283, 408] on div "Plan de relance - REJET - ENG EN Clients 0 Actions 3" at bounding box center [322, 467] width 221 height 169
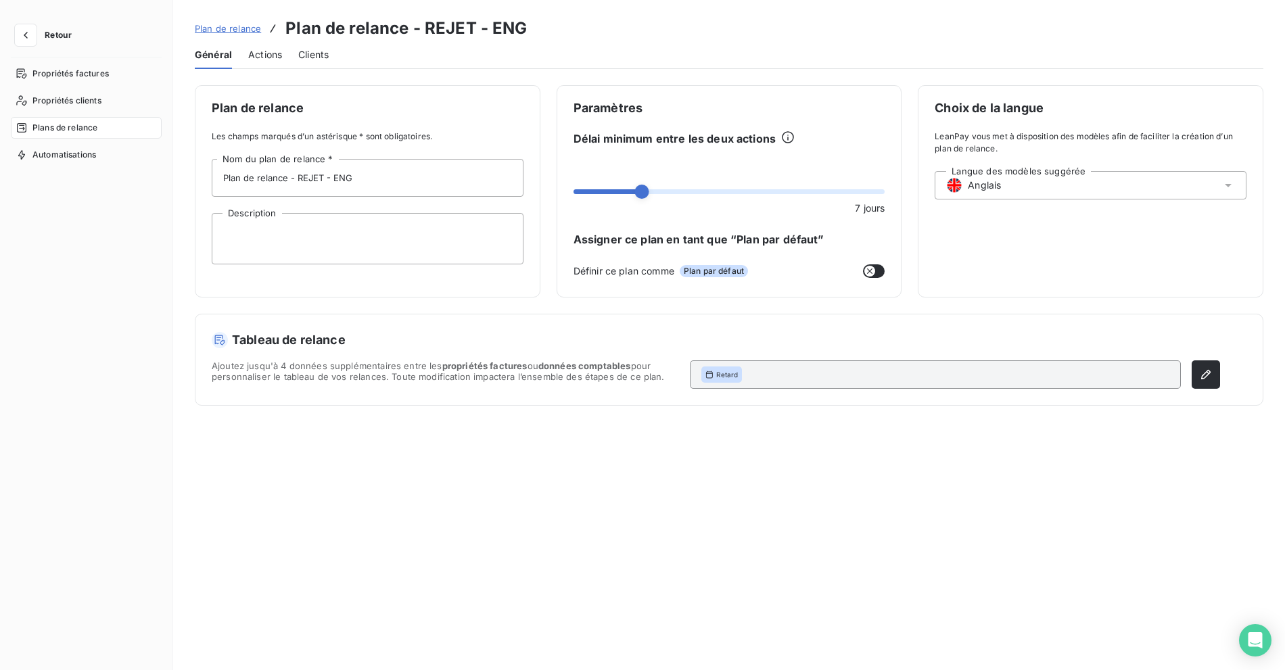
click at [273, 66] on div "Actions" at bounding box center [265, 55] width 34 height 28
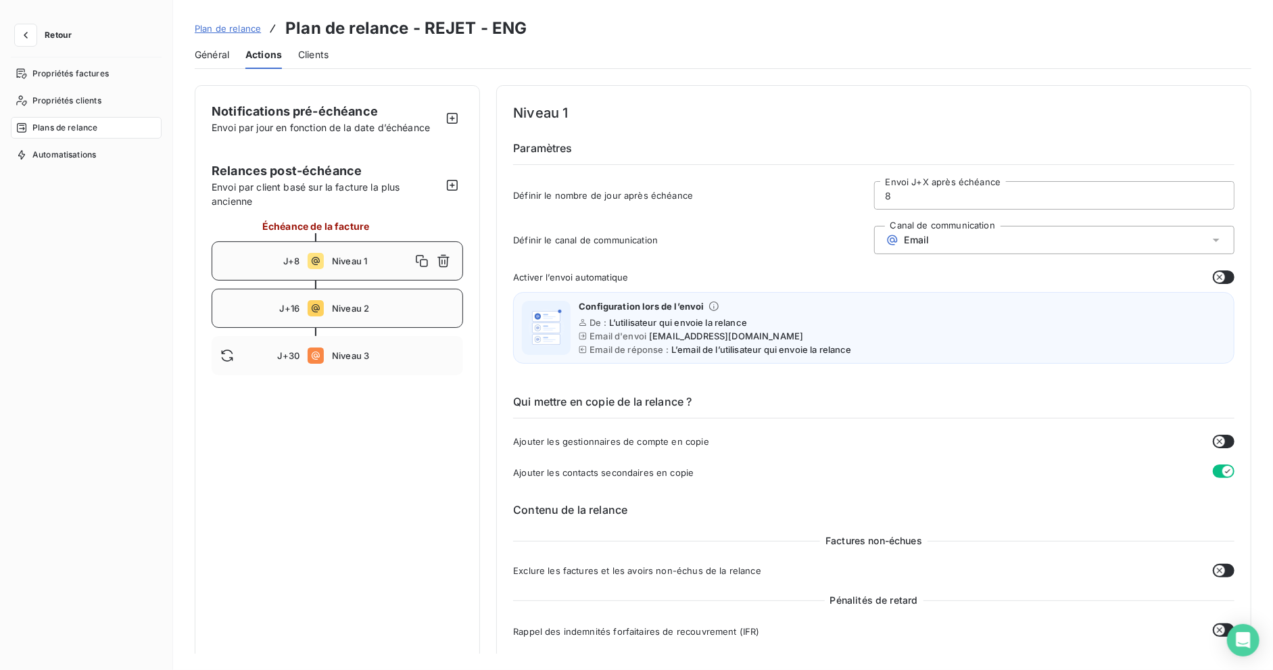
click at [371, 310] on span "Niveau 2" at bounding box center [393, 308] width 122 height 11
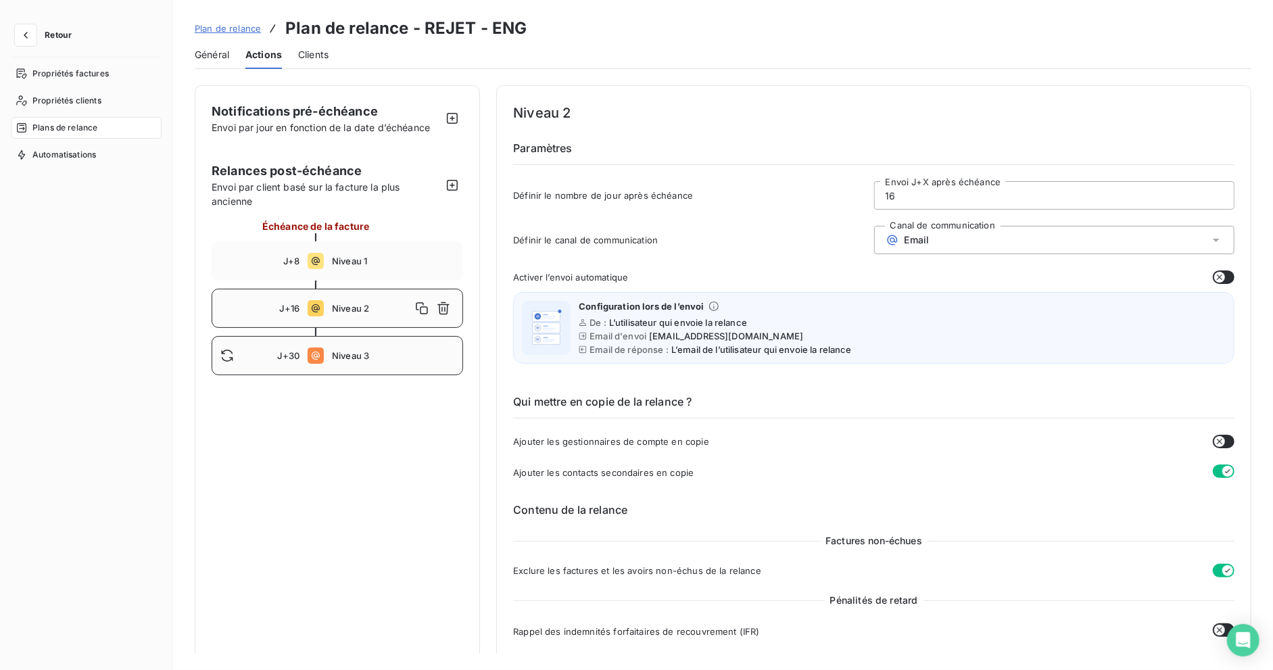
click at [367, 348] on div "J+30 Niveau 3" at bounding box center [338, 355] width 252 height 39
type input "30"
click at [230, 22] on link "Plan de relance" at bounding box center [228, 29] width 66 height 14
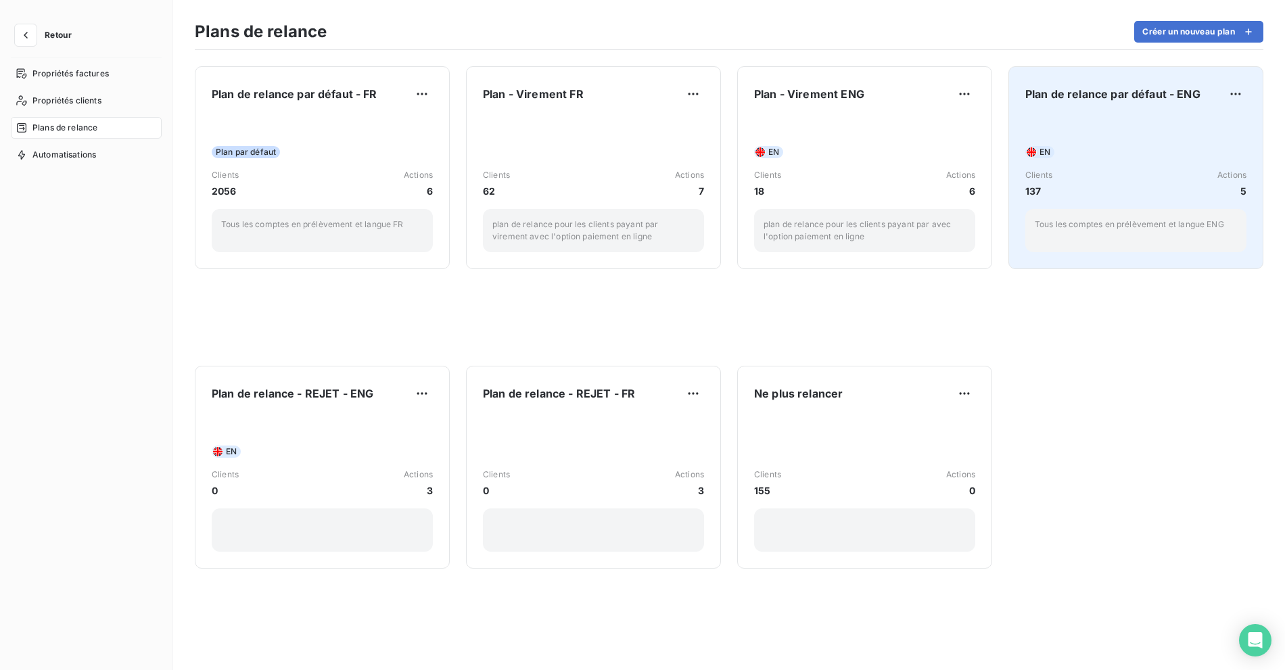
click at [1083, 133] on div "EN Clients 137 Actions 5 Tous les comptes en prélèvement et langue ENG" at bounding box center [1135, 184] width 221 height 137
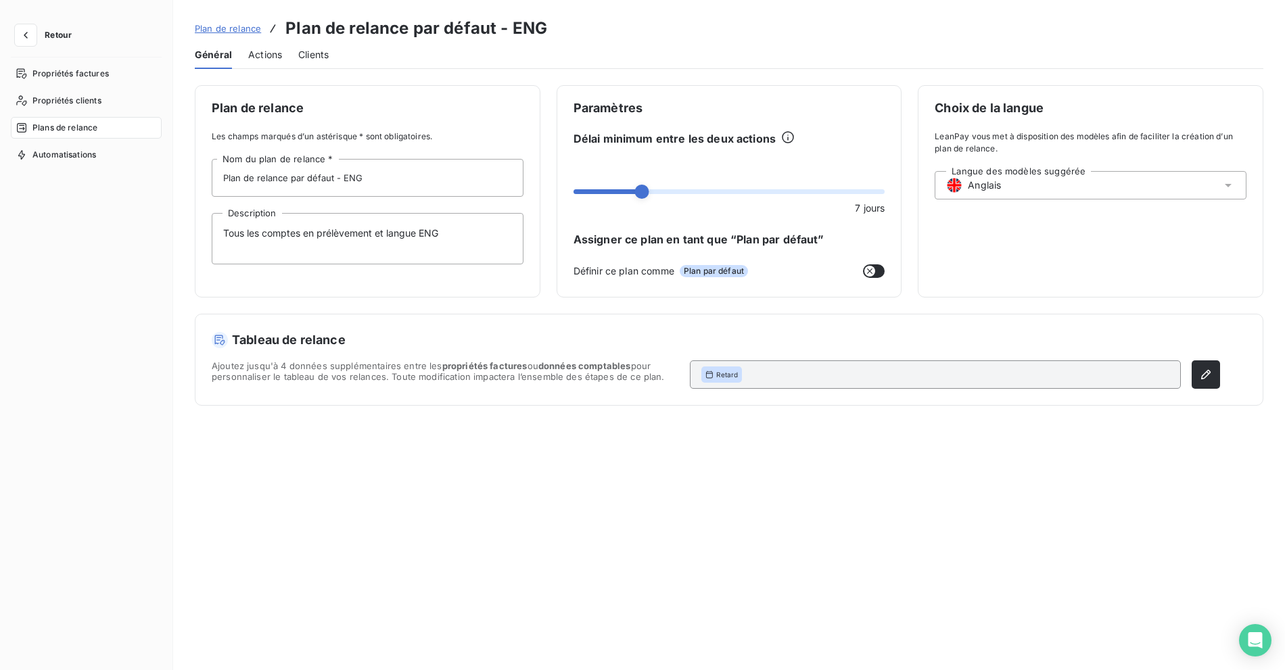
click at [269, 51] on span "Actions" at bounding box center [265, 55] width 34 height 14
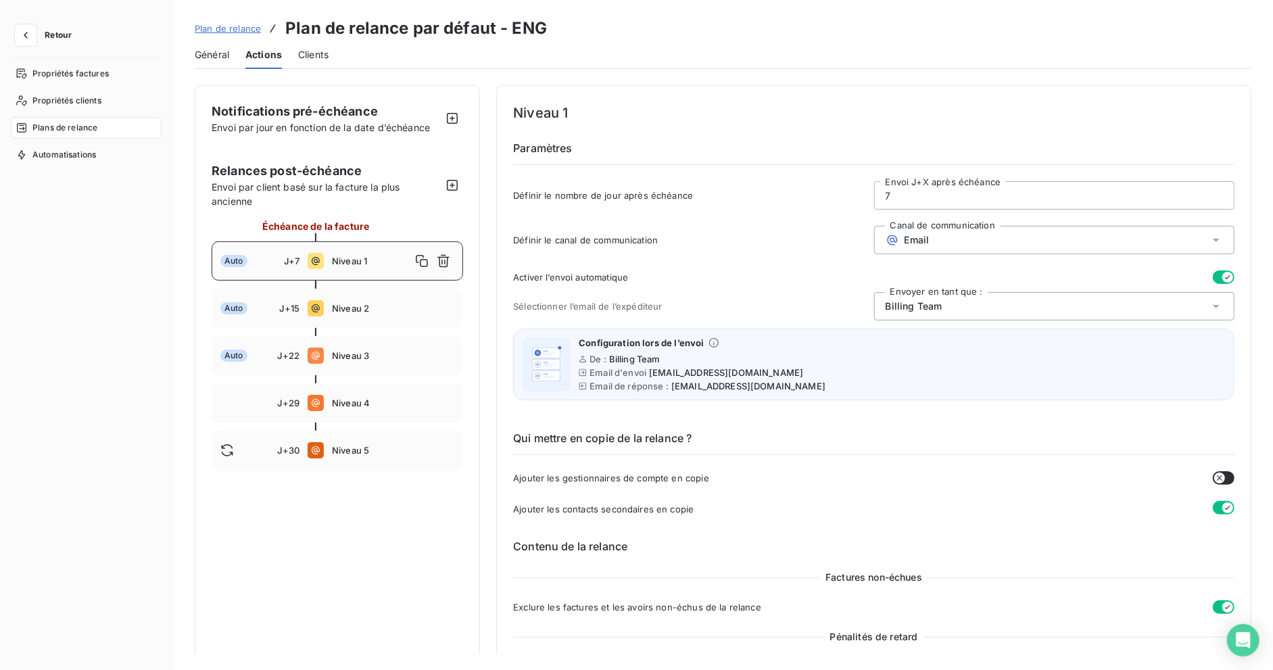
click at [55, 40] on button "Retour" at bounding box center [47, 35] width 72 height 22
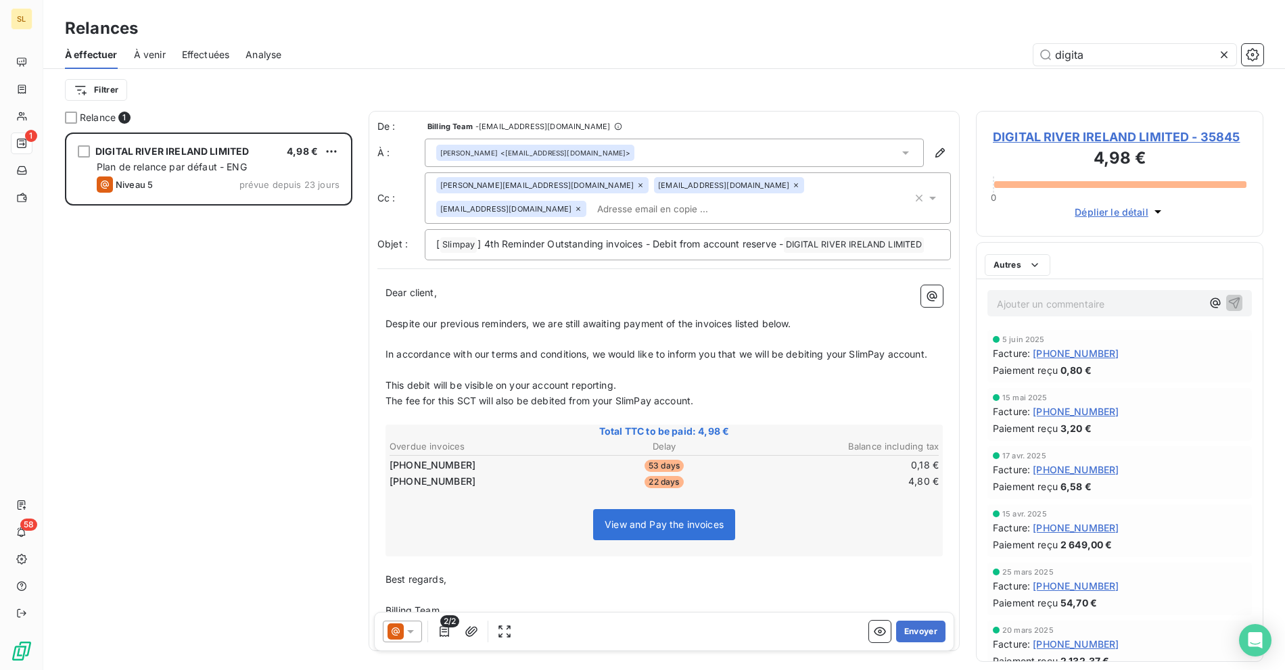
scroll to position [526, 276]
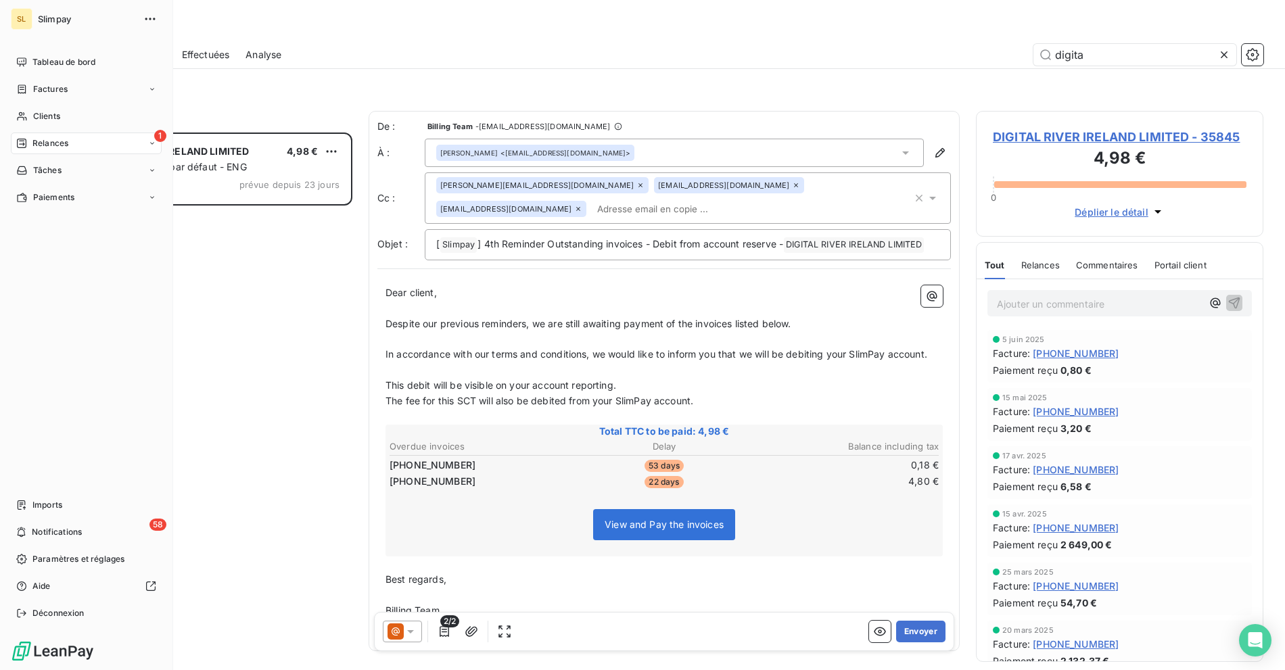
click at [28, 103] on nav "Tableau de bord Factures Clients 1 Relances Tâches Paiements" at bounding box center [86, 129] width 151 height 157
click at [26, 111] on icon at bounding box center [21, 116] width 11 height 11
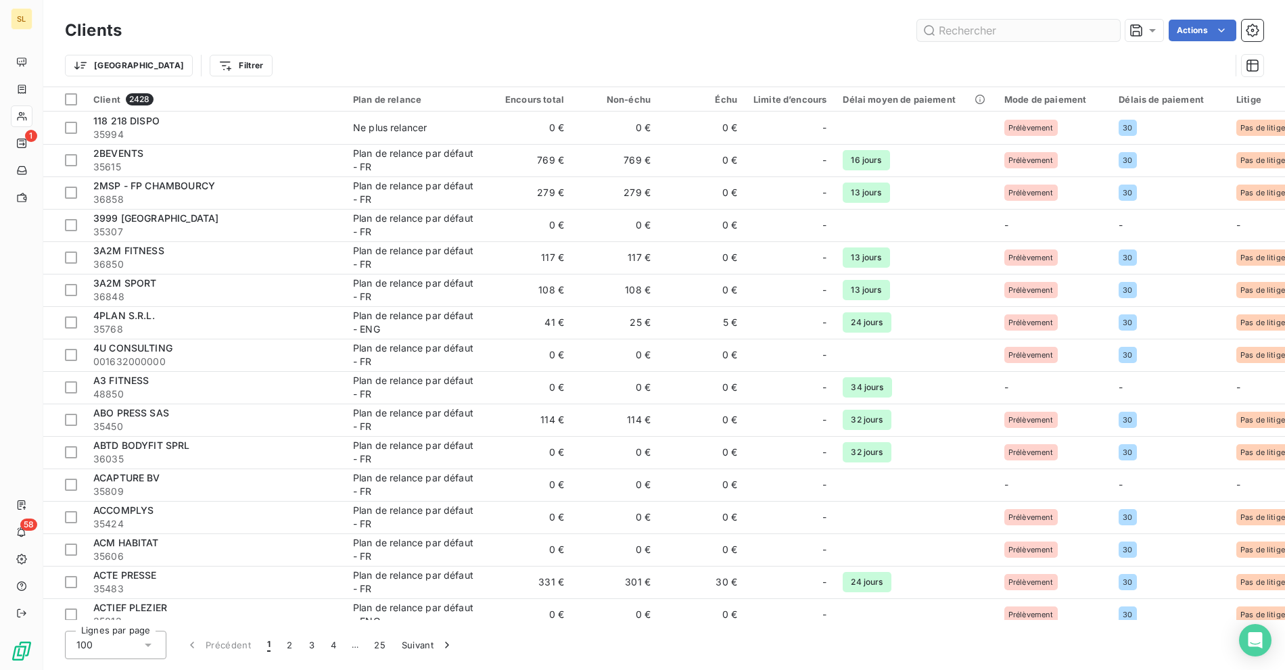
click at [996, 29] on input "text" at bounding box center [1018, 31] width 203 height 22
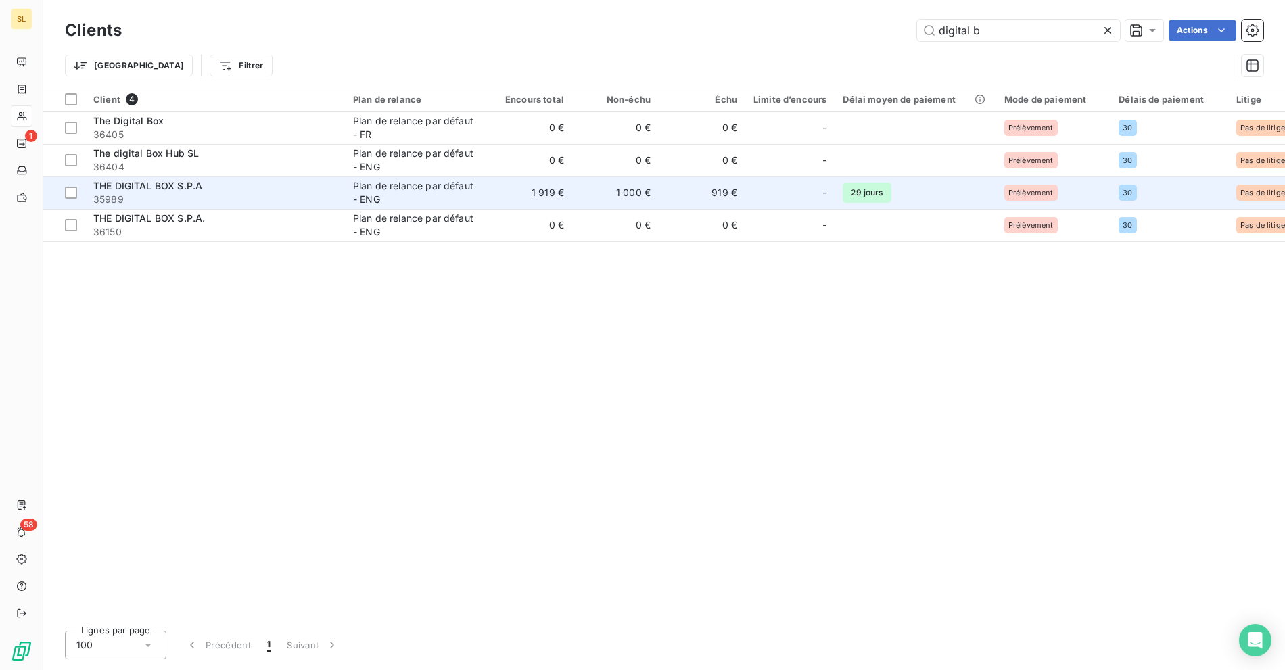
type input "digital b"
click at [560, 195] on td "1 919 €" at bounding box center [529, 193] width 87 height 32
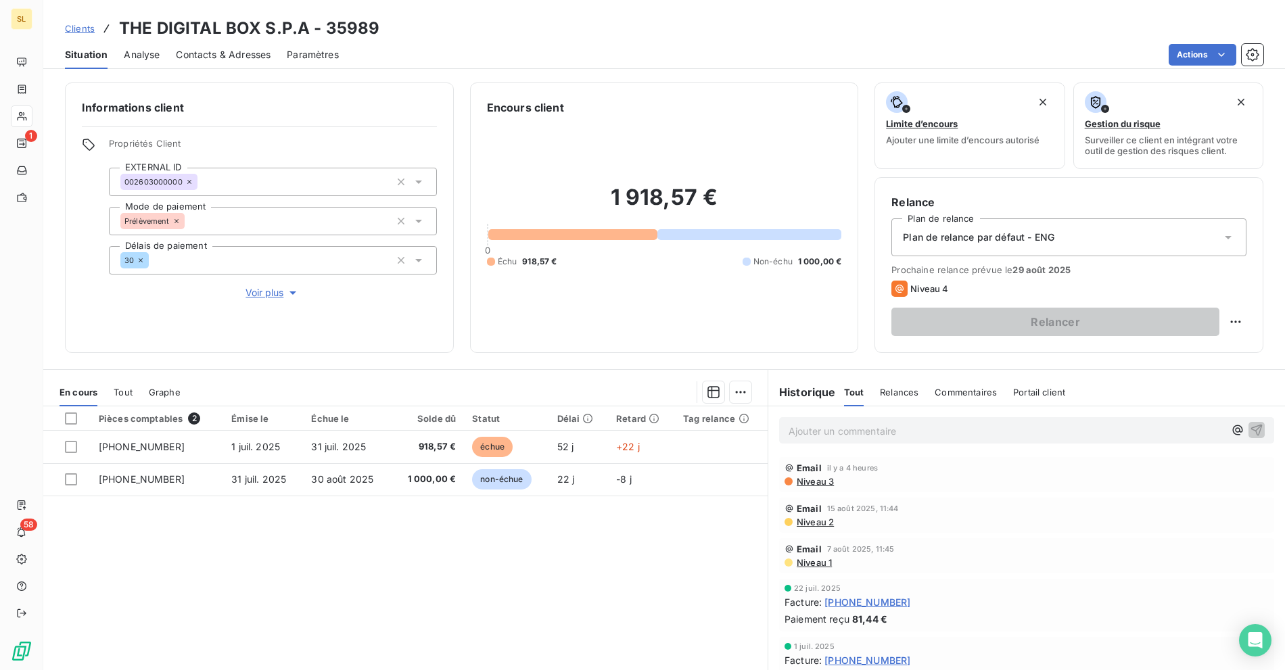
click at [1255, 643] on icon "Open Intercom Messenger" at bounding box center [1255, 640] width 14 height 16
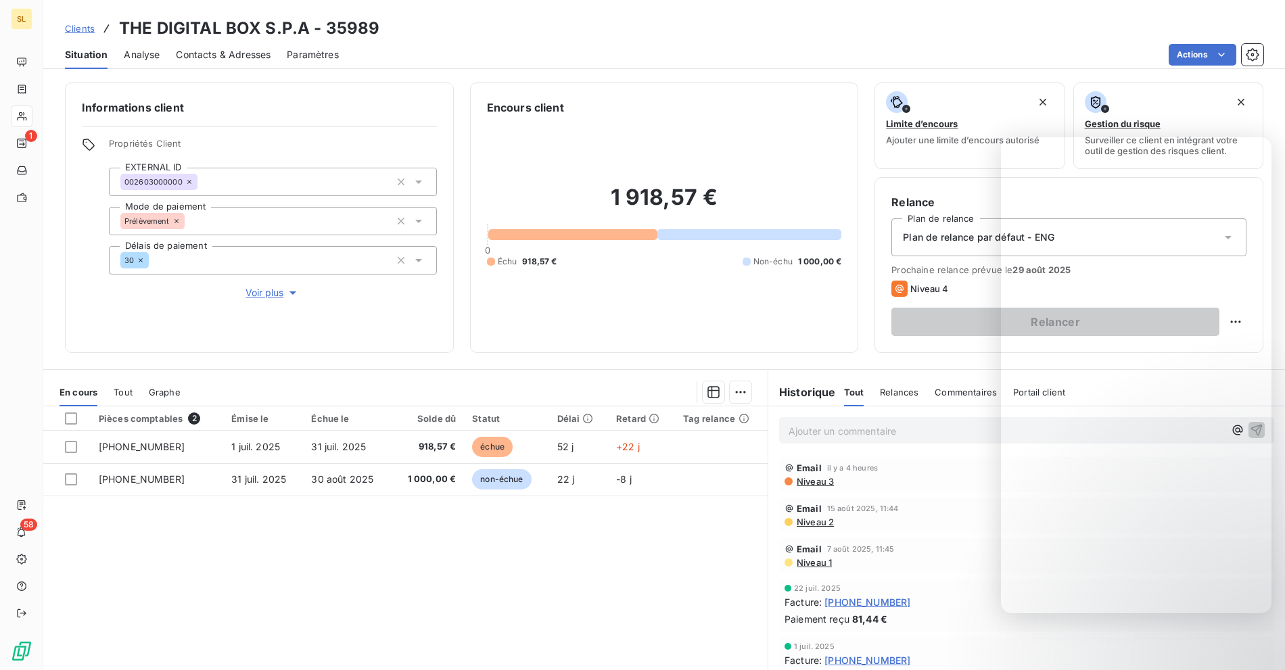
click at [899, 501] on div "Email 15 août 2025, 11:44 Niveau 2" at bounding box center [1026, 515] width 495 height 35
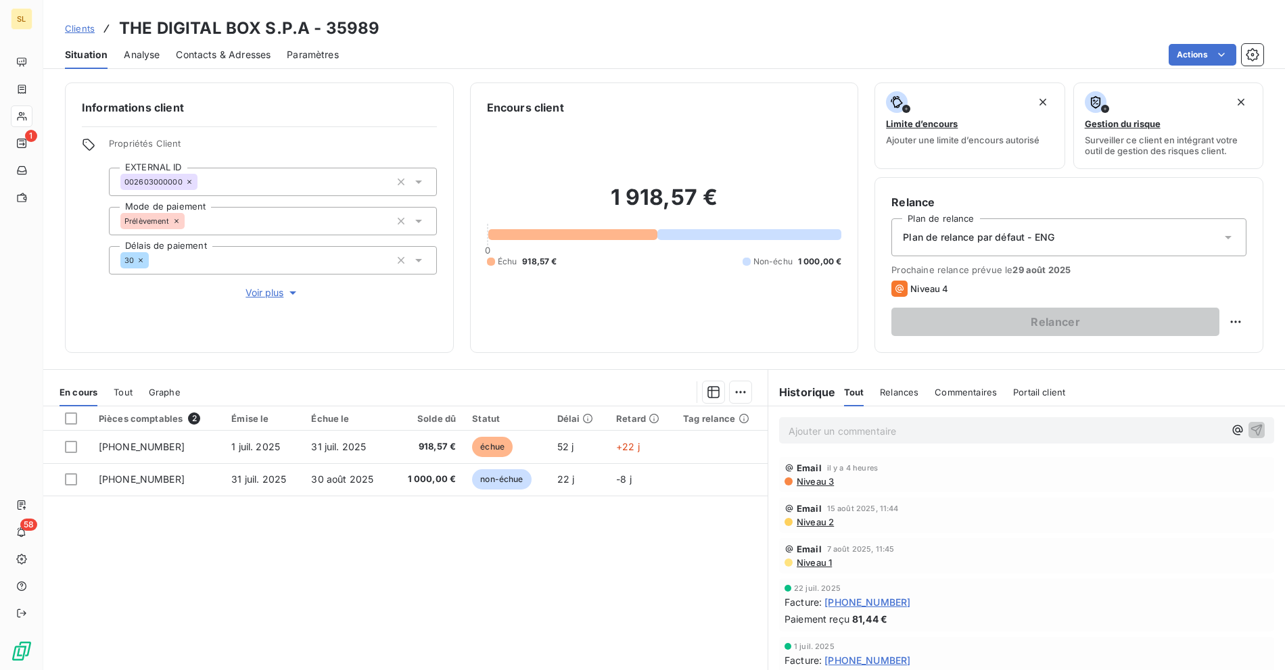
drag, startPoint x: 688, startPoint y: 81, endPoint x: 716, endPoint y: 101, distance: 34.5
click at [688, 80] on div "Informations client Propriétés Client EXTERNAL ID 002603000000 Mode de paiement…" at bounding box center [664, 372] width 1242 height 596
click at [789, 128] on div "1 918,57 € 0 Échu 918,57 € Non-échu 1 000,00 €" at bounding box center [664, 226] width 355 height 220
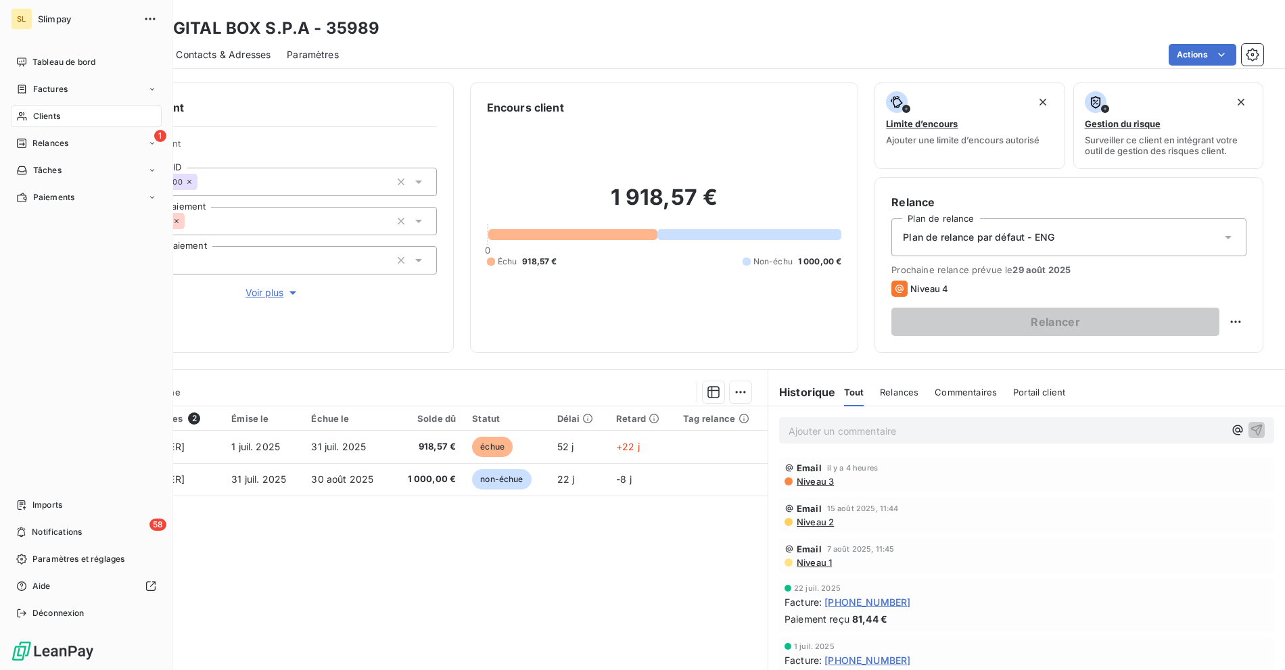
click at [31, 117] on div "Clients" at bounding box center [86, 117] width 151 height 22
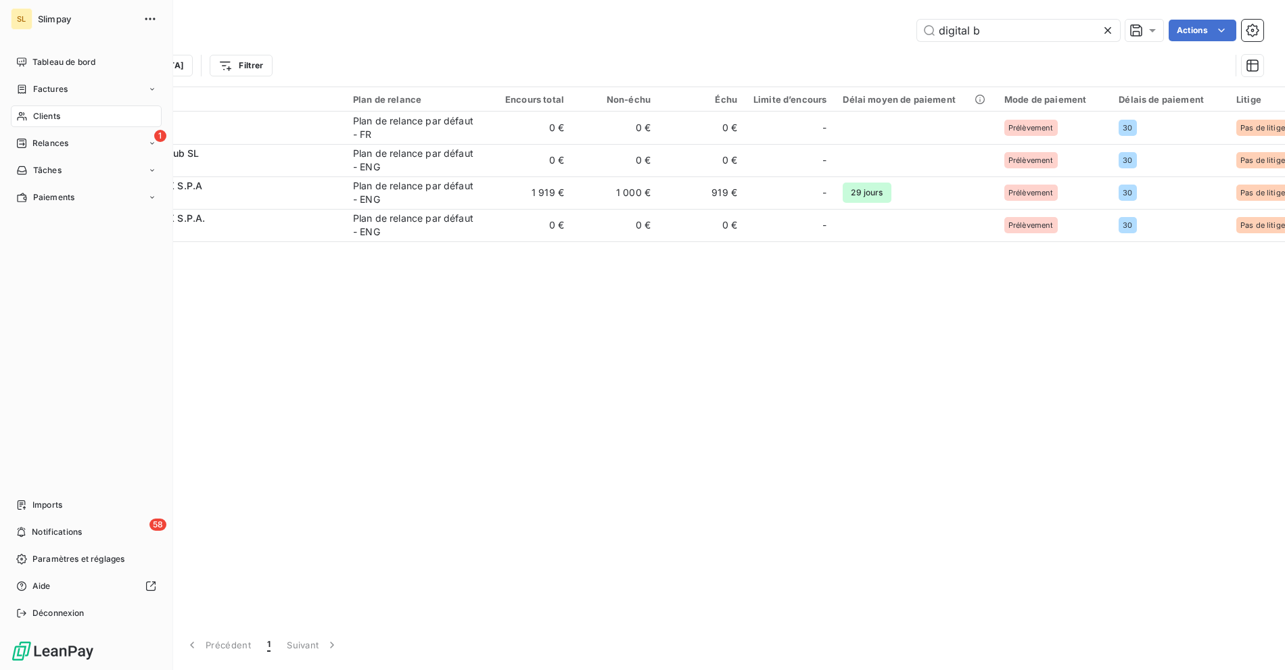
click at [44, 149] on div "1 Relances" at bounding box center [86, 144] width 151 height 22
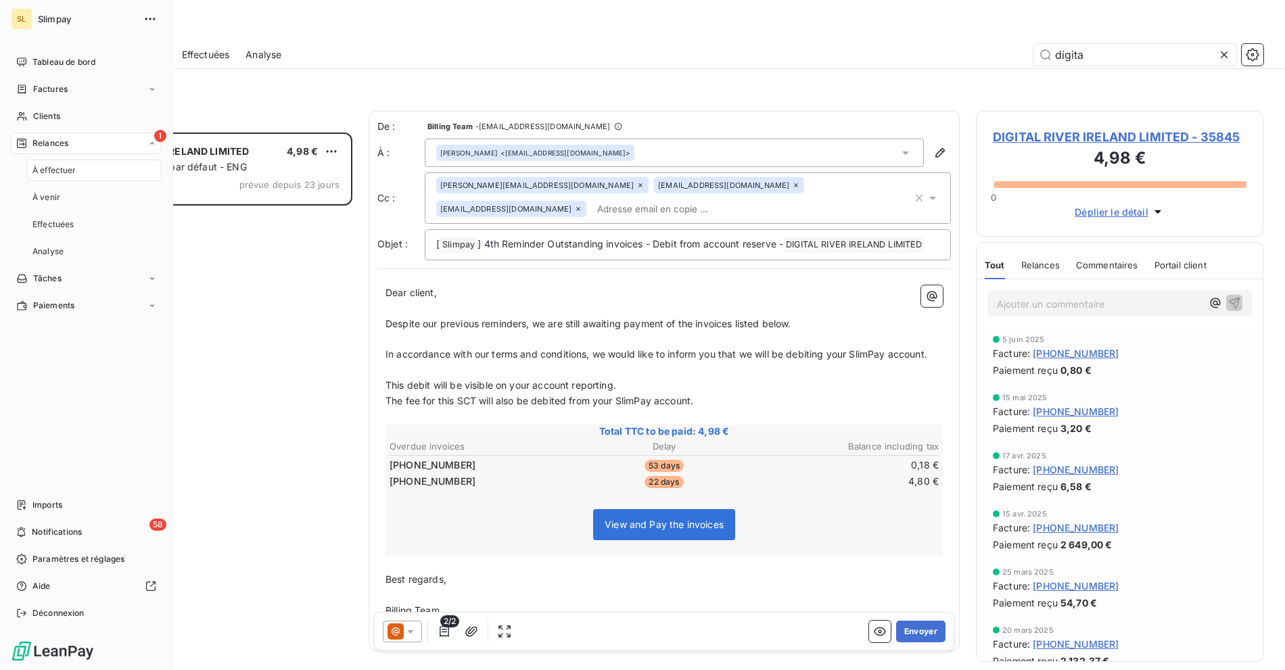
scroll to position [526, 276]
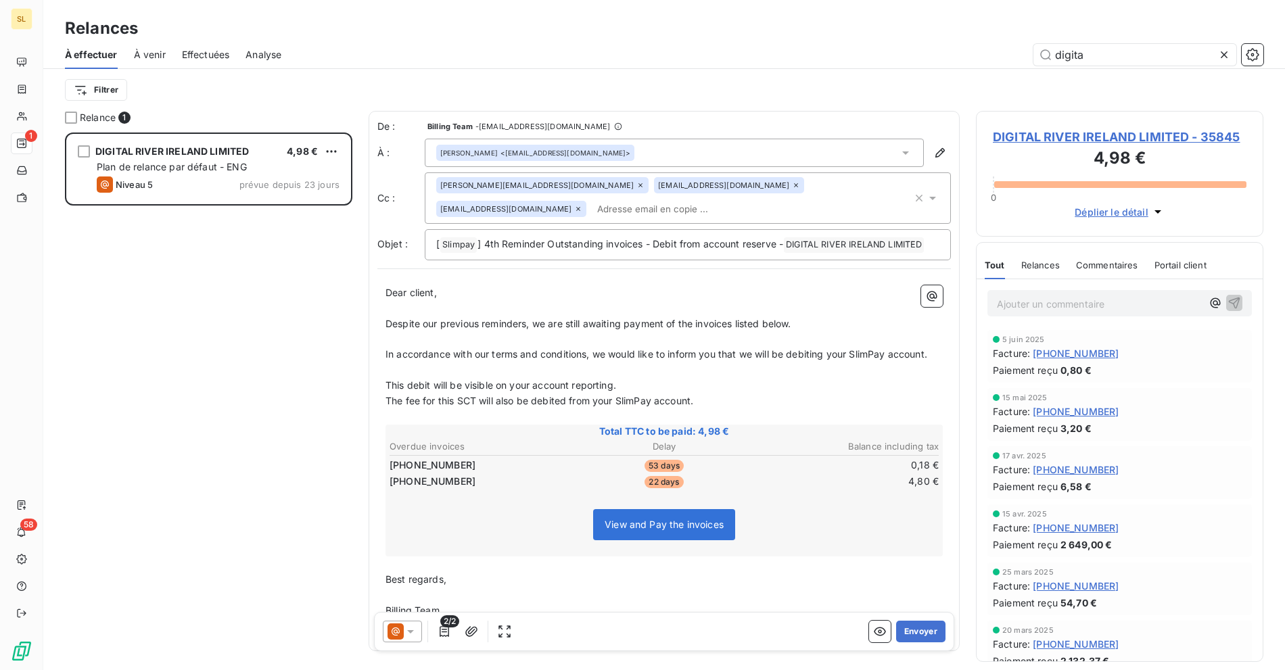
drag, startPoint x: 599, startPoint y: 64, endPoint x: 893, endPoint y: 74, distance: 295.1
click at [599, 64] on div "digita" at bounding box center [781, 55] width 966 height 22
click at [331, 57] on div "digita" at bounding box center [781, 55] width 966 height 22
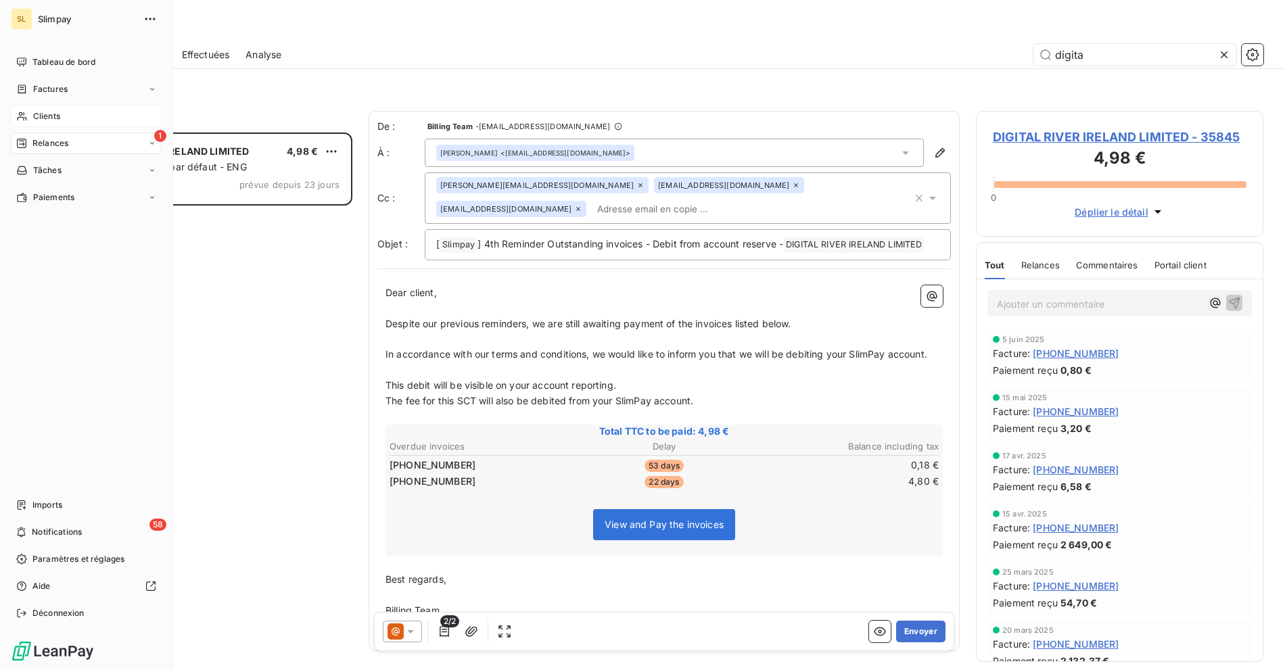
click at [45, 111] on span "Clients" at bounding box center [46, 116] width 27 height 12
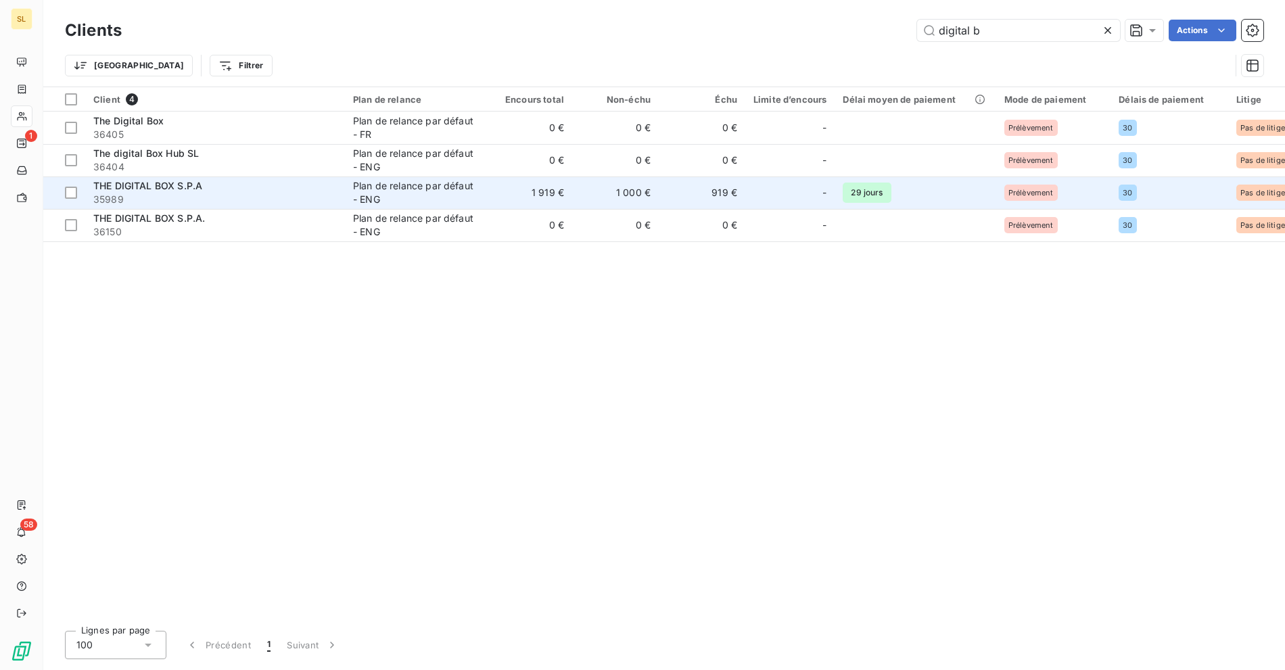
click at [333, 185] on div "THE DIGITAL BOX S.P.A" at bounding box center [214, 186] width 243 height 14
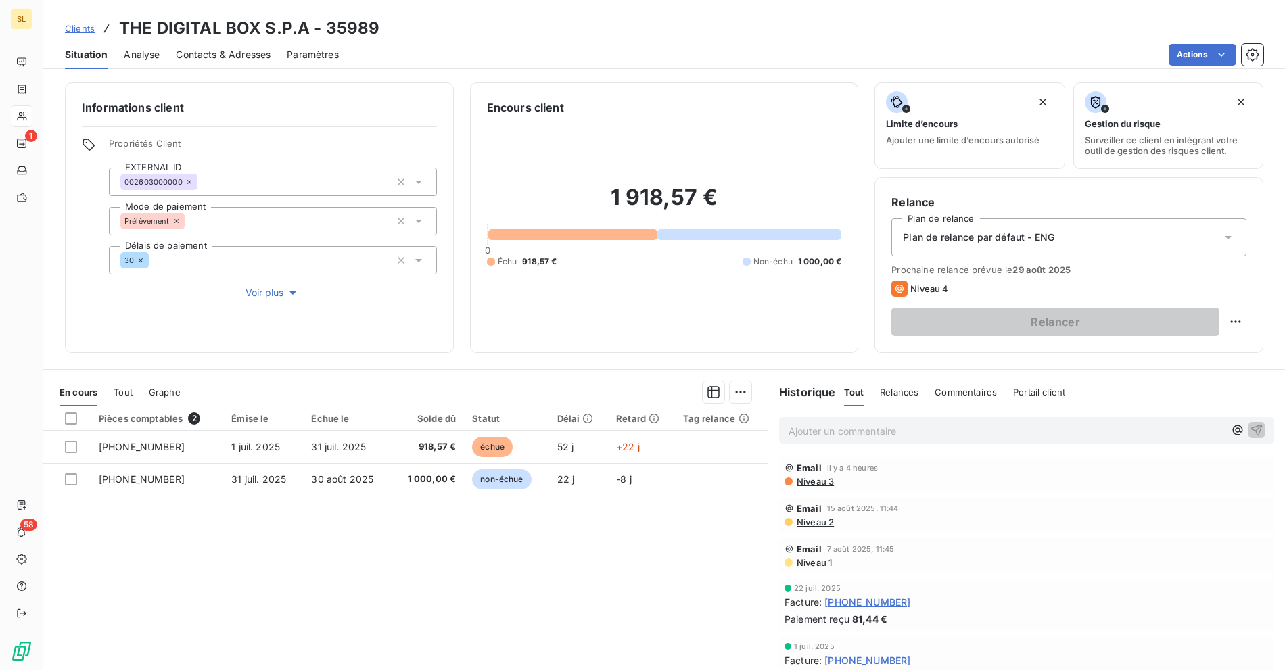
click at [240, 52] on span "Contacts & Adresses" at bounding box center [223, 55] width 95 height 14
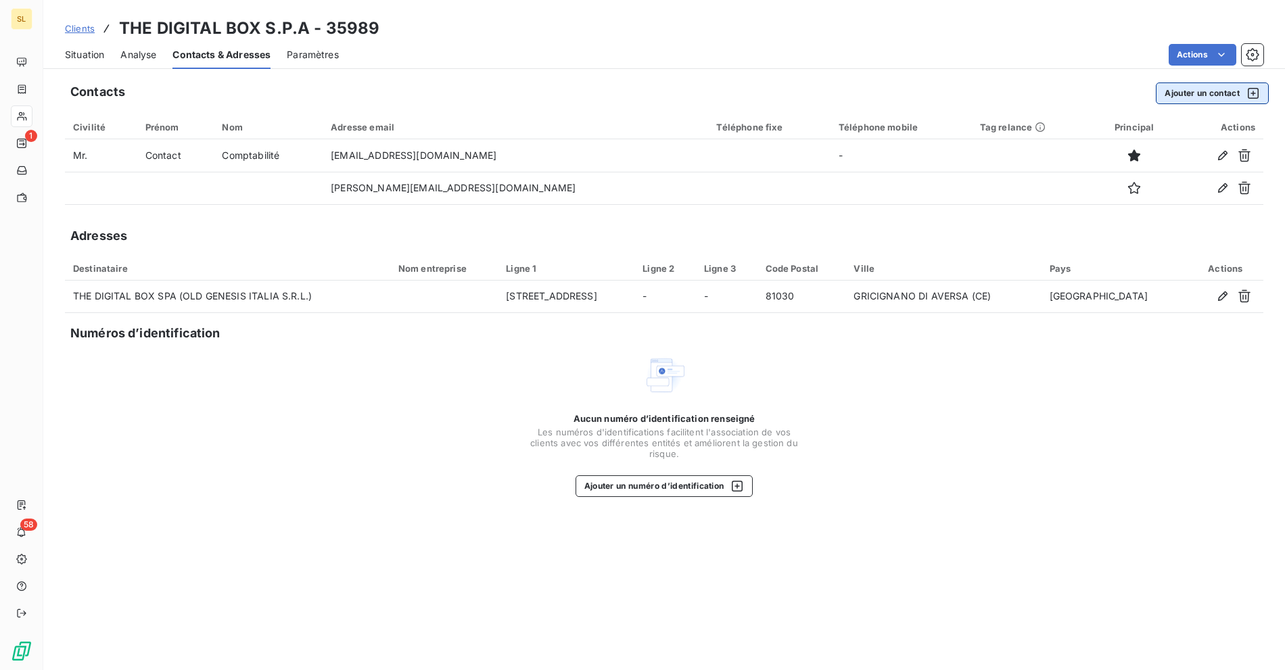
click at [1190, 93] on button "Ajouter un contact" at bounding box center [1212, 94] width 113 height 22
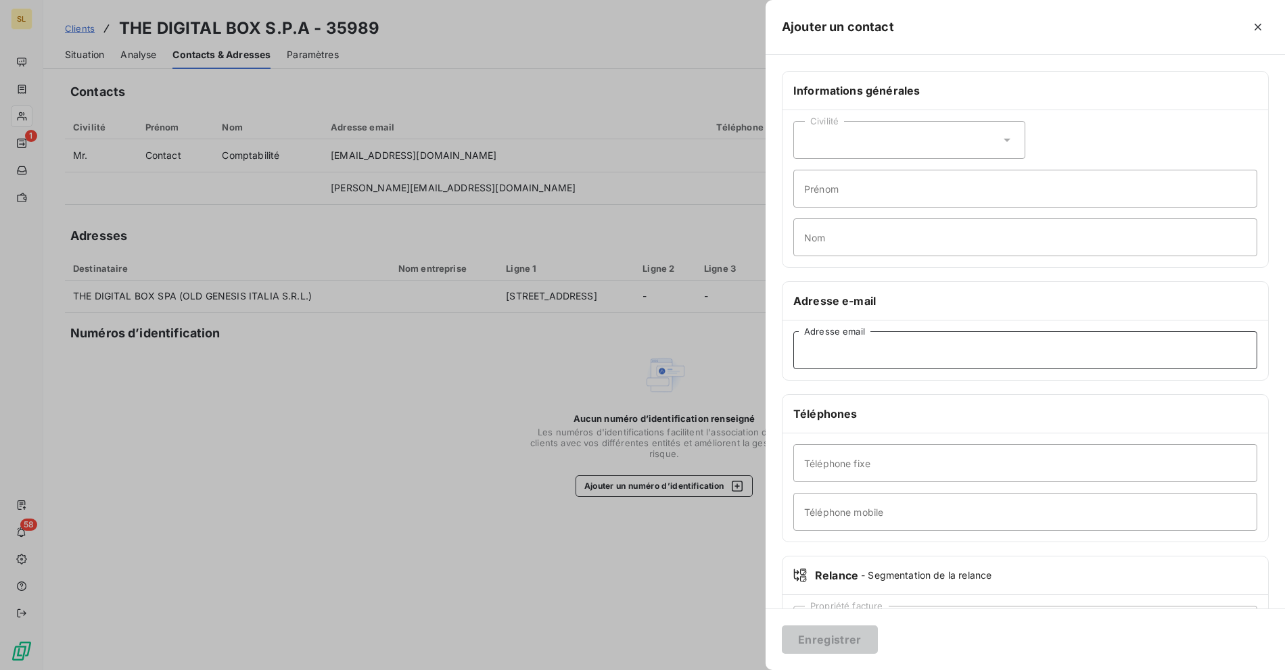
click at [902, 337] on input "Adresse email" at bounding box center [1025, 350] width 464 height 38
paste input "e.occhiato@thedigitalbox.com"
type input "e.occhiato@thedigitalbox.com"
click at [807, 637] on button "Enregistrer" at bounding box center [830, 640] width 96 height 28
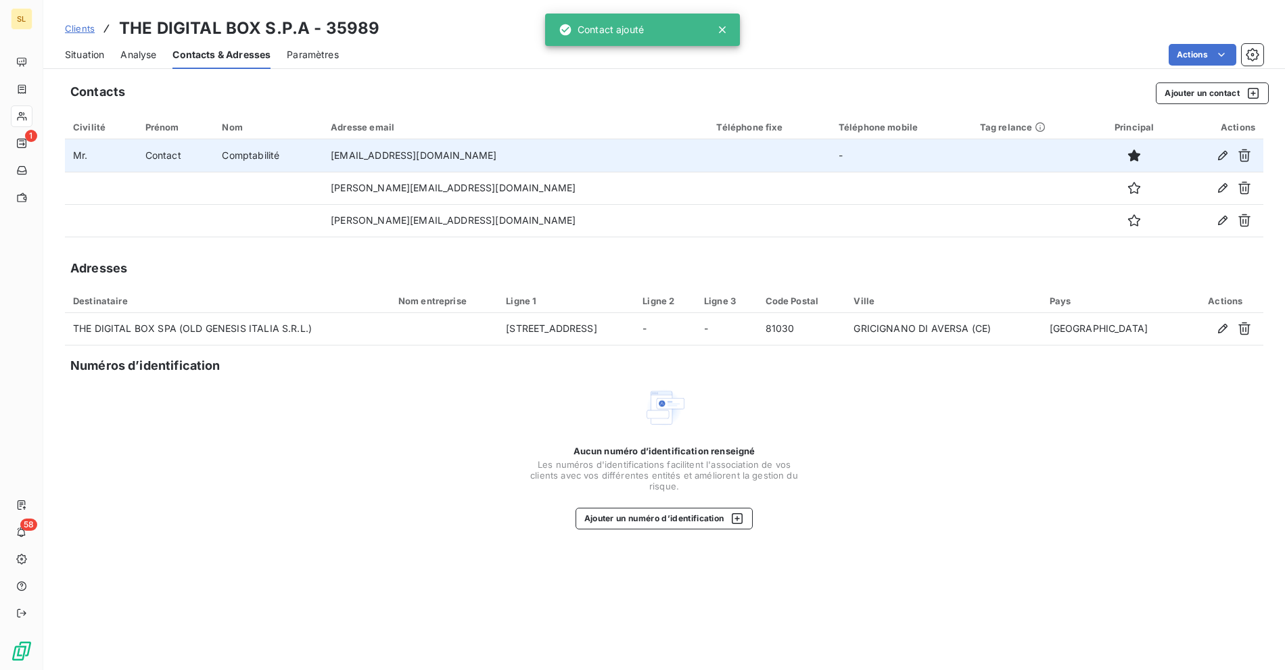
drag, startPoint x: 352, startPoint y: 148, endPoint x: 607, endPoint y: 160, distance: 255.3
click at [607, 160] on td "[EMAIL_ADDRESS][DOMAIN_NAME]" at bounding box center [515, 155] width 385 height 32
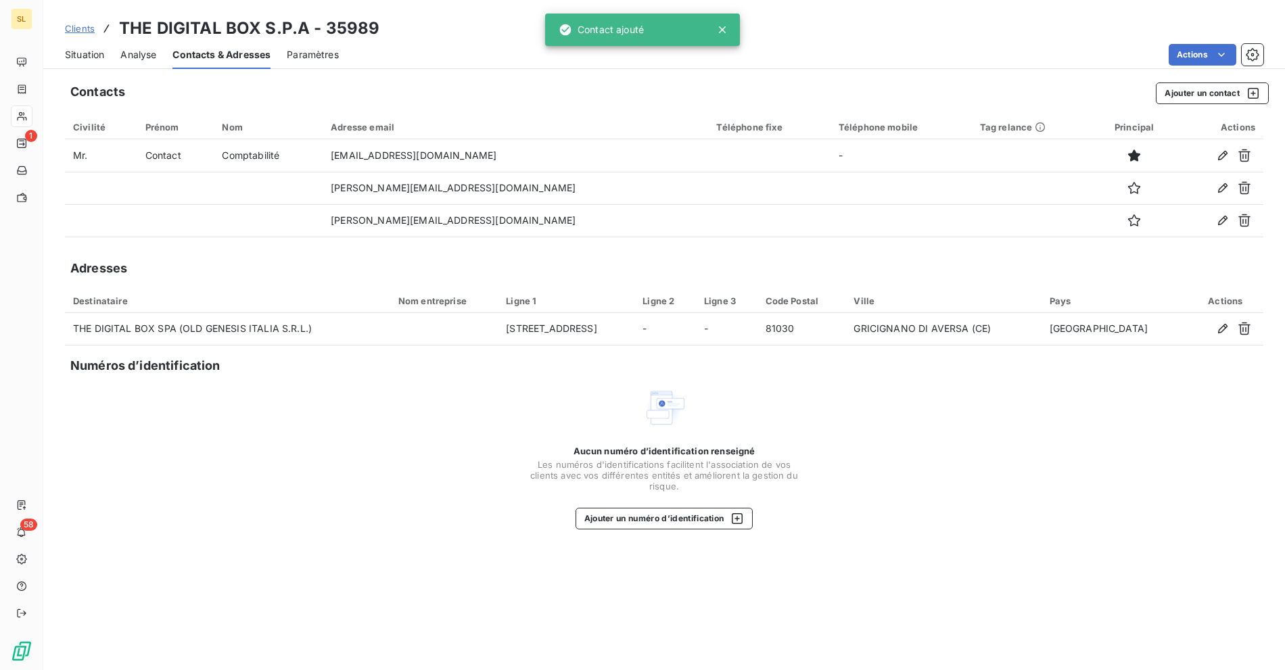
copy td "[EMAIL_ADDRESS][DOMAIN_NAME]"
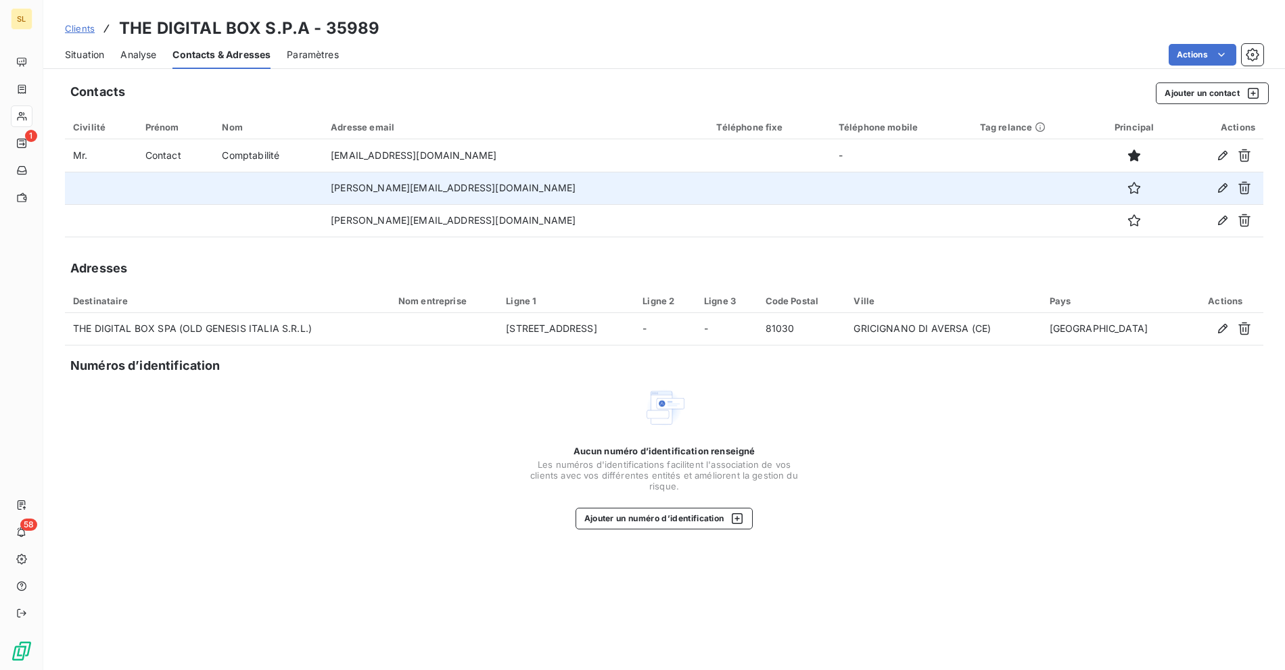
drag, startPoint x: 344, startPoint y: 179, endPoint x: 622, endPoint y: 174, distance: 278.0
click at [622, 174] on tr "[PERSON_NAME][EMAIL_ADDRESS][DOMAIN_NAME]" at bounding box center [664, 188] width 1198 height 32
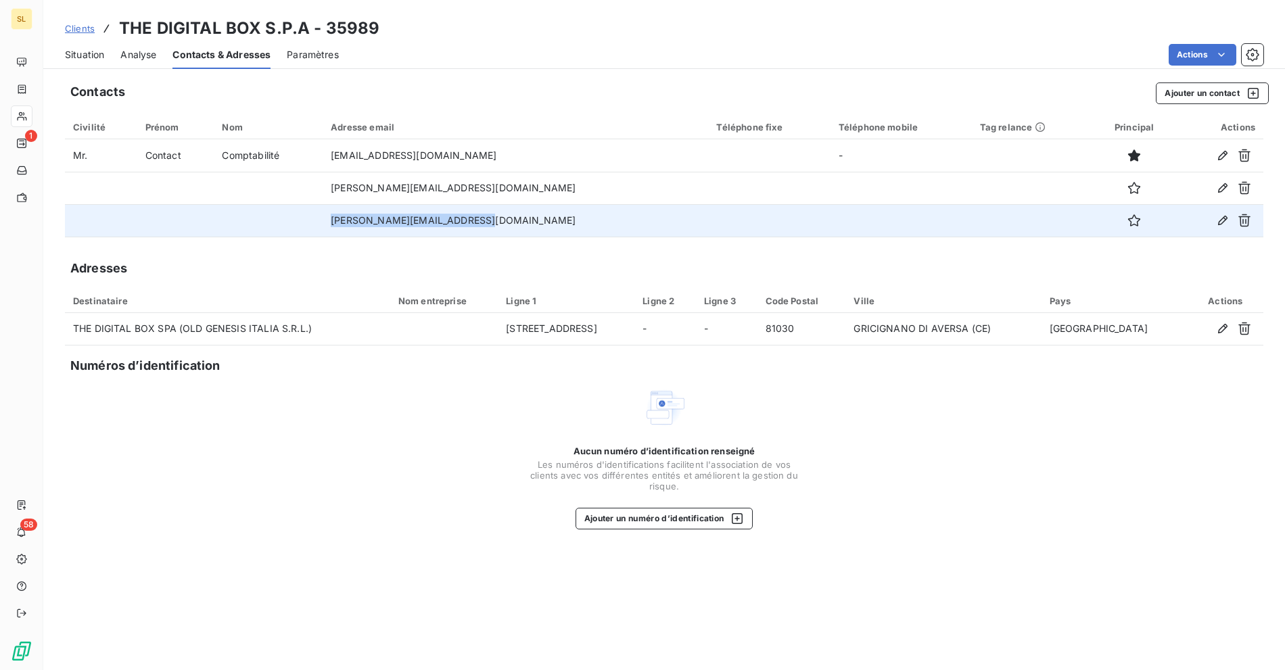
drag, startPoint x: 539, startPoint y: 231, endPoint x: 347, endPoint y: 225, distance: 192.2
click at [347, 225] on tr "e.occhiato@thedigitalbox.com" at bounding box center [664, 220] width 1198 height 32
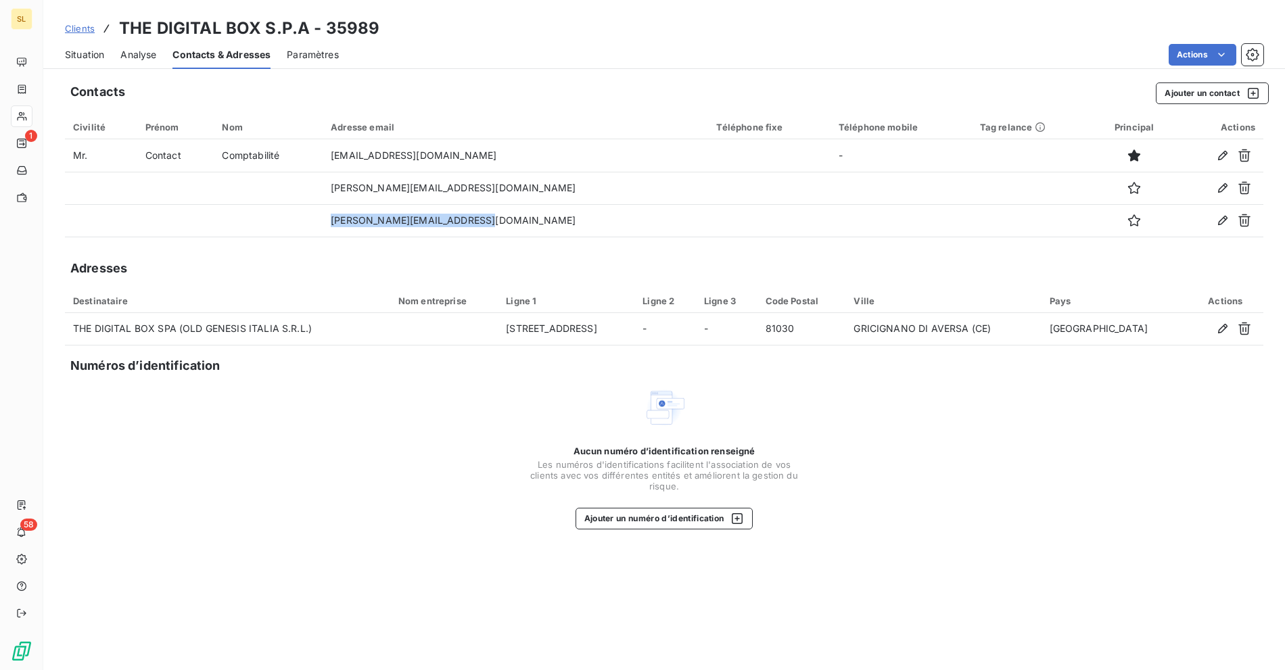
copy tr "e.occhiato@thedigitalbox.com"
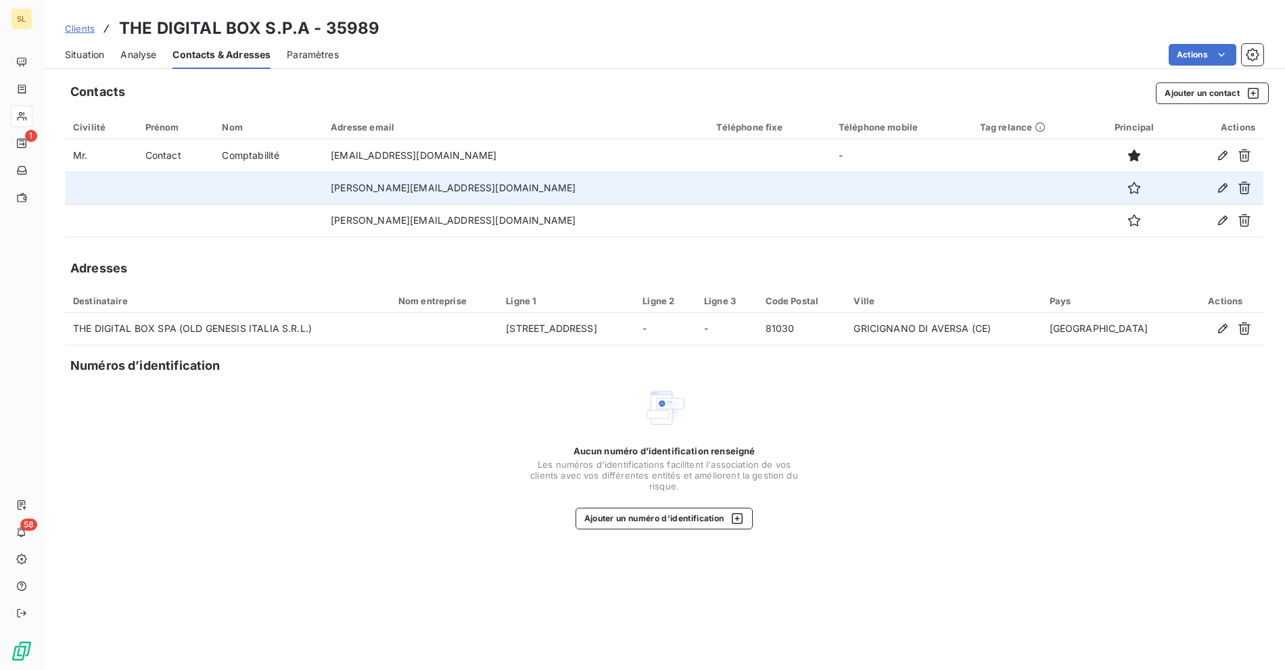
click at [608, 188] on td "[PERSON_NAME][EMAIL_ADDRESS][DOMAIN_NAME]" at bounding box center [515, 188] width 385 height 32
click at [1243, 194] on icon "button" at bounding box center [1245, 188] width 14 height 14
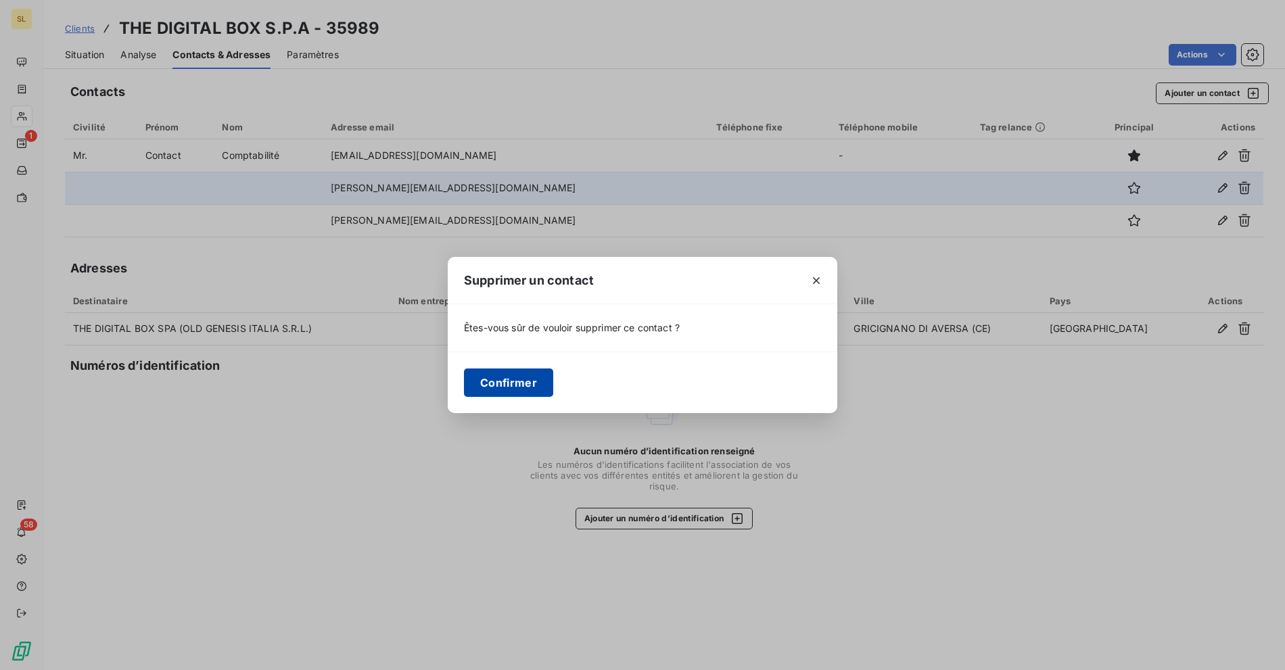
click at [530, 388] on button "Confirmer" at bounding box center [508, 383] width 89 height 28
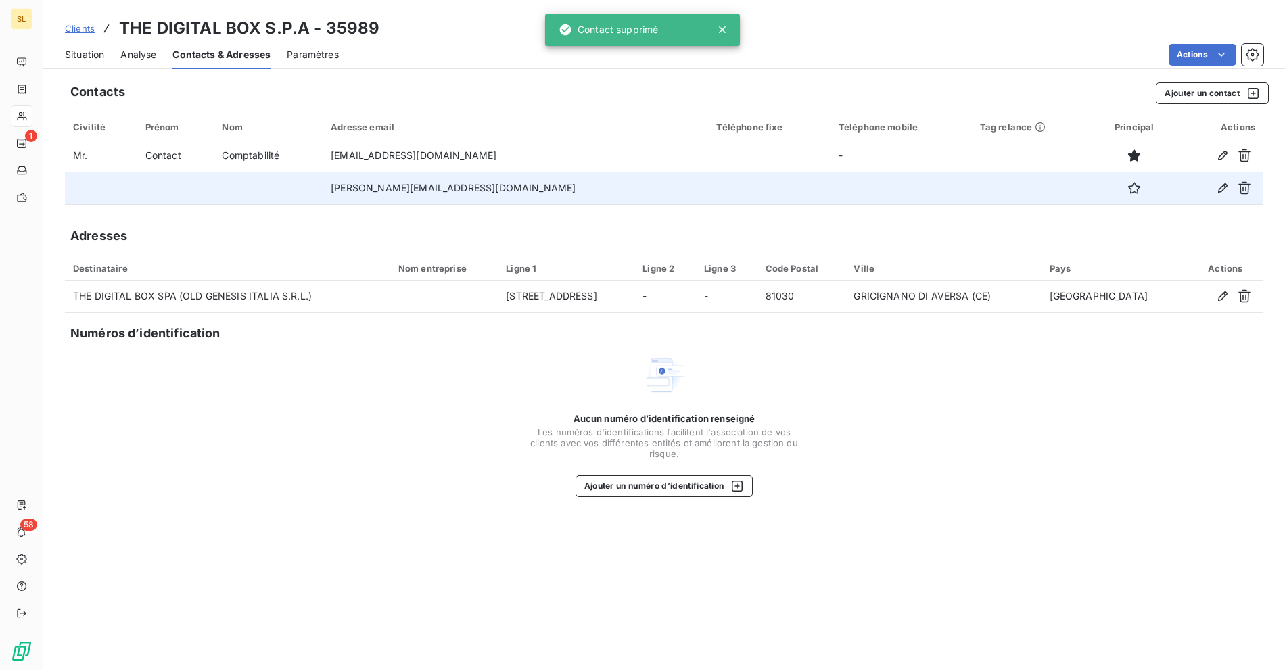
click at [113, 53] on div "Situation Analyse Contacts & Adresses Paramètres Actions" at bounding box center [664, 55] width 1242 height 28
click at [81, 53] on span "Situation" at bounding box center [84, 55] width 39 height 14
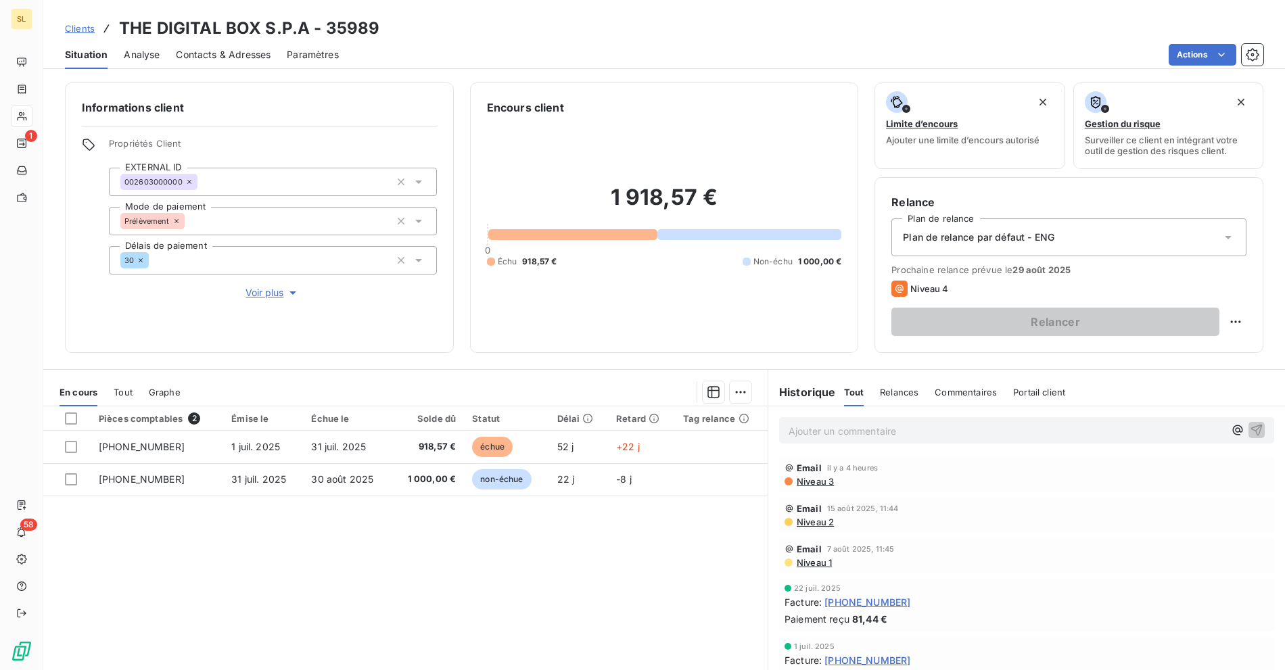
click at [803, 483] on span "Niveau 3" at bounding box center [814, 481] width 39 height 11
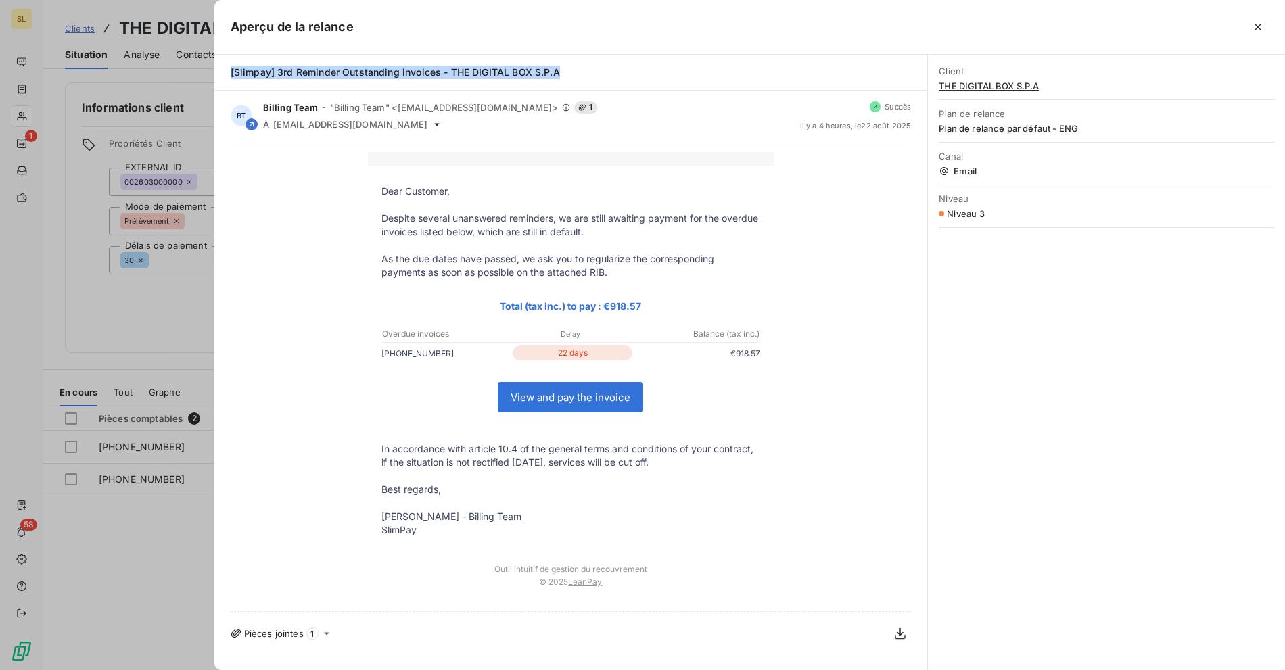
drag, startPoint x: 584, startPoint y: 76, endPoint x: 228, endPoint y: 74, distance: 356.4
click at [228, 74] on div "[Slimpay] 3rd Reminder Outstanding invoices - THE DIGITAL BOX S.P.A" at bounding box center [570, 73] width 713 height 36
copy span "[Slimpay] 3rd Reminder Outstanding invoices - THE DIGITAL BOX S.P.A"
drag, startPoint x: 126, startPoint y: 226, endPoint x: 149, endPoint y: 229, distance: 22.5
click at [126, 226] on div at bounding box center [642, 335] width 1285 height 670
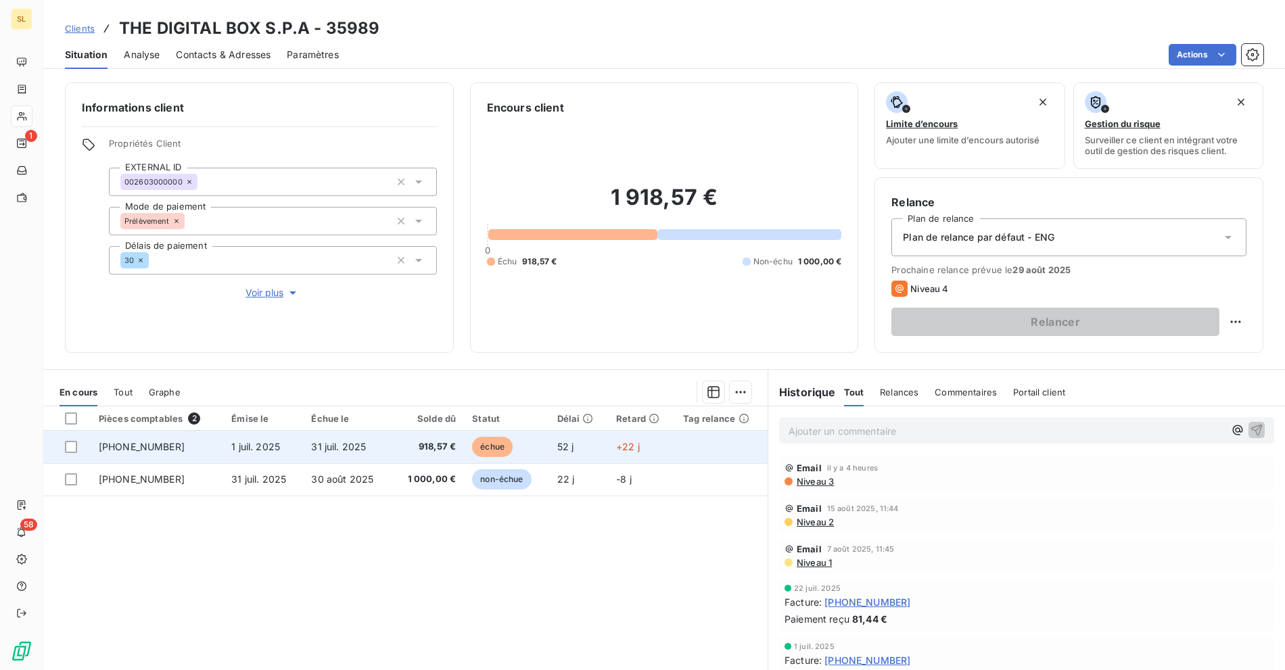
click at [187, 446] on td "[PHONE_NUMBER]" at bounding box center [157, 447] width 133 height 32
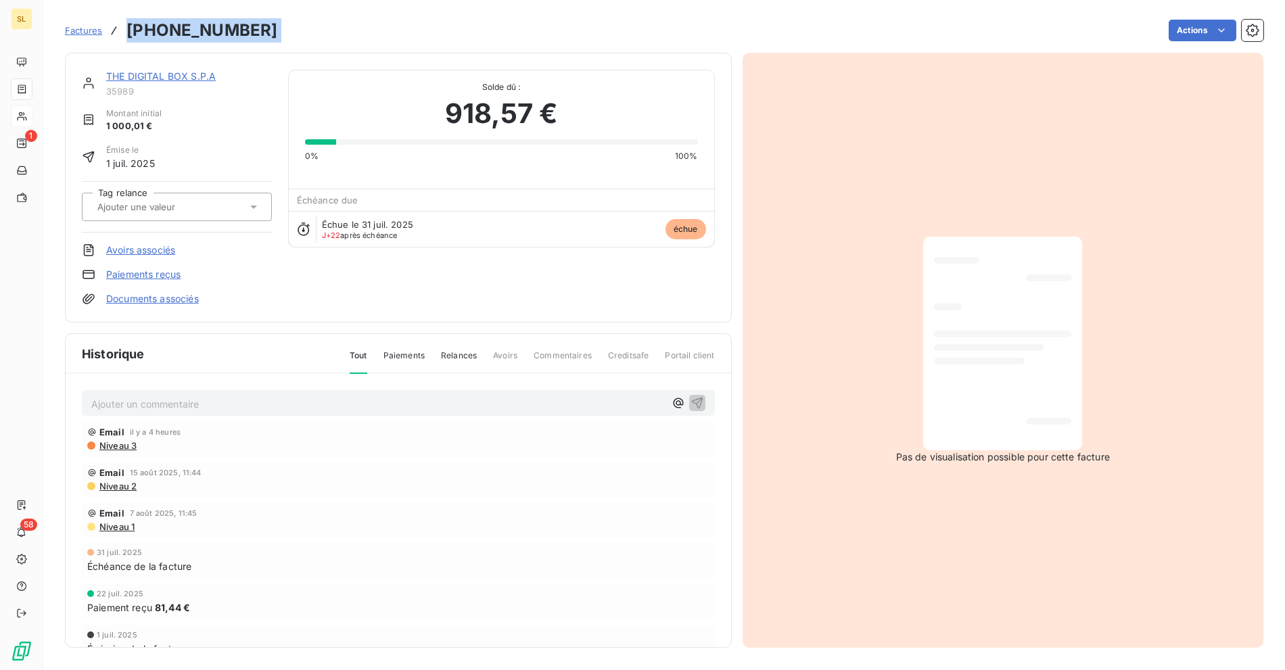
drag, startPoint x: 160, startPoint y: 23, endPoint x: 127, endPoint y: 28, distance: 33.5
click at [127, 28] on div "Factures 25-06-0114864 Actions" at bounding box center [664, 30] width 1198 height 28
copy section "25-06-0114864 Actions"
drag, startPoint x: 550, startPoint y: 115, endPoint x: 461, endPoint y: 110, distance: 89.4
click at [461, 110] on div "918,57 €" at bounding box center [501, 113] width 393 height 41
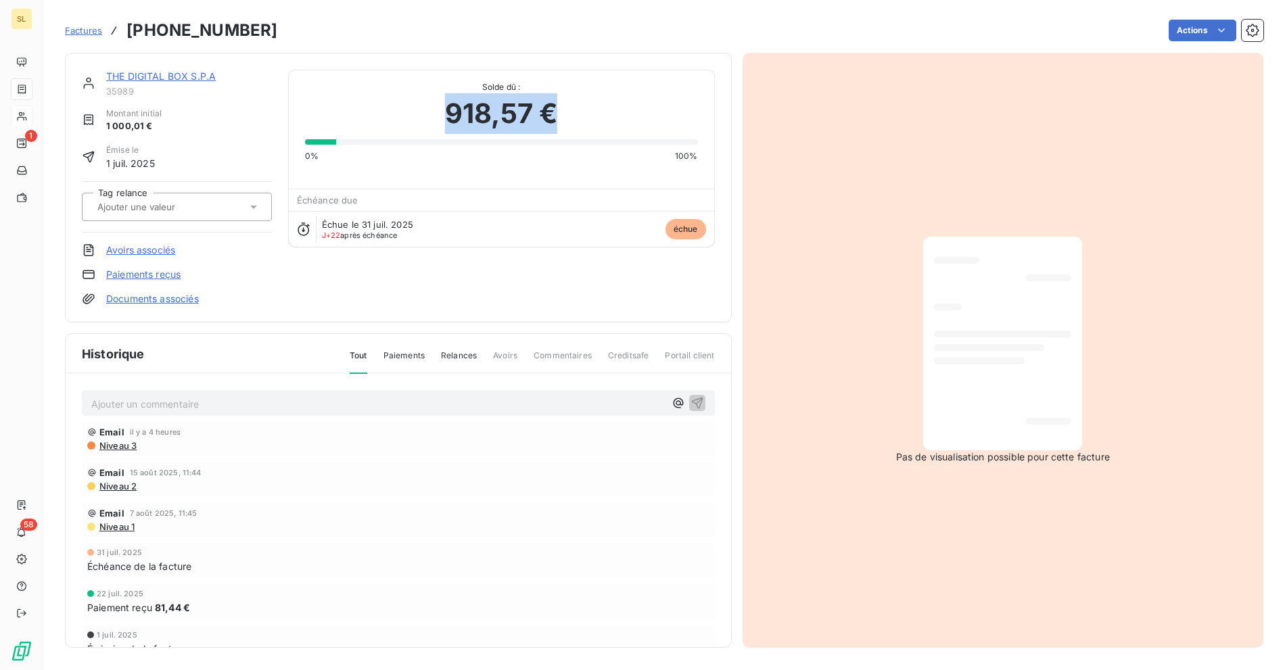
click at [445, 109] on span "918,57 €" at bounding box center [501, 113] width 112 height 41
copy span "918,57 €"
click at [339, 49] on div "THE DIGITAL BOX S.P.A 35989 Montant initial 1 000,01 € Émise le 1 juil. 2025 Ta…" at bounding box center [664, 346] width 1198 height 603
click at [146, 75] on link "THE DIGITAL BOX S.P.A" at bounding box center [161, 75] width 110 height 11
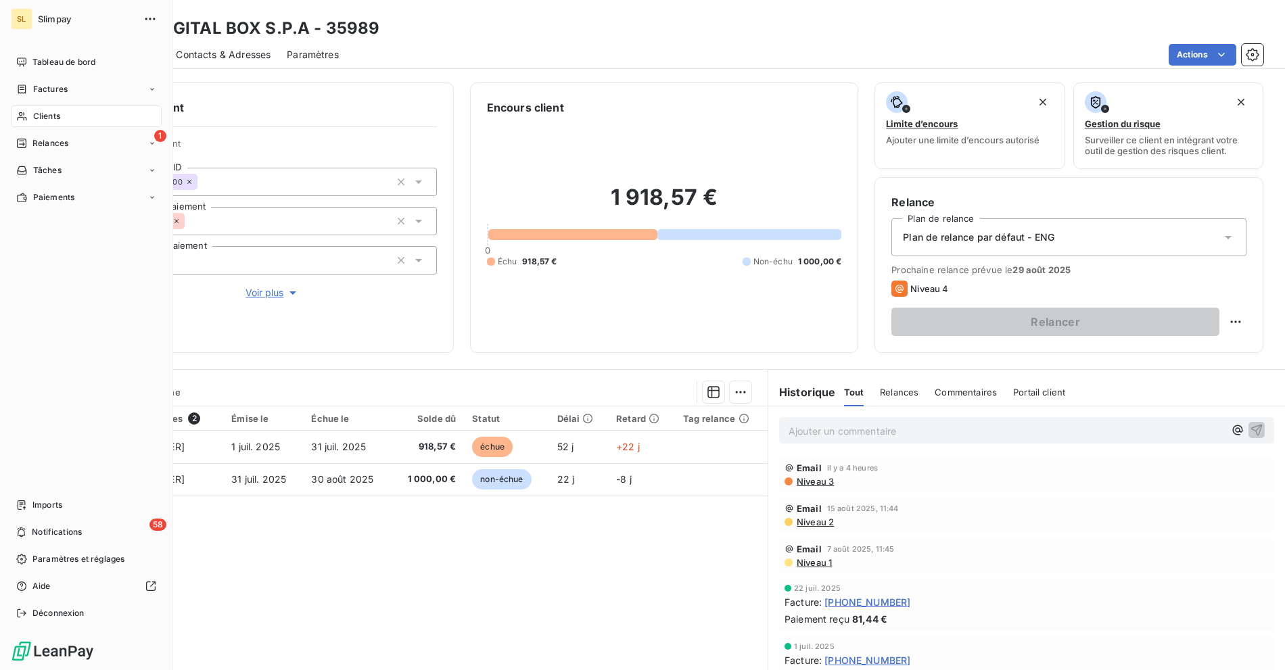
click at [41, 117] on span "Clients" at bounding box center [46, 116] width 27 height 12
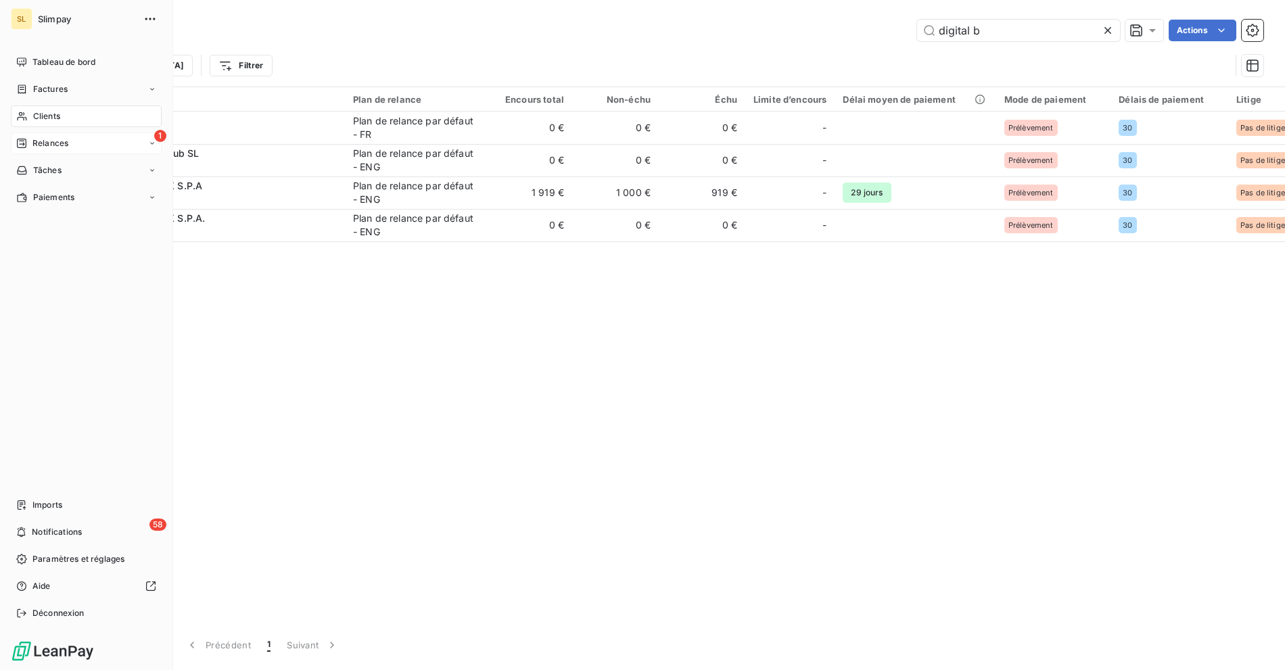
click at [37, 143] on span "Relances" at bounding box center [50, 143] width 36 height 12
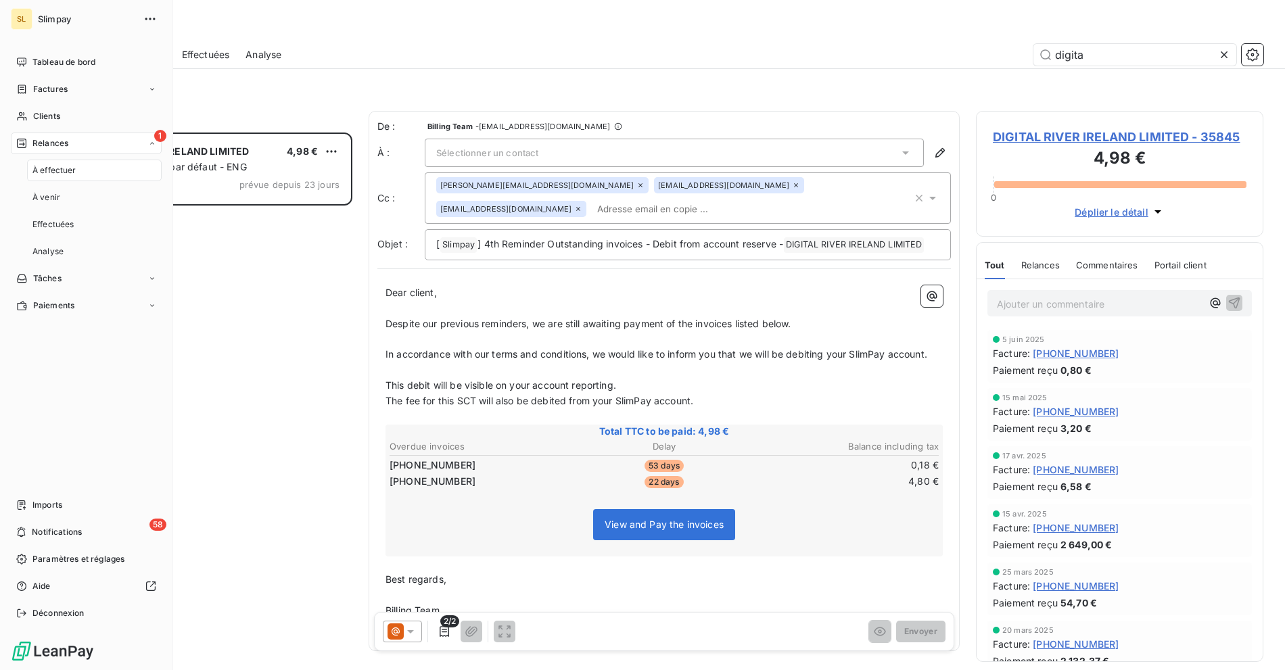
scroll to position [526, 276]
click at [49, 115] on span "Clients" at bounding box center [46, 116] width 27 height 12
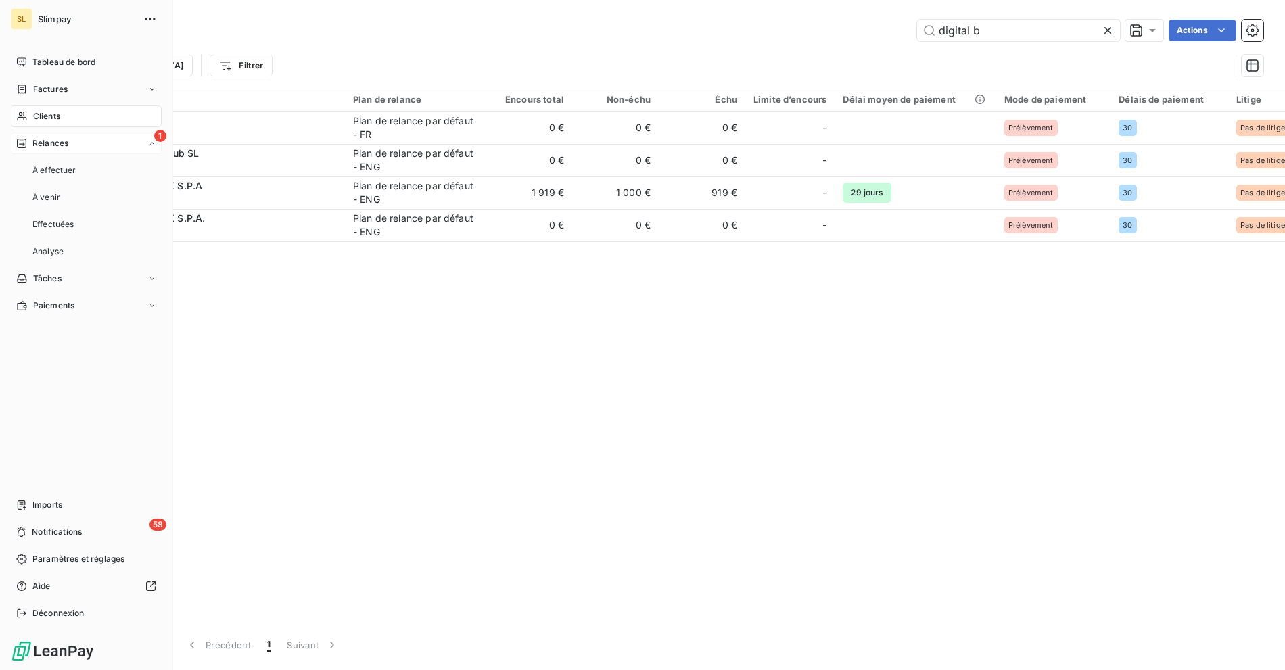
click at [52, 145] on span "Relances" at bounding box center [50, 143] width 36 height 12
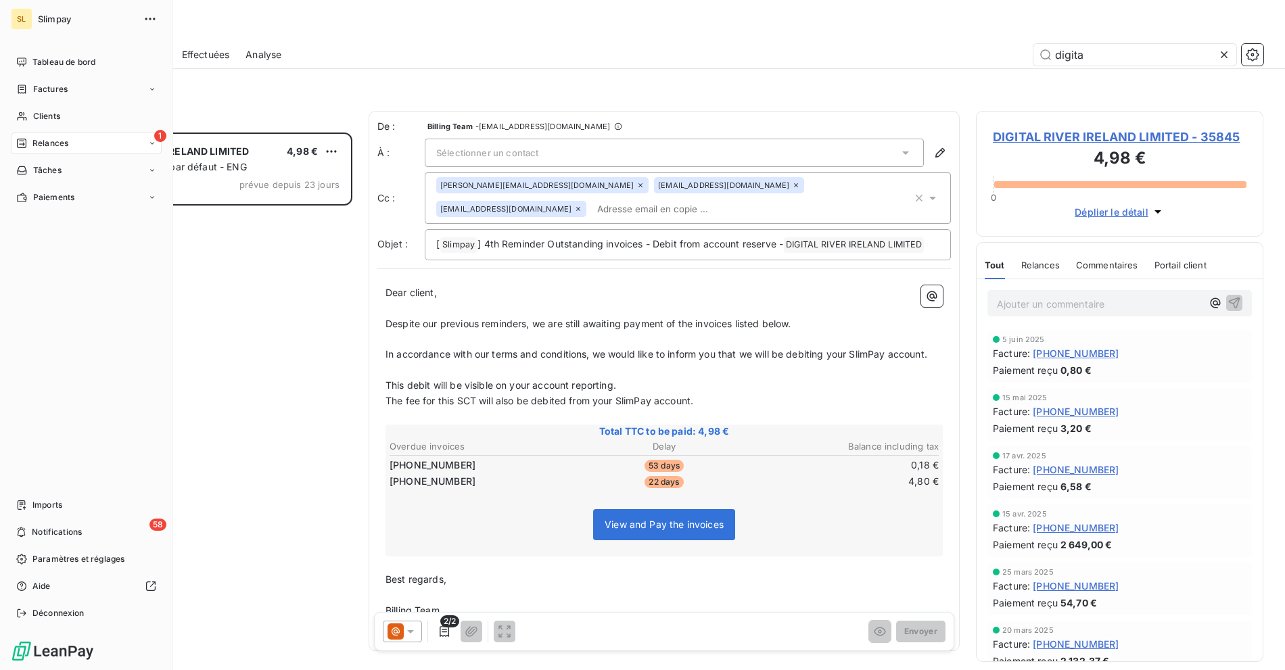
scroll to position [526, 276]
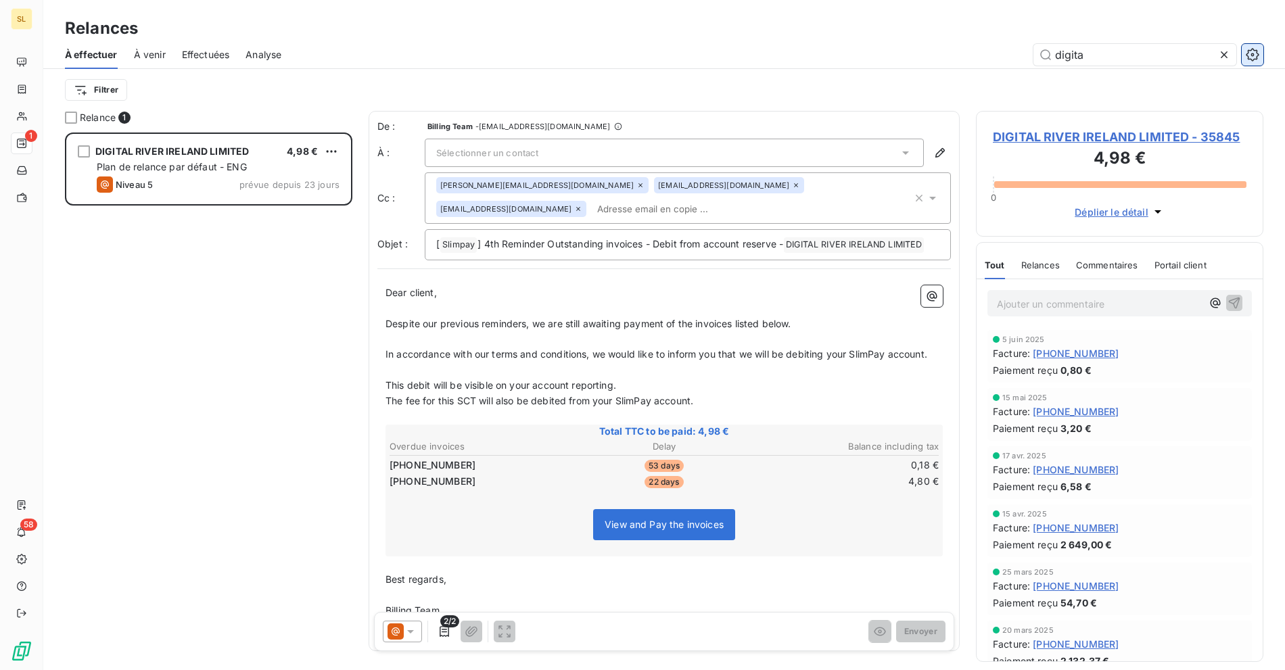
click at [1255, 55] on icon "button" at bounding box center [1253, 55] width 14 height 14
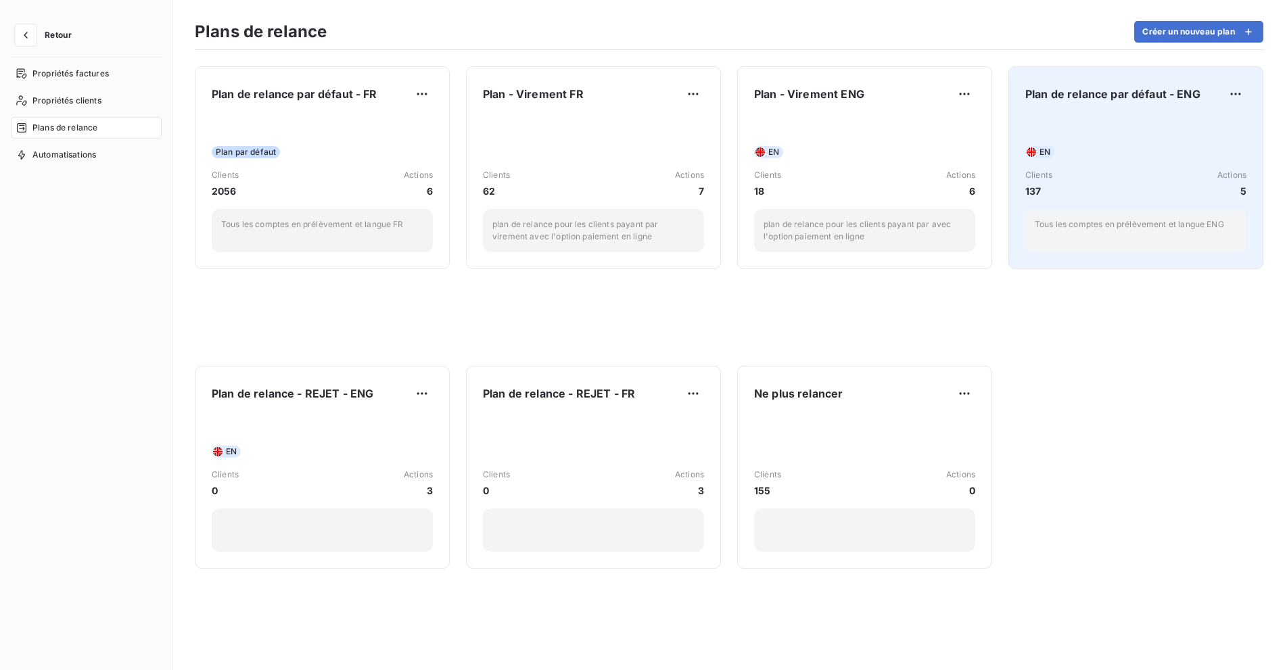
click at [1131, 121] on div "EN Clients 137 Actions 5 Tous les comptes en prélèvement et langue ENG" at bounding box center [1135, 184] width 221 height 137
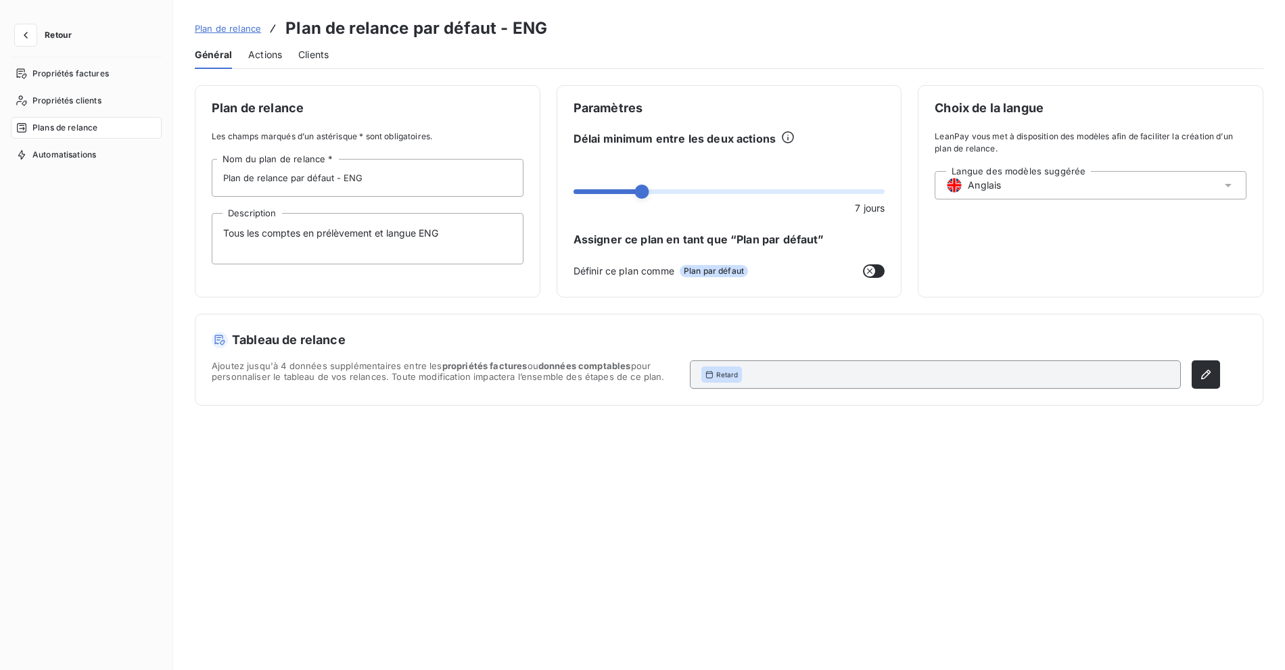
click at [281, 63] on div "Actions" at bounding box center [265, 55] width 34 height 28
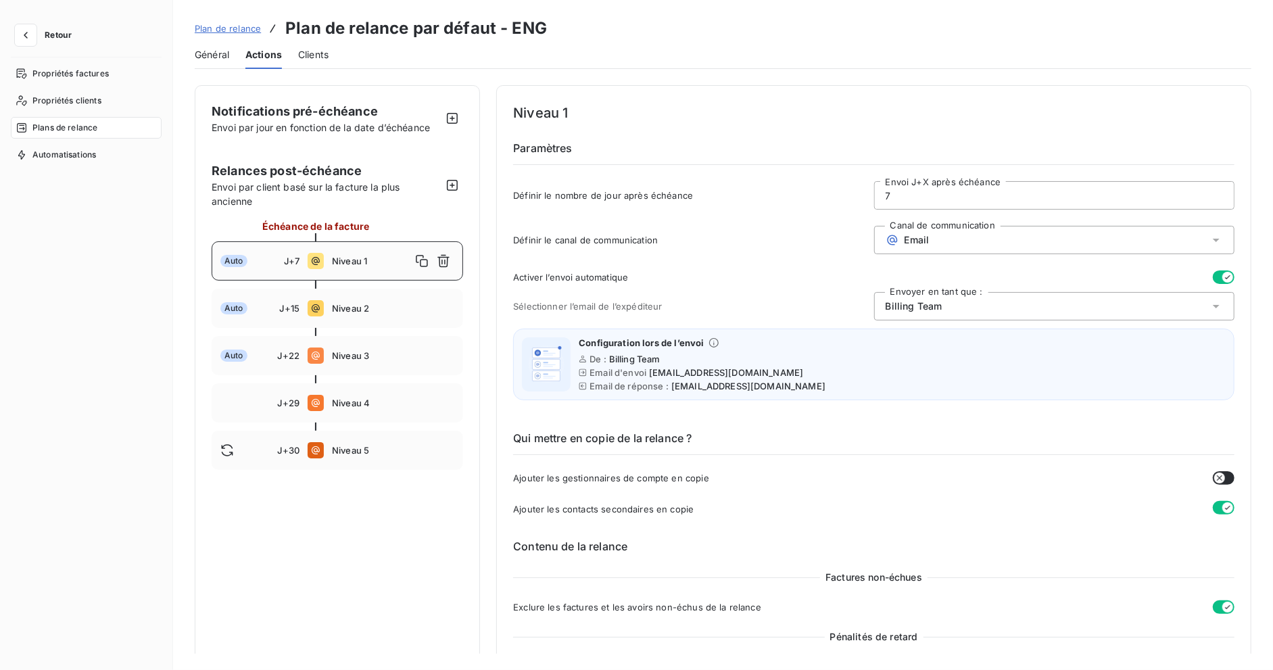
click at [232, 27] on span "Plan de relance" at bounding box center [228, 28] width 66 height 11
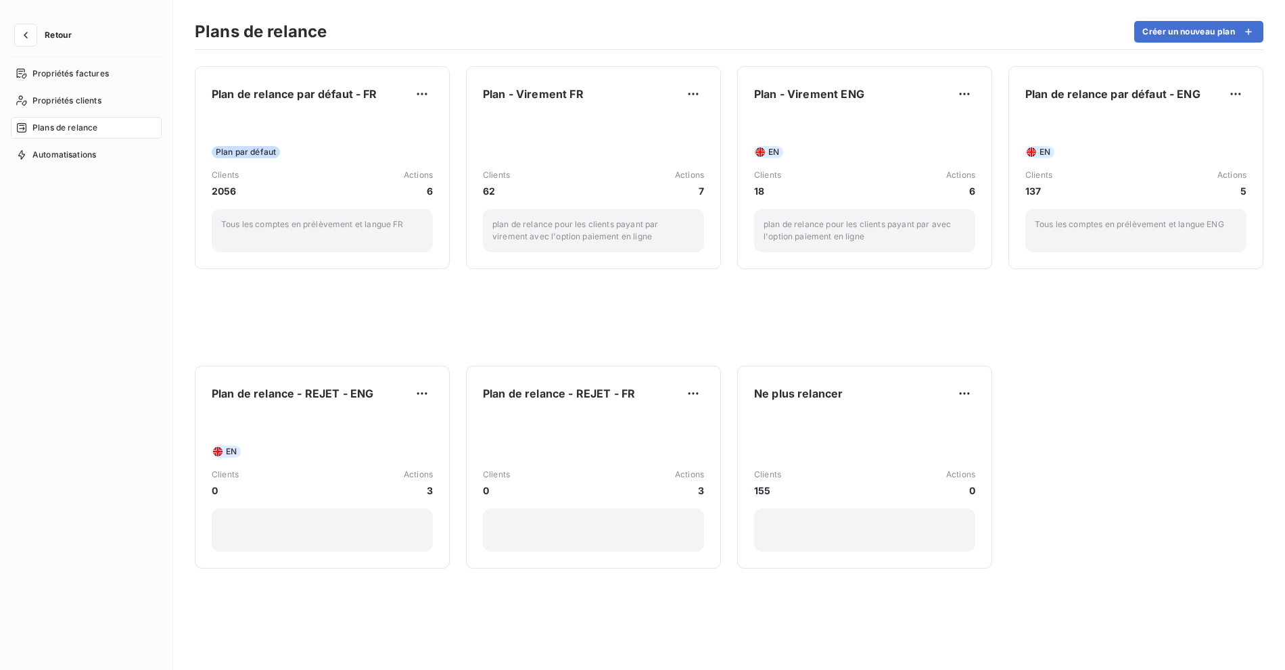
click at [51, 34] on span "Retour" at bounding box center [58, 35] width 27 height 8
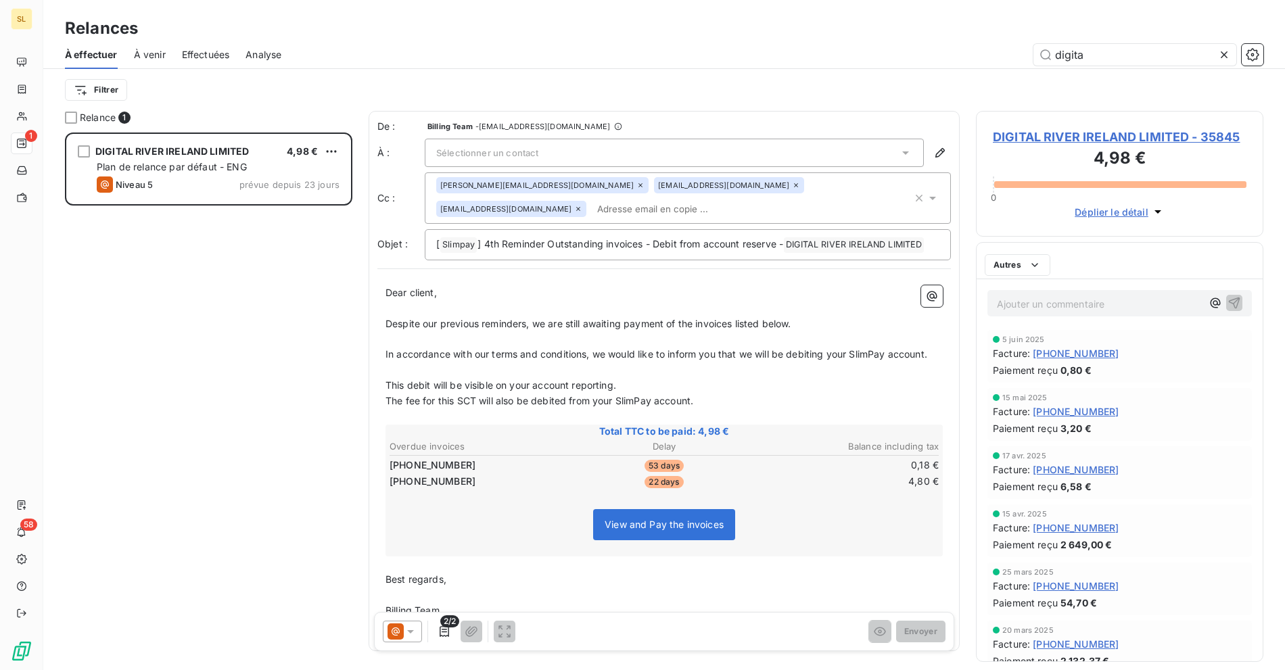
scroll to position [526, 276]
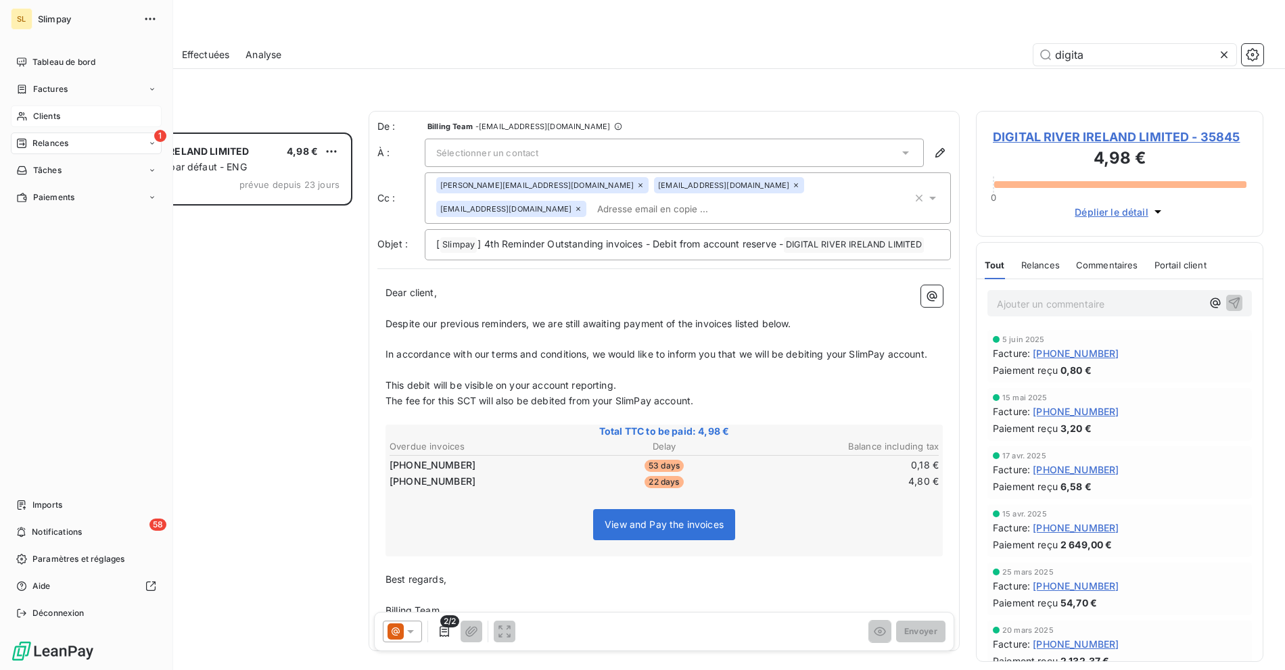
click at [29, 114] on div "Clients" at bounding box center [86, 117] width 151 height 22
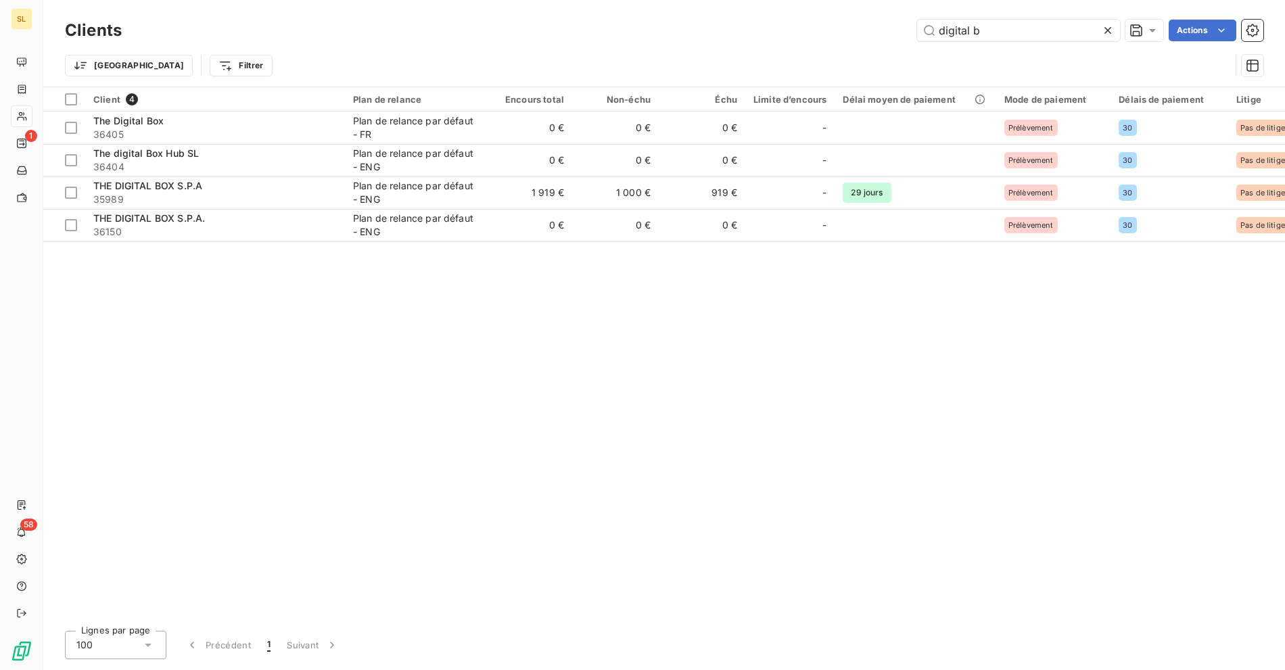
drag, startPoint x: 1010, startPoint y: 37, endPoint x: 781, endPoint y: 32, distance: 229.3
click at [800, 34] on div "digital b Actions" at bounding box center [700, 31] width 1125 height 22
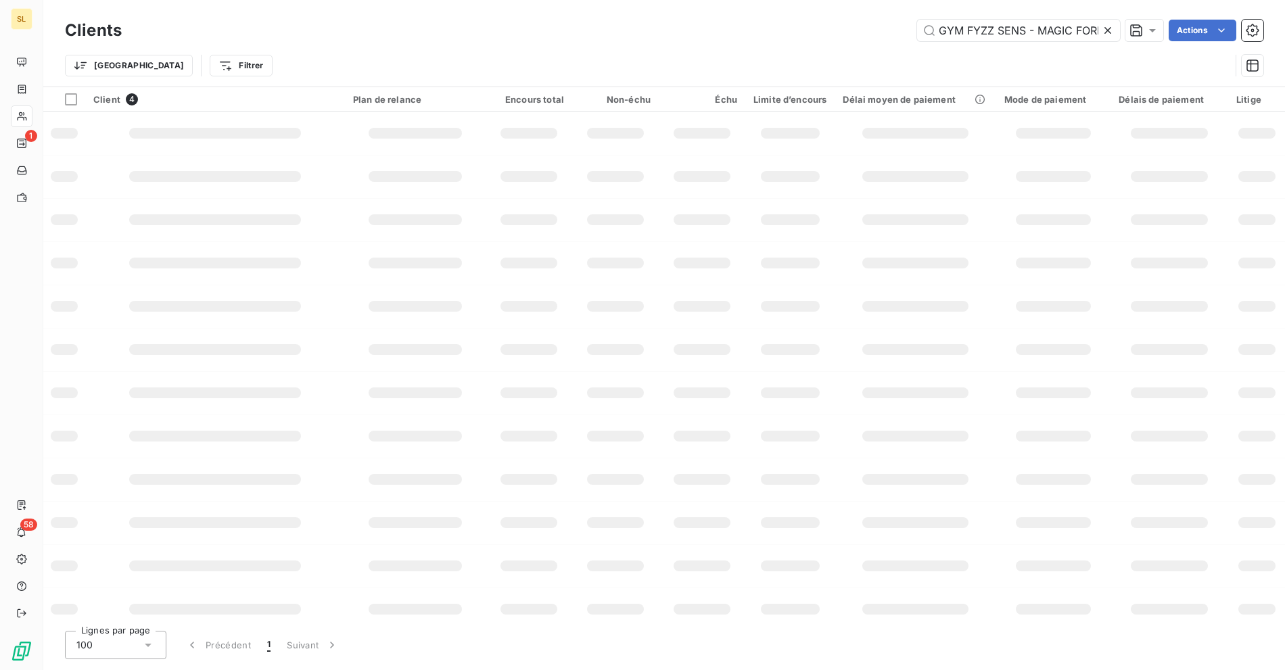
scroll to position [0, 40]
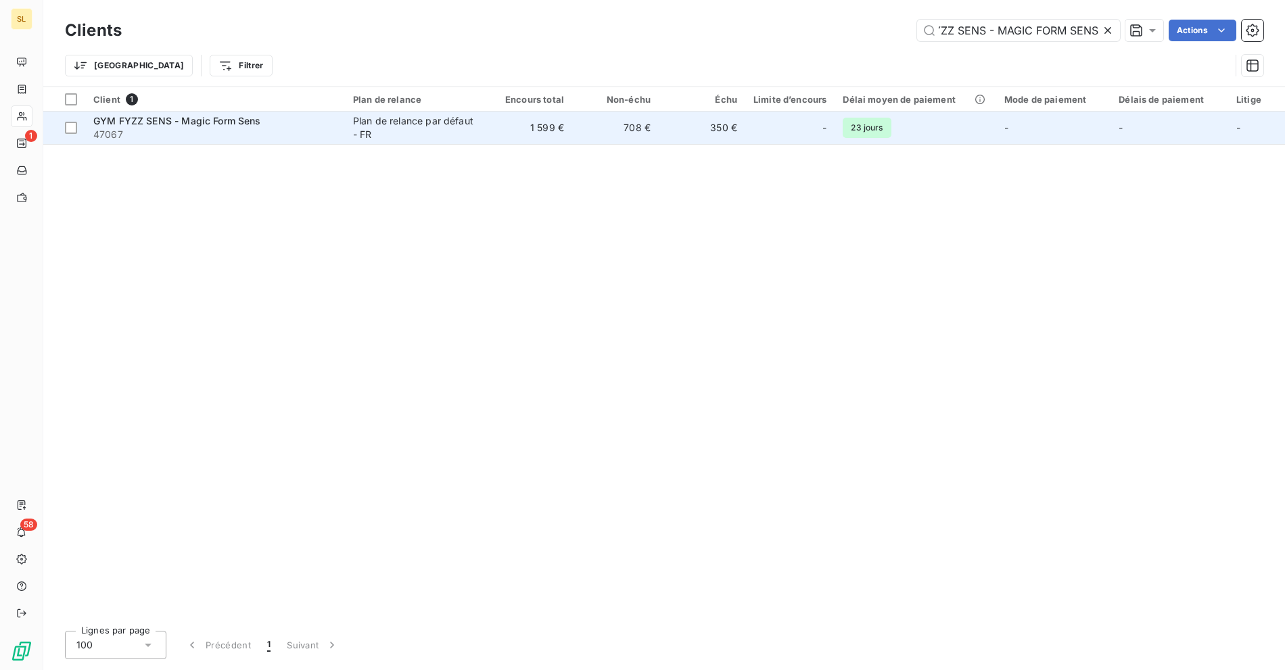
type input "GYM FYZZ SENS - MAGIC FORM SENS"
click at [428, 123] on div "Plan de relance par défaut - FR" at bounding box center [415, 127] width 124 height 27
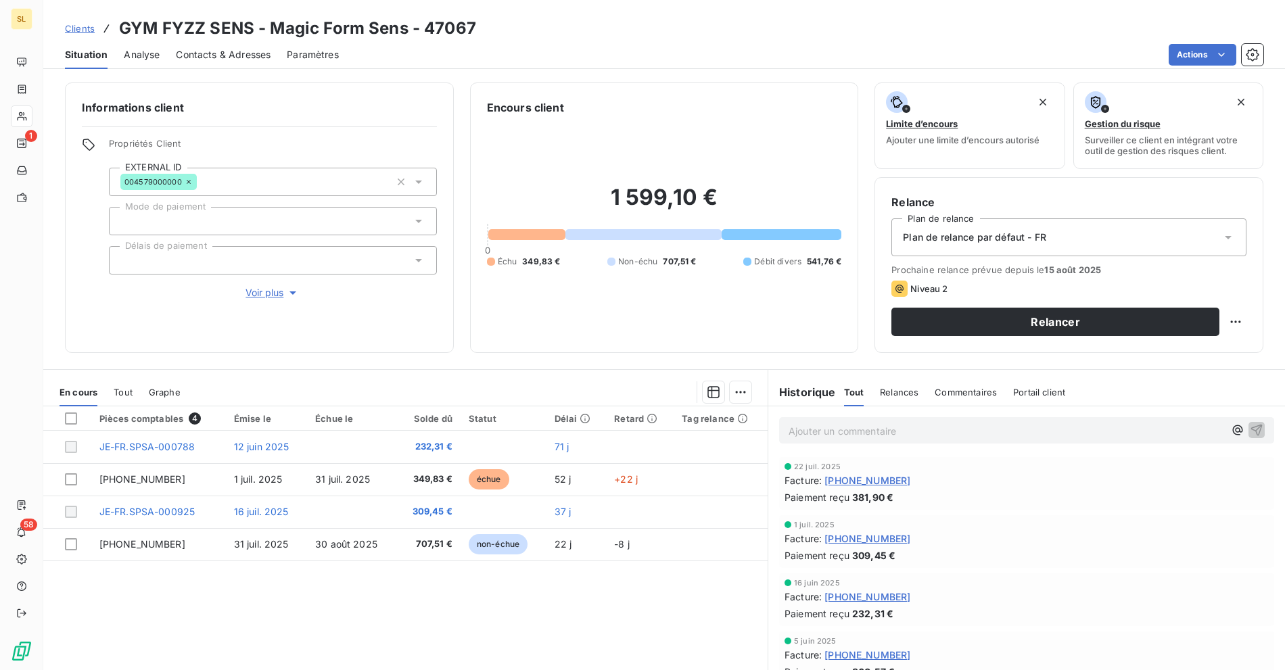
scroll to position [36, 0]
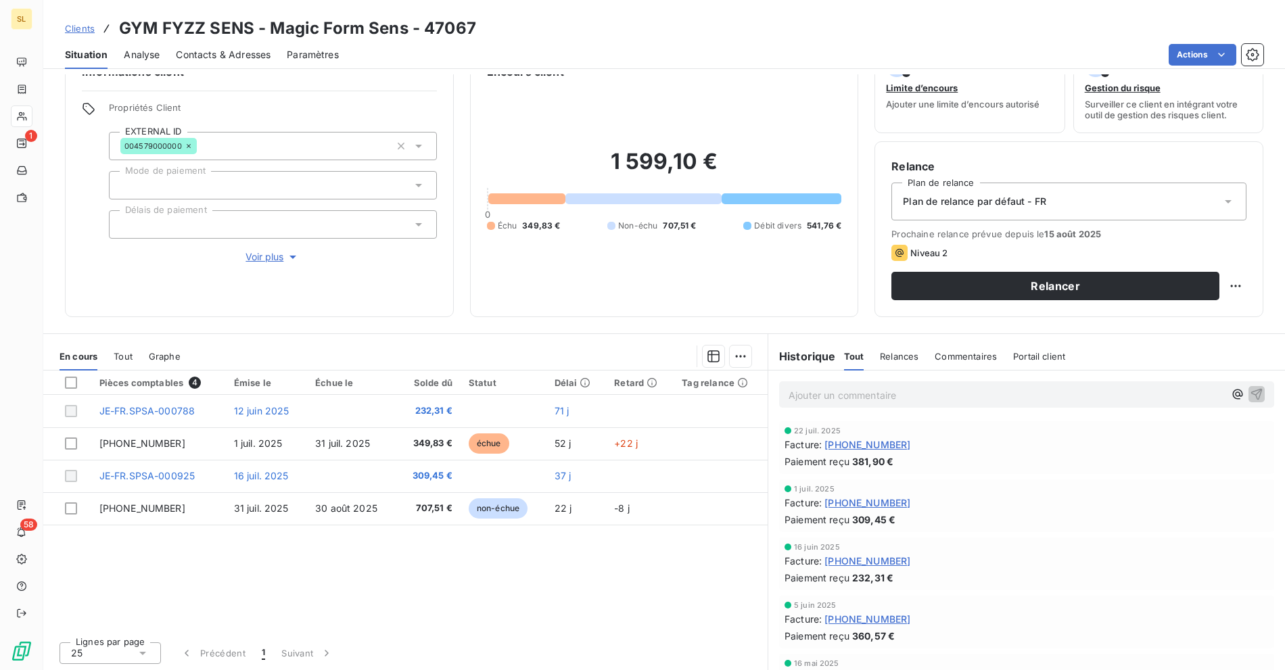
click at [243, 53] on span "Contacts & Adresses" at bounding box center [223, 55] width 95 height 14
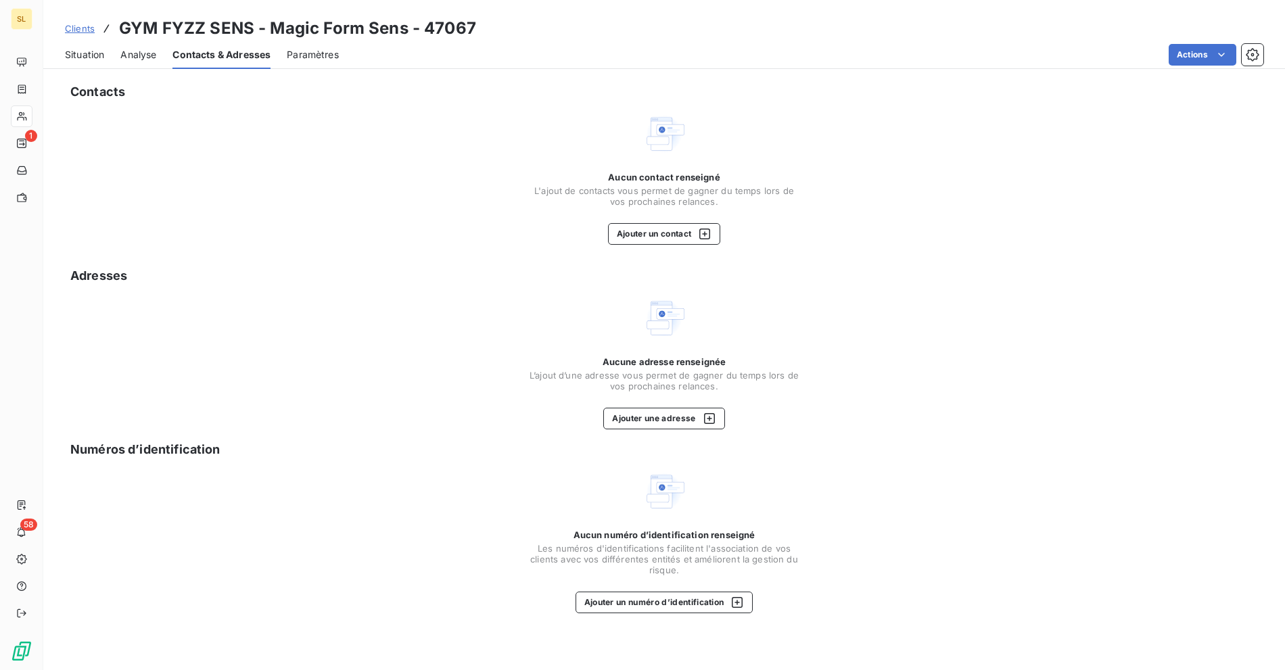
click at [87, 60] on span "Situation" at bounding box center [84, 55] width 39 height 14
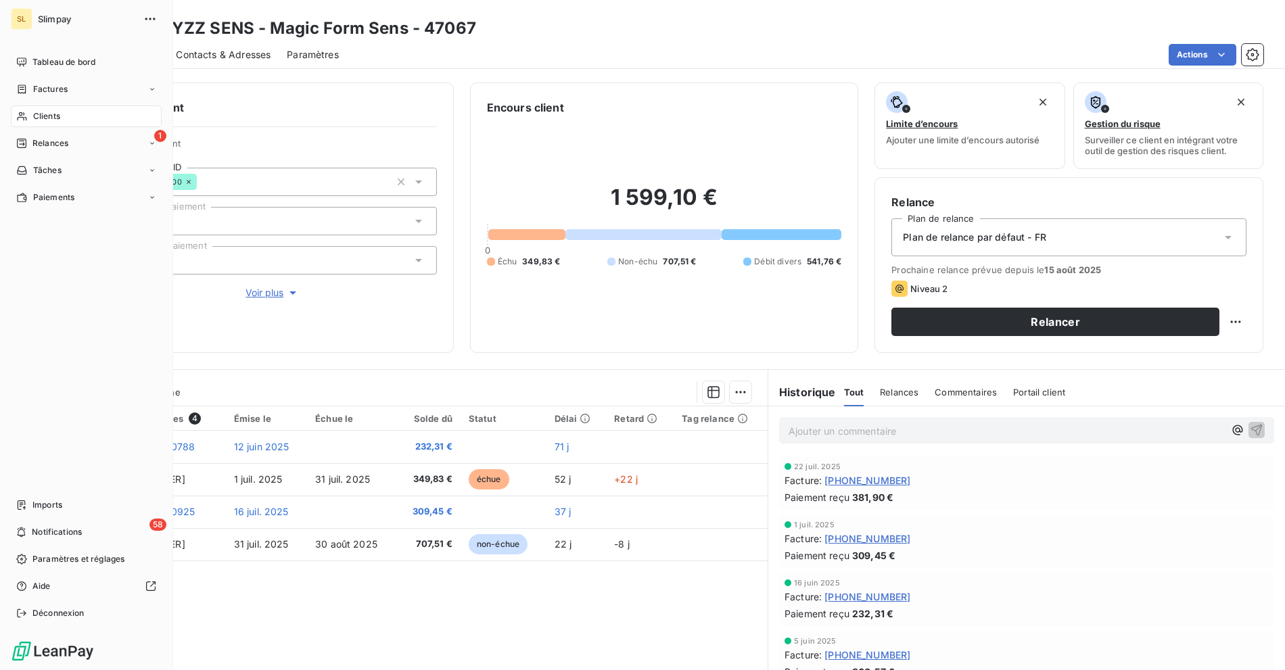
click at [51, 110] on span "Clients" at bounding box center [46, 116] width 27 height 12
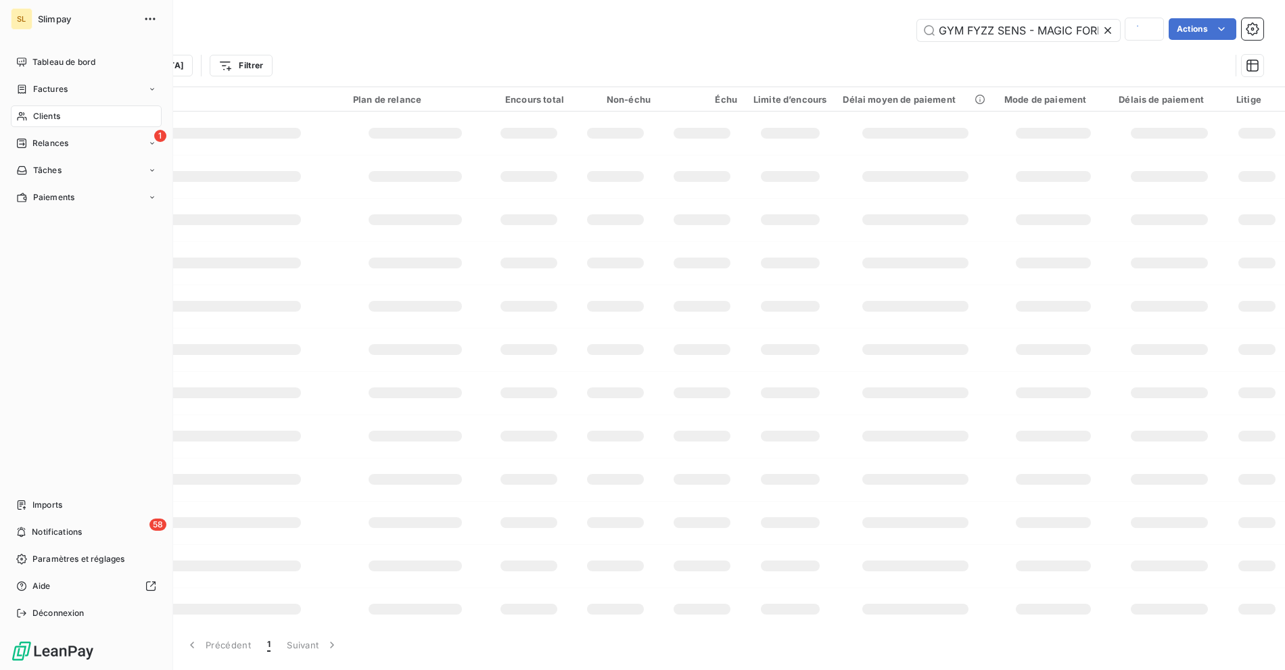
scroll to position [0, 40]
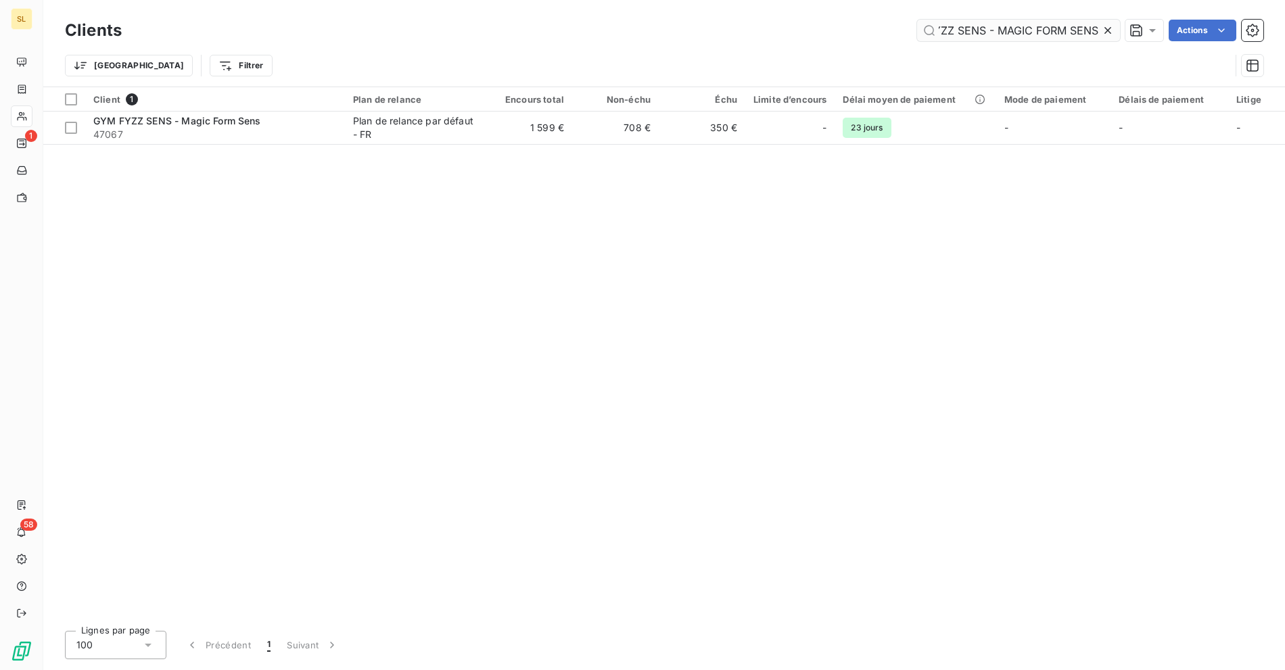
click at [1110, 27] on icon at bounding box center [1108, 31] width 14 height 14
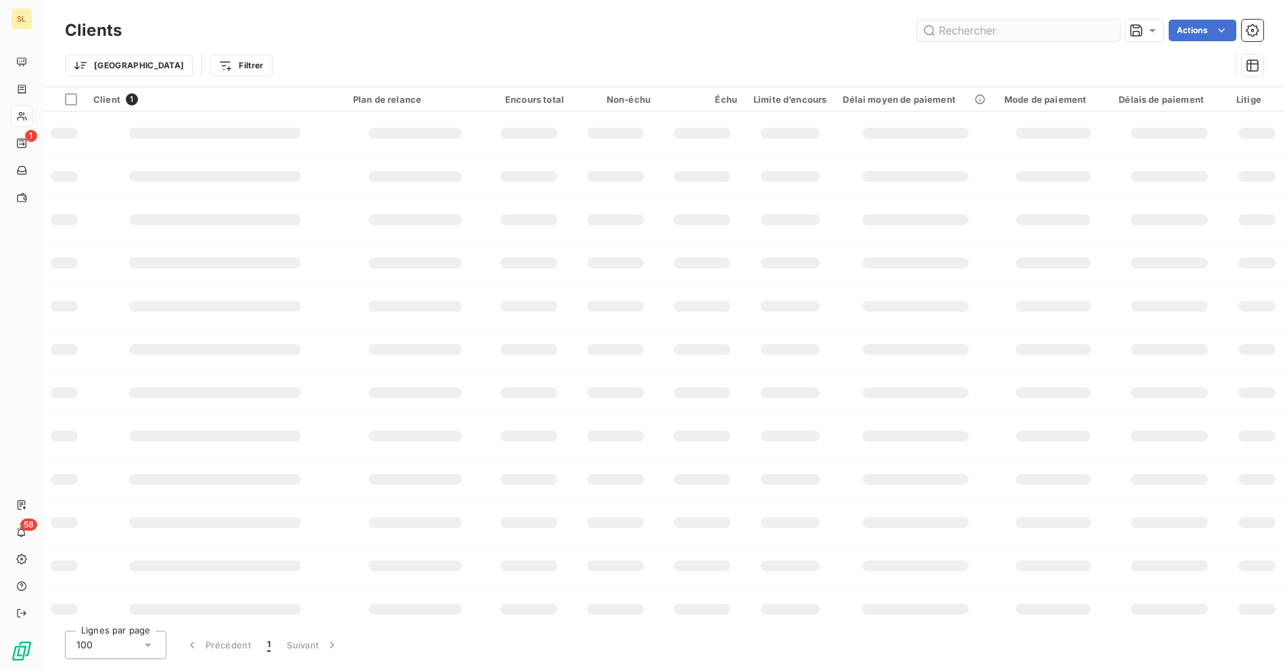
scroll to position [0, 0]
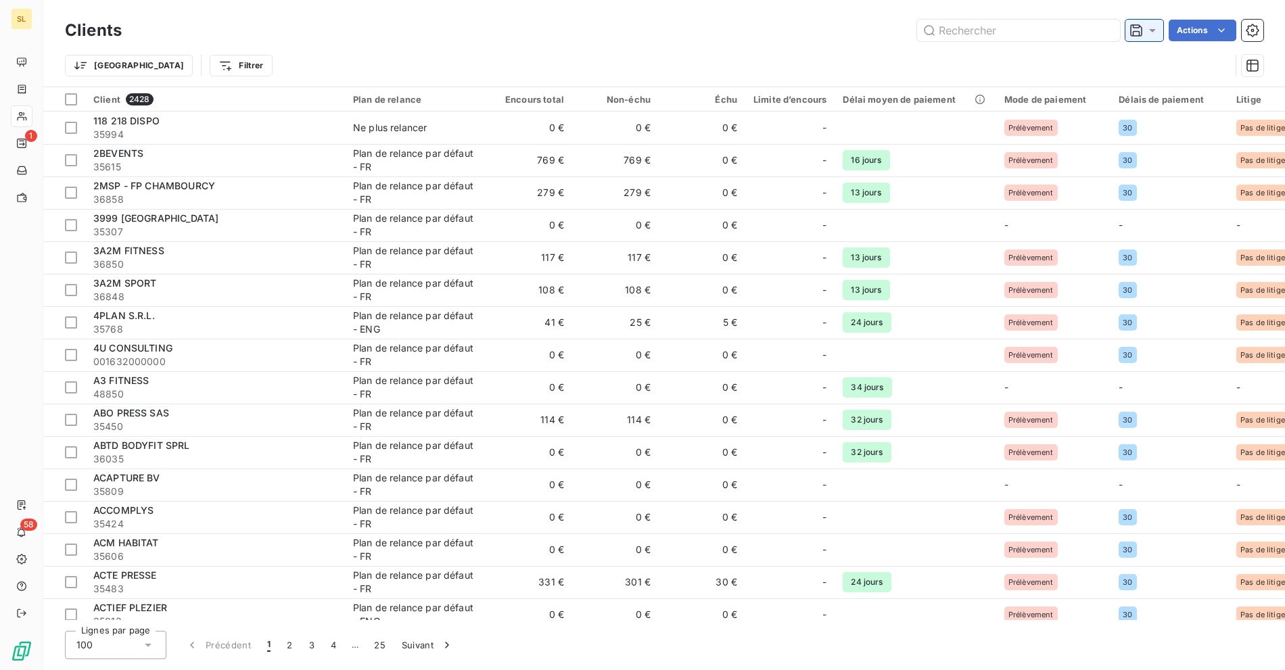
click at [1158, 31] on icon at bounding box center [1153, 31] width 14 height 14
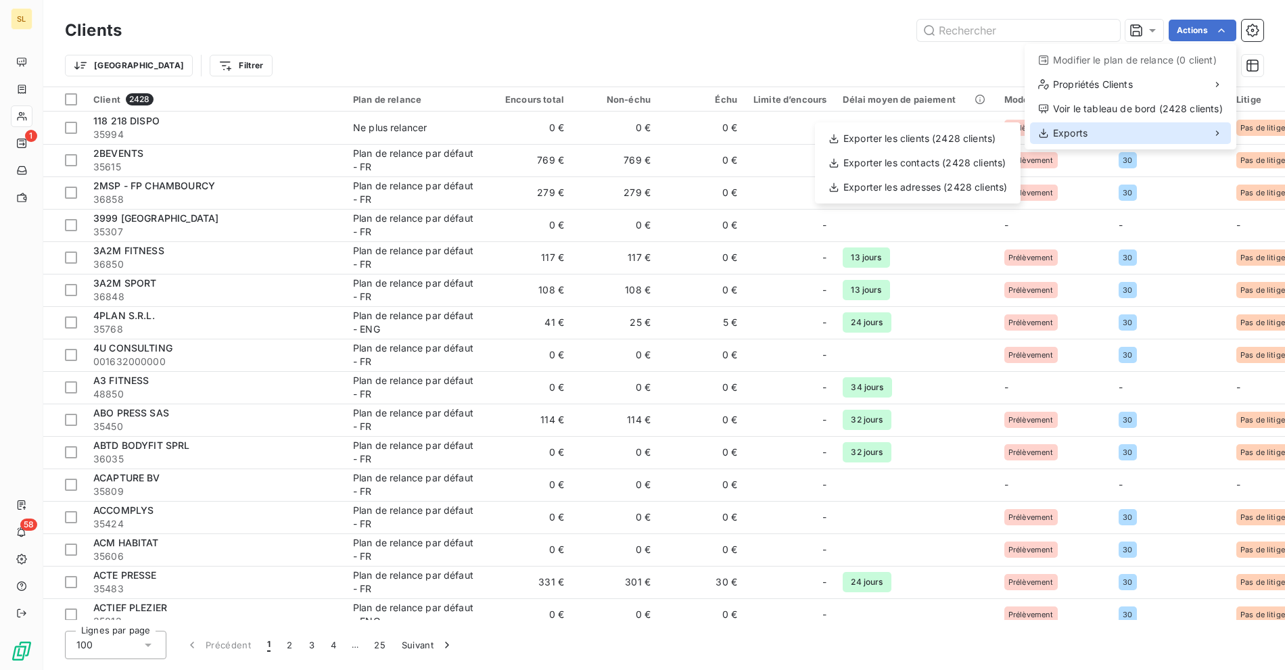
click at [1122, 124] on div "Exports" at bounding box center [1130, 133] width 201 height 22
click at [962, 162] on div "Exporter les contacts (2428 clients)" at bounding box center [917, 163] width 195 height 22
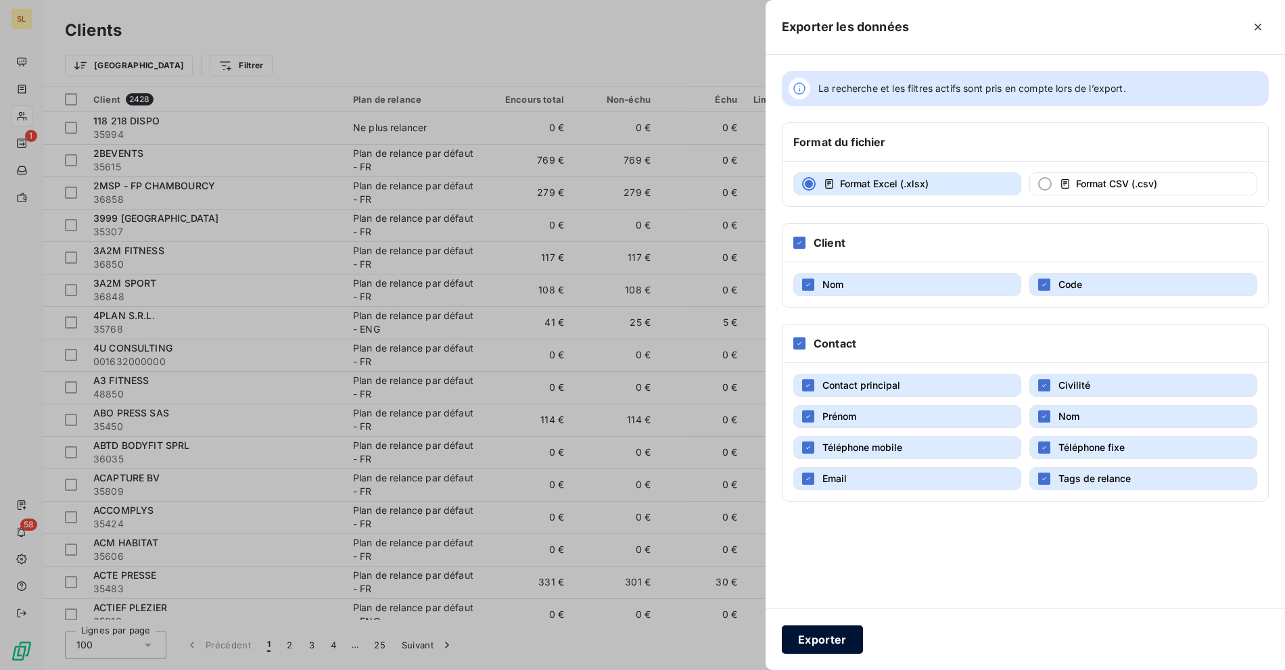
click at [813, 646] on button "Exporter" at bounding box center [822, 640] width 81 height 28
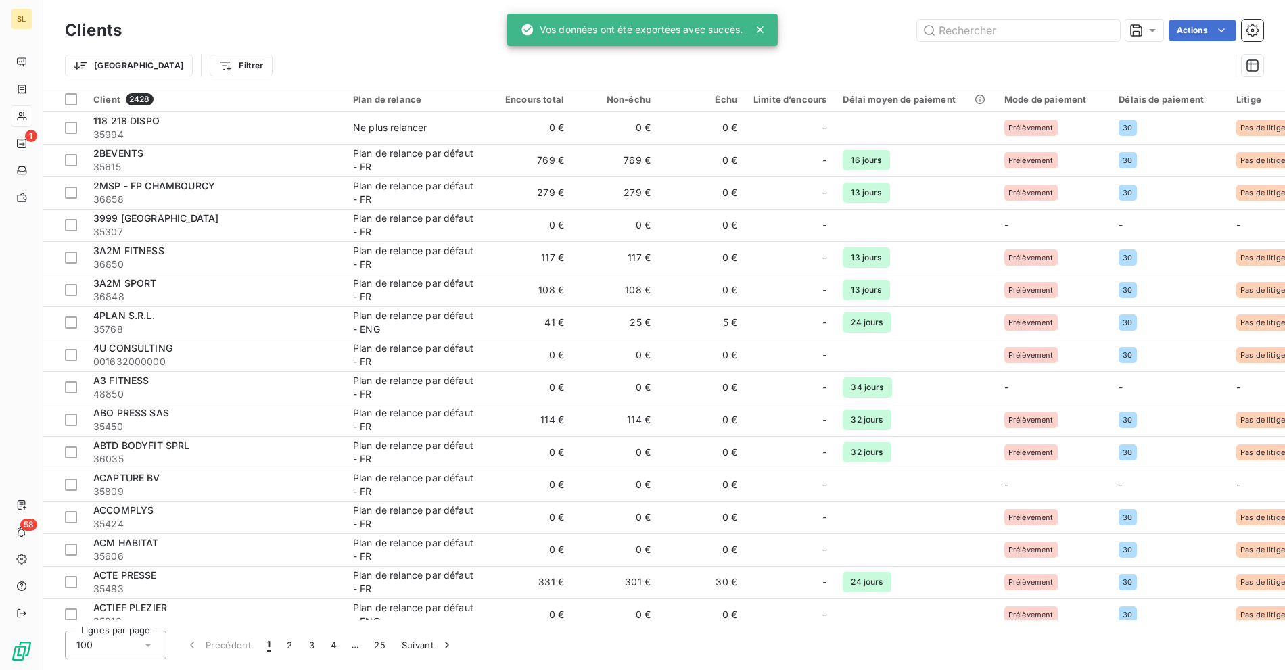
click at [1198, 27] on html "SL 1 58 Clients Actions Trier Filtrer Client 2428 Plan de relance Encours total…" at bounding box center [642, 335] width 1285 height 670
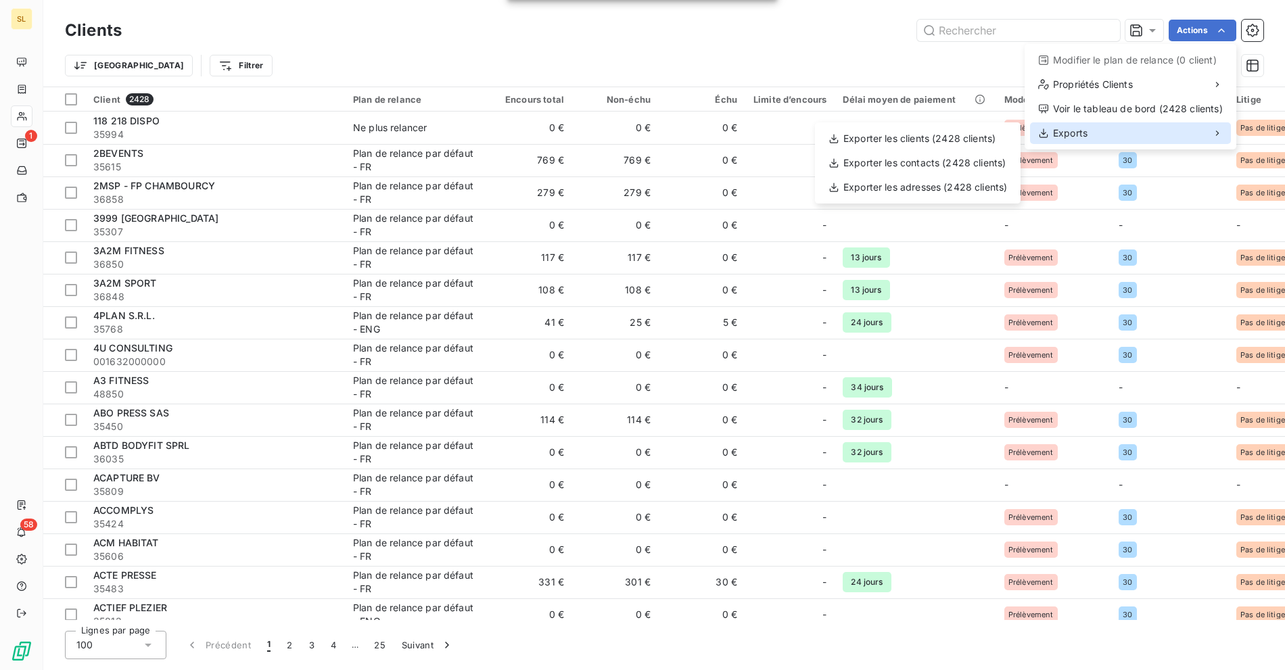
click at [1113, 131] on div "Exports" at bounding box center [1130, 133] width 201 height 22
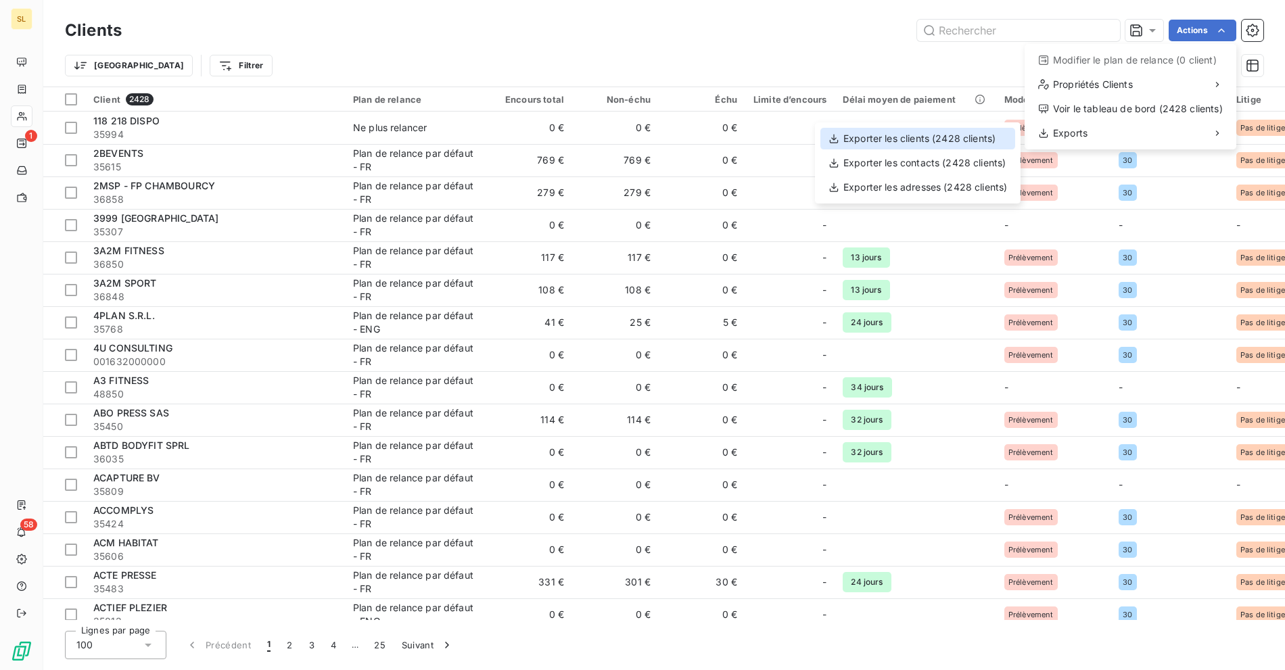
click at [935, 144] on div "Exporter les clients (2428 clients)" at bounding box center [917, 139] width 195 height 22
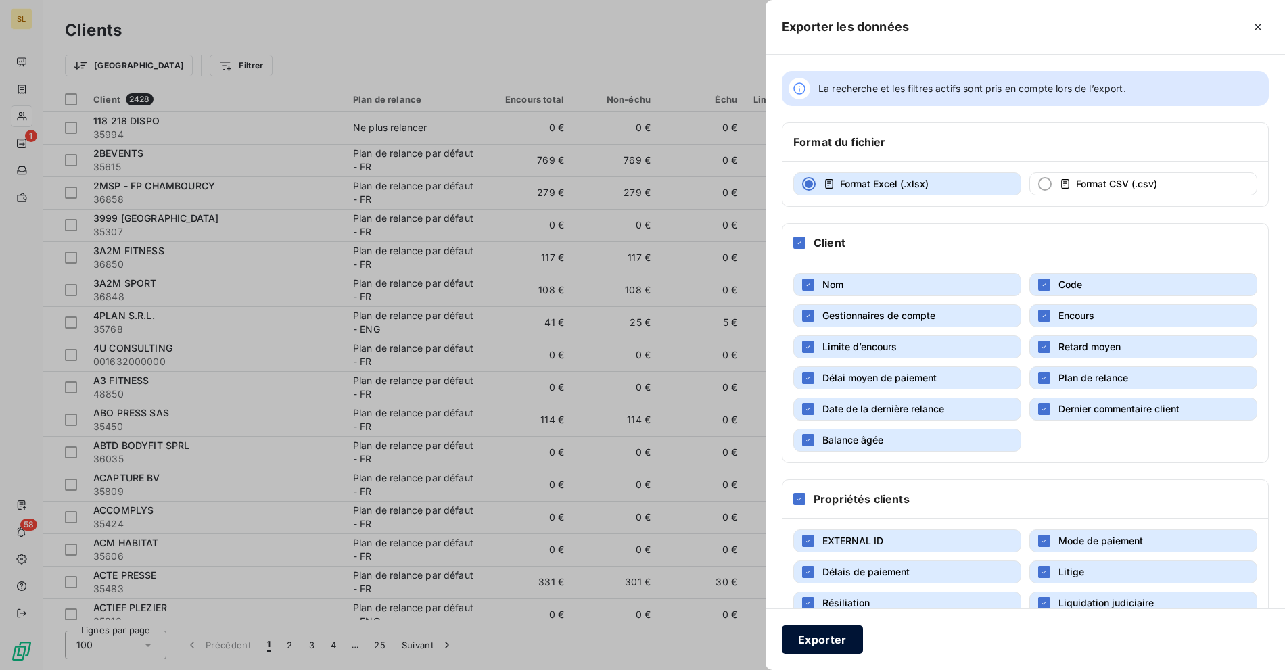
click at [822, 628] on button "Exporter" at bounding box center [822, 640] width 81 height 28
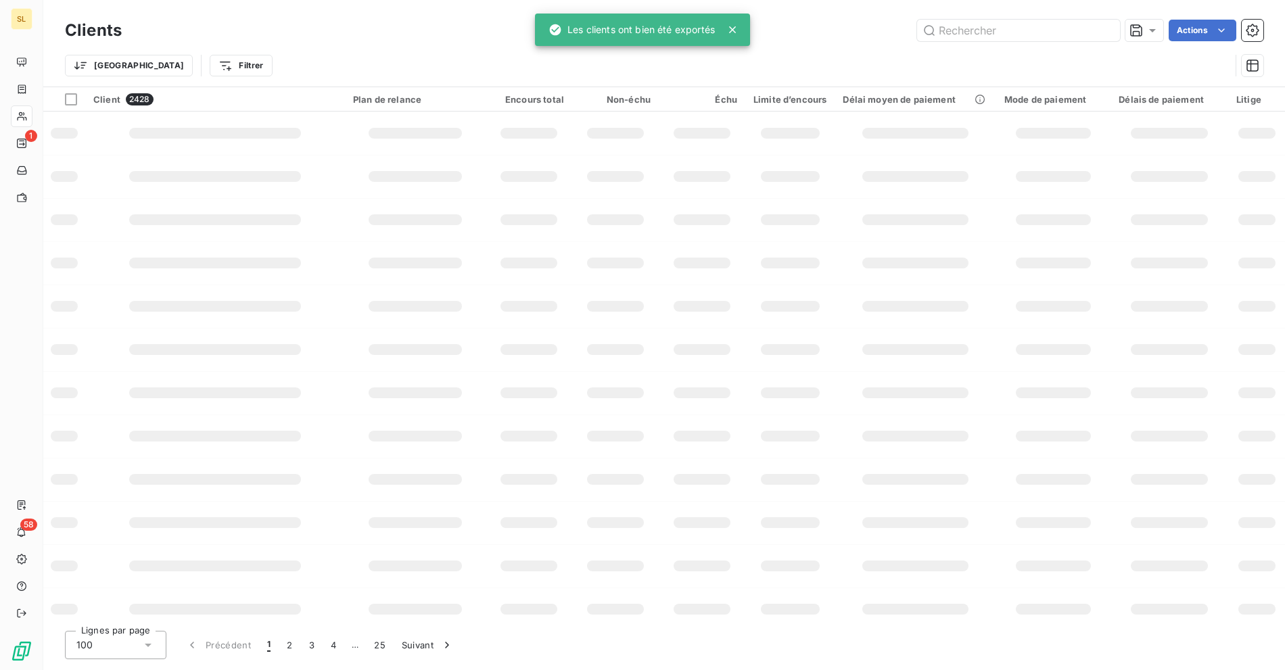
click at [1232, 36] on html "SL 1 58 Clients Actions Trier Filtrer Client 2428 Plan de relance Encours total…" at bounding box center [642, 335] width 1285 height 670
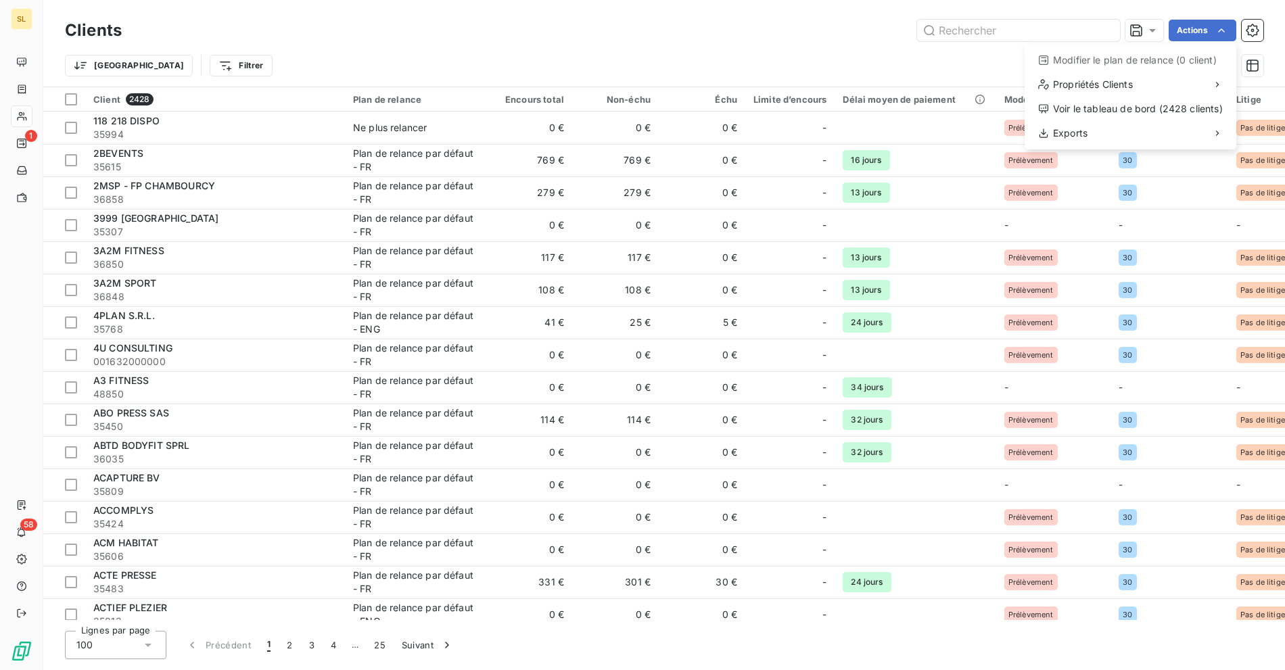
click at [1198, 24] on html "SL 1 58 Clients Actions Modifier le plan de relance (0 client) Propriétés Clien…" at bounding box center [642, 335] width 1285 height 670
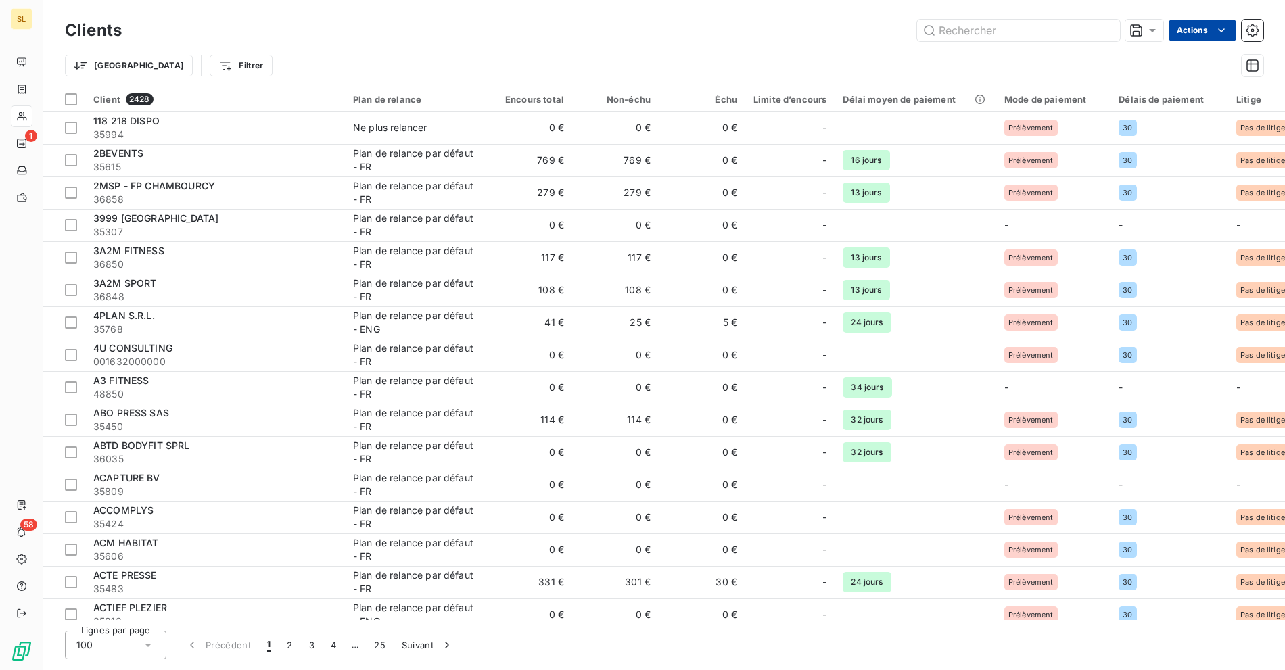
click at [1193, 39] on html "SL 1 58 Clients Actions Trier Filtrer Client 2428 Plan de relance Encours total…" at bounding box center [642, 335] width 1285 height 670
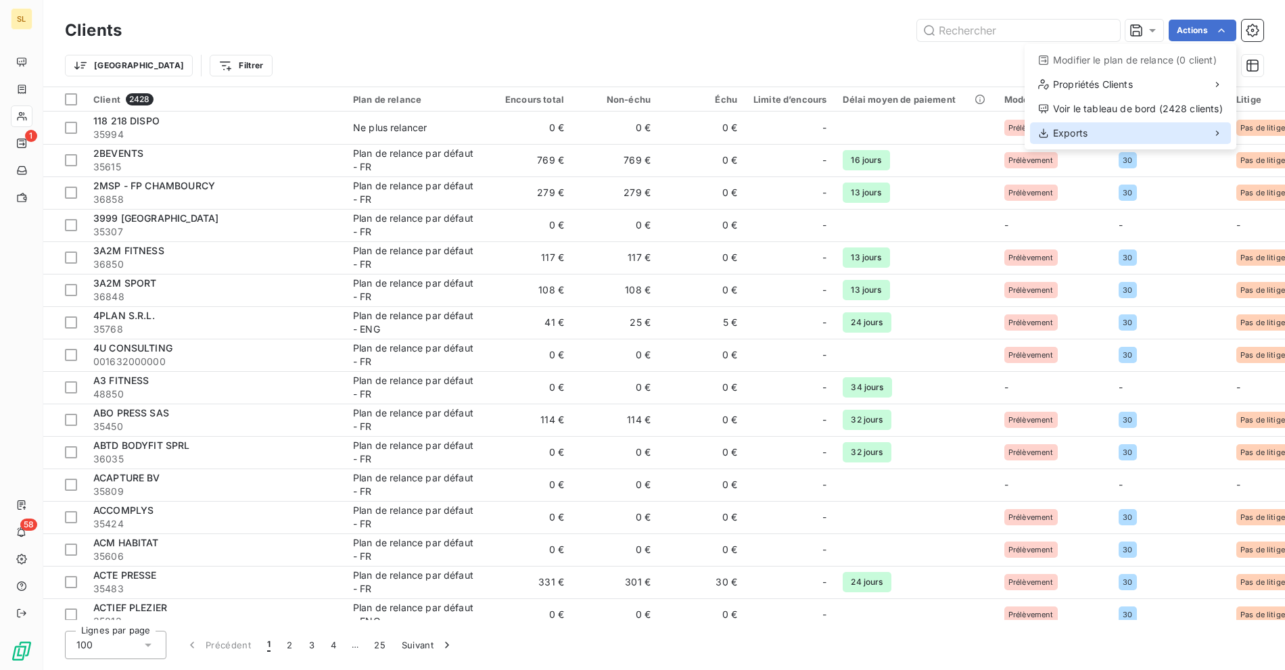
click at [1092, 128] on div "Exports" at bounding box center [1130, 133] width 201 height 22
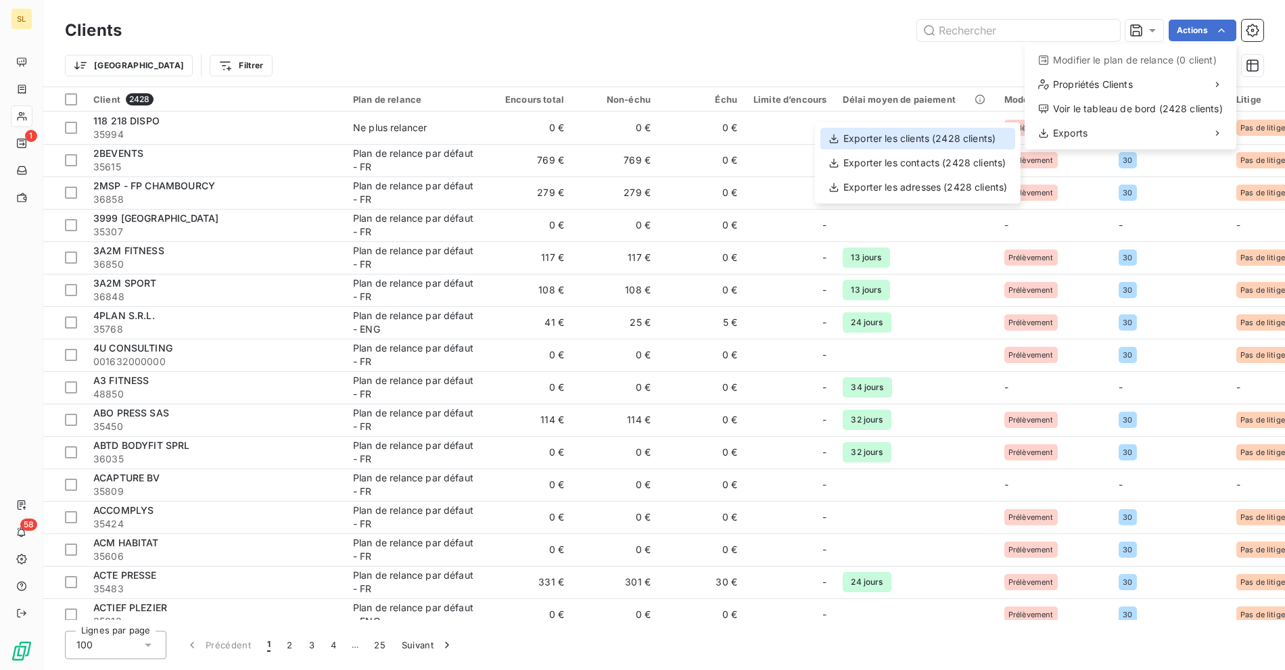
click at [916, 135] on div "Exporter les clients (2428 clients)" at bounding box center [917, 139] width 195 height 22
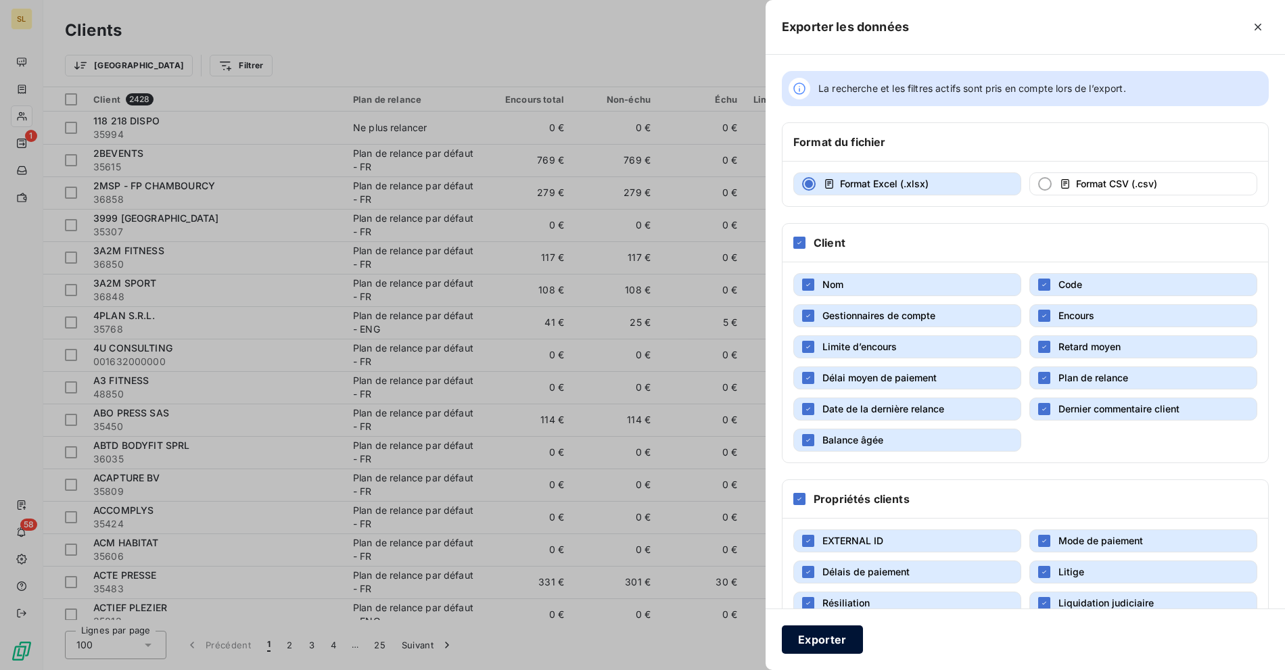
click at [837, 627] on button "Exporter" at bounding box center [822, 640] width 81 height 28
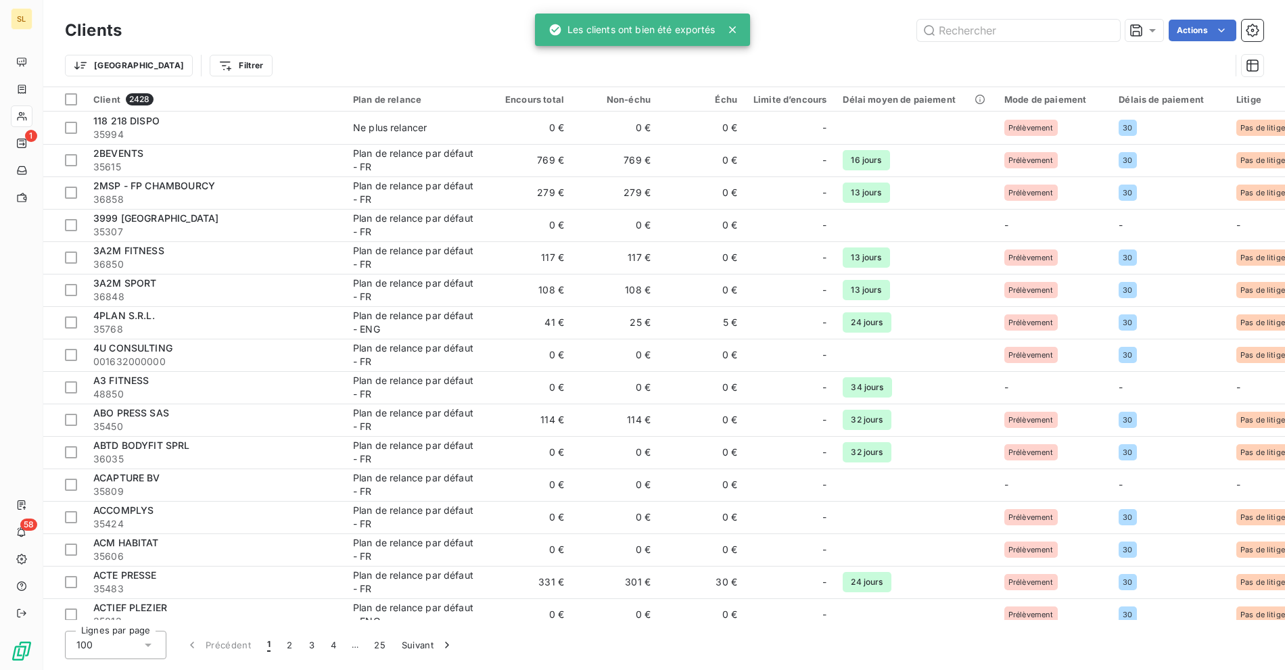
click at [1207, 32] on html "SL 1 58 Clients Actions Trier Filtrer Client 2428 Plan de relance Encours total…" at bounding box center [642, 335] width 1285 height 670
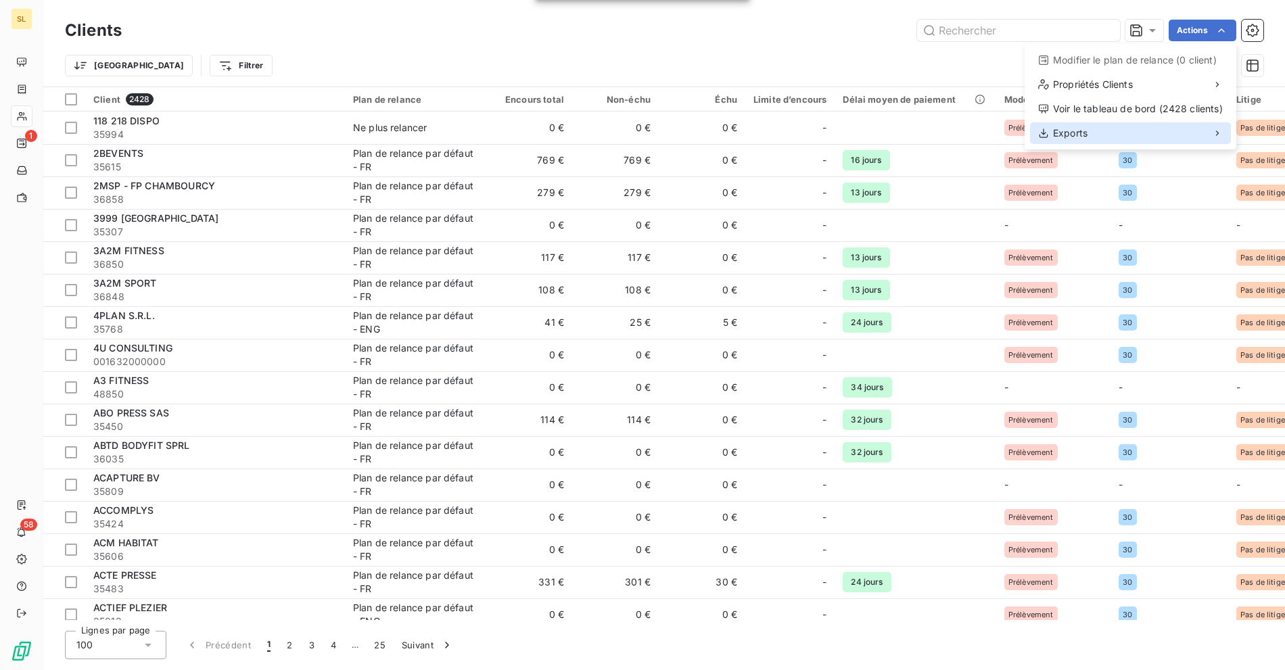
click at [1093, 133] on div "Exports" at bounding box center [1130, 133] width 201 height 22
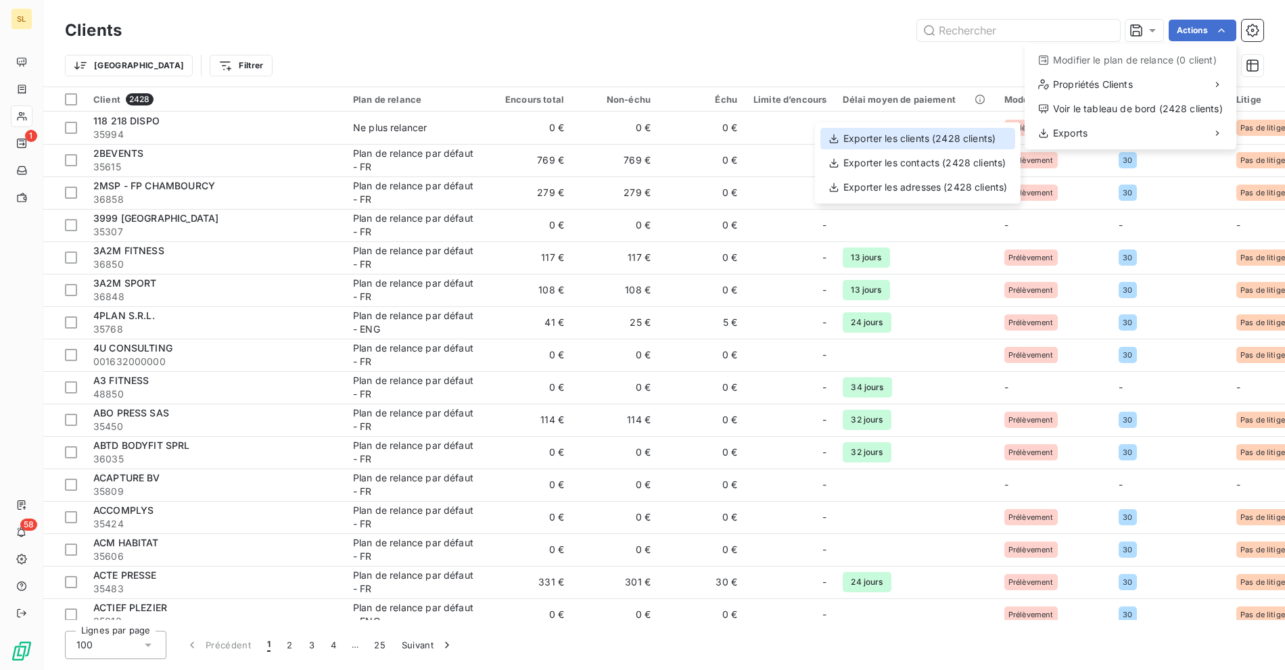
click at [909, 141] on div "Exporter les clients (2428 clients)" at bounding box center [917, 139] width 195 height 22
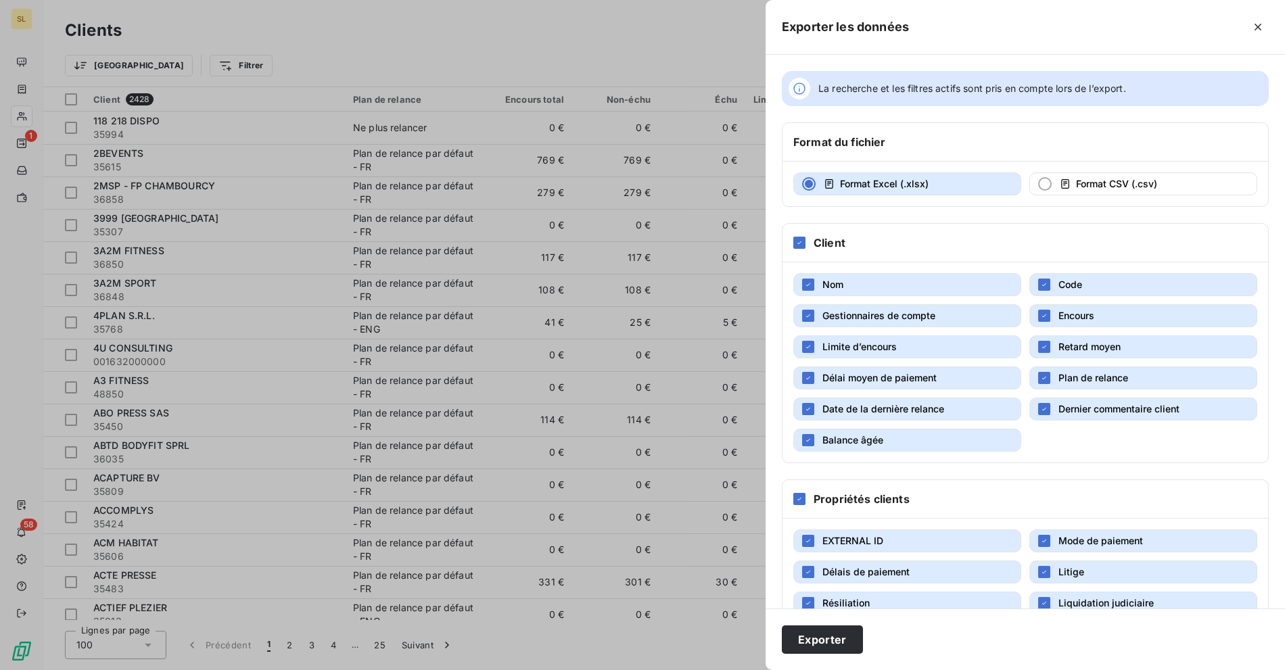
click at [807, 239] on div "Client" at bounding box center [1025, 243] width 486 height 39
click at [791, 237] on div "Client" at bounding box center [1025, 243] width 486 height 39
click at [795, 239] on icon at bounding box center [799, 243] width 8 height 8
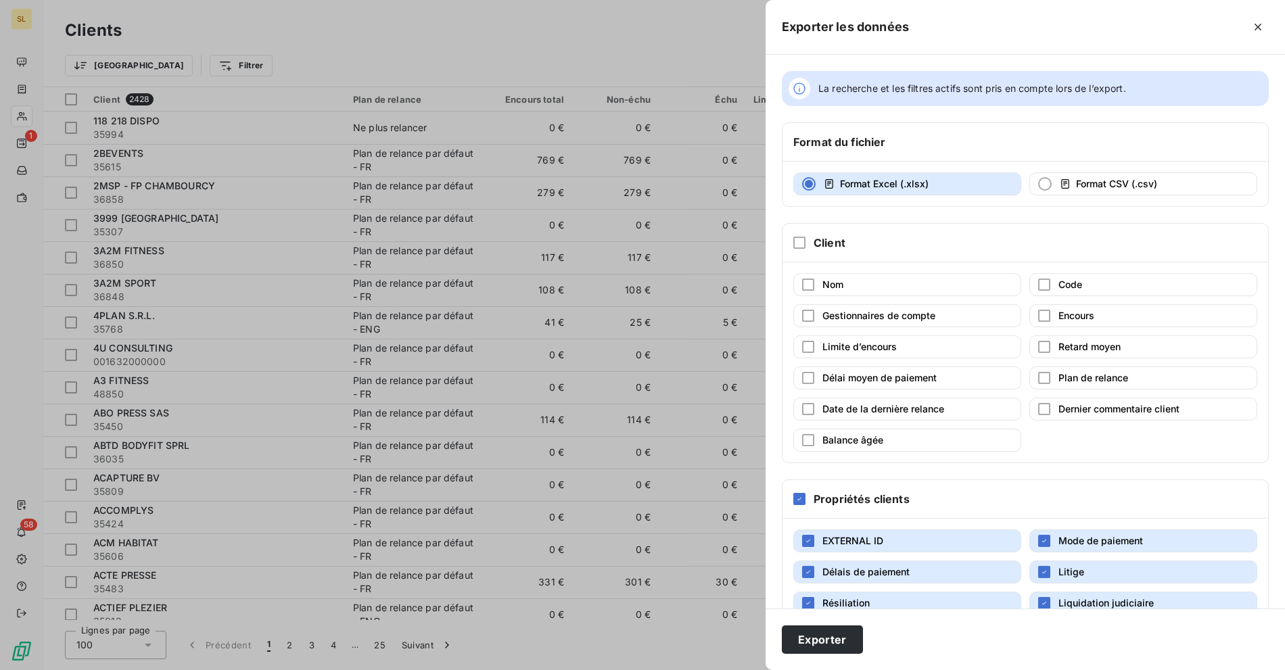
click at [797, 500] on div "Propriétés clients" at bounding box center [1025, 499] width 486 height 39
click at [799, 499] on div "Propriétés clients" at bounding box center [1025, 499] width 486 height 39
click at [798, 495] on icon at bounding box center [799, 499] width 8 height 8
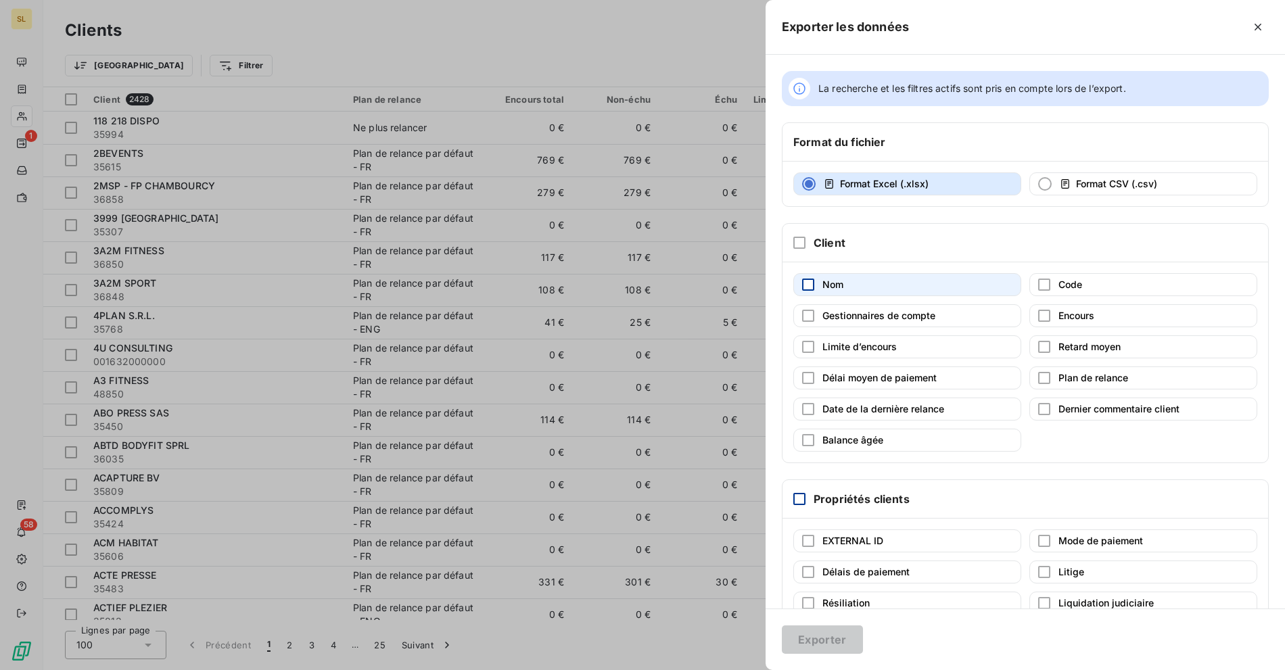
click at [808, 281] on div "button" at bounding box center [808, 285] width 12 height 12
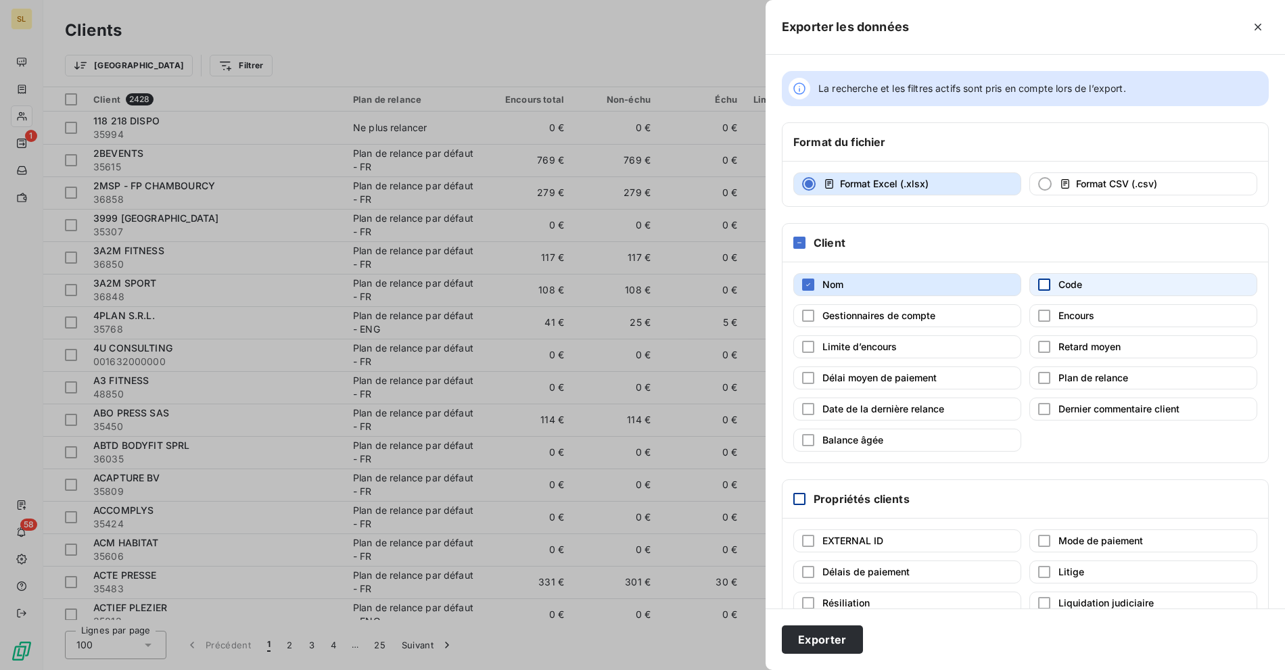
click at [1041, 281] on div "button" at bounding box center [1044, 285] width 12 height 12
click at [1038, 312] on div "button" at bounding box center [1044, 316] width 12 height 12
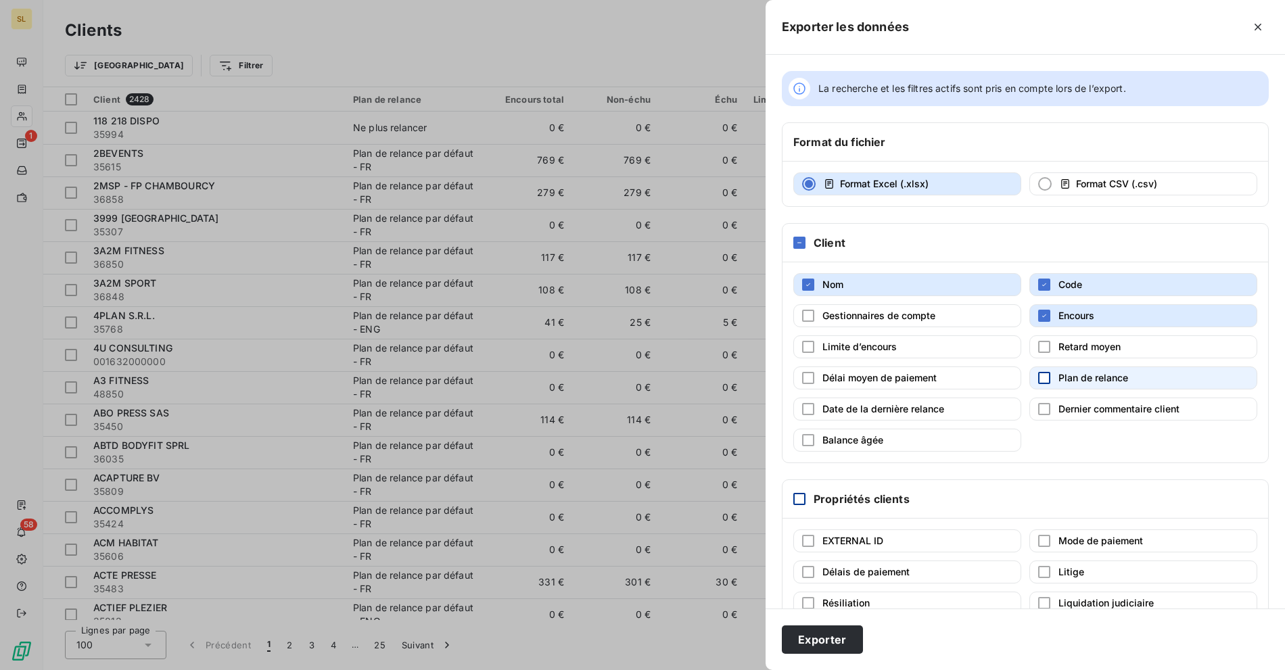
click at [1040, 372] on div "button" at bounding box center [1044, 378] width 12 height 12
click at [809, 535] on div "button" at bounding box center [808, 541] width 12 height 12
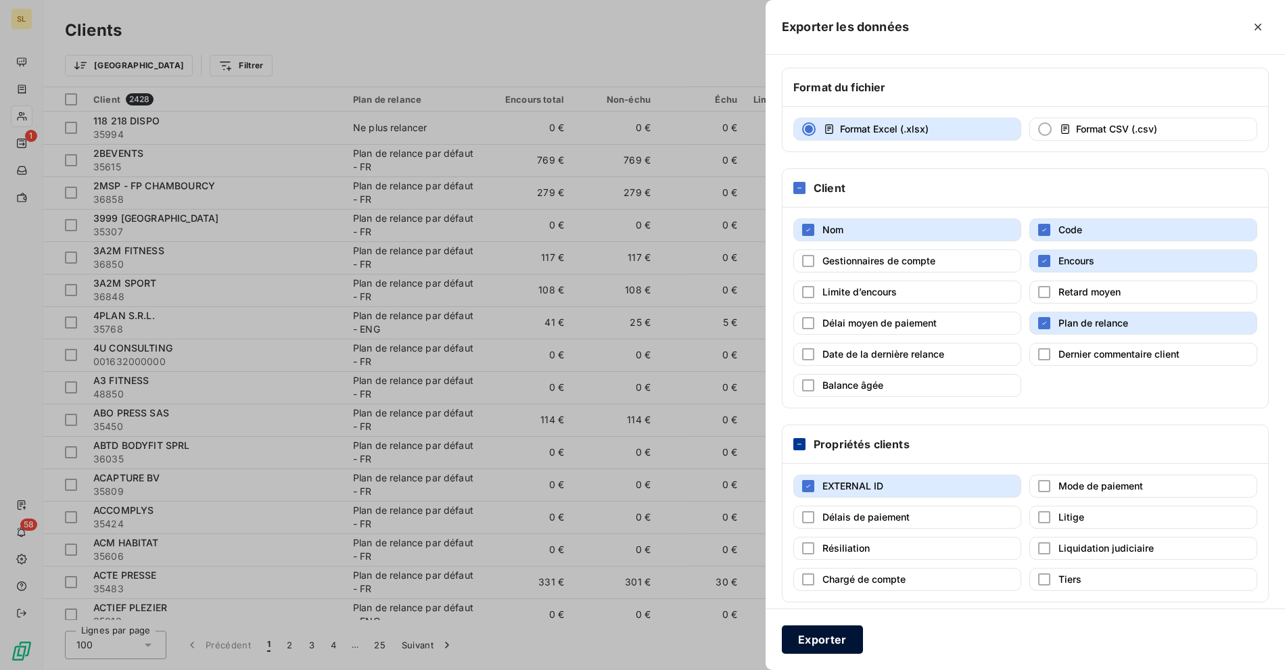
click at [810, 638] on button "Exporter" at bounding box center [822, 640] width 81 height 28
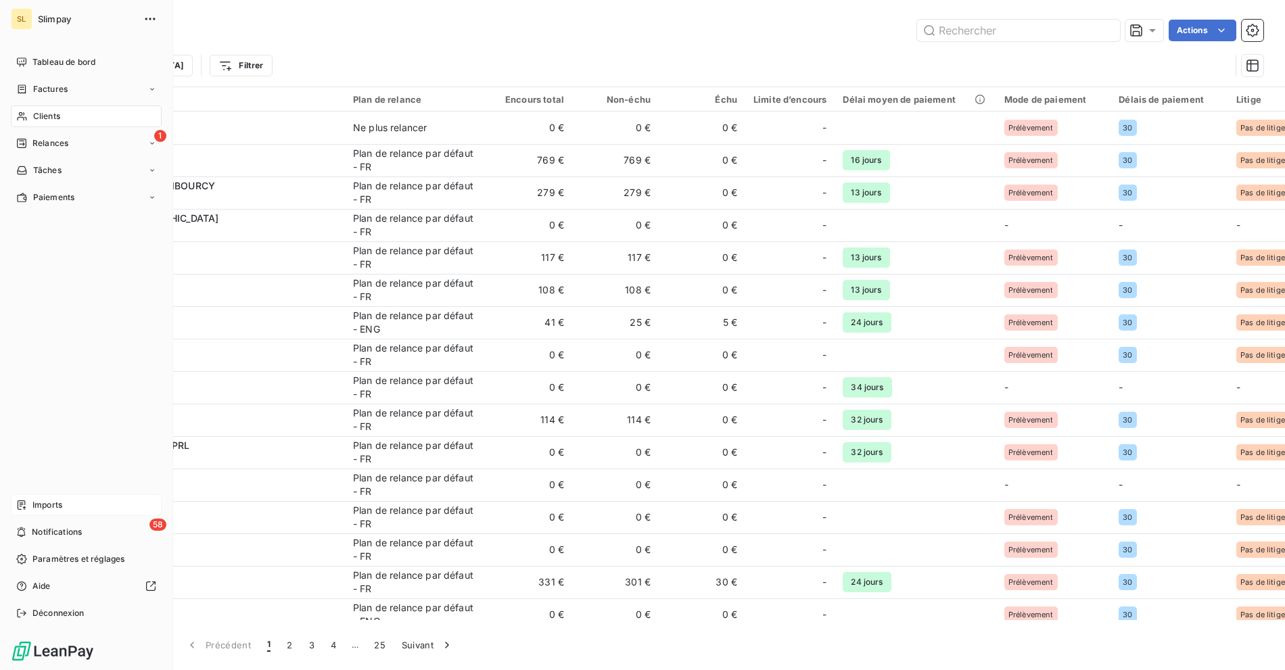
click at [50, 504] on span "Imports" at bounding box center [47, 505] width 30 height 12
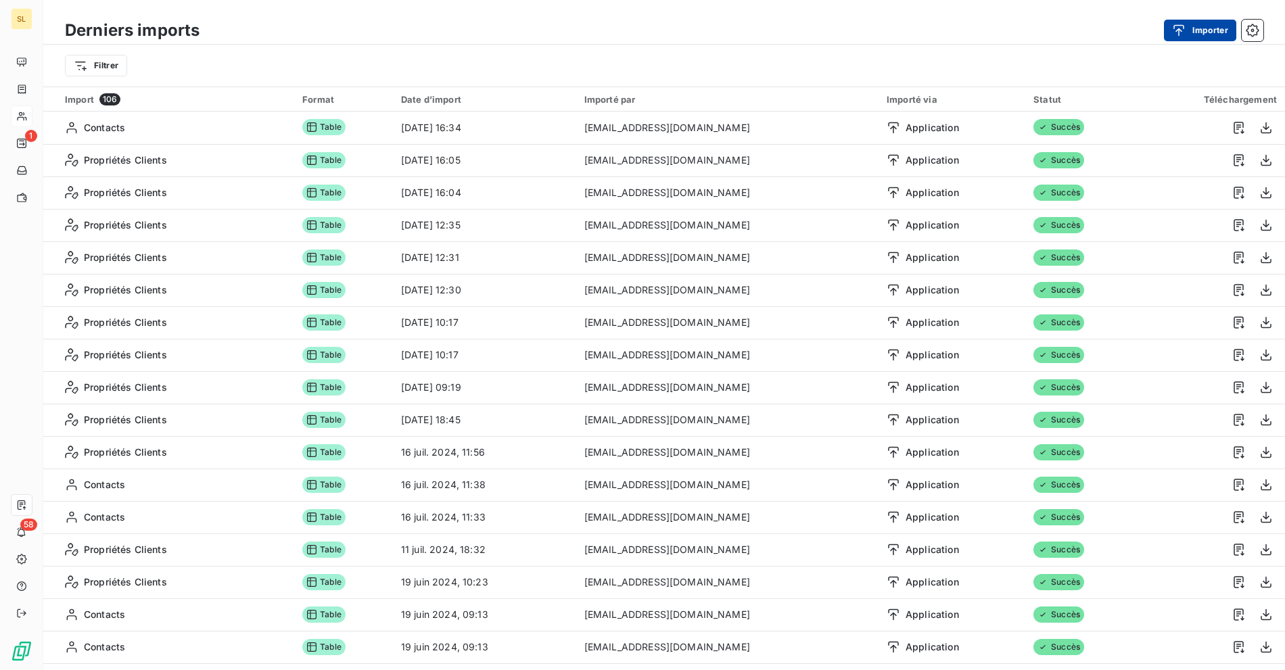
click at [1224, 27] on button "Importer" at bounding box center [1200, 31] width 72 height 22
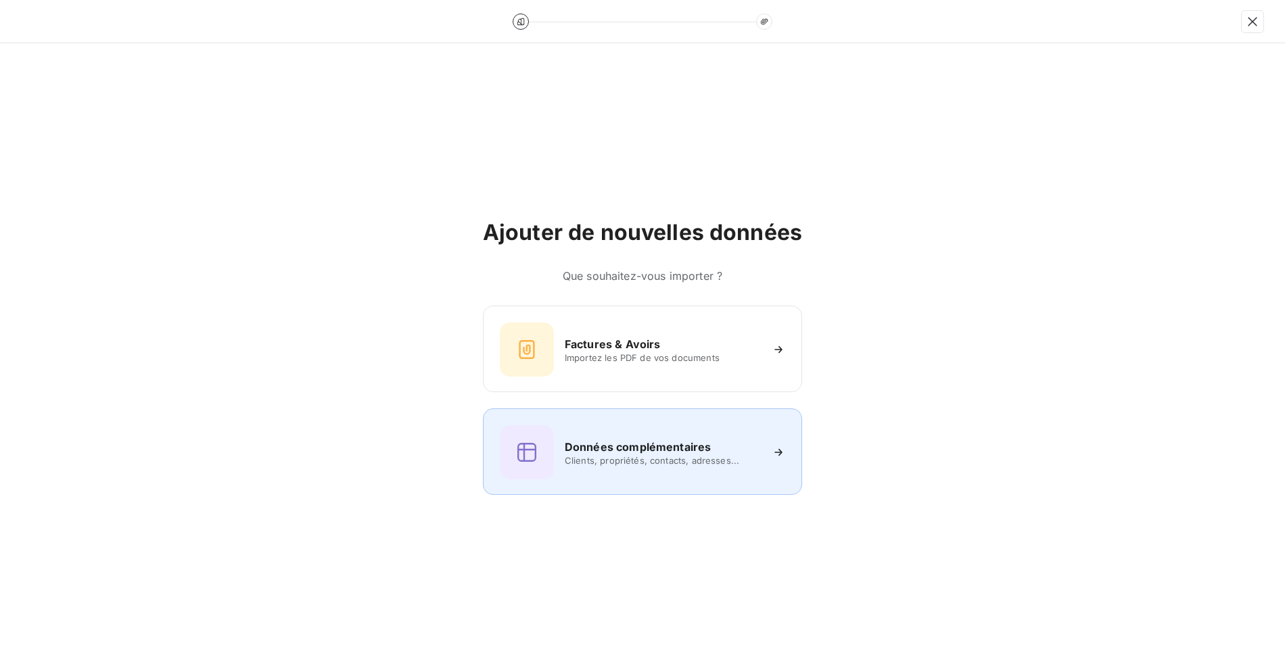
click at [667, 471] on div "Données complémentaires Clients, propriétés, contacts, adresses..." at bounding box center [642, 452] width 285 height 54
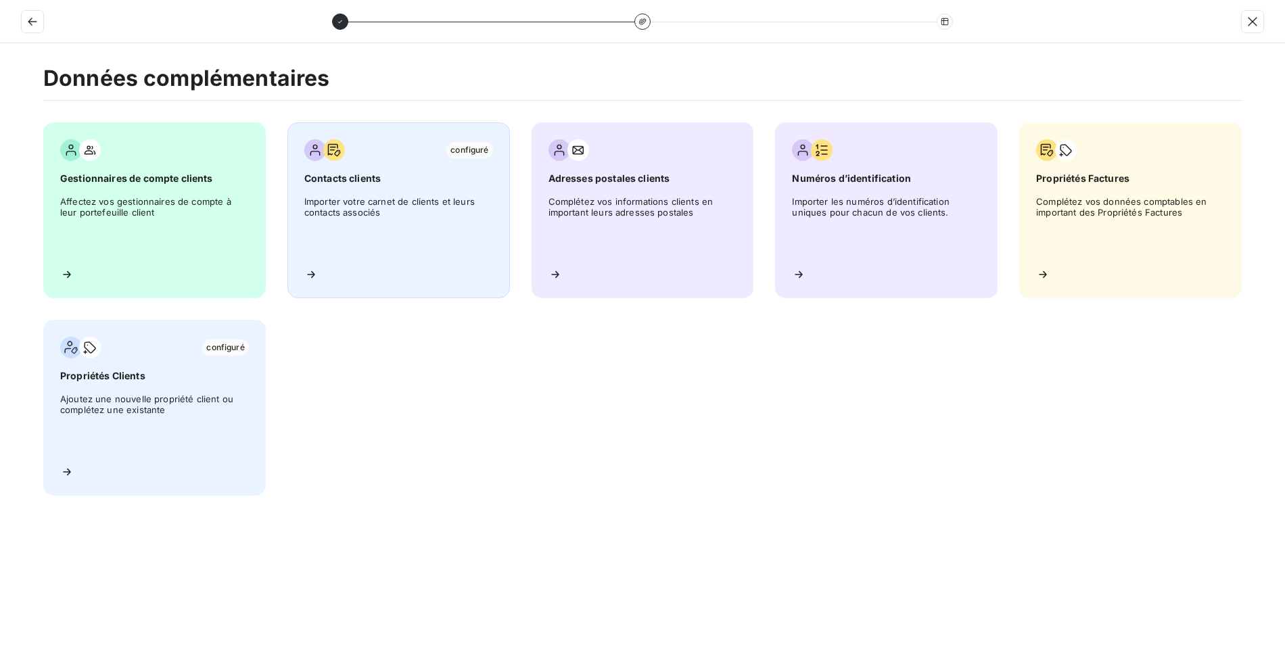
click at [412, 193] on div "configuré Contacts clients Importer votre carnet de clients et leurs contacts a…" at bounding box center [398, 210] width 223 height 176
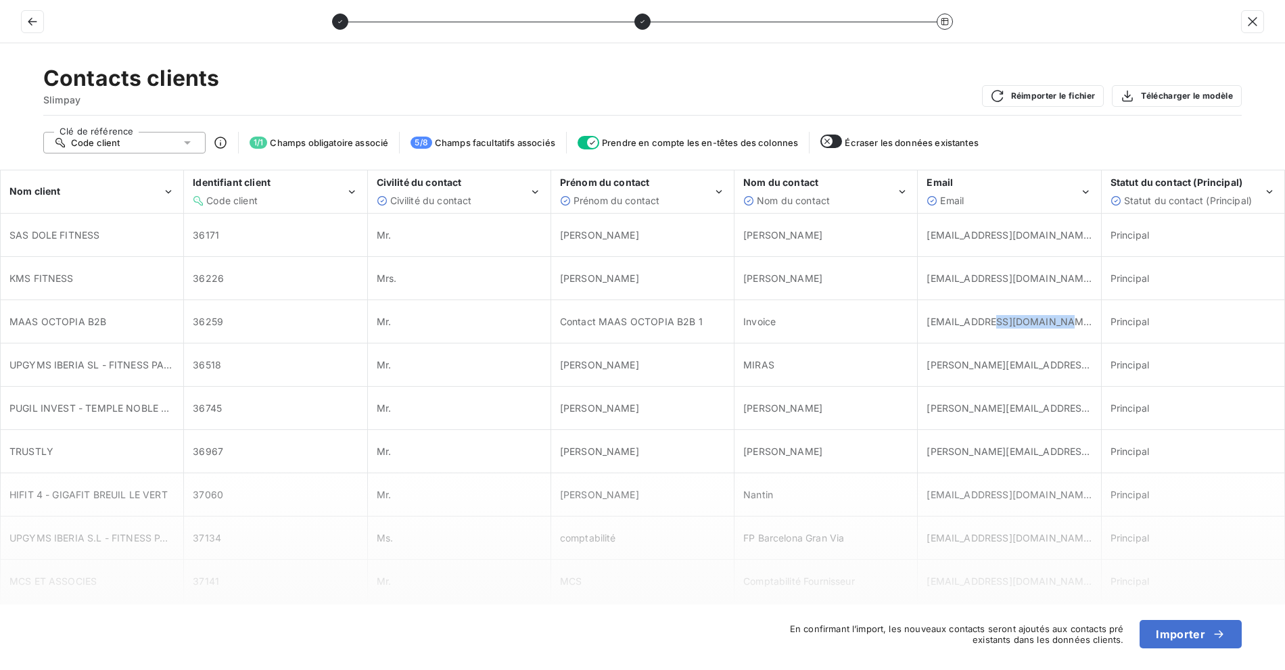
drag, startPoint x: 1062, startPoint y: 327, endPoint x: 912, endPoint y: 333, distance: 150.3
click at [912, 333] on tr "MAAS OCTOPIA B2B 36259 Mr. Contact MAAS OCTOPIA B2B 1 Invoice compta.frns@cdisc…" at bounding box center [643, 321] width 1284 height 43
drag, startPoint x: 1021, startPoint y: 375, endPoint x: 914, endPoint y: 372, distance: 107.6
click at [924, 372] on div "s.miras@upgym.es" at bounding box center [1008, 364] width 181 height 41
click at [1179, 640] on button "Importer" at bounding box center [1191, 634] width 102 height 28
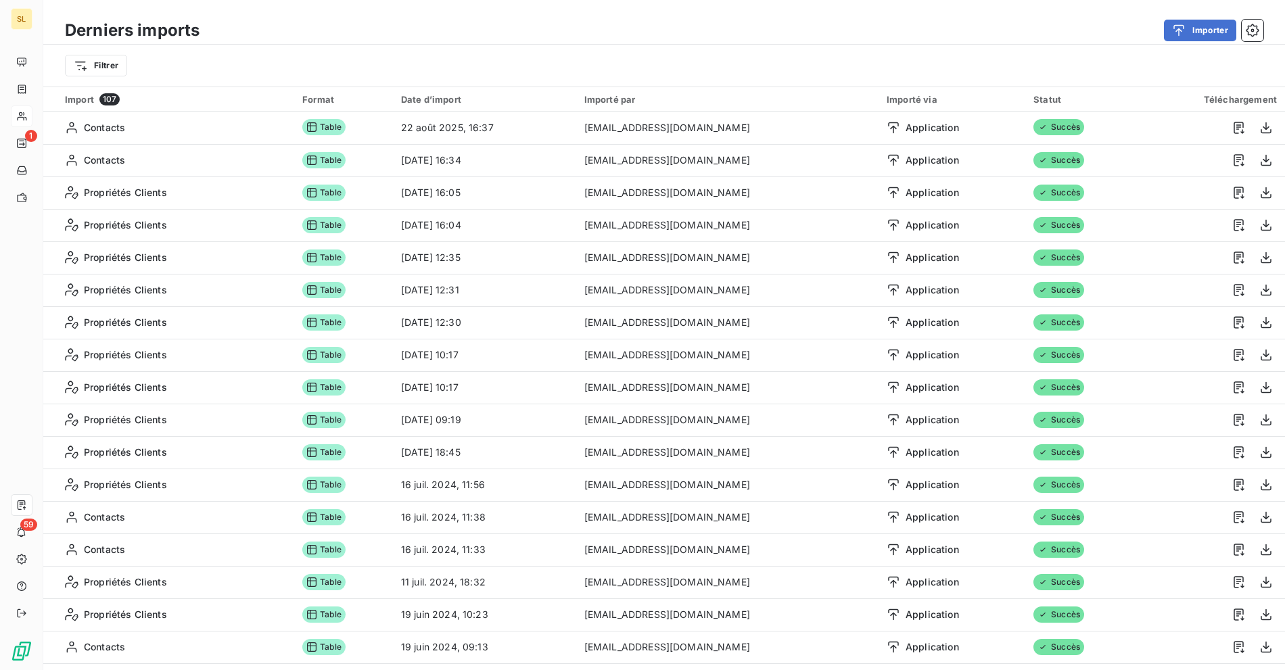
click at [346, 57] on div "Filtrer" at bounding box center [664, 66] width 1198 height 26
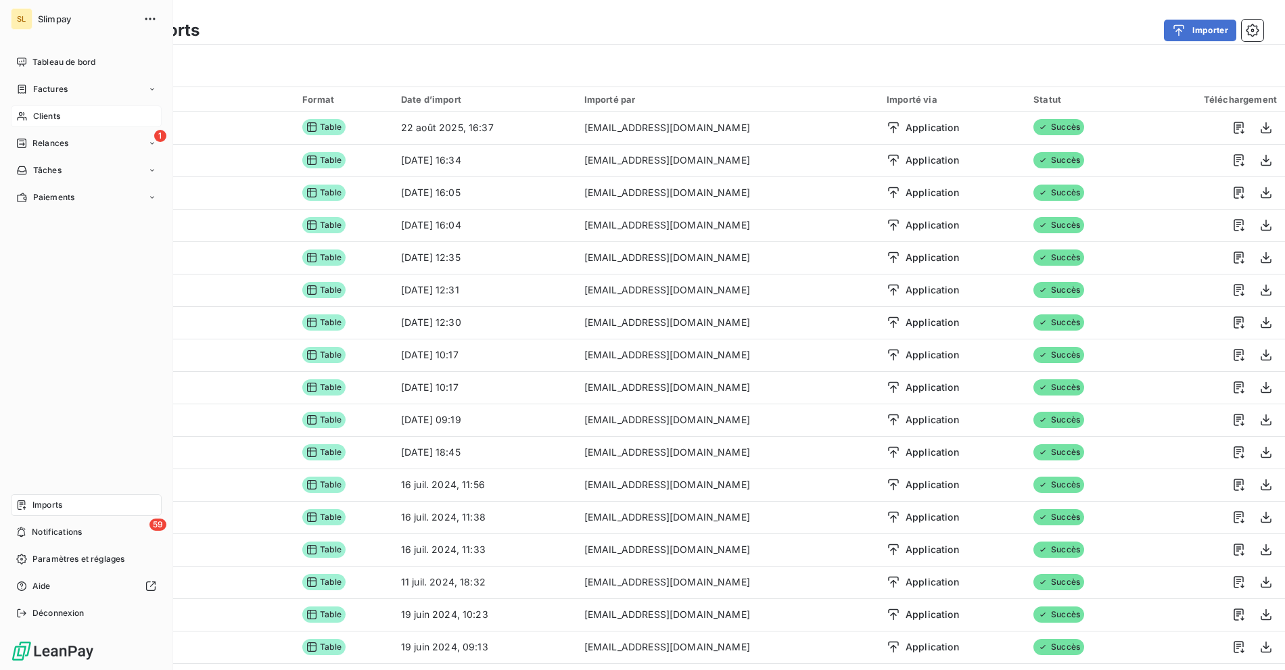
click at [37, 114] on span "Clients" at bounding box center [46, 116] width 27 height 12
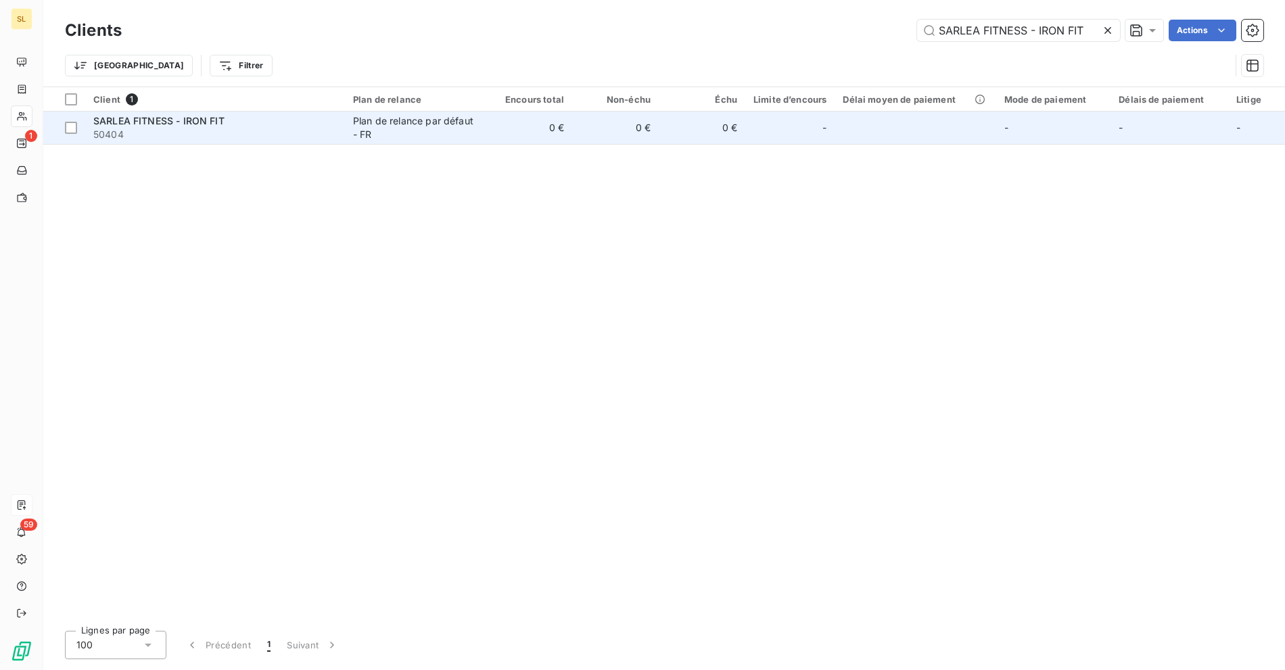
type input "SARLEA FITNESS - IRON FIT"
click at [467, 119] on div "Plan de relance par défaut - FR" at bounding box center [415, 127] width 124 height 27
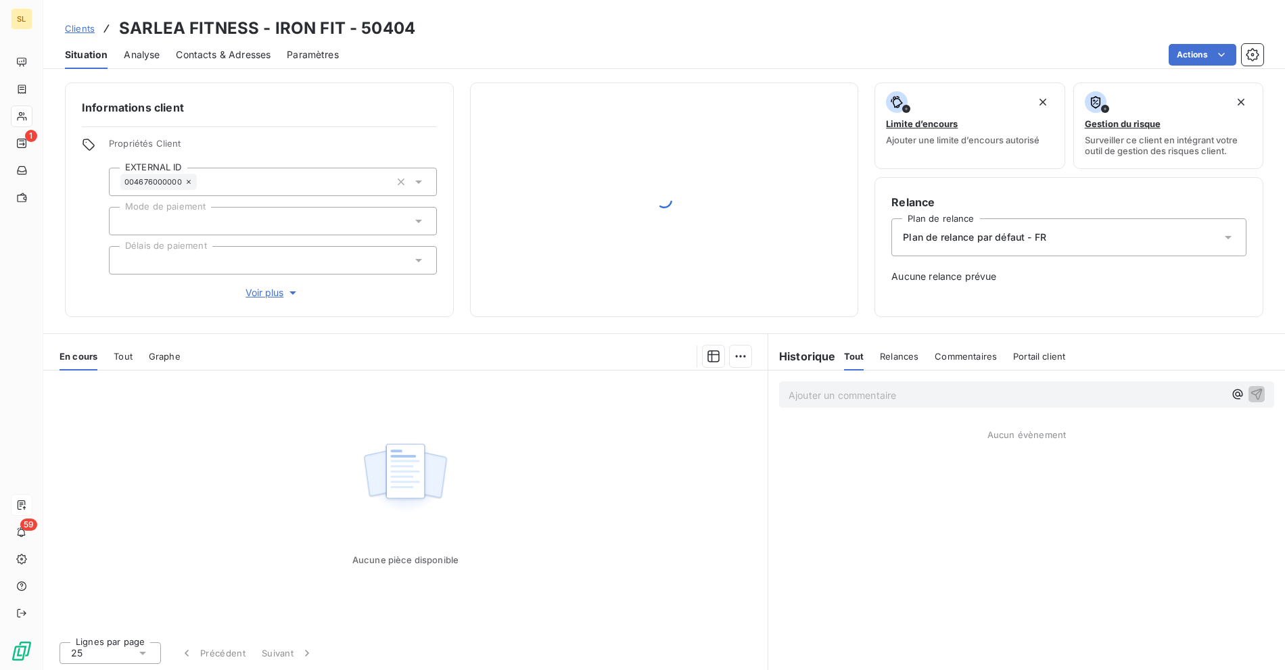
click at [238, 49] on span "Contacts & Adresses" at bounding box center [223, 55] width 95 height 14
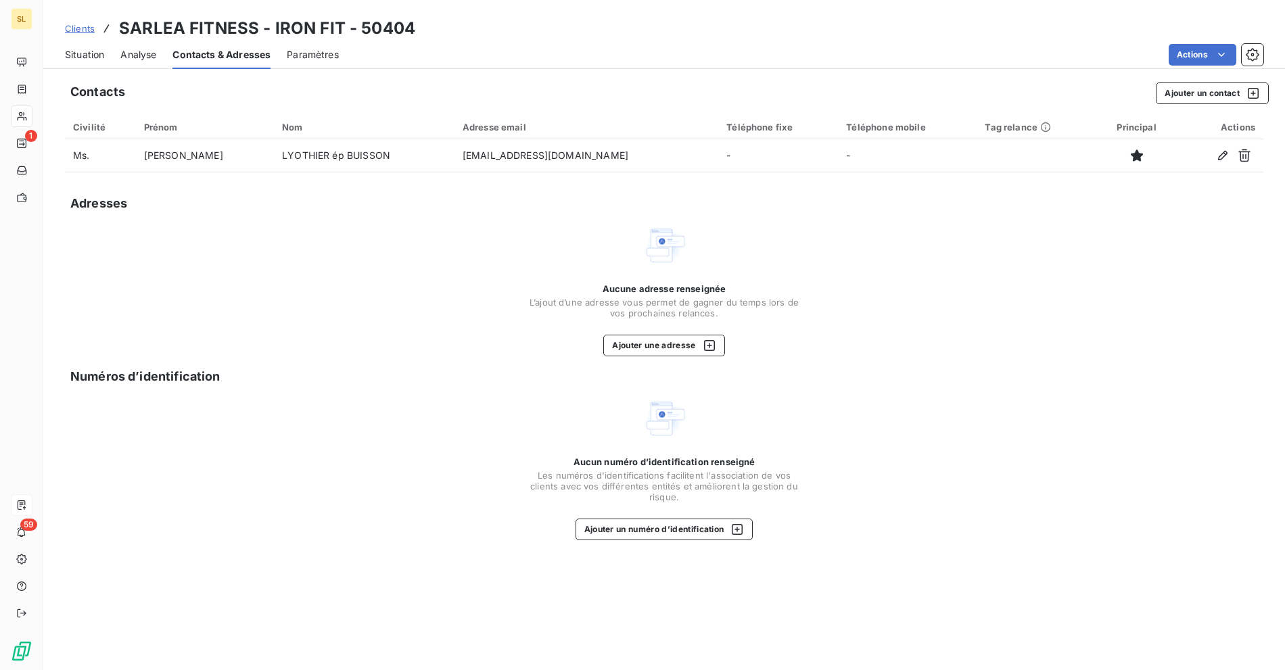
click at [415, 40] on div "Clients SARLEA FITNESS - IRON FIT - 50404" at bounding box center [664, 28] width 1242 height 24
click at [461, 57] on div "Actions" at bounding box center [809, 55] width 908 height 22
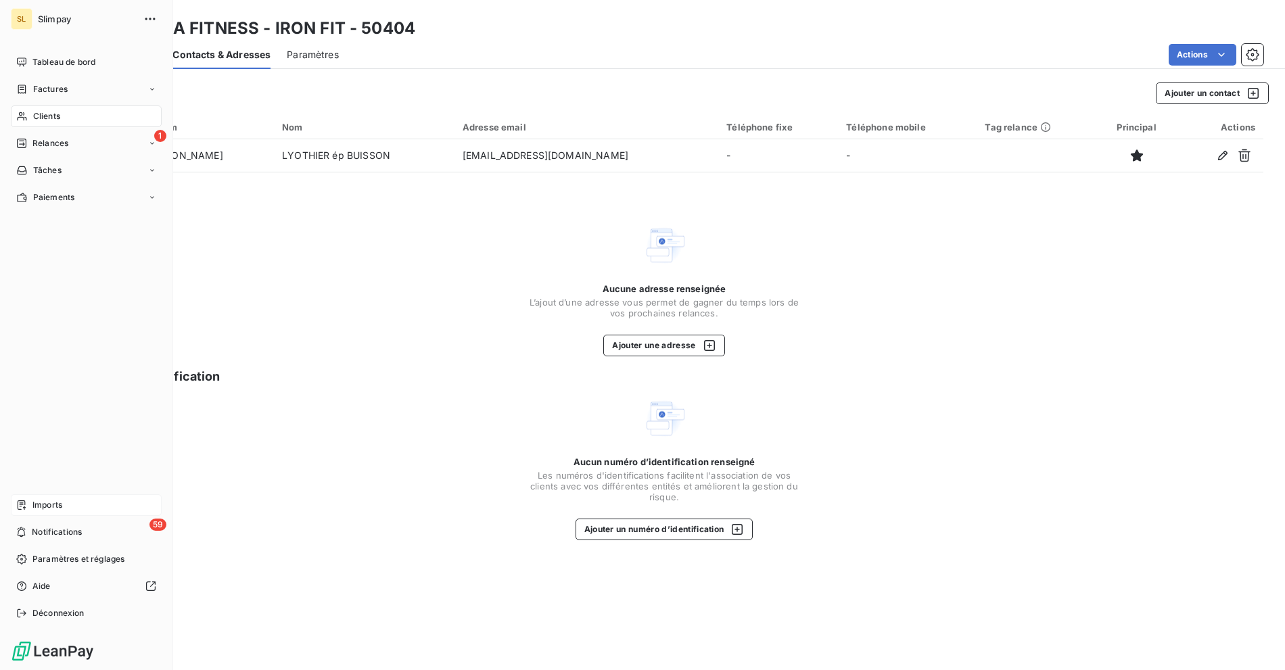
click at [55, 117] on span "Clients" at bounding box center [46, 116] width 27 height 12
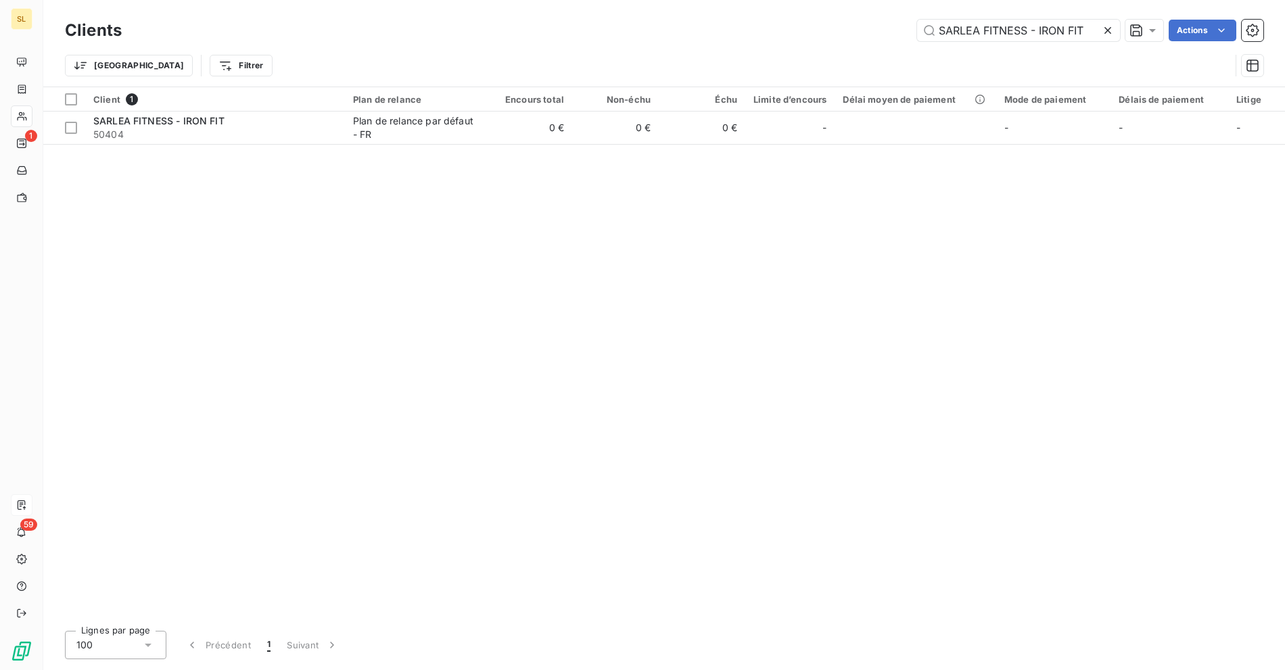
click at [1108, 34] on icon at bounding box center [1108, 31] width 14 height 14
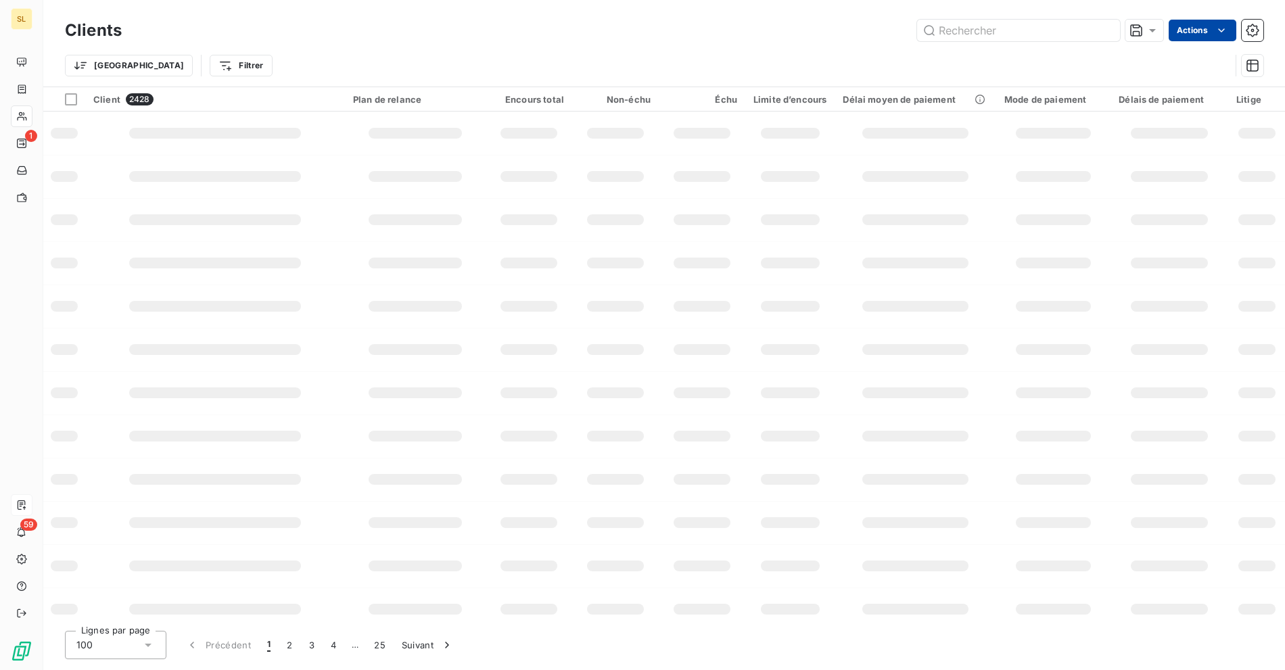
click at [1198, 29] on html "SL 1 59 Clients Actions Trier Filtrer Client 2428 Plan de relance Encours total…" at bounding box center [642, 335] width 1285 height 670
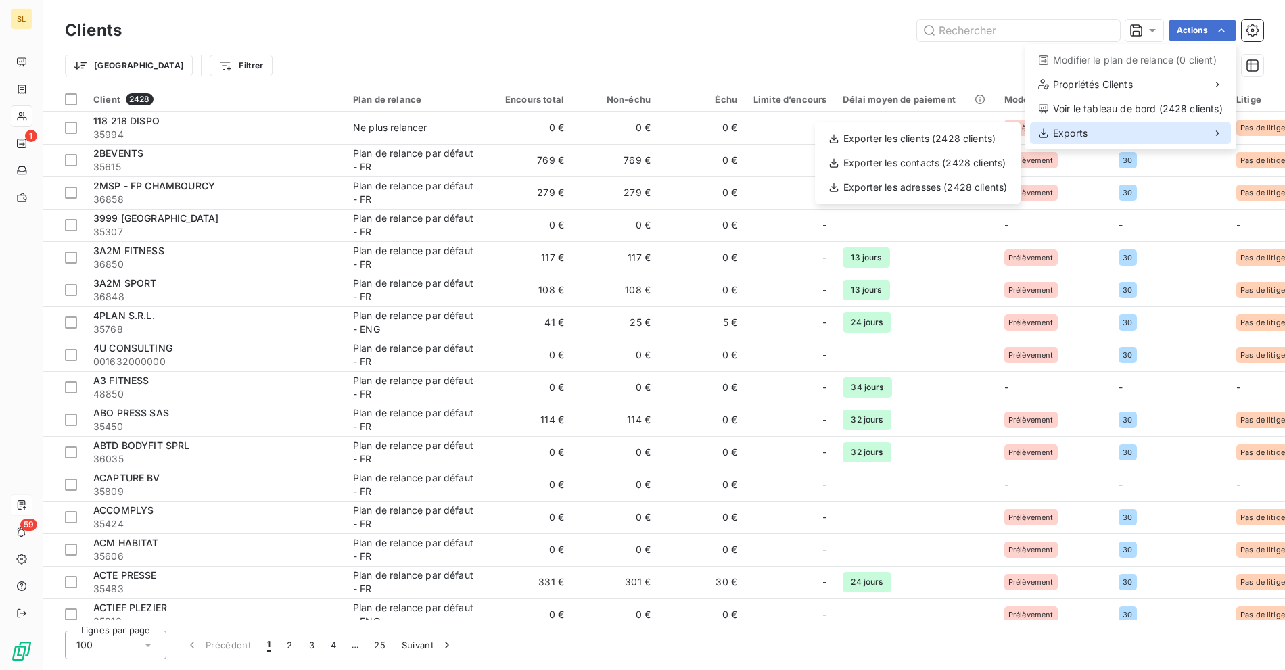
click at [1104, 136] on div "Exports" at bounding box center [1130, 133] width 201 height 22
click at [935, 163] on div "Exporter les contacts (2428 clients)" at bounding box center [917, 163] width 195 height 22
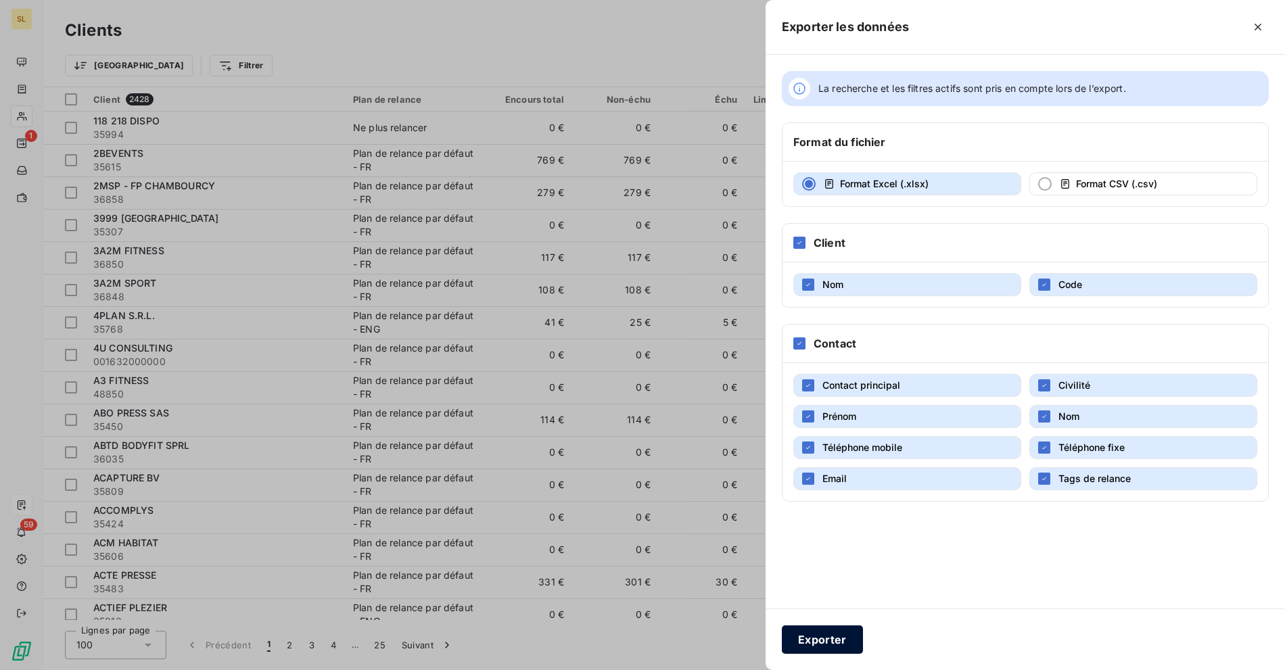
click at [822, 639] on button "Exporter" at bounding box center [822, 640] width 81 height 28
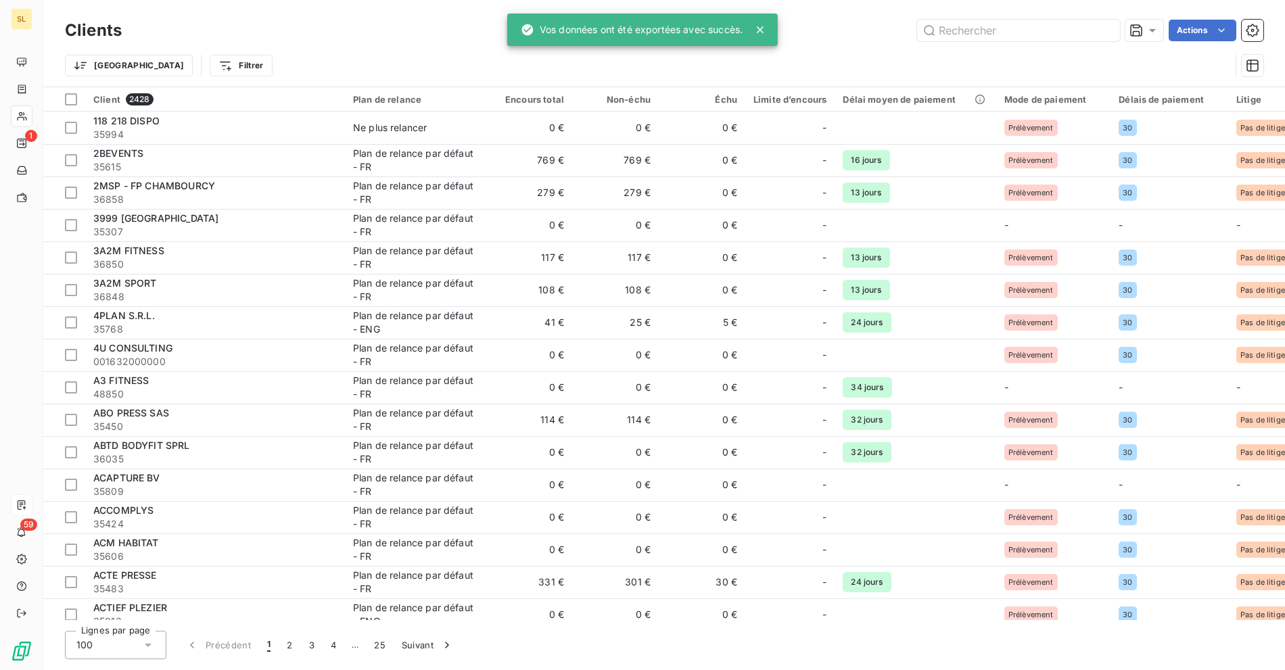
click at [308, 38] on div "Actions" at bounding box center [700, 31] width 1125 height 22
click at [947, 66] on div "Trier Filtrer" at bounding box center [647, 66] width 1165 height 26
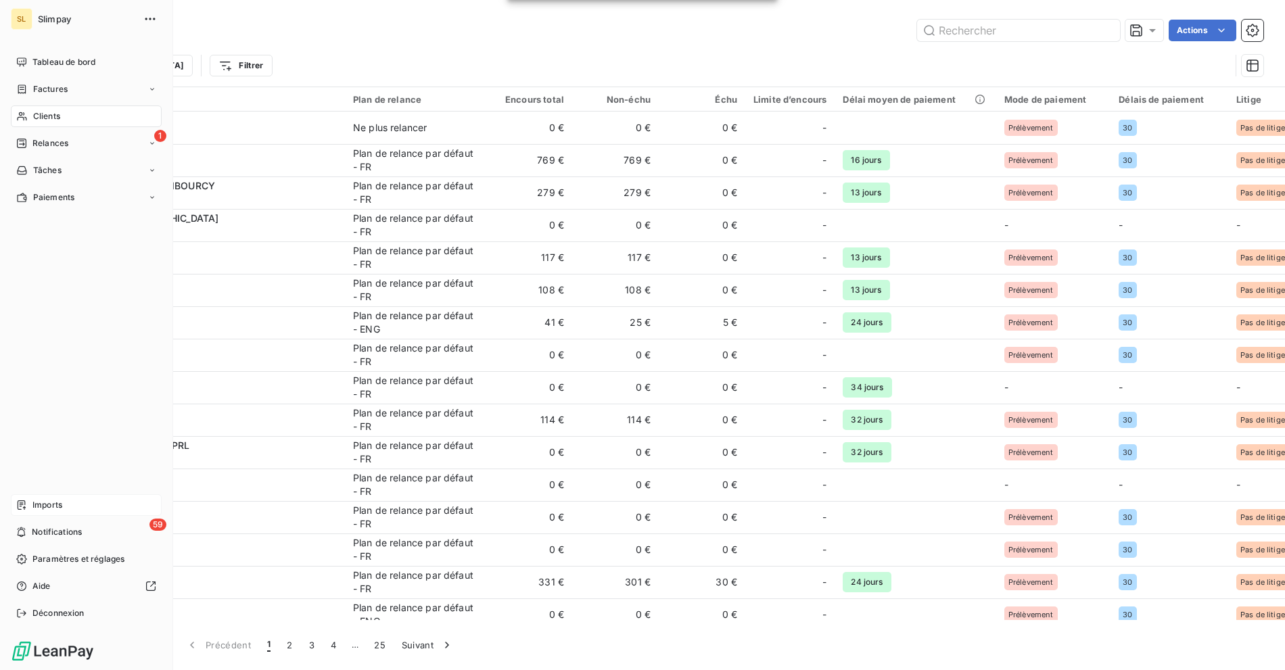
click at [37, 497] on div "Imports" at bounding box center [86, 505] width 151 height 22
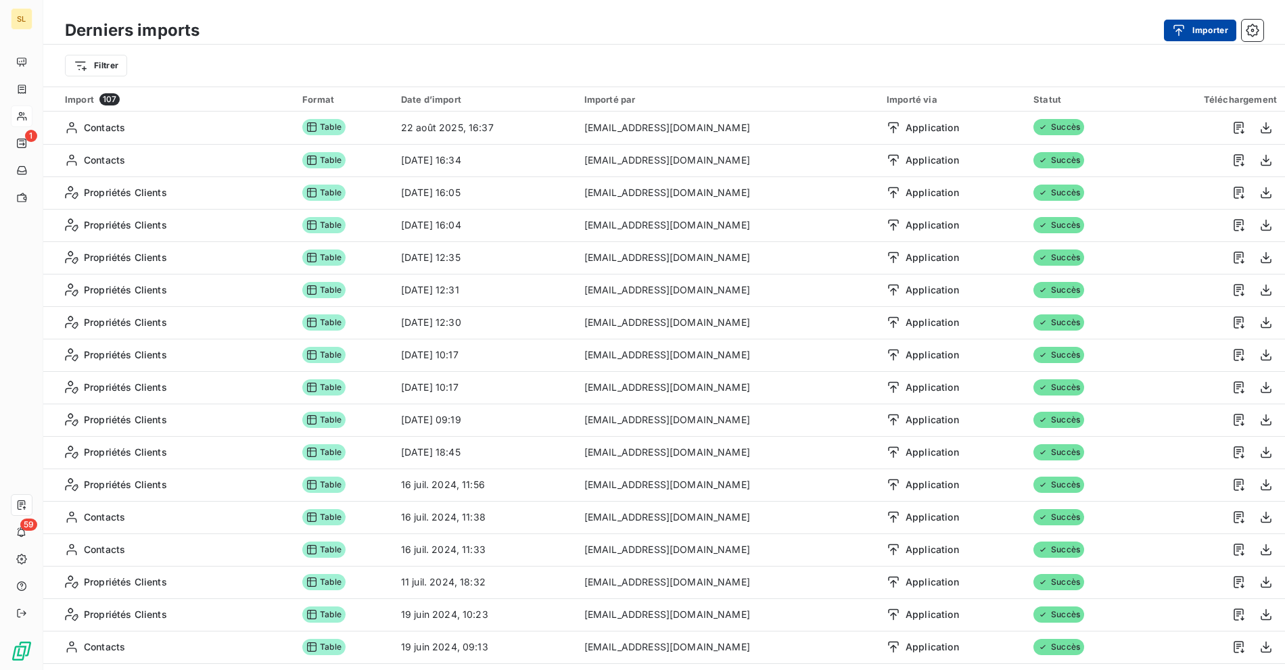
click at [1196, 35] on button "Importer" at bounding box center [1200, 31] width 72 height 22
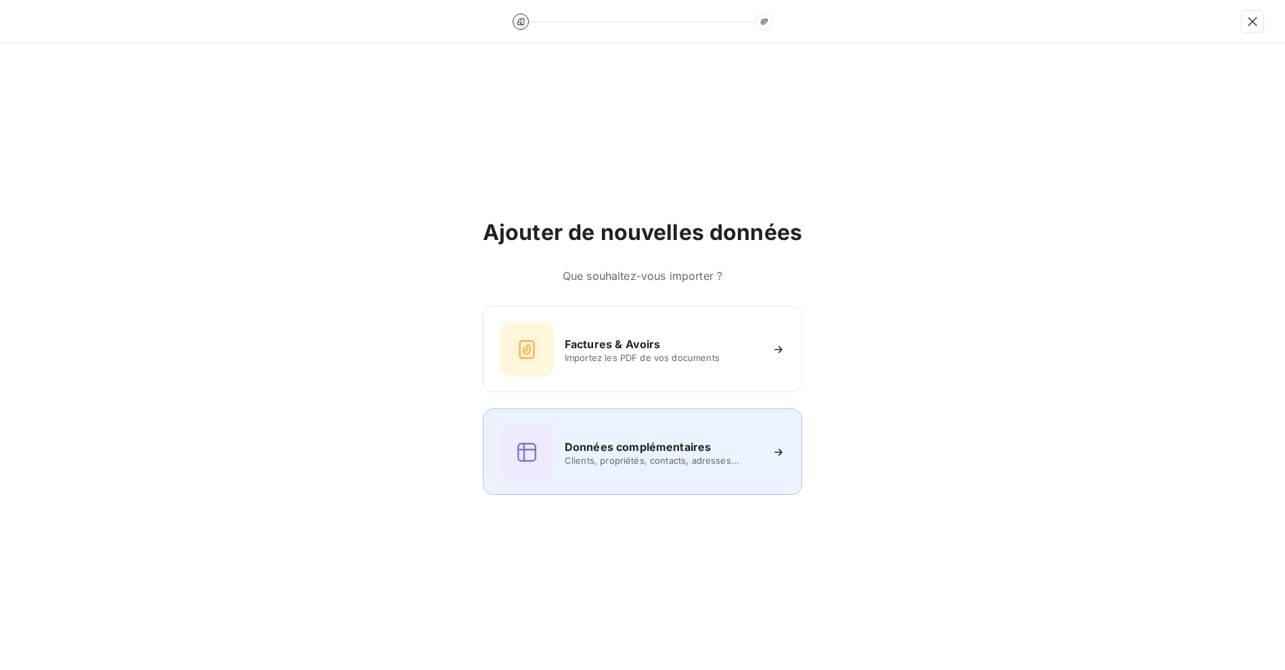
click at [608, 459] on span "Clients, propriétés, contacts, adresses..." at bounding box center [663, 460] width 196 height 11
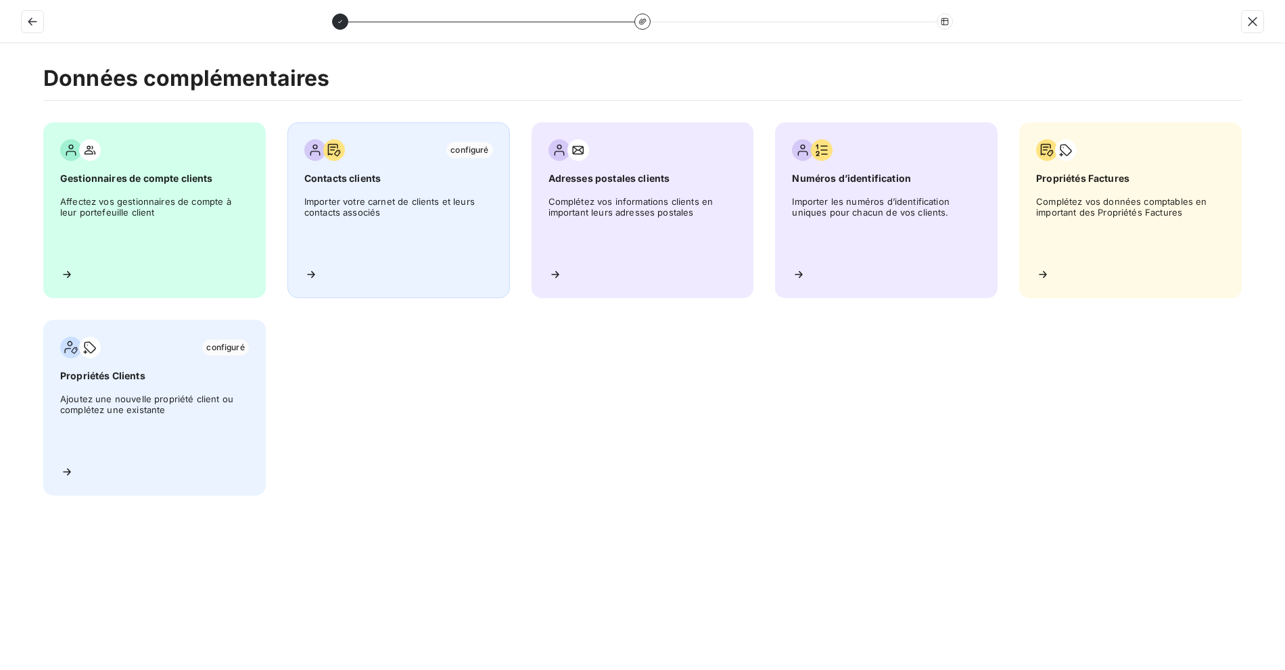
click at [306, 221] on span "Importer votre carnet de clients et leurs contacts associés" at bounding box center [398, 226] width 189 height 61
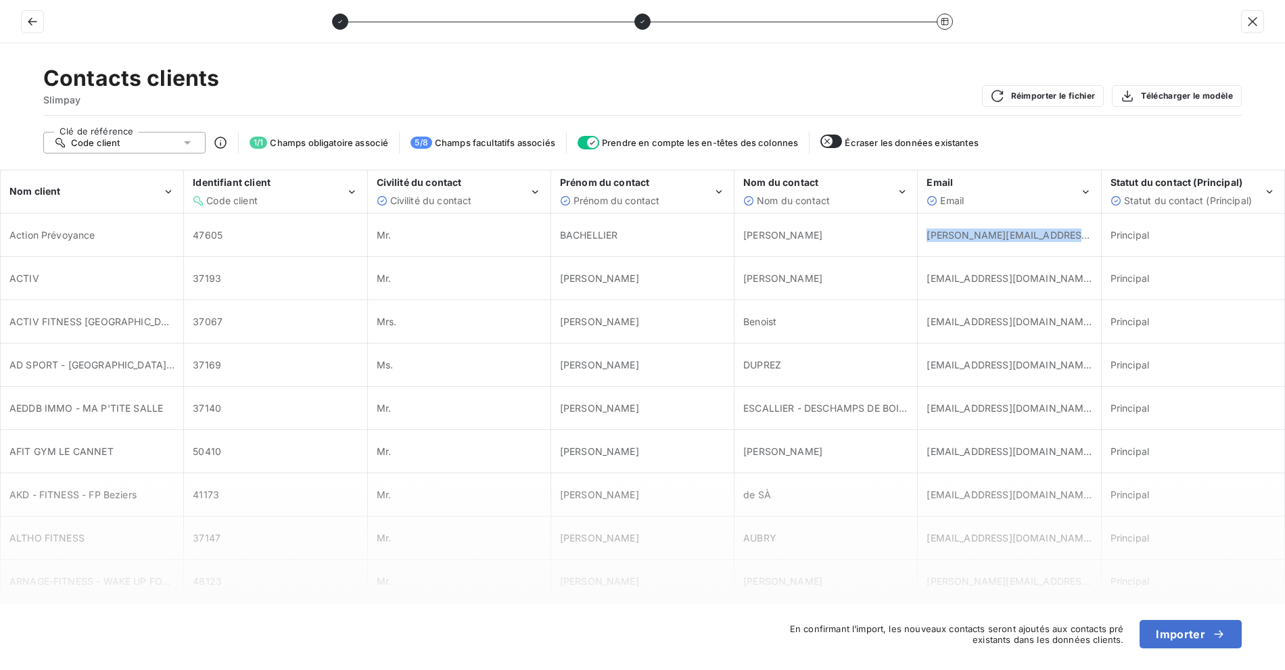
drag, startPoint x: 1083, startPoint y: 238, endPoint x: 920, endPoint y: 283, distance: 169.0
click at [922, 234] on div "s.bachellier@winvest-capital.fr" at bounding box center [1008, 234] width 181 height 41
copy span "s.bachellier@winvest-capital.fr"
drag, startPoint x: 1190, startPoint y: 632, endPoint x: 1241, endPoint y: 659, distance: 57.5
click at [1190, 632] on button "Importer" at bounding box center [1191, 634] width 102 height 28
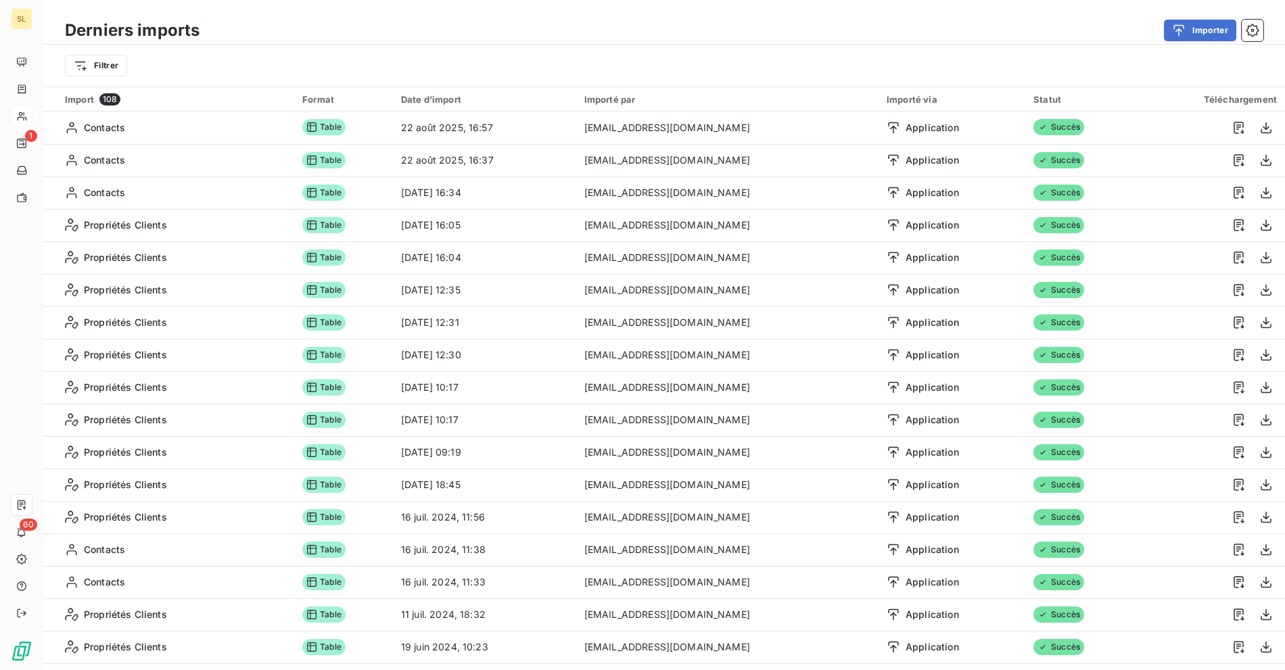
drag, startPoint x: 674, startPoint y: 62, endPoint x: 682, endPoint y: 50, distance: 14.6
click at [674, 62] on div "Filtrer" at bounding box center [664, 66] width 1198 height 26
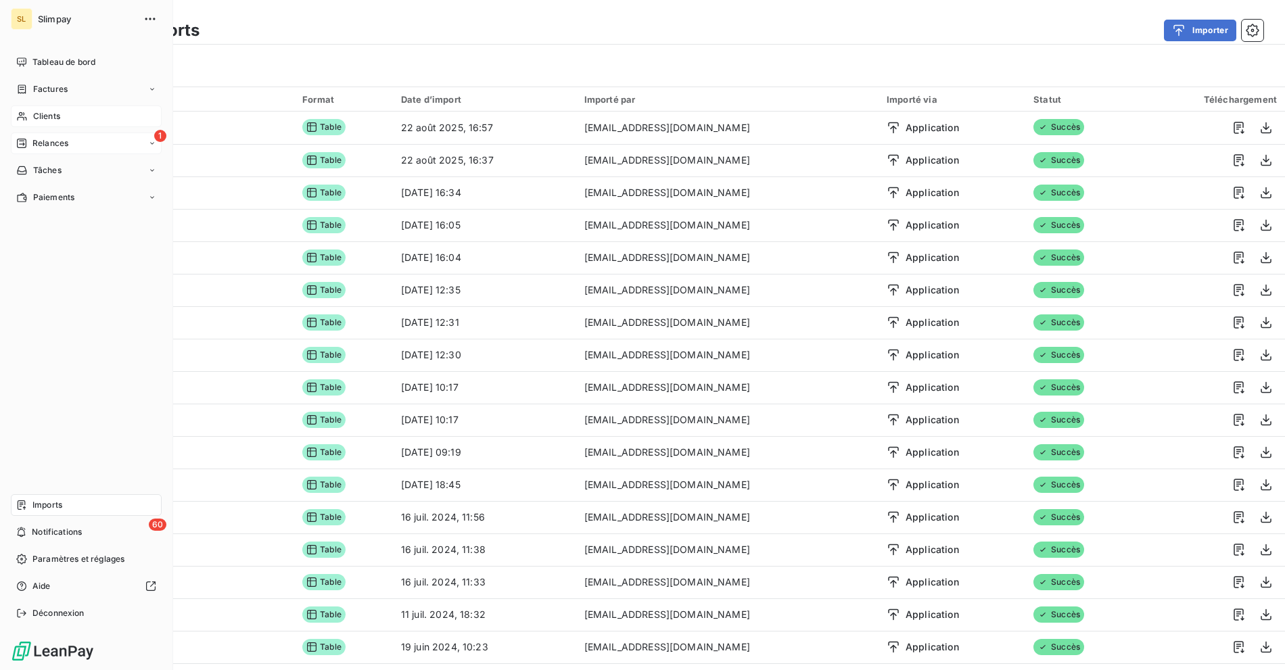
click at [55, 147] on span "Relances" at bounding box center [50, 143] width 36 height 12
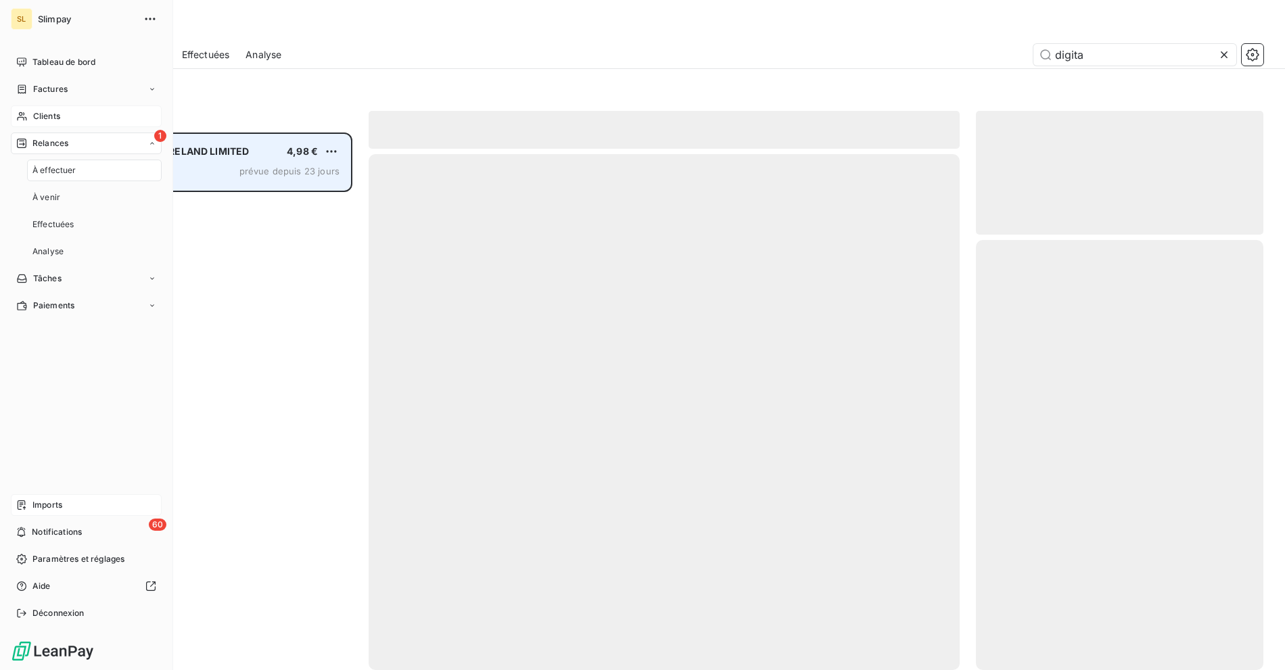
scroll to position [526, 276]
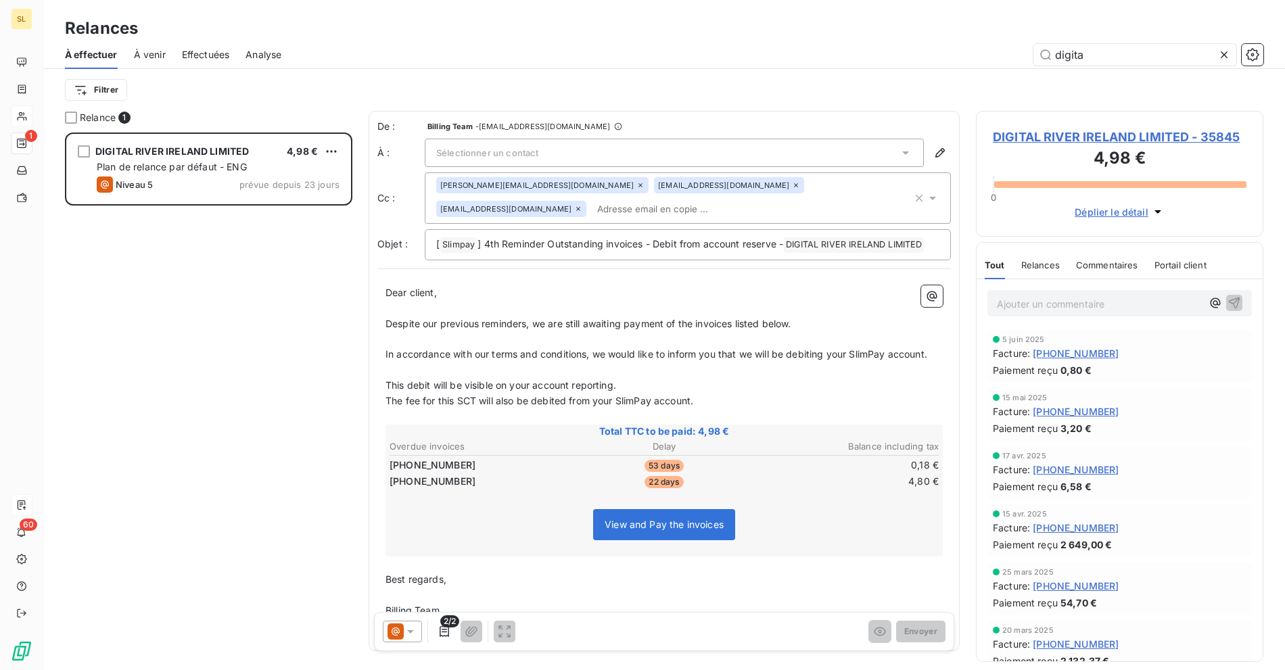
click at [1225, 53] on icon at bounding box center [1224, 54] width 7 height 7
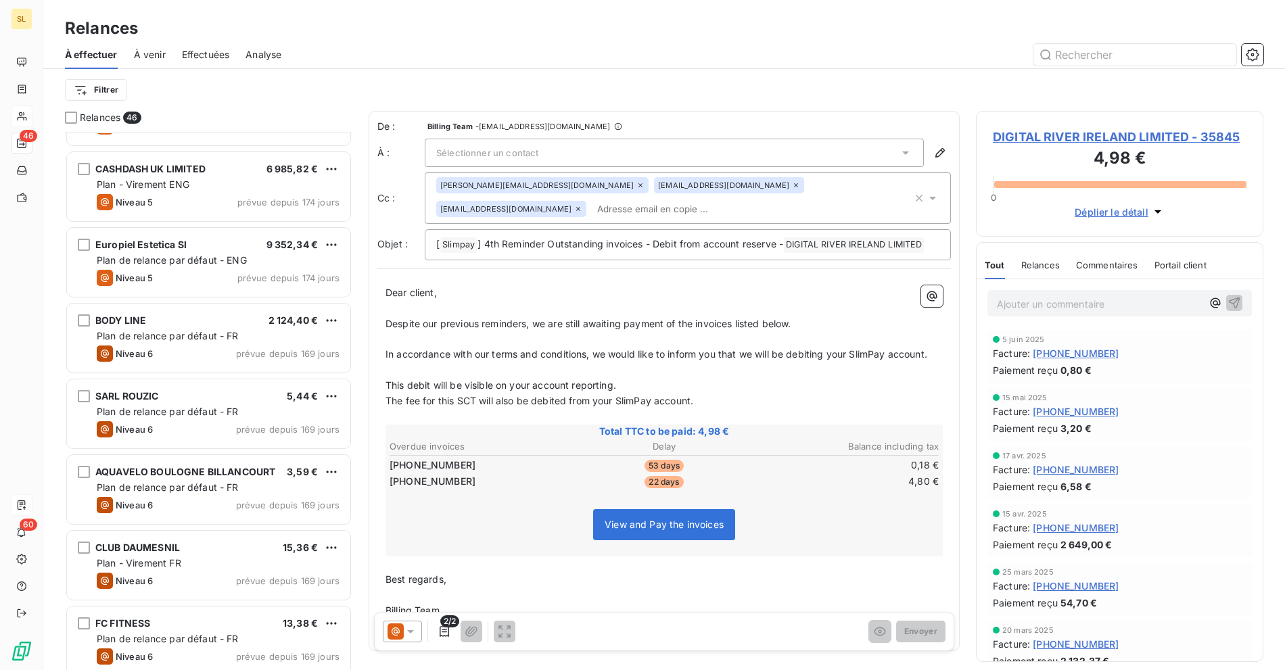
scroll to position [0, 0]
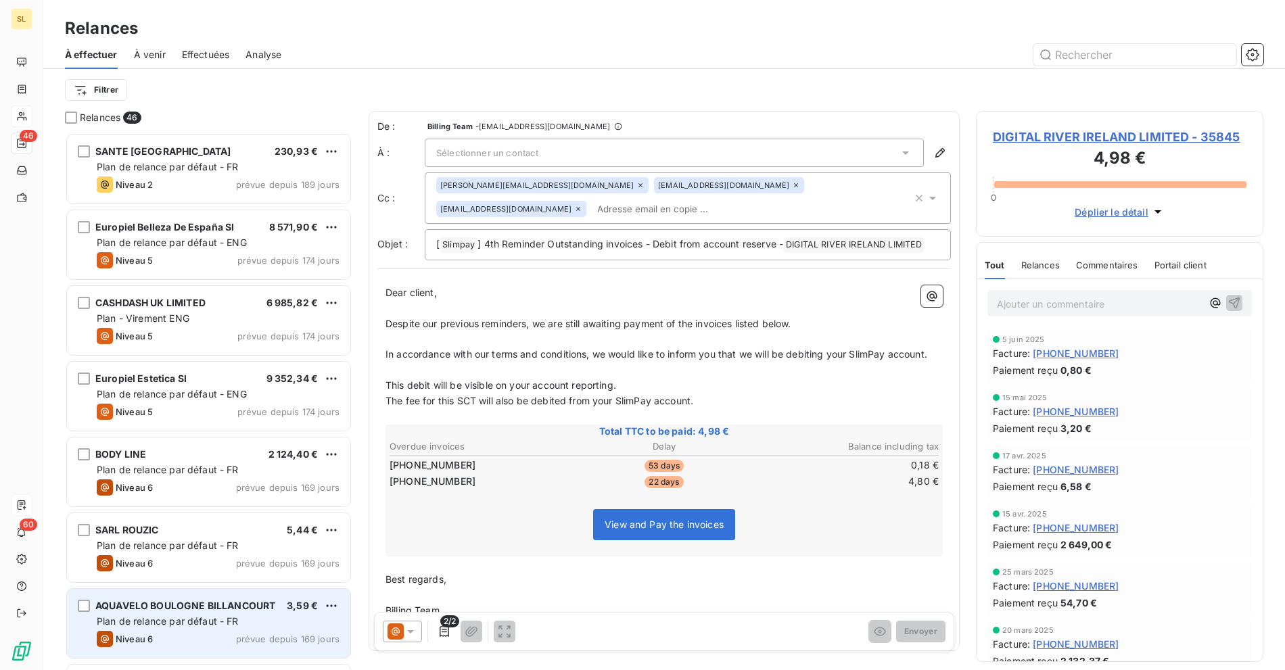
drag, startPoint x: 188, startPoint y: 601, endPoint x: 196, endPoint y: 617, distance: 17.5
click at [188, 602] on span "AQUAVELO BOULOGNE BILLANCOURT" at bounding box center [185, 605] width 180 height 11
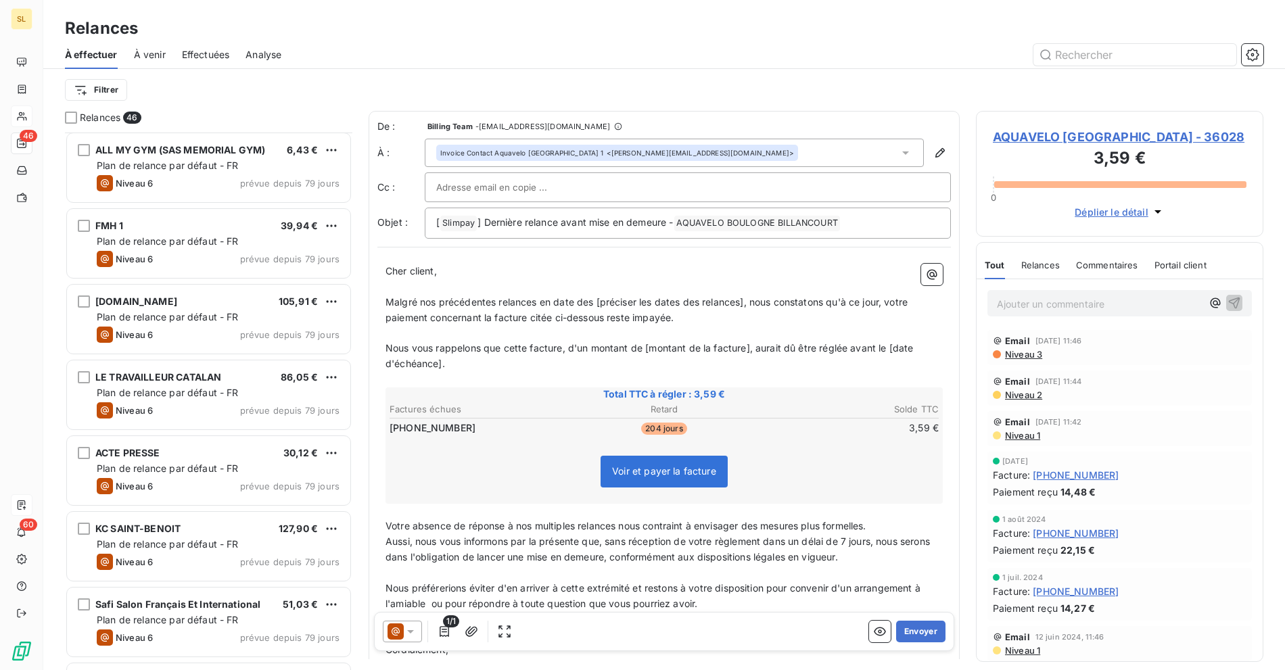
scroll to position [2243, 0]
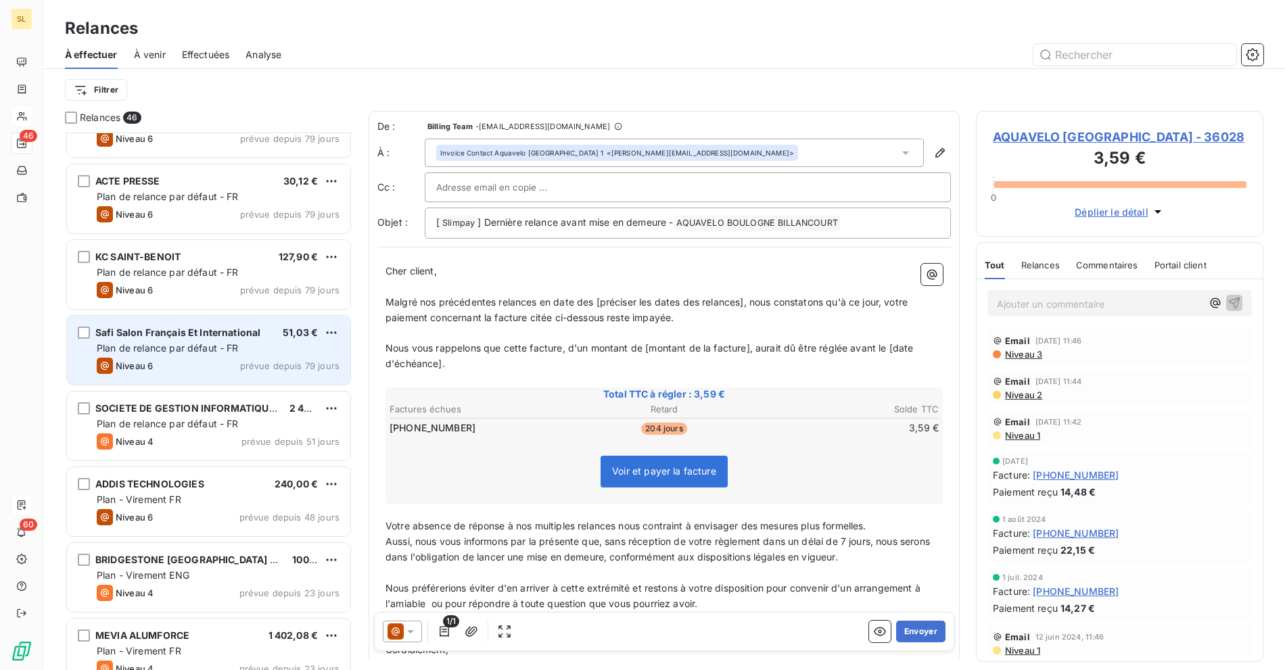
click at [143, 339] on div "Safi Salon Français Et International 51,03 € Plan de relance par défaut - FR Ni…" at bounding box center [208, 350] width 283 height 69
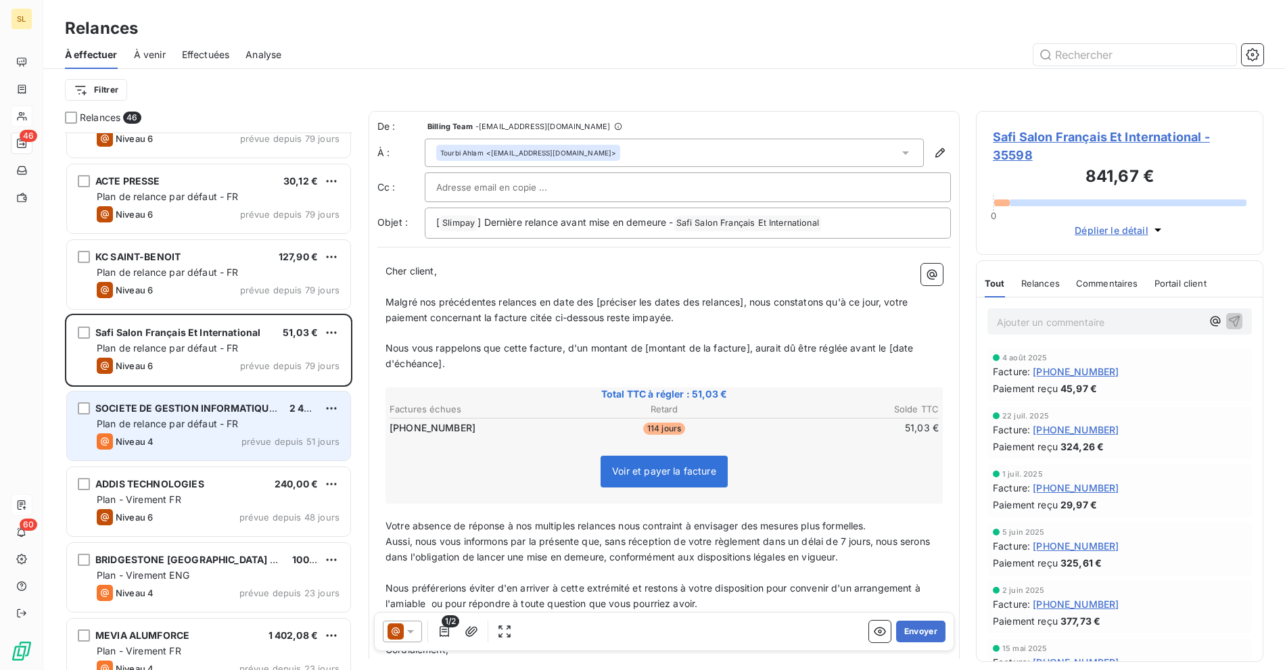
click at [142, 452] on div "SOCIETE DE GESTION INFORMATIQUE PRESTATION PAIEMENT - SGIPP 2 448,00 € Plan de …" at bounding box center [208, 426] width 283 height 69
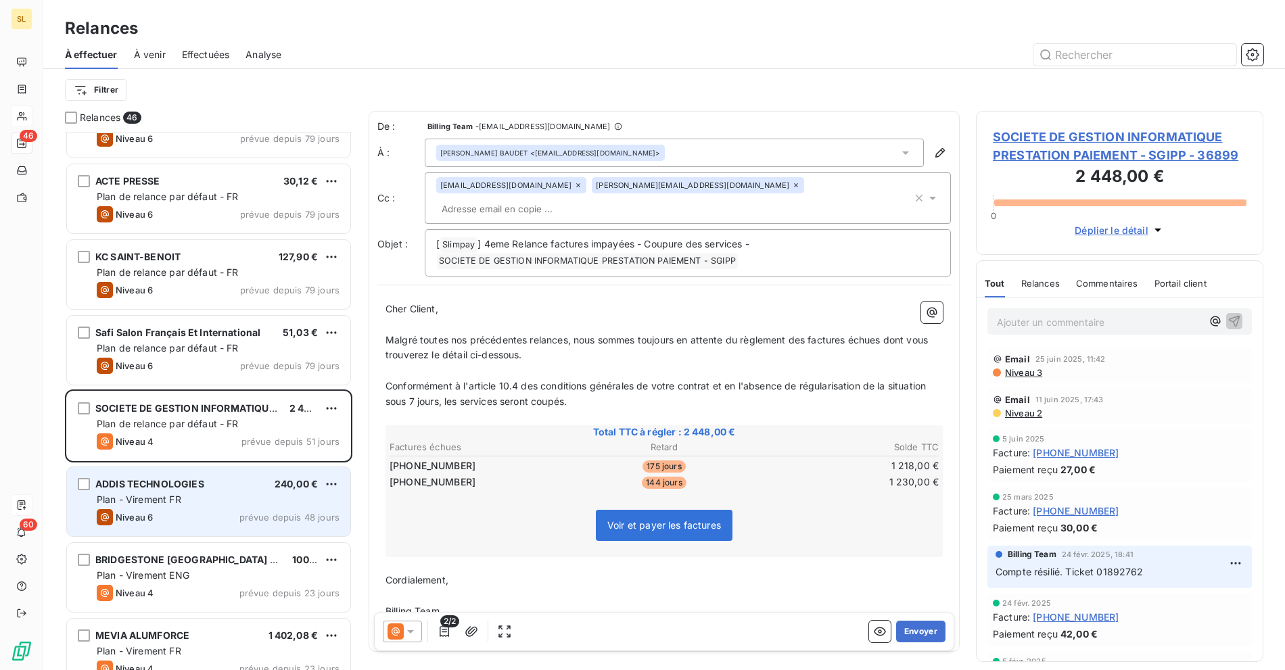
click at [192, 500] on div "Plan - Virement FR" at bounding box center [218, 500] width 243 height 14
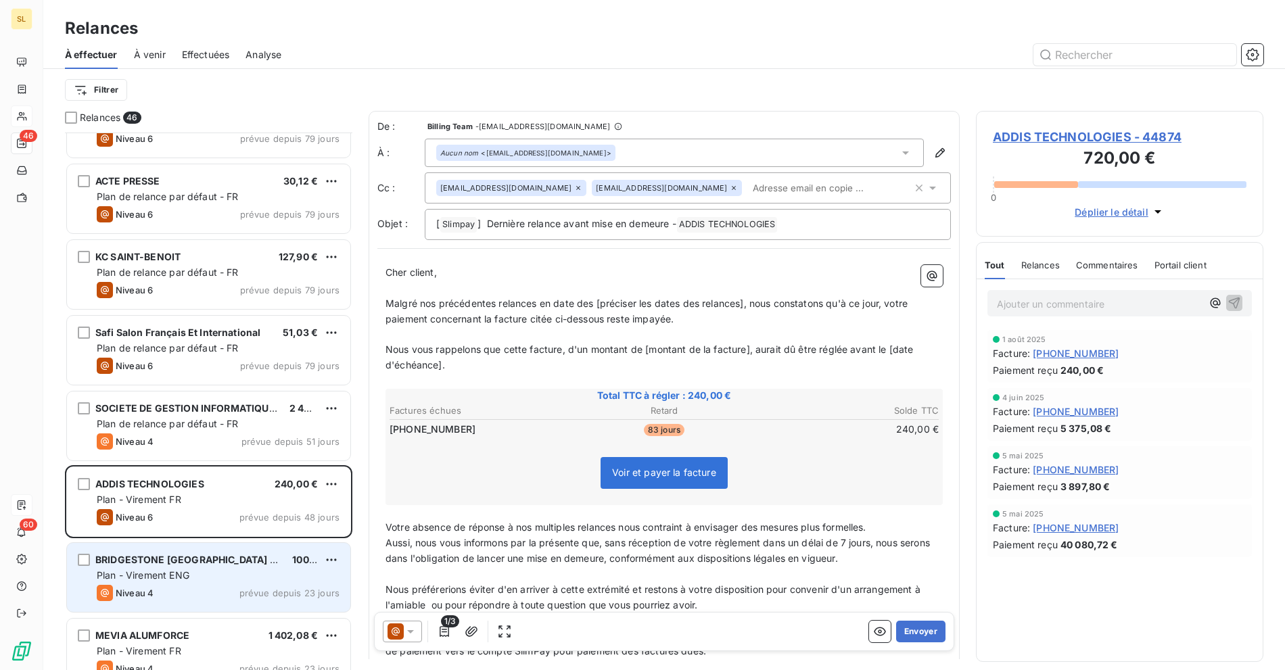
click at [214, 573] on div "Plan - Virement ENG" at bounding box center [218, 576] width 243 height 14
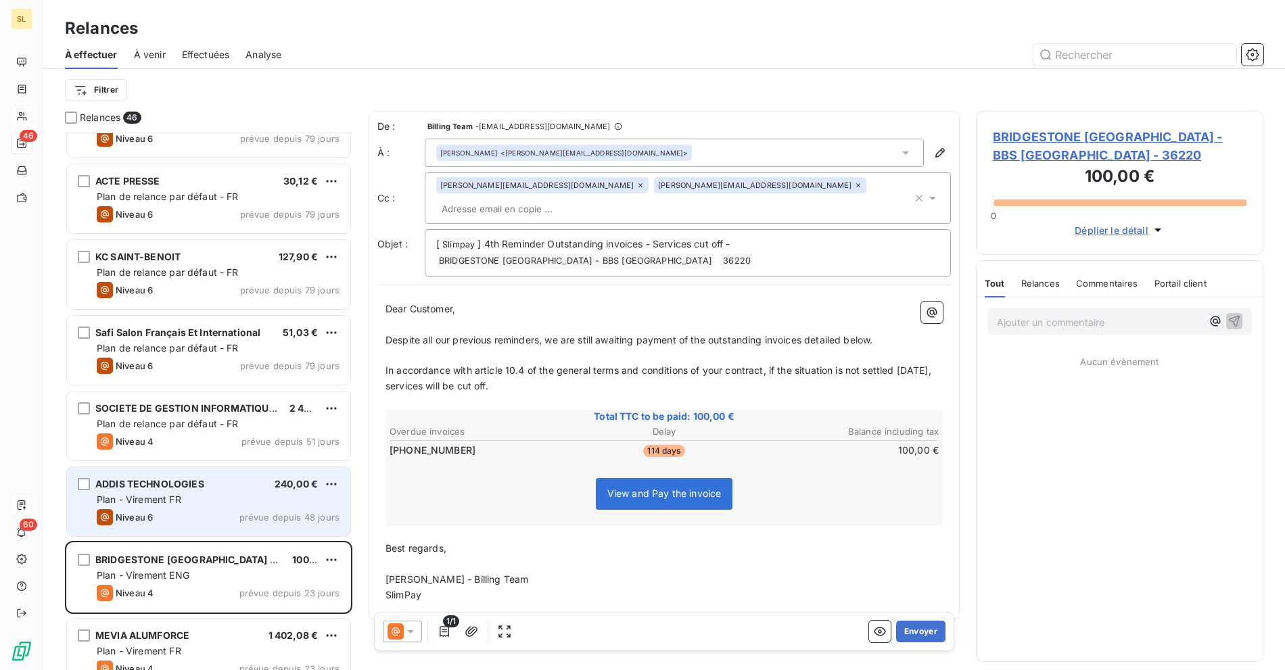
click at [206, 507] on div "ADDIS TECHNOLOGIES 240,00 € Plan - Virement FR Niveau 6 prévue depuis 48 jours" at bounding box center [208, 501] width 283 height 69
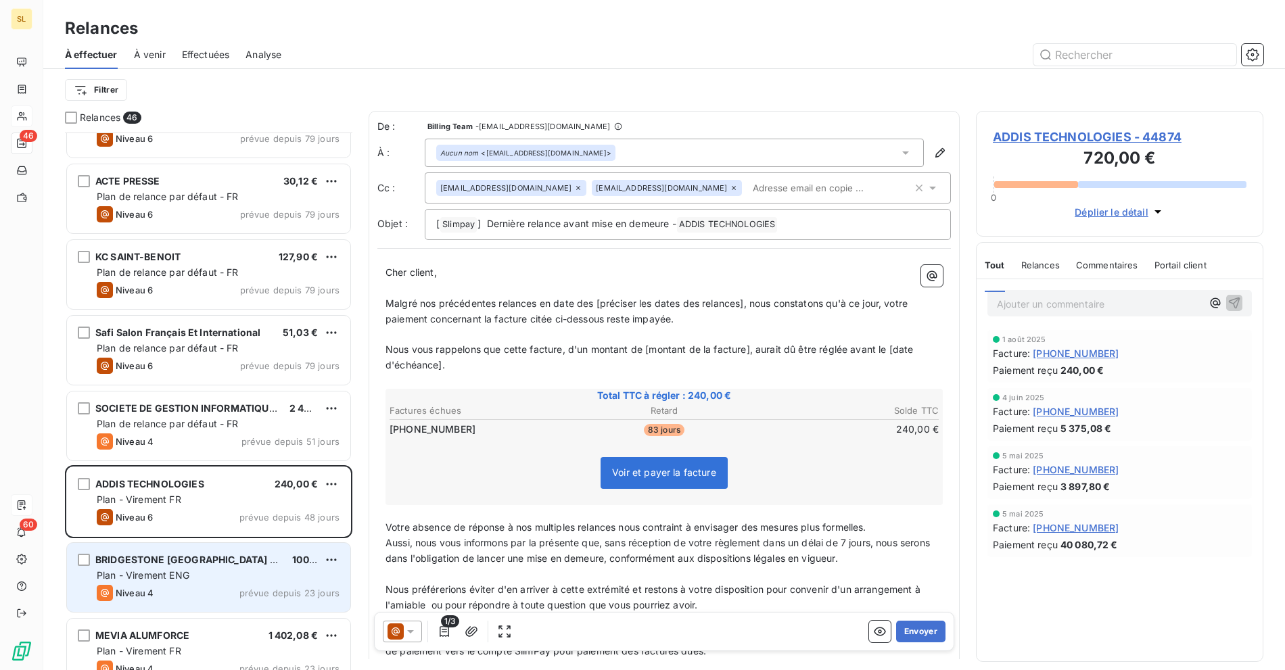
click at [206, 586] on div "Niveau 4 prévue depuis 23 jours" at bounding box center [218, 593] width 243 height 16
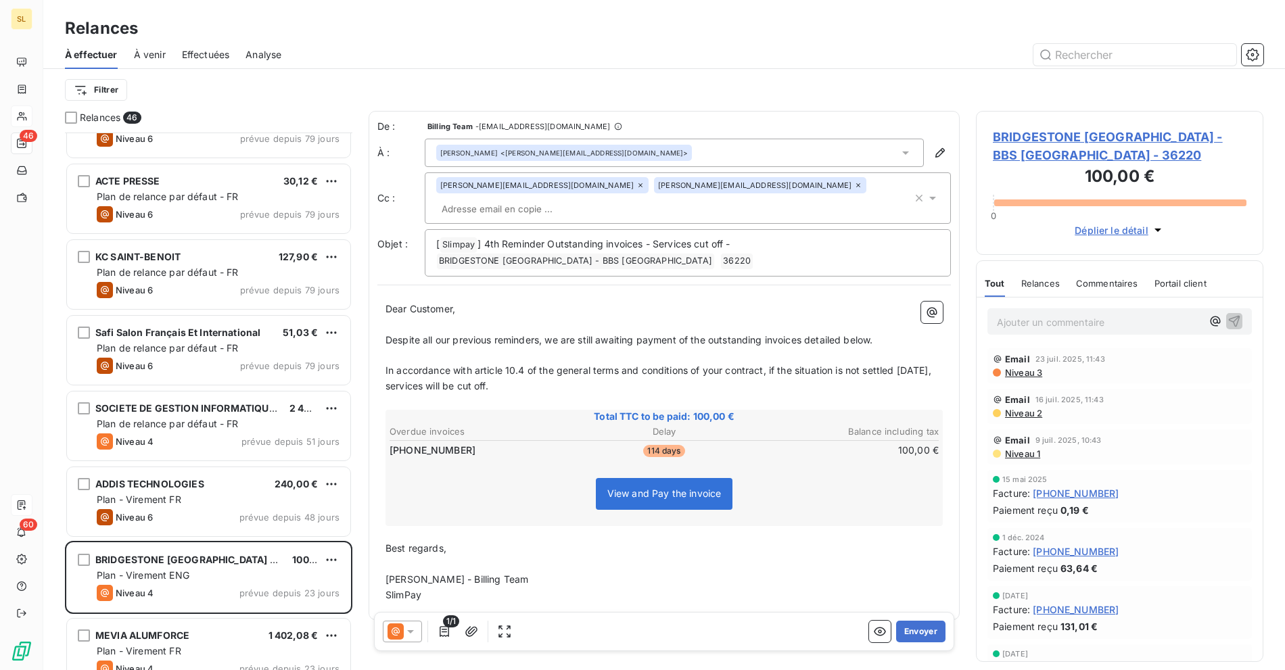
scroll to position [2587, 0]
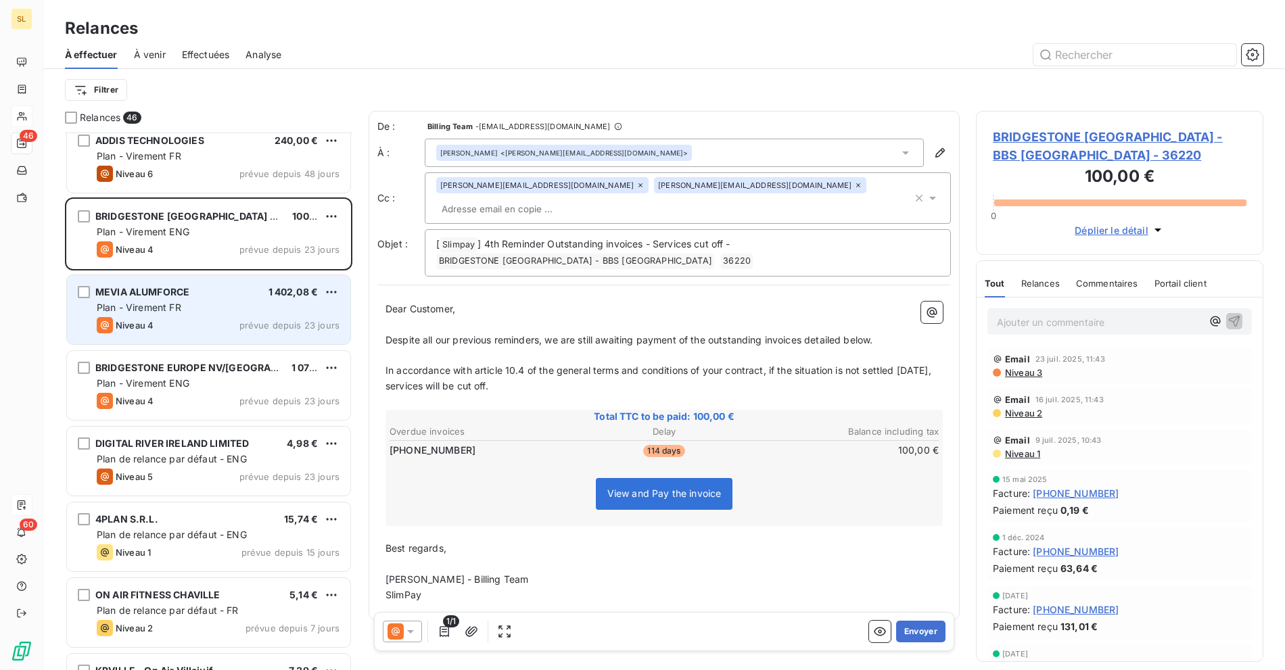
click at [270, 290] on span "1 402,08 €" at bounding box center [293, 291] width 50 height 11
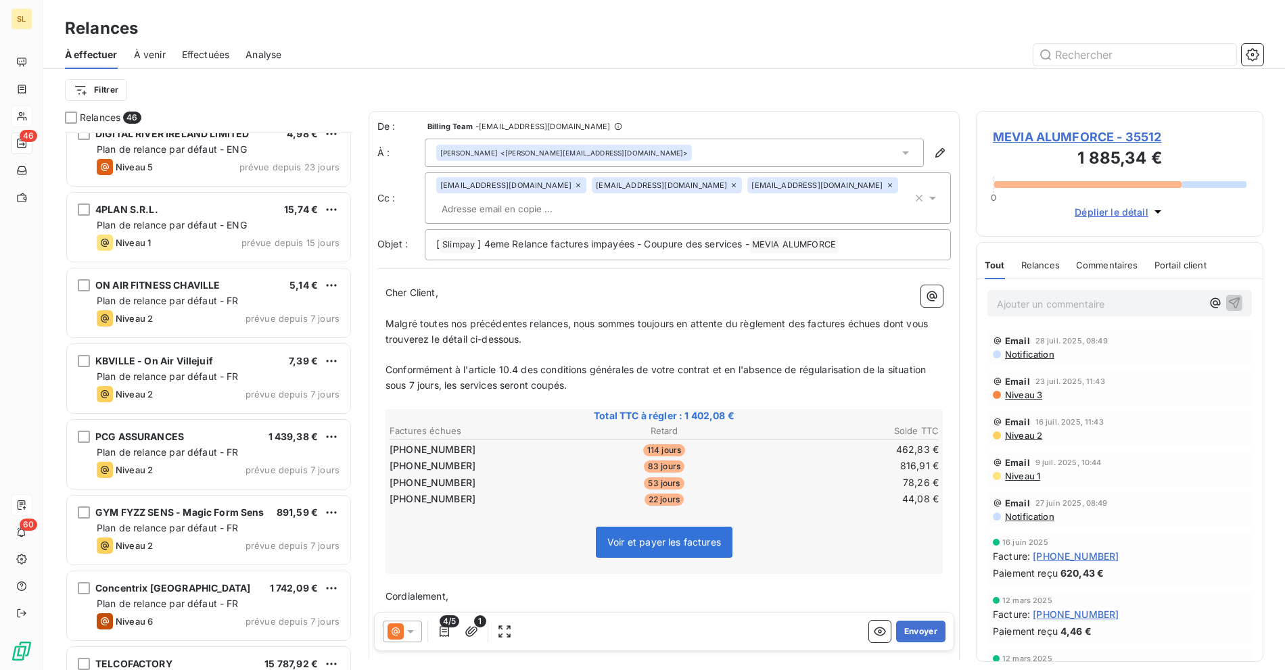
scroll to position [2899, 0]
click at [626, 80] on div "Filtrer" at bounding box center [664, 90] width 1198 height 26
